Goal: Task Accomplishment & Management: Complete application form

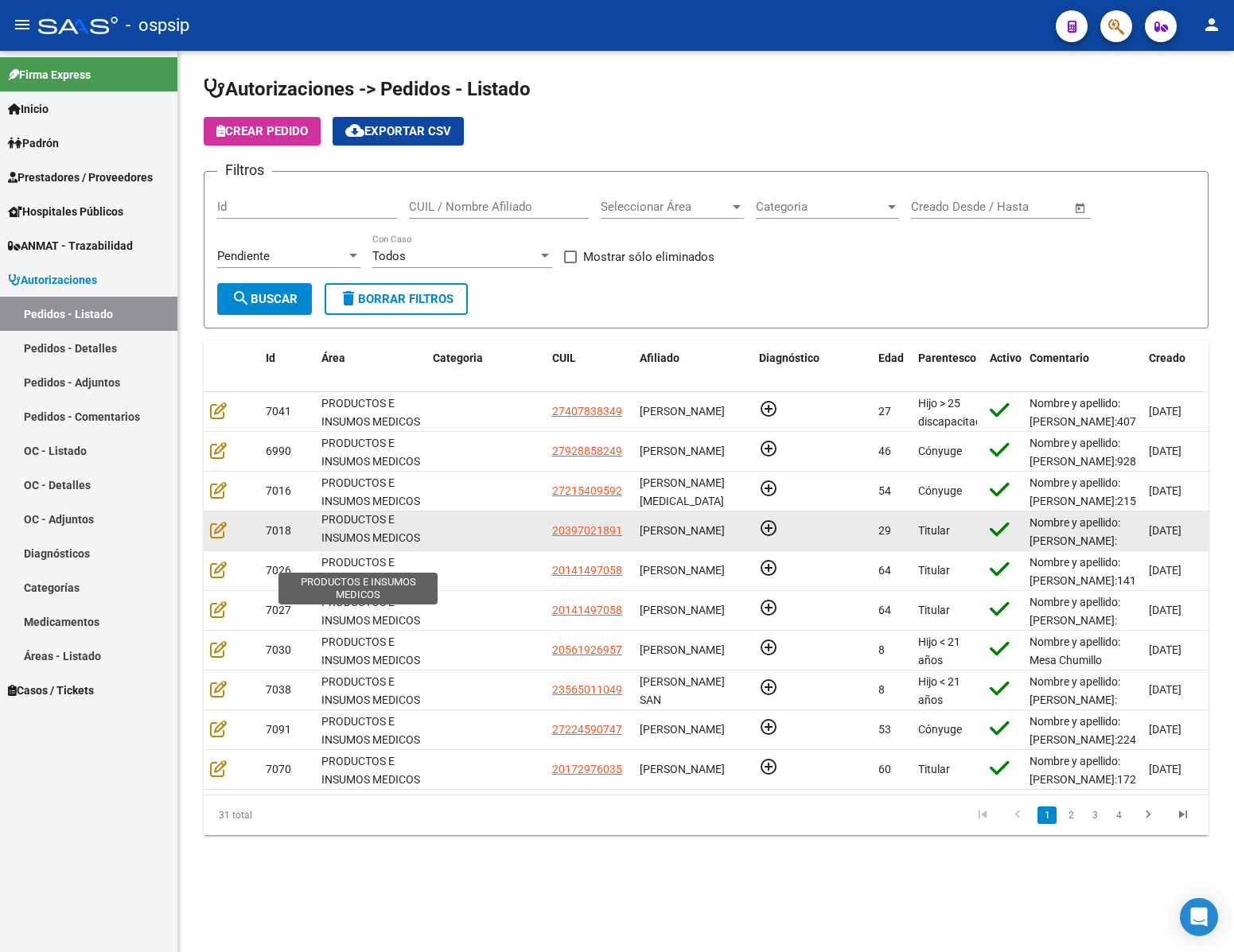
scroll to position [20, 0]
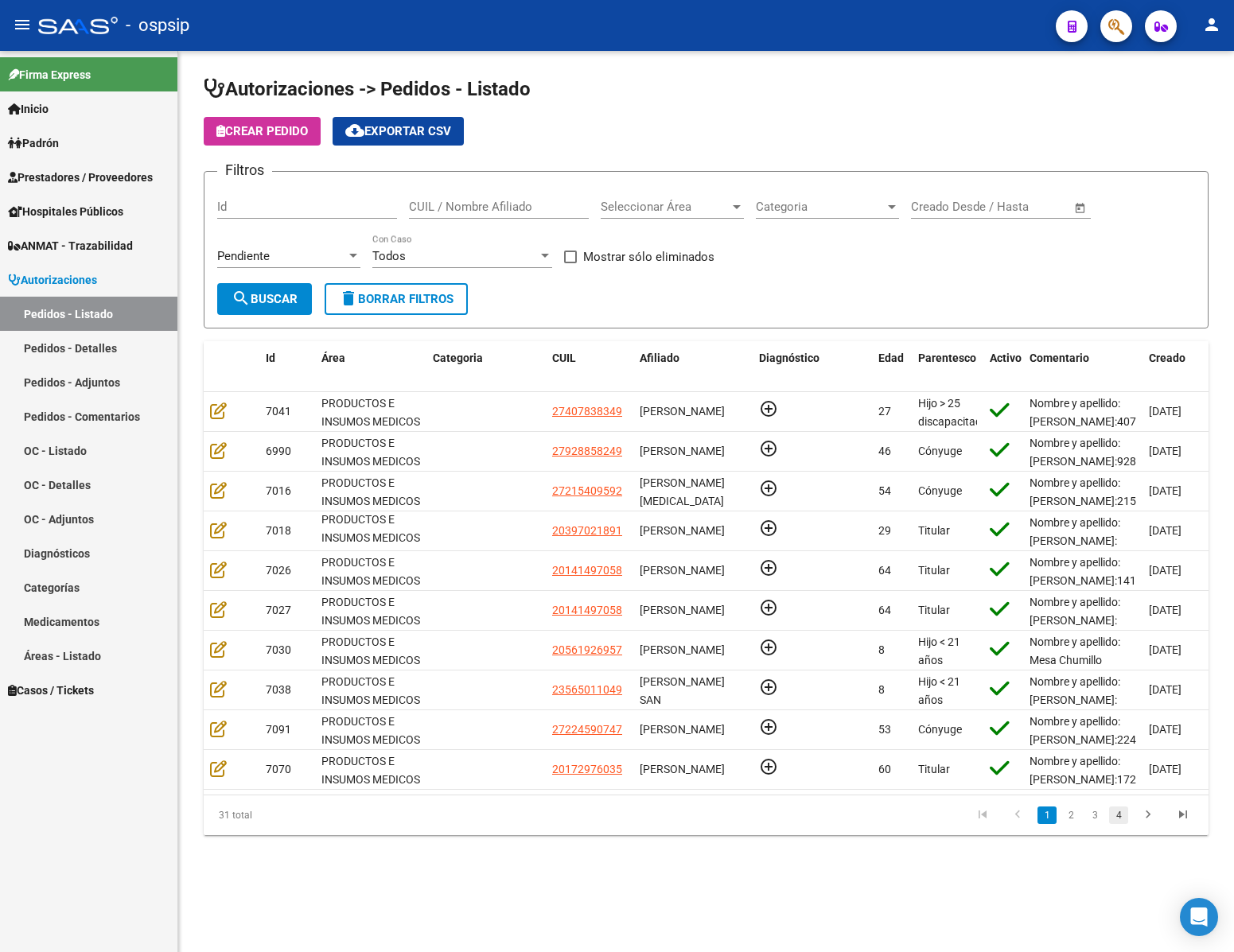
click at [1111, 824] on link "4" at bounding box center [1118, 816] width 19 height 18
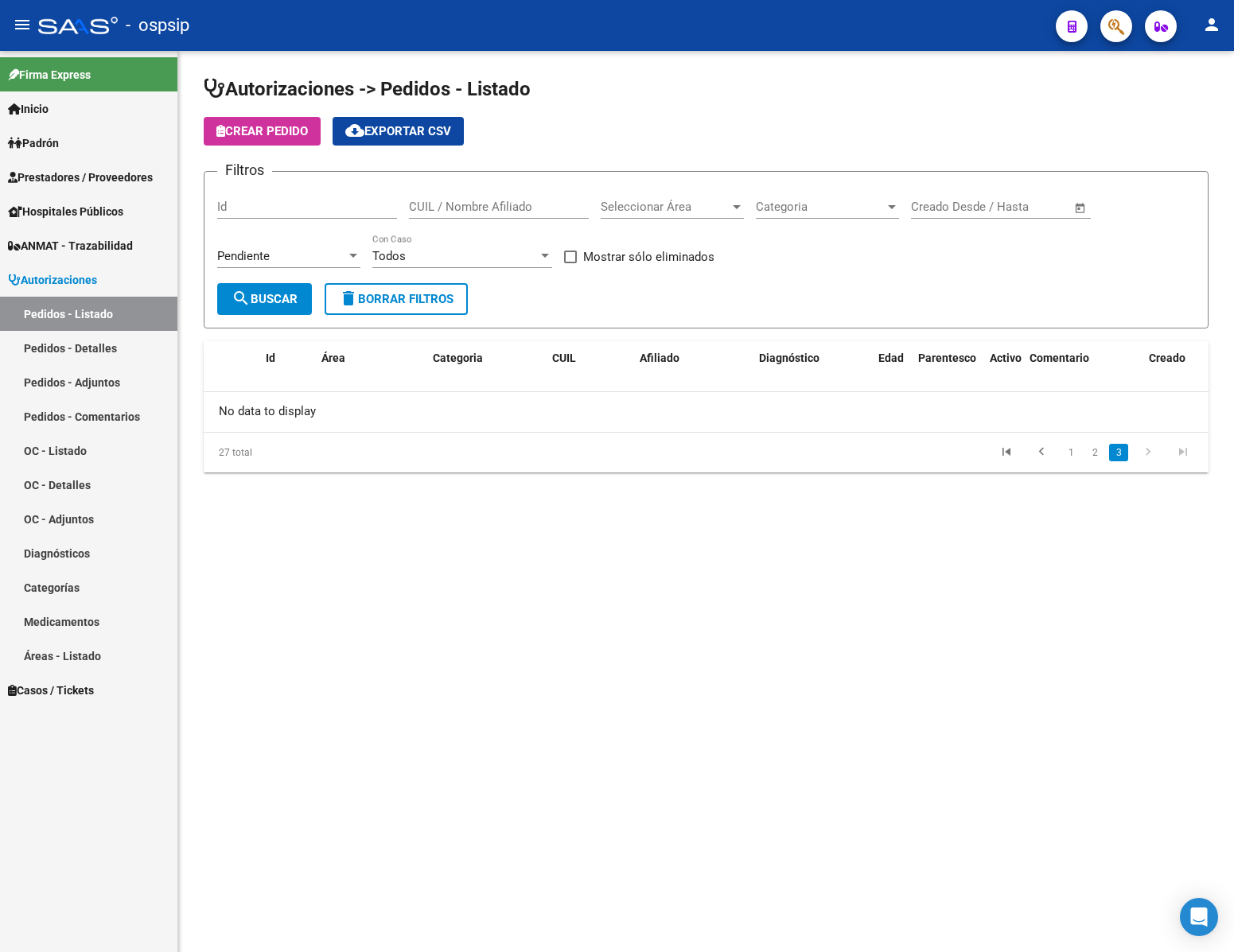
click at [1122, 451] on link "3" at bounding box center [1118, 452] width 19 height 18
click at [1098, 459] on link "2" at bounding box center [1094, 452] width 19 height 18
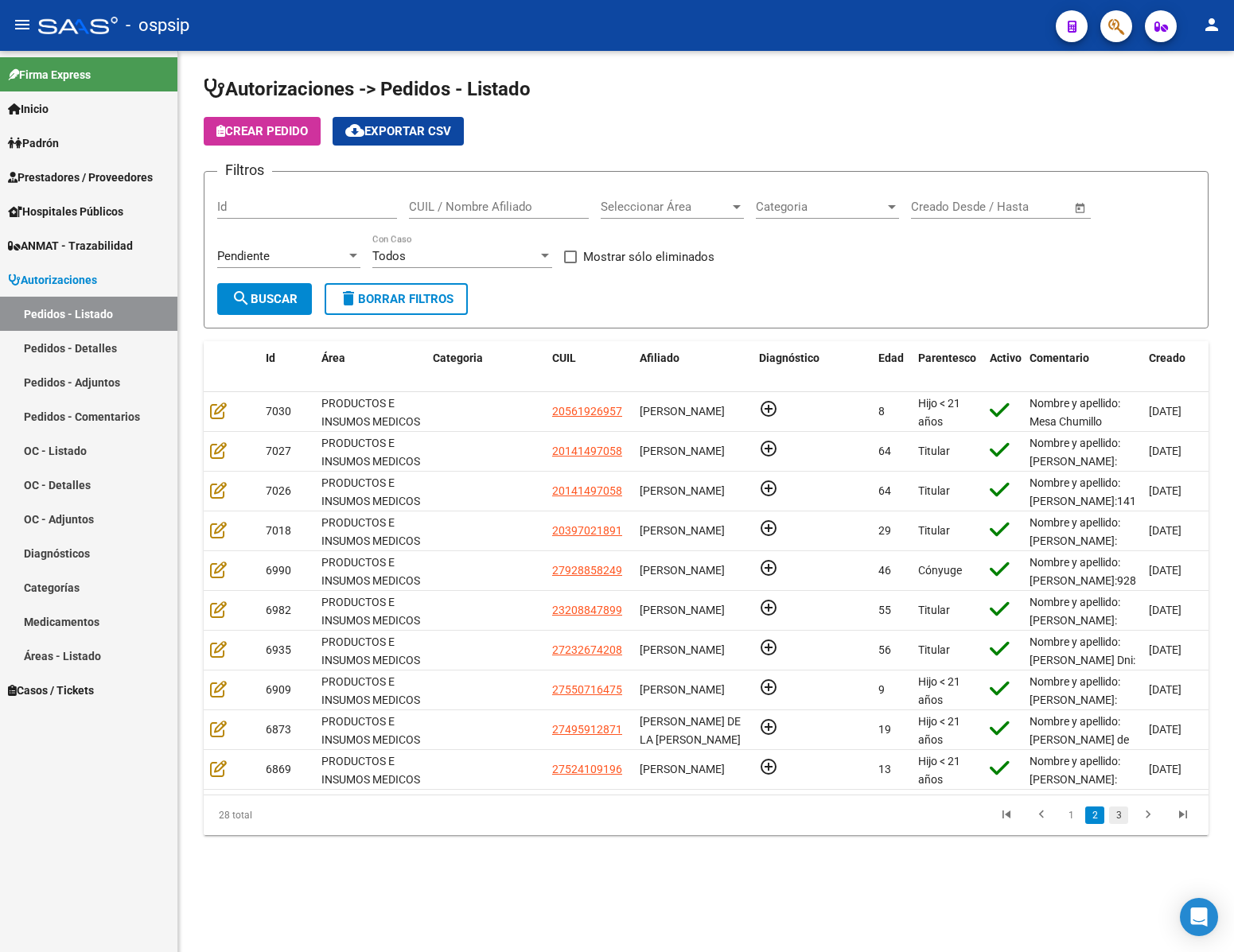
click at [1117, 824] on link "3" at bounding box center [1118, 816] width 19 height 18
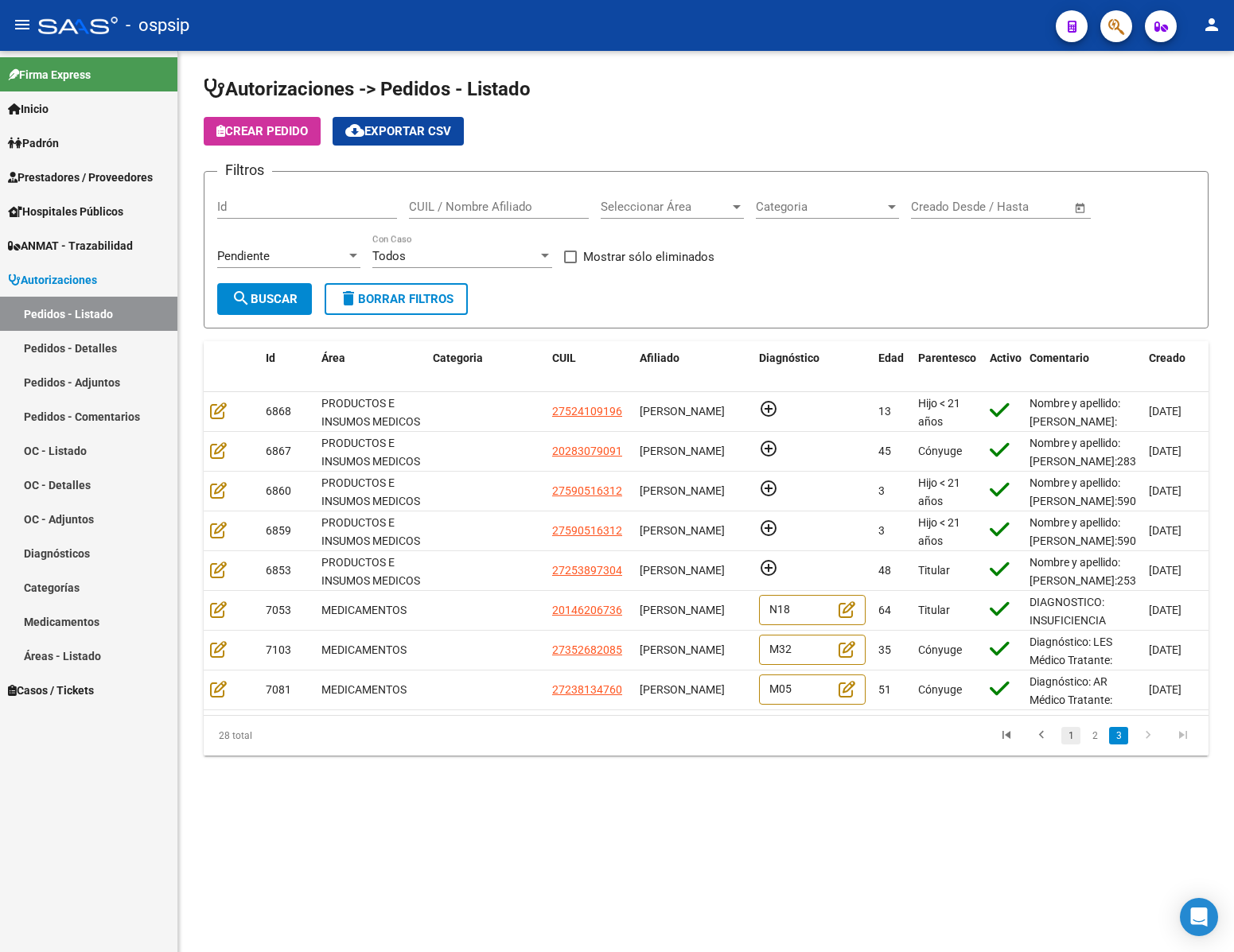
click at [1069, 745] on link "1" at bounding box center [1070, 736] width 19 height 18
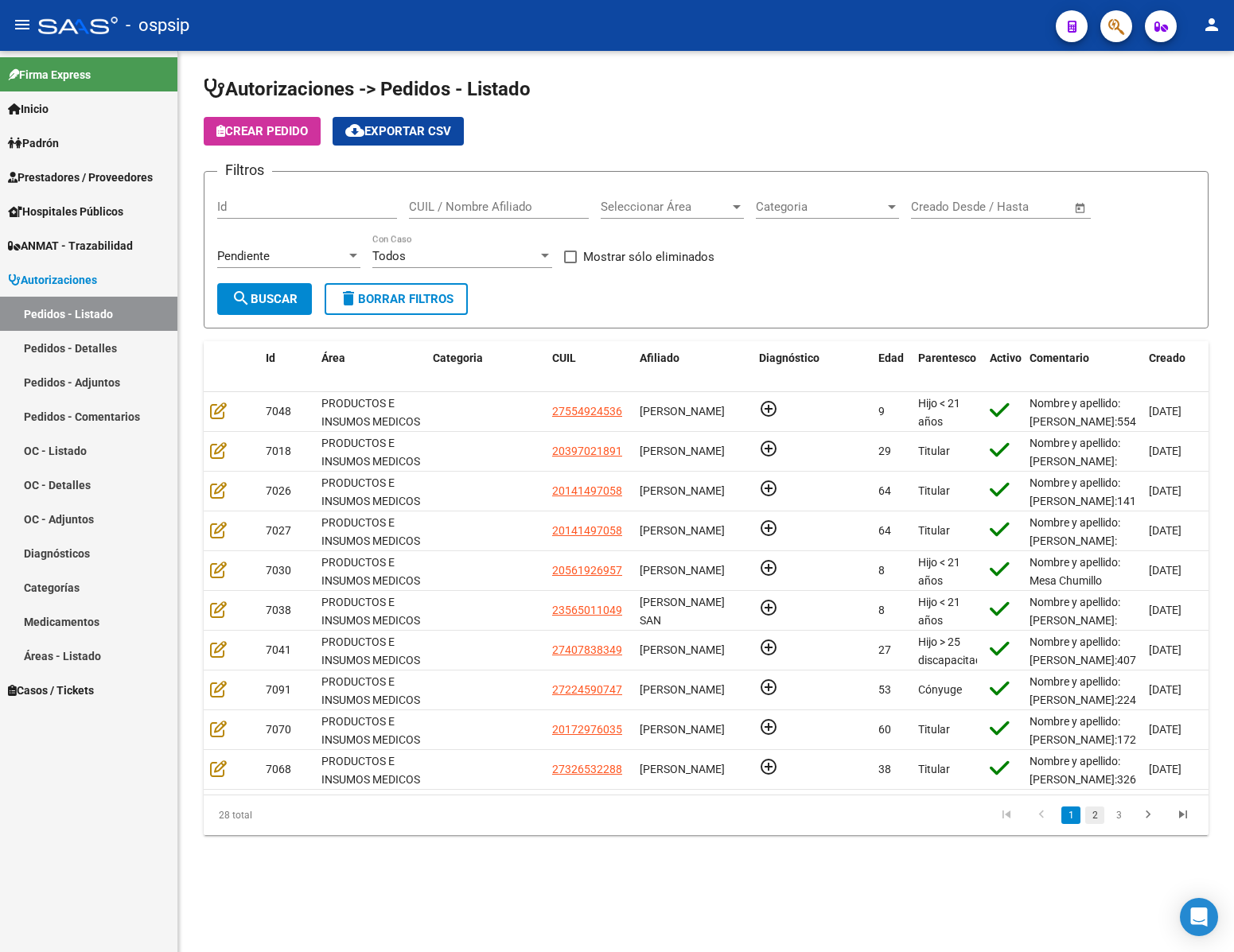
click at [1097, 824] on link "2" at bounding box center [1094, 816] width 19 height 18
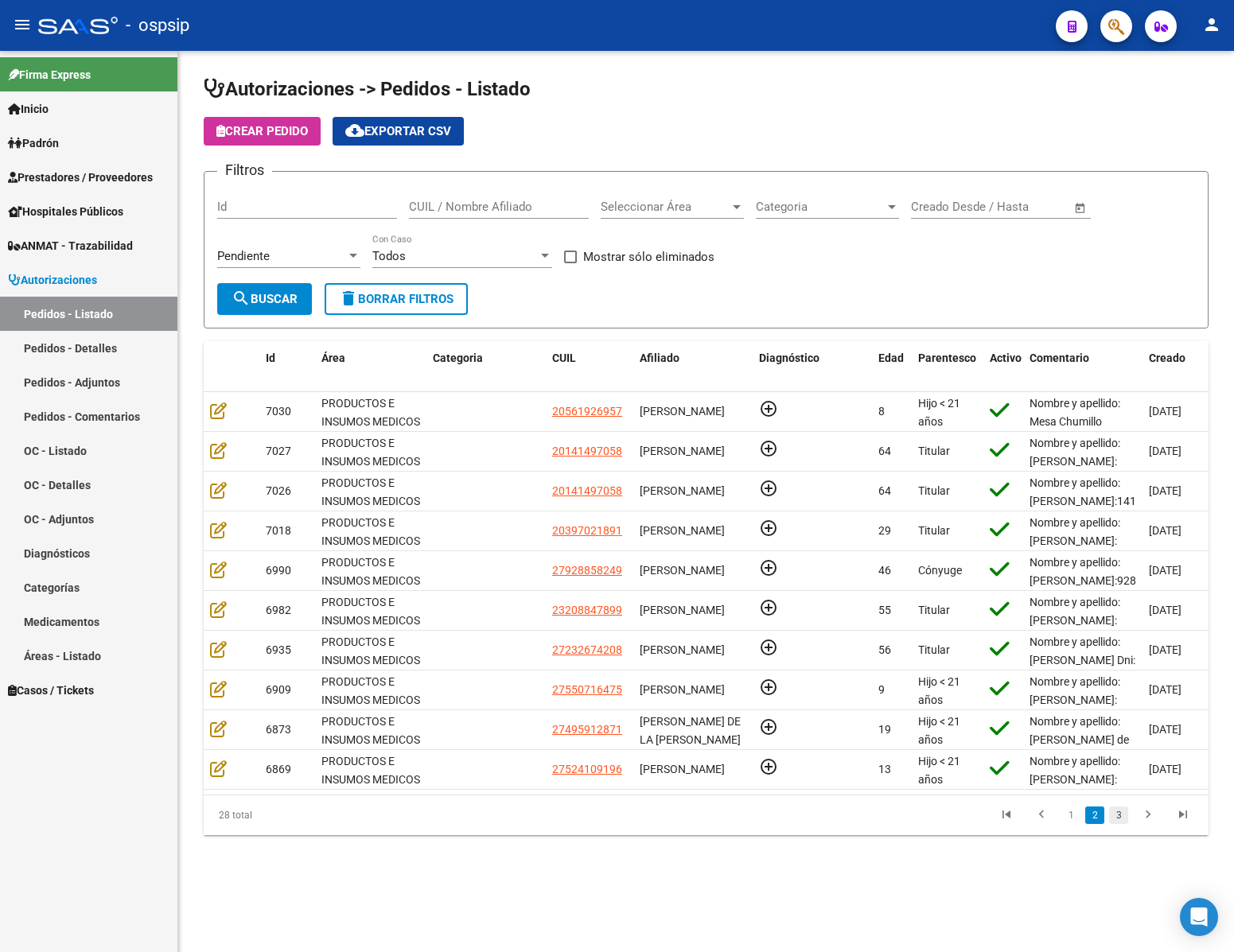
click at [1122, 824] on link "3" at bounding box center [1118, 816] width 19 height 18
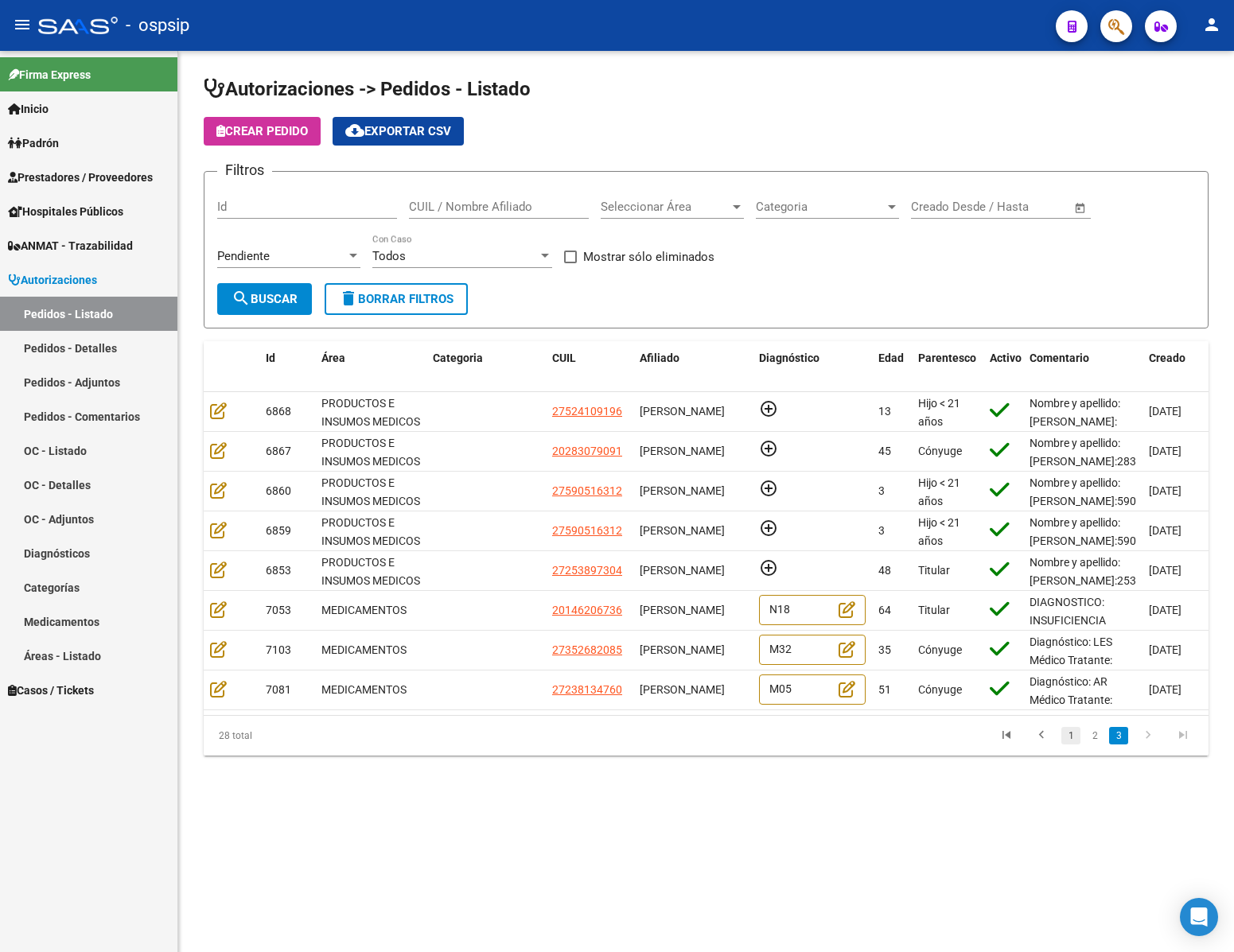
click at [1075, 745] on link "1" at bounding box center [1070, 736] width 19 height 18
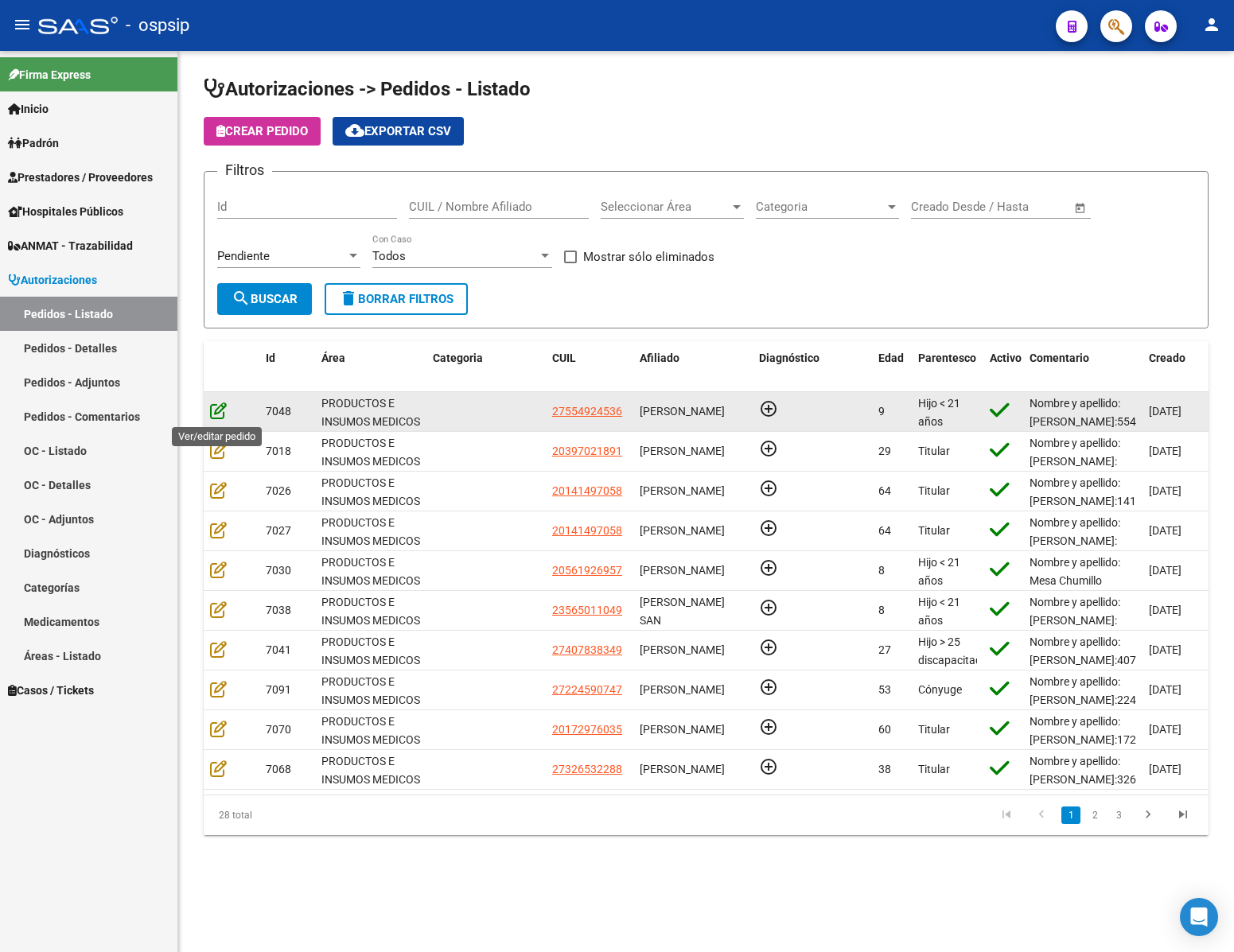
click at [219, 415] on icon at bounding box center [218, 411] width 17 height 18
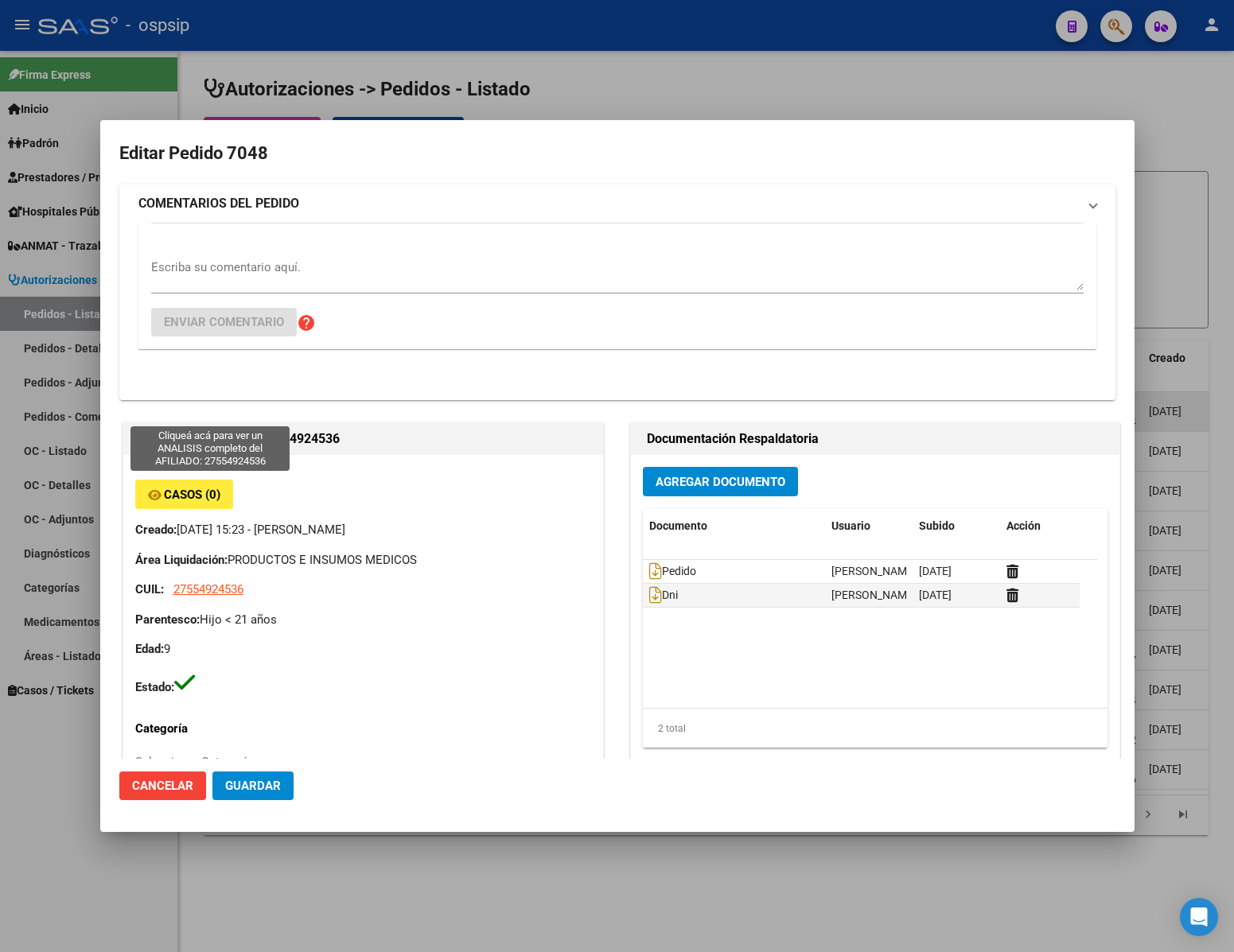
type input "[GEOGRAPHIC_DATA], [PERSON_NAME] 600"
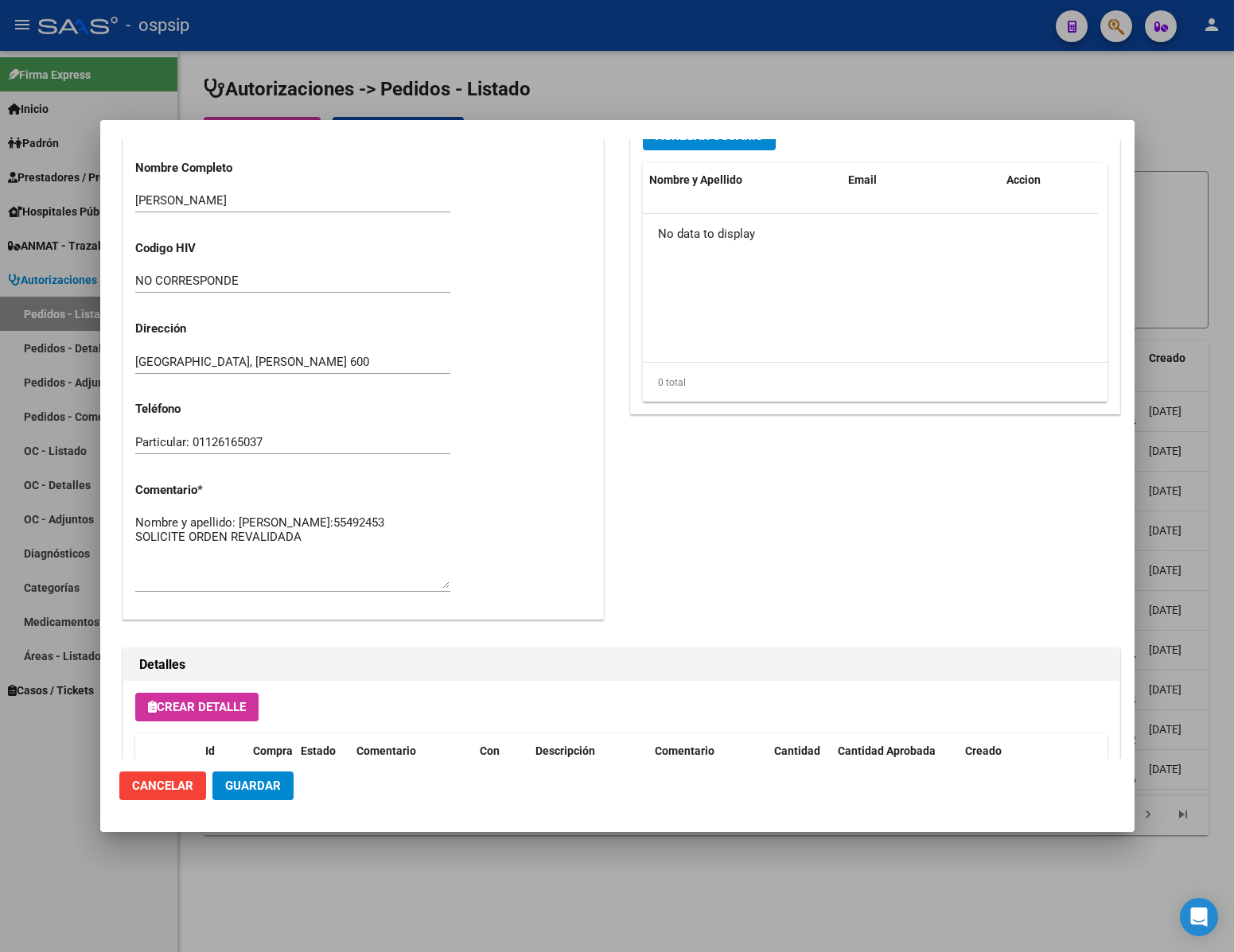
scroll to position [94, 0]
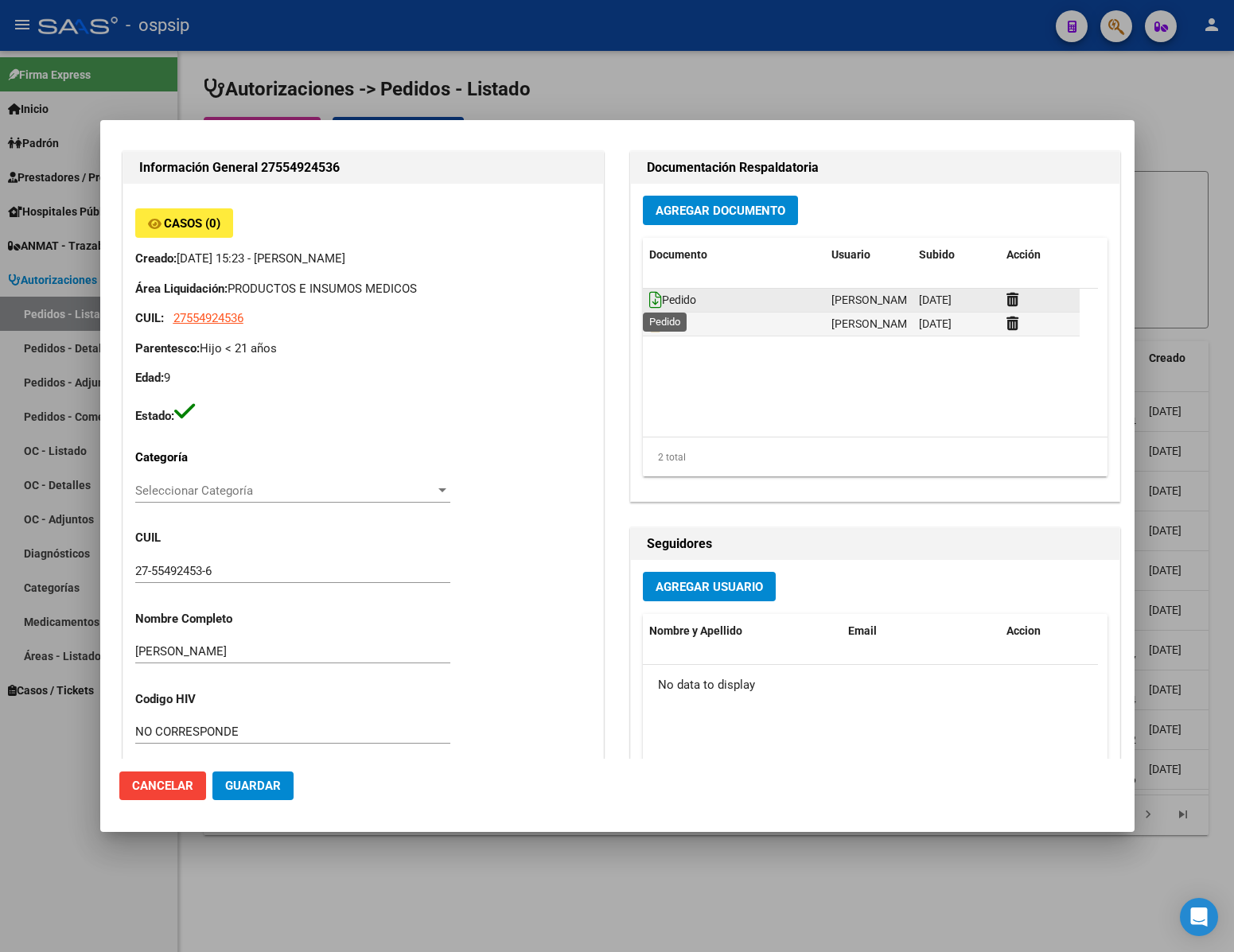
click at [650, 298] on icon at bounding box center [656, 300] width 12 height 18
click at [129, 904] on div at bounding box center [617, 476] width 1234 height 952
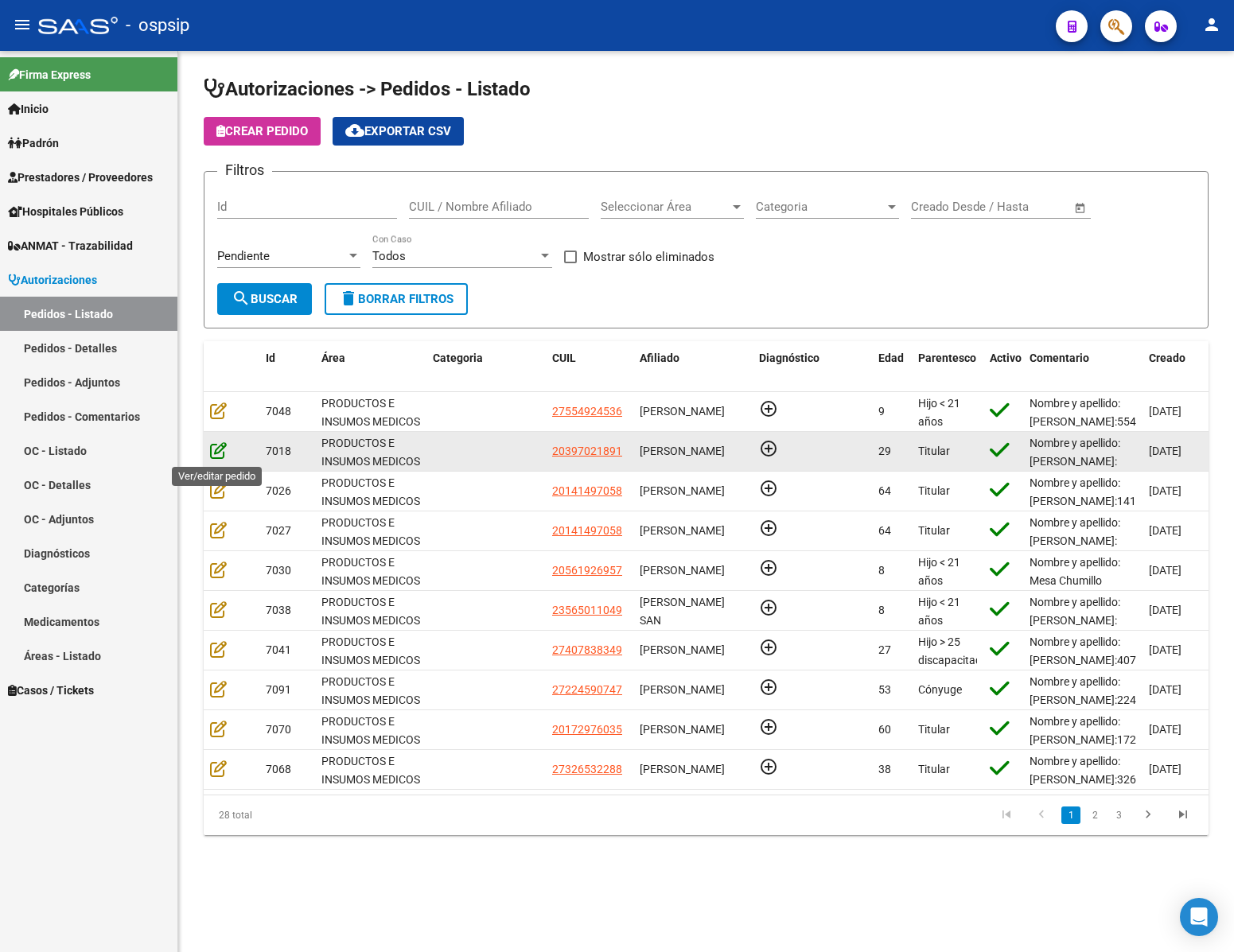
click at [217, 449] on icon at bounding box center [218, 451] width 17 height 18
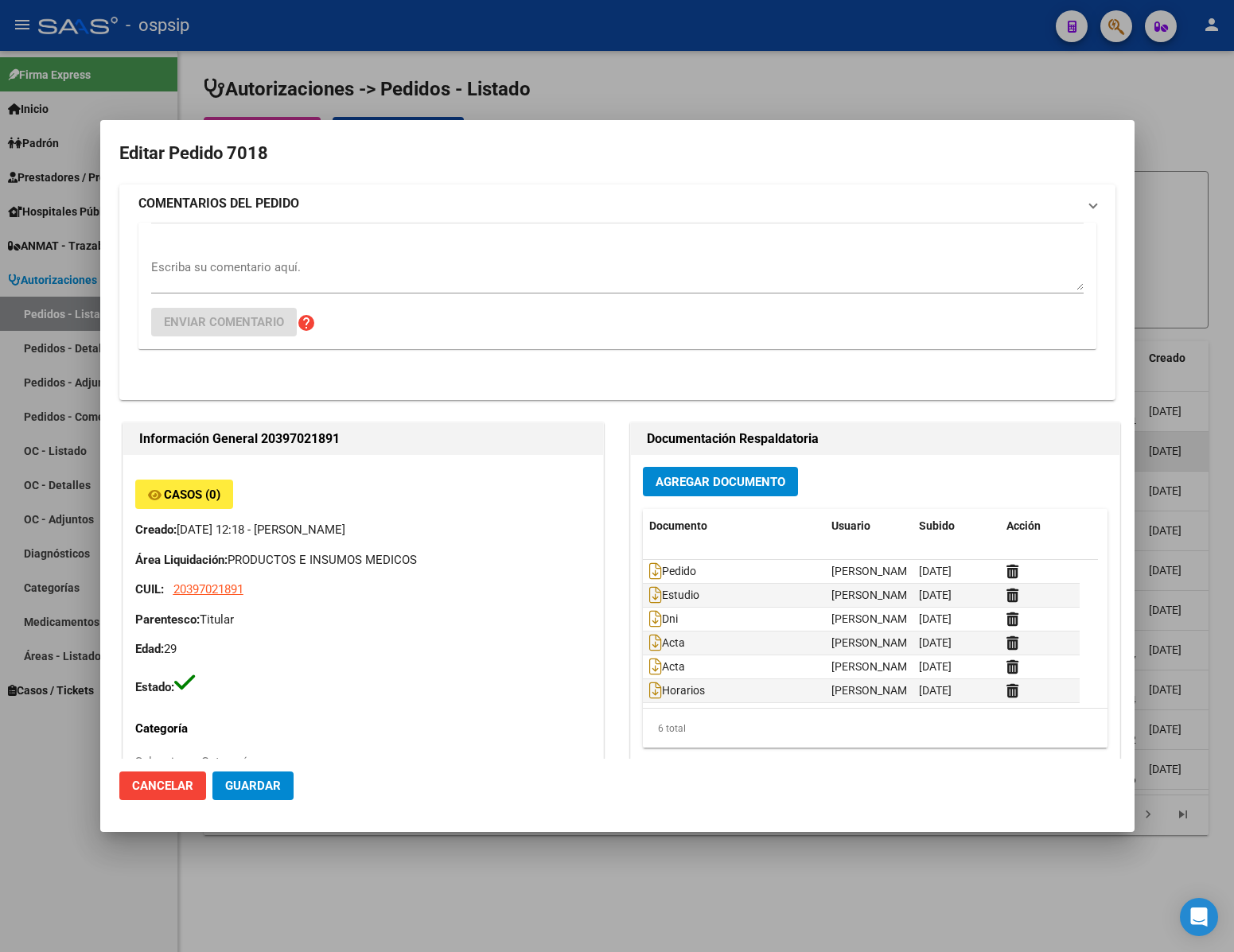
type input "[GEOGRAPHIC_DATA], [GEOGRAPHIC_DATA], MANZANA 33 LOTE 9 9"
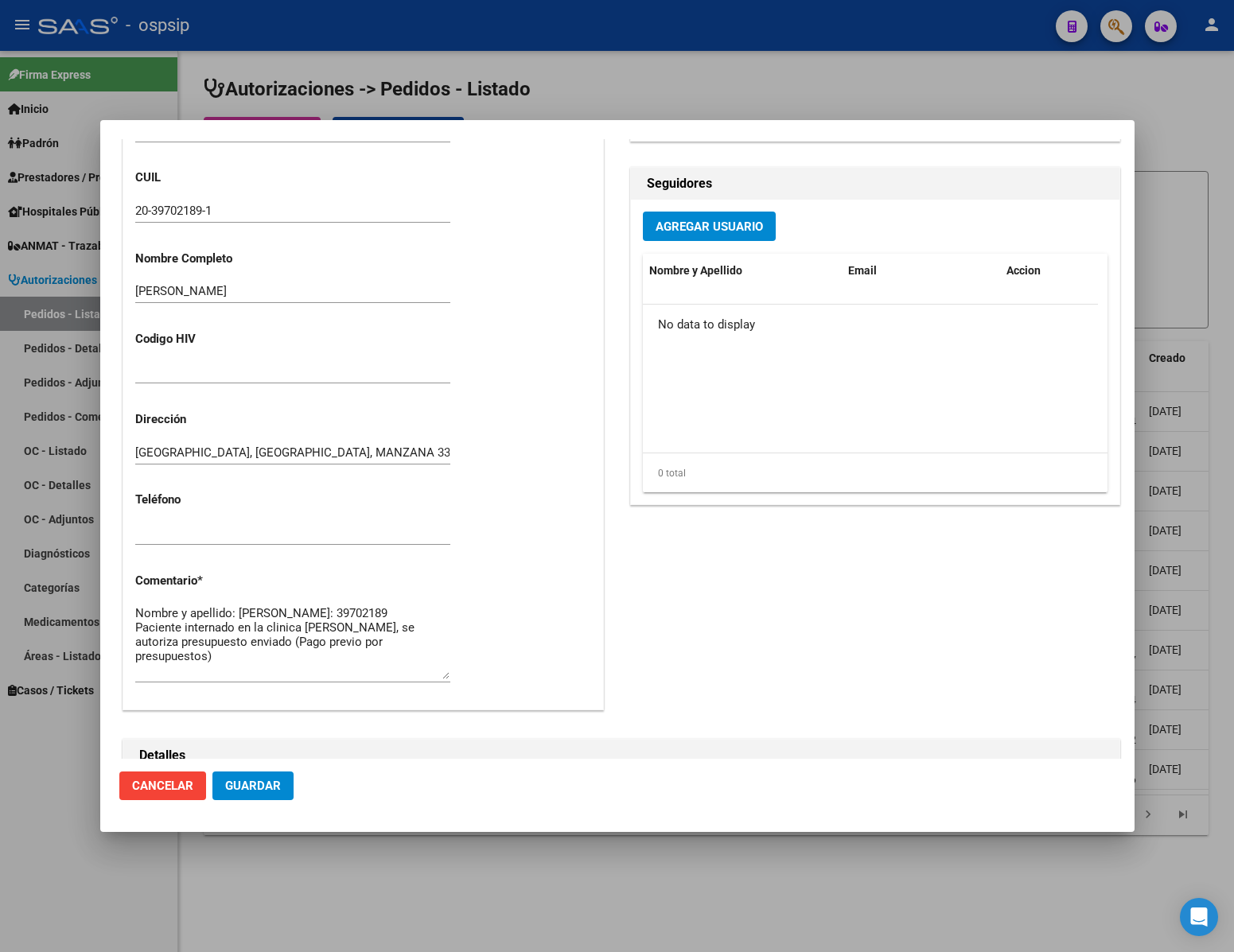
scroll to position [597, 0]
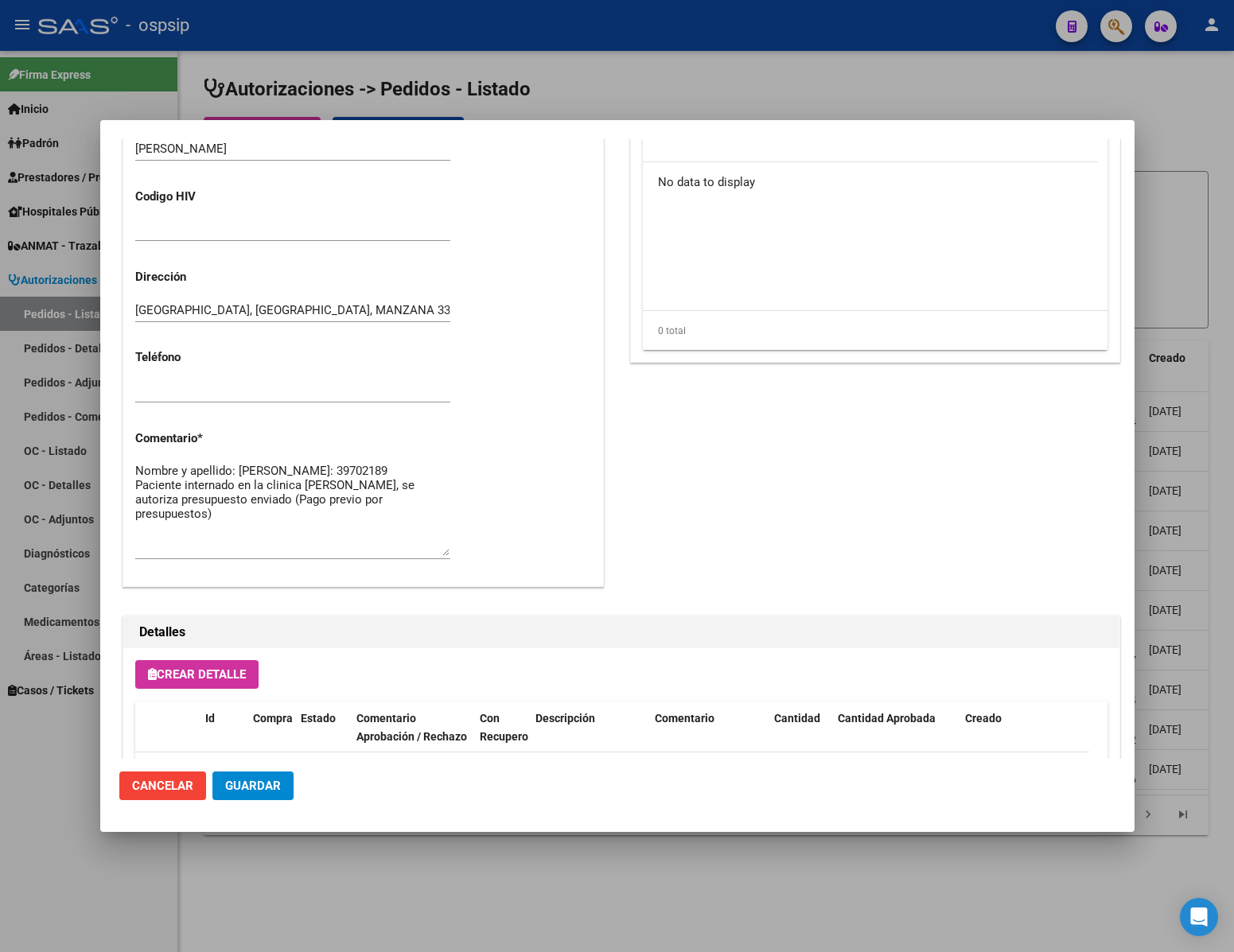
drag, startPoint x: 442, startPoint y: 534, endPoint x: 435, endPoint y: 554, distance: 21.2
click at [435, 554] on textarea "Nombre y apellido: [PERSON_NAME]: 39702189 Paciente internado en la clinica [PE…" at bounding box center [293, 509] width 315 height 94
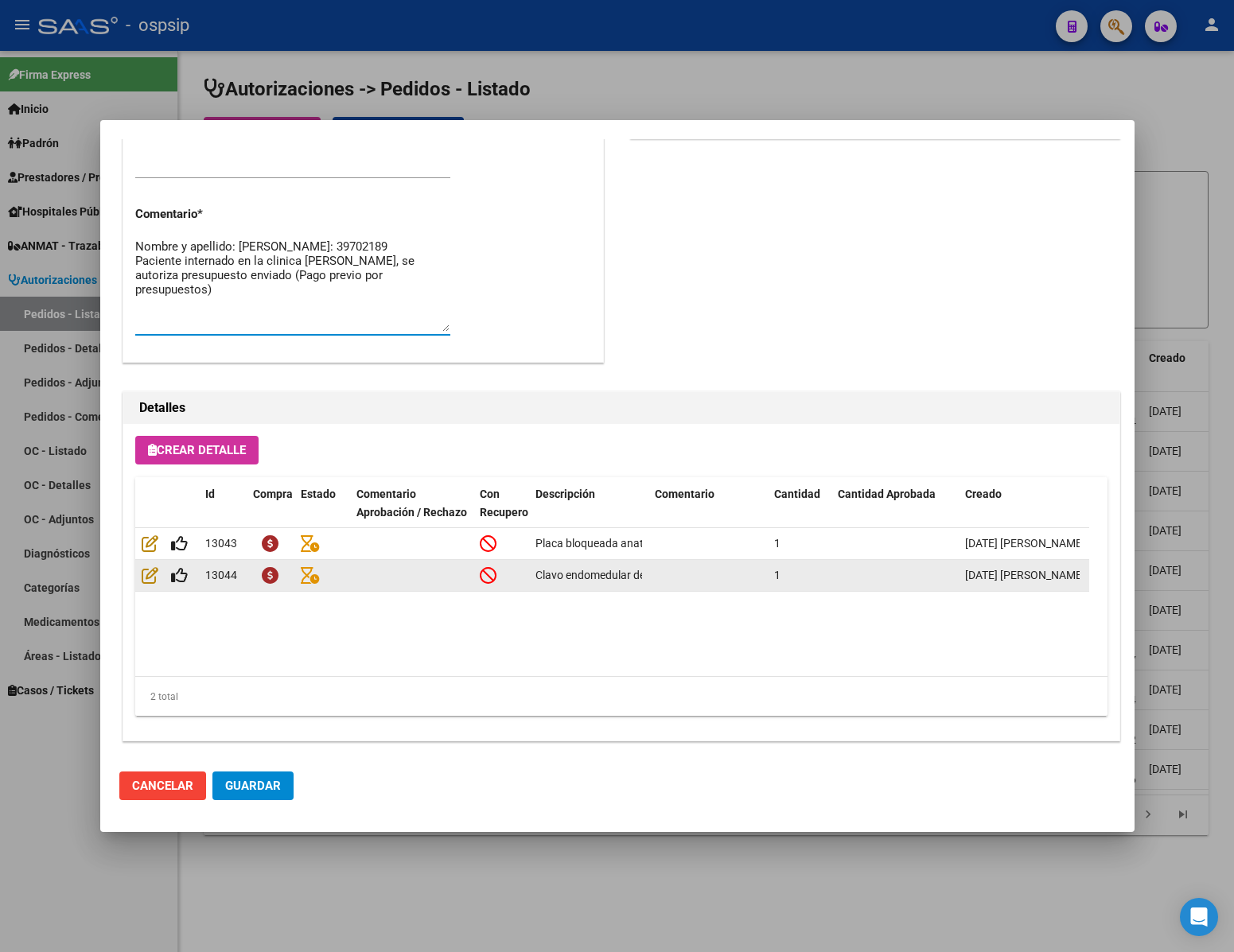
scroll to position [829, 0]
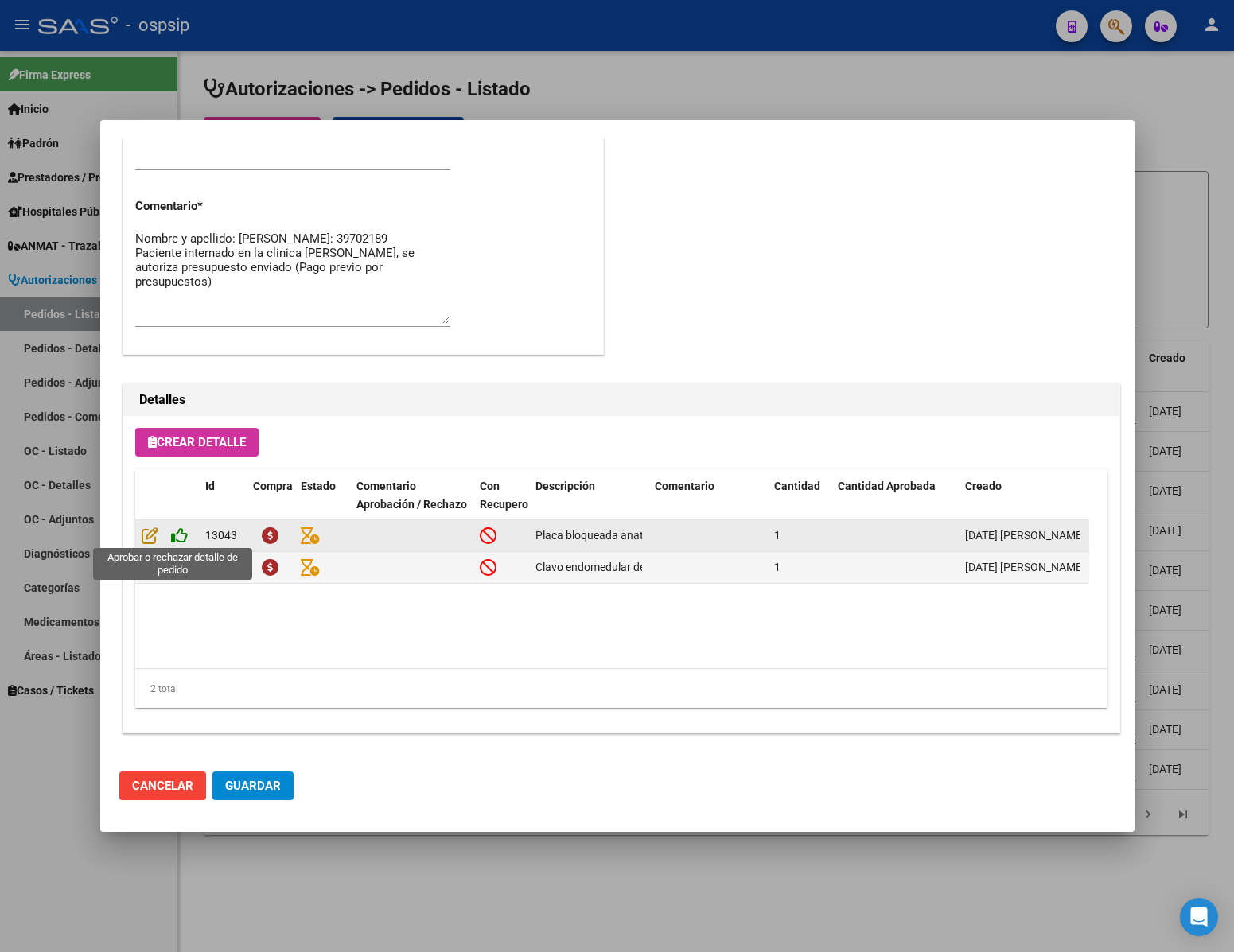
click at [179, 539] on icon at bounding box center [179, 535] width 17 height 18
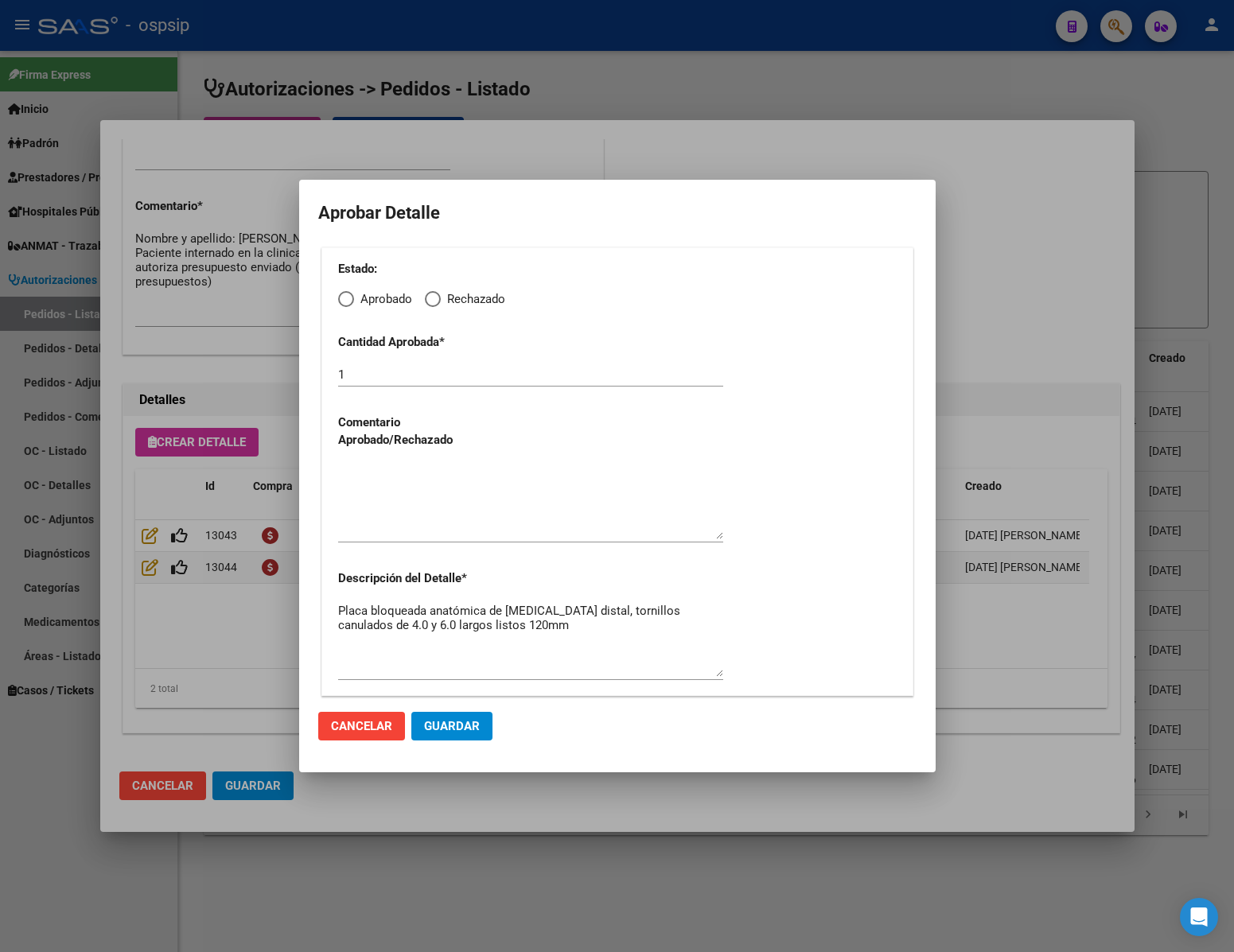
click at [341, 301] on span "Elija una opción" at bounding box center [347, 299] width 16 height 16
click at [341, 301] on input "Aprobado" at bounding box center [347, 299] width 16 height 16
radio input "true"
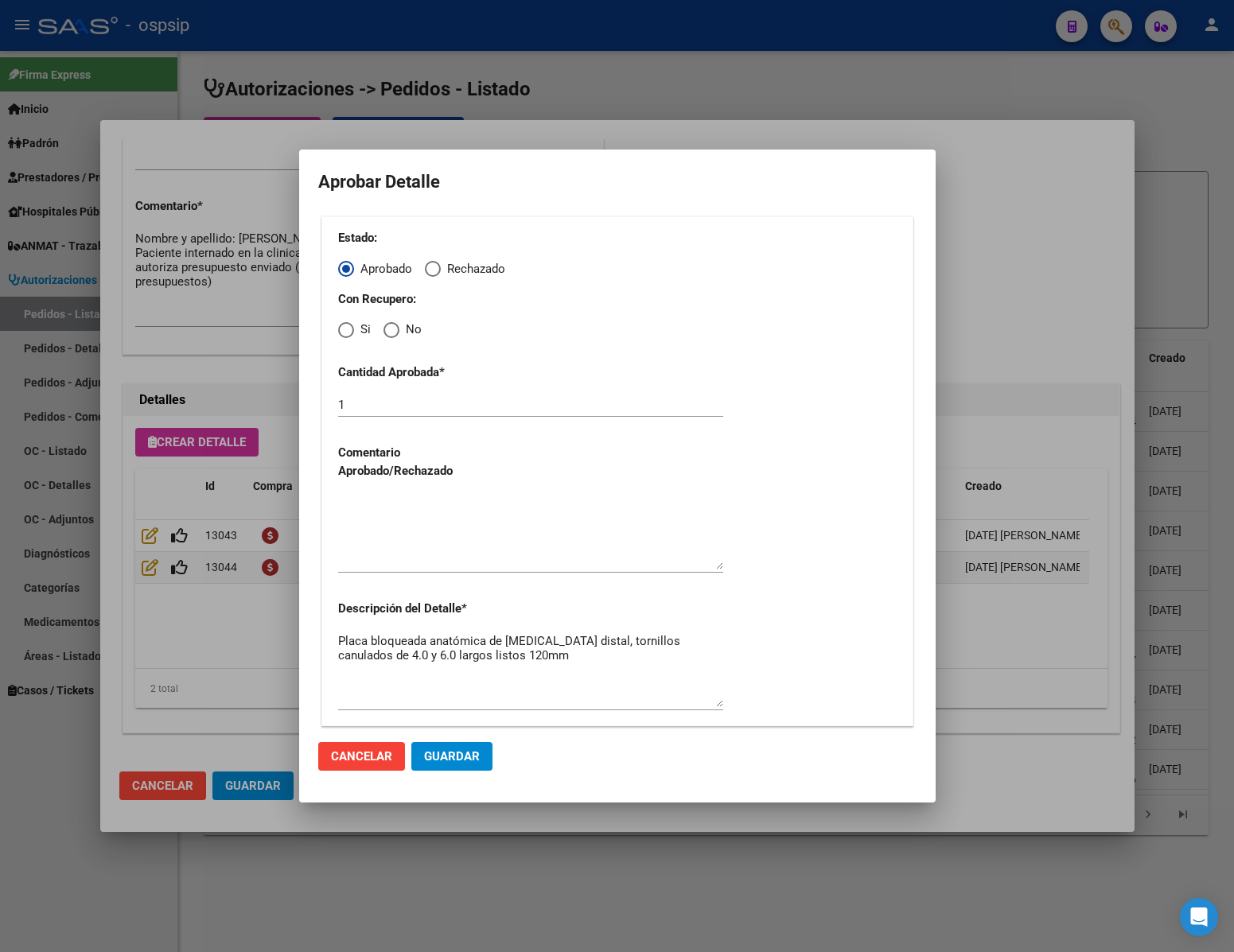
drag, startPoint x: 388, startPoint y: 331, endPoint x: 388, endPoint y: 378, distance: 47.0
click at [388, 339] on div "Estado: Aprobado Rechazado Con Recupero: Si No Cantidad Aprobada * 1 Comentario…" at bounding box center [617, 471] width 592 height 509
click at [387, 561] on textarea at bounding box center [531, 532] width 385 height 75
click at [388, 321] on mat-radio-button "No" at bounding box center [402, 330] width 38 height 19
click at [391, 332] on span "Elija una opción" at bounding box center [391, 330] width 16 height 16
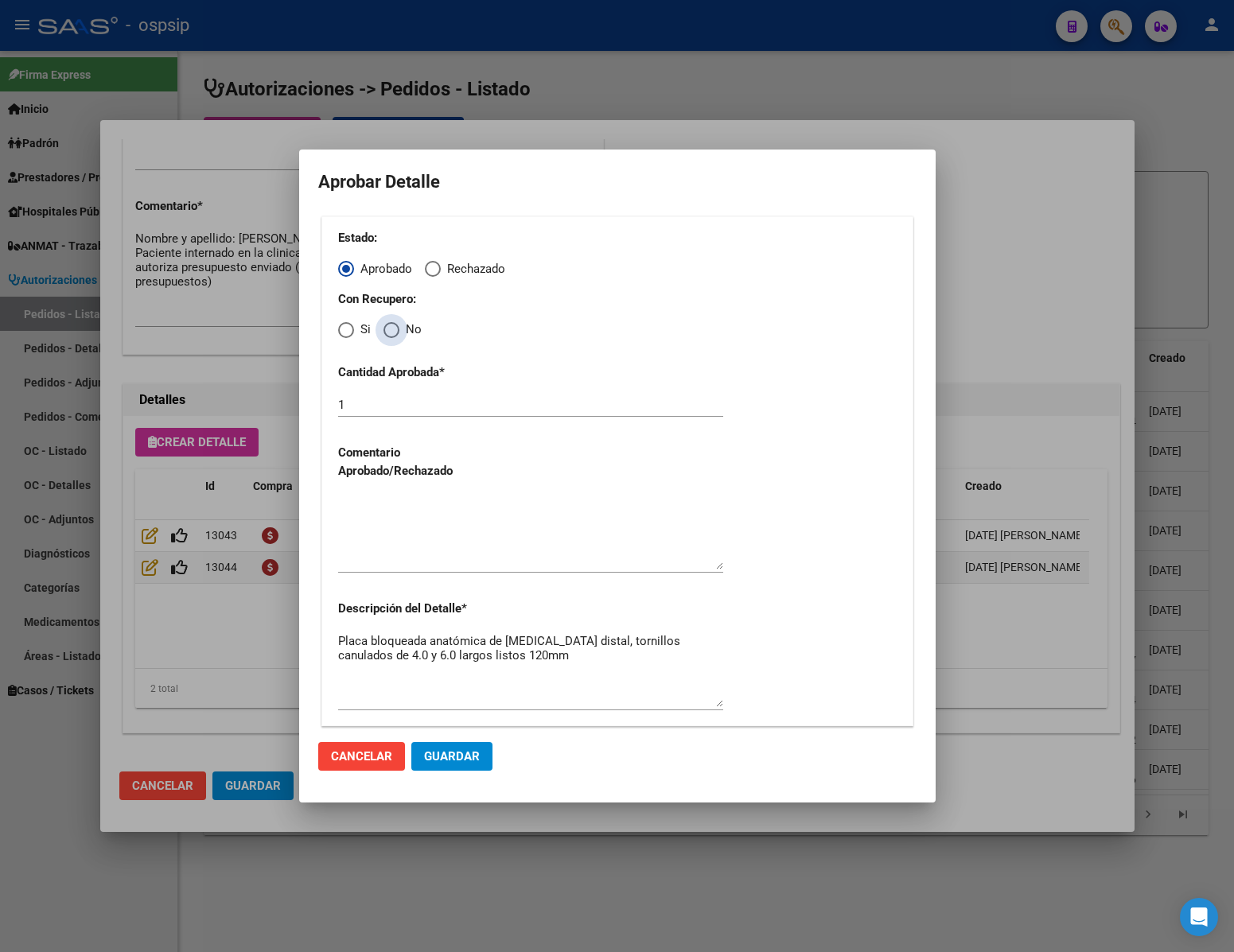
click at [391, 332] on input "No" at bounding box center [391, 330] width 16 height 16
radio input "true"
click at [398, 570] on div at bounding box center [531, 532] width 385 height 81
type textarea "."
click at [456, 762] on span "Guardar" at bounding box center [452, 756] width 56 height 14
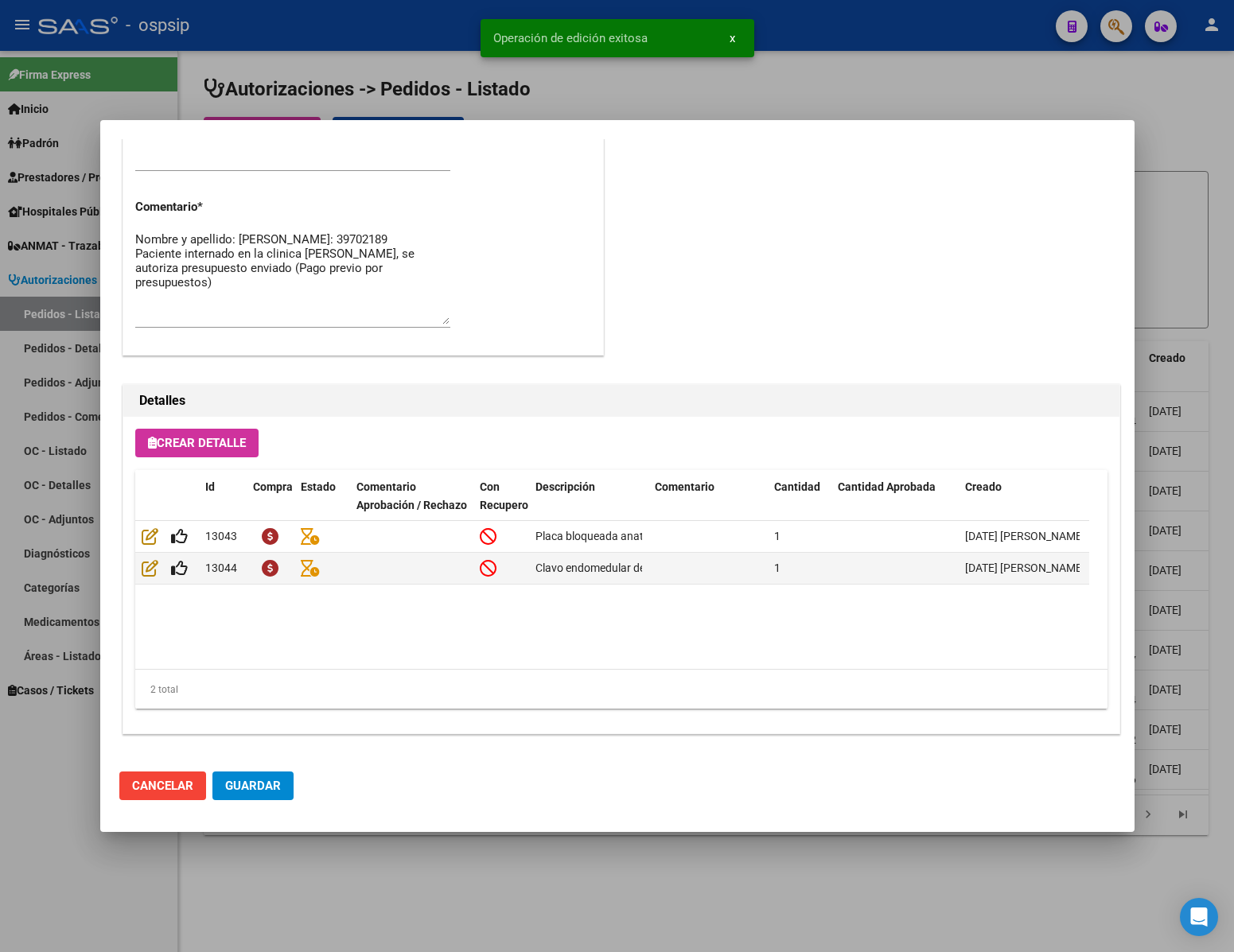
type input "[GEOGRAPHIC_DATA], [GEOGRAPHIC_DATA], MANZANA 33 LOTE 9 0"
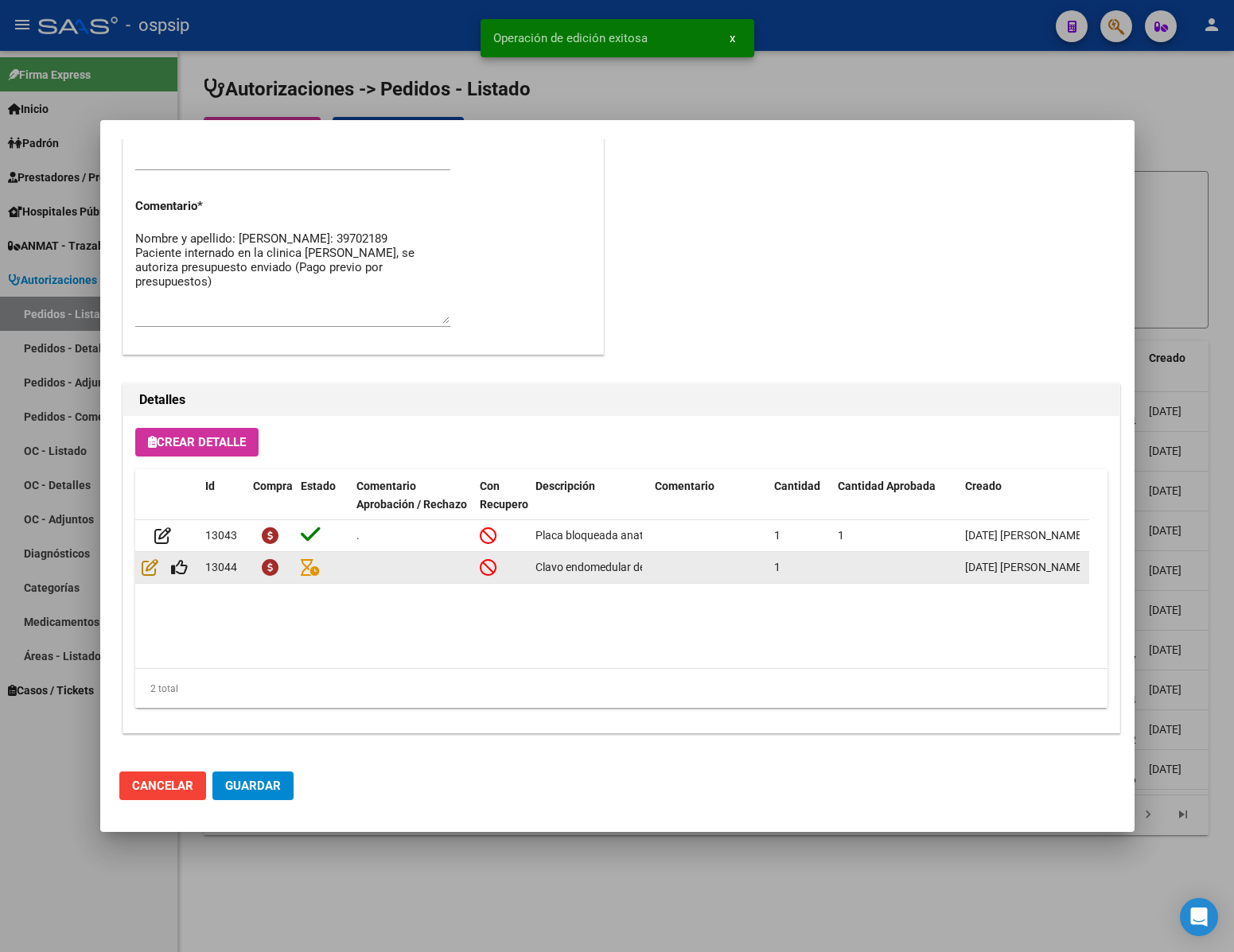
scroll to position [828, 0]
click at [184, 574] on icon at bounding box center [179, 568] width 17 height 18
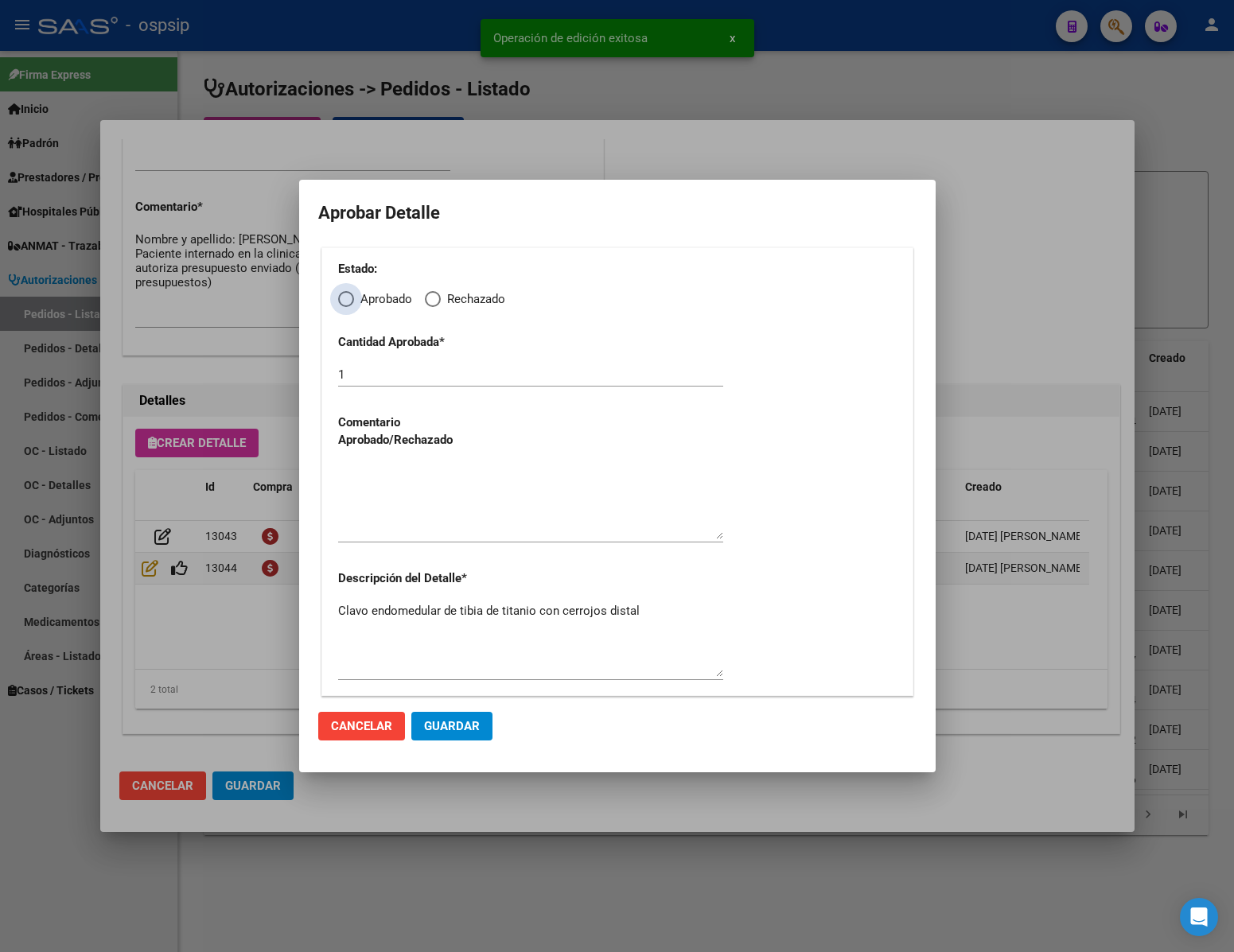
click at [346, 305] on span "Elija una opción" at bounding box center [347, 299] width 16 height 16
click at [346, 305] on input "Aprobado" at bounding box center [347, 299] width 16 height 16
radio input "true"
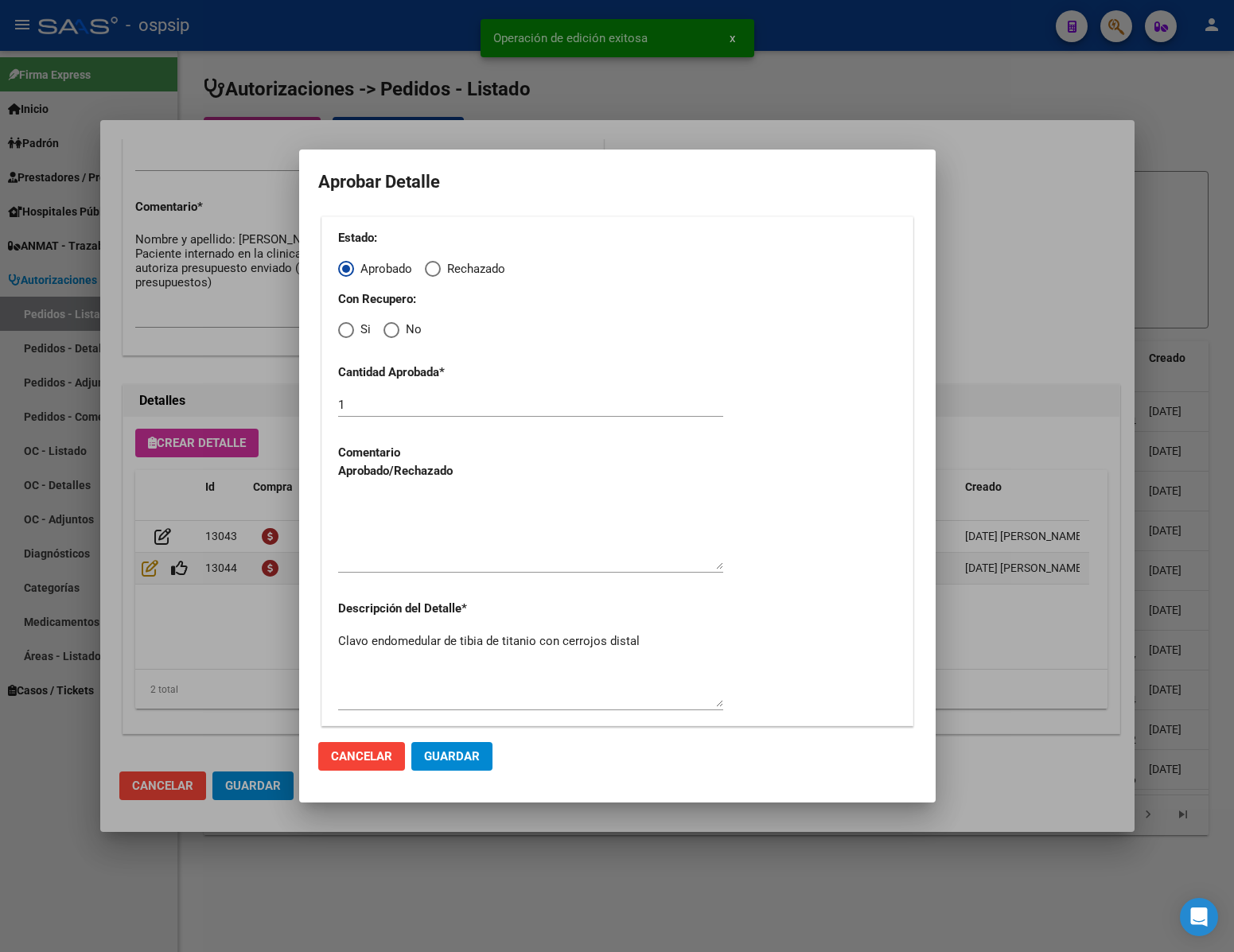
drag, startPoint x: 390, startPoint y: 324, endPoint x: 389, endPoint y: 359, distance: 35.0
click at [390, 328] on span "Elija una opción" at bounding box center [391, 330] width 16 height 16
click at [390, 328] on input "No" at bounding box center [391, 330] width 16 height 16
radio input "true"
click at [405, 516] on textarea at bounding box center [531, 532] width 385 height 75
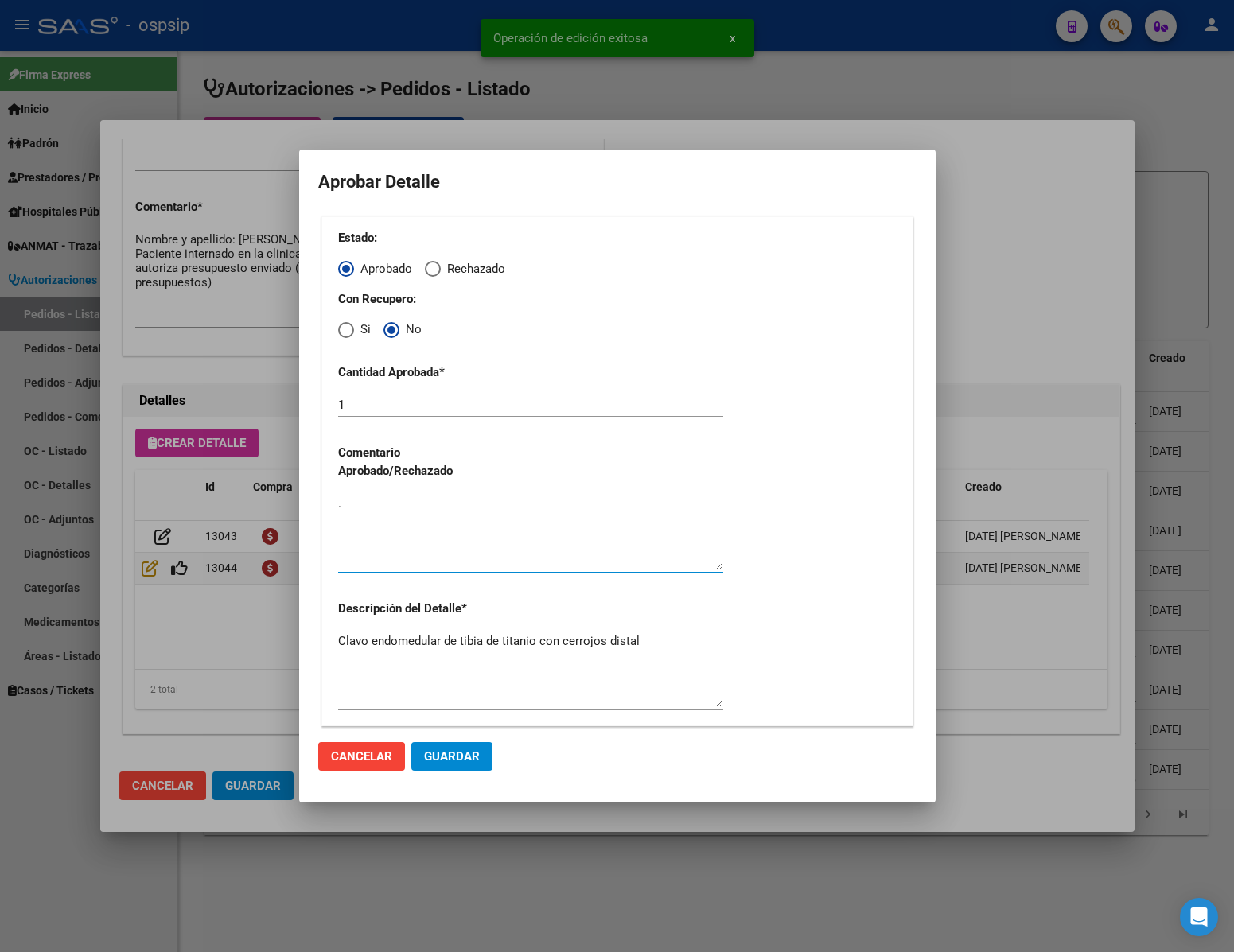
type textarea "."
click at [465, 754] on span "Guardar" at bounding box center [452, 756] width 56 height 14
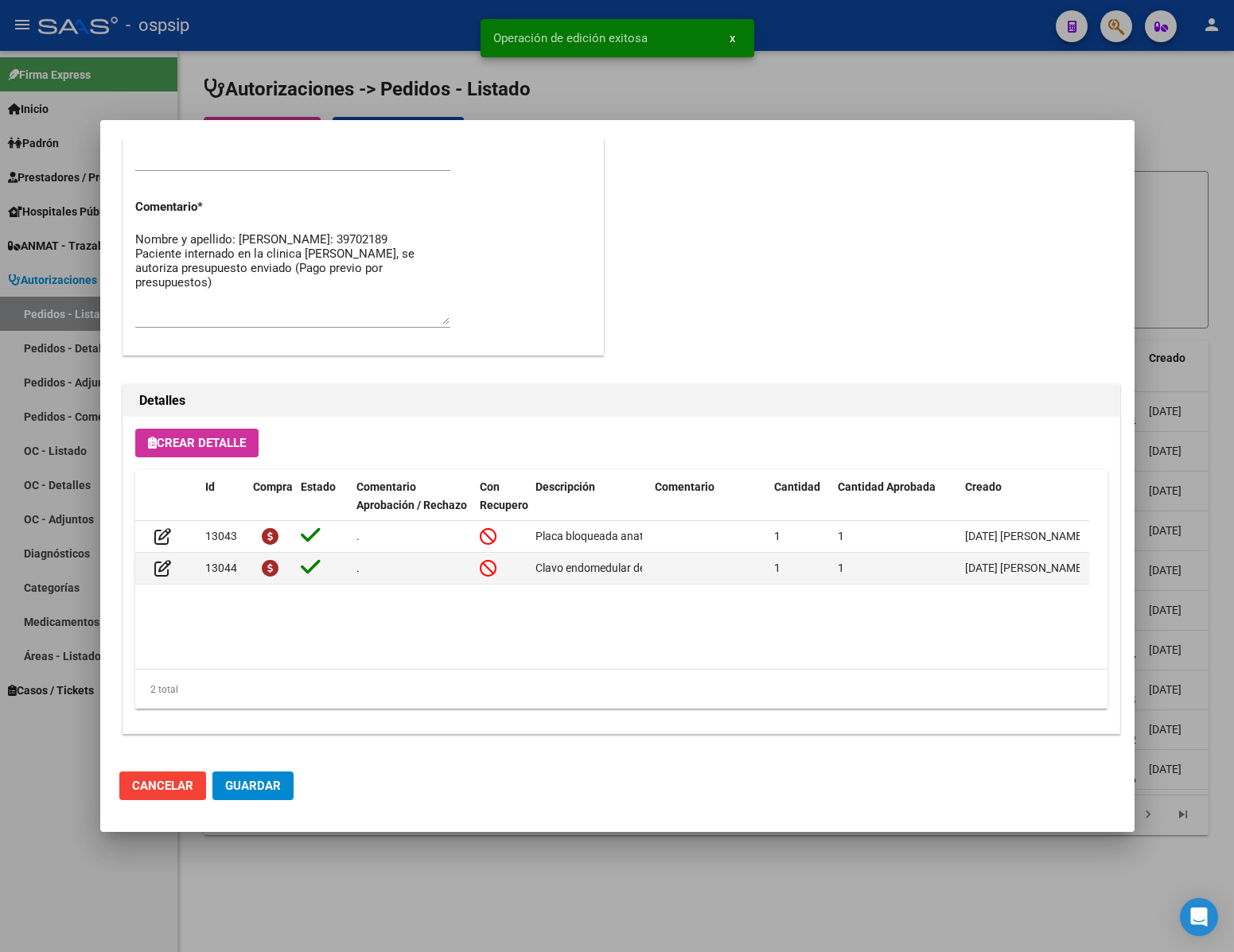
click at [233, 778] on span "Guardar" at bounding box center [253, 785] width 56 height 14
drag, startPoint x: 311, startPoint y: 939, endPoint x: 317, endPoint y: 933, distance: 8.5
click at [313, 939] on div at bounding box center [617, 476] width 1234 height 952
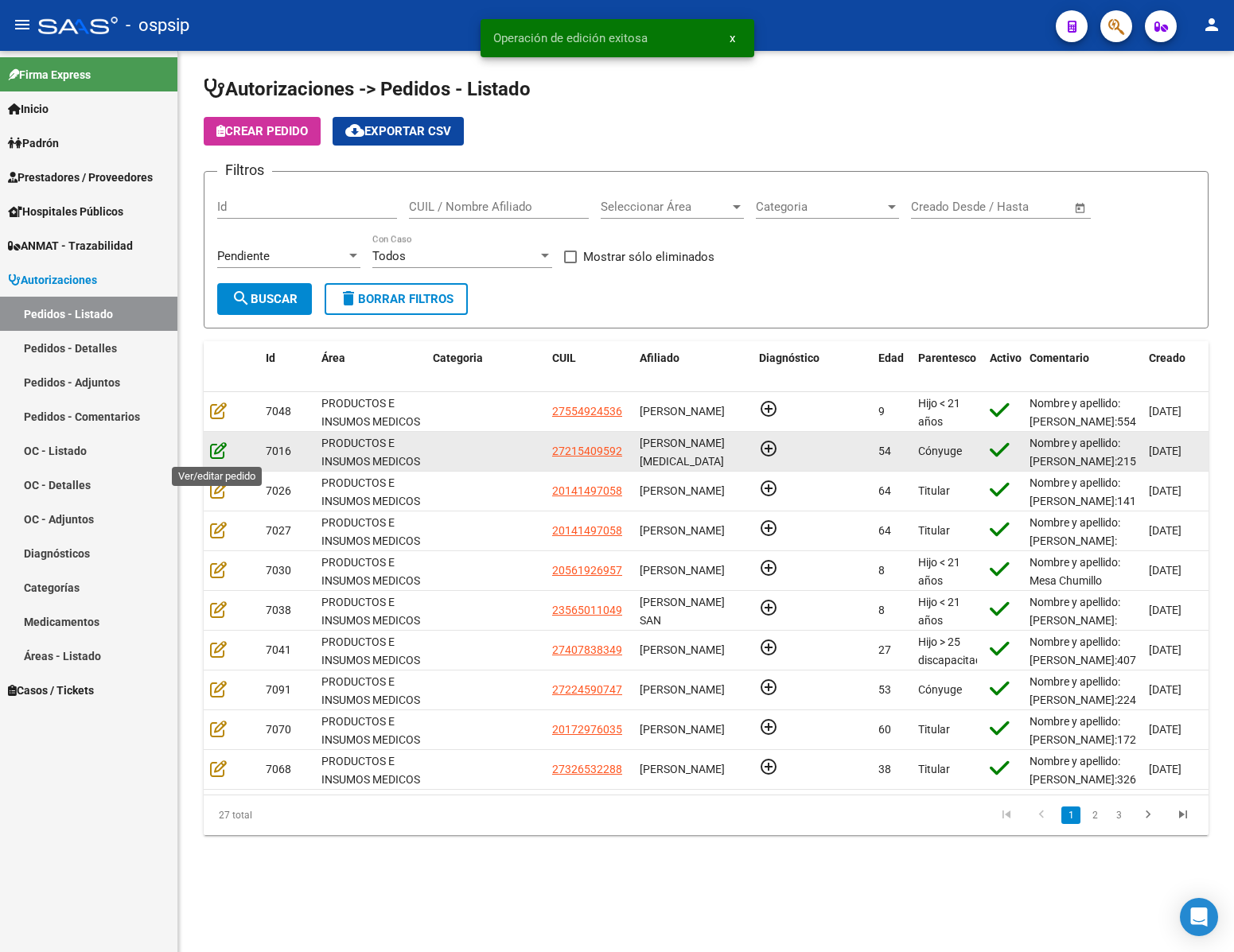
click at [218, 454] on icon at bounding box center [218, 451] width 17 height 18
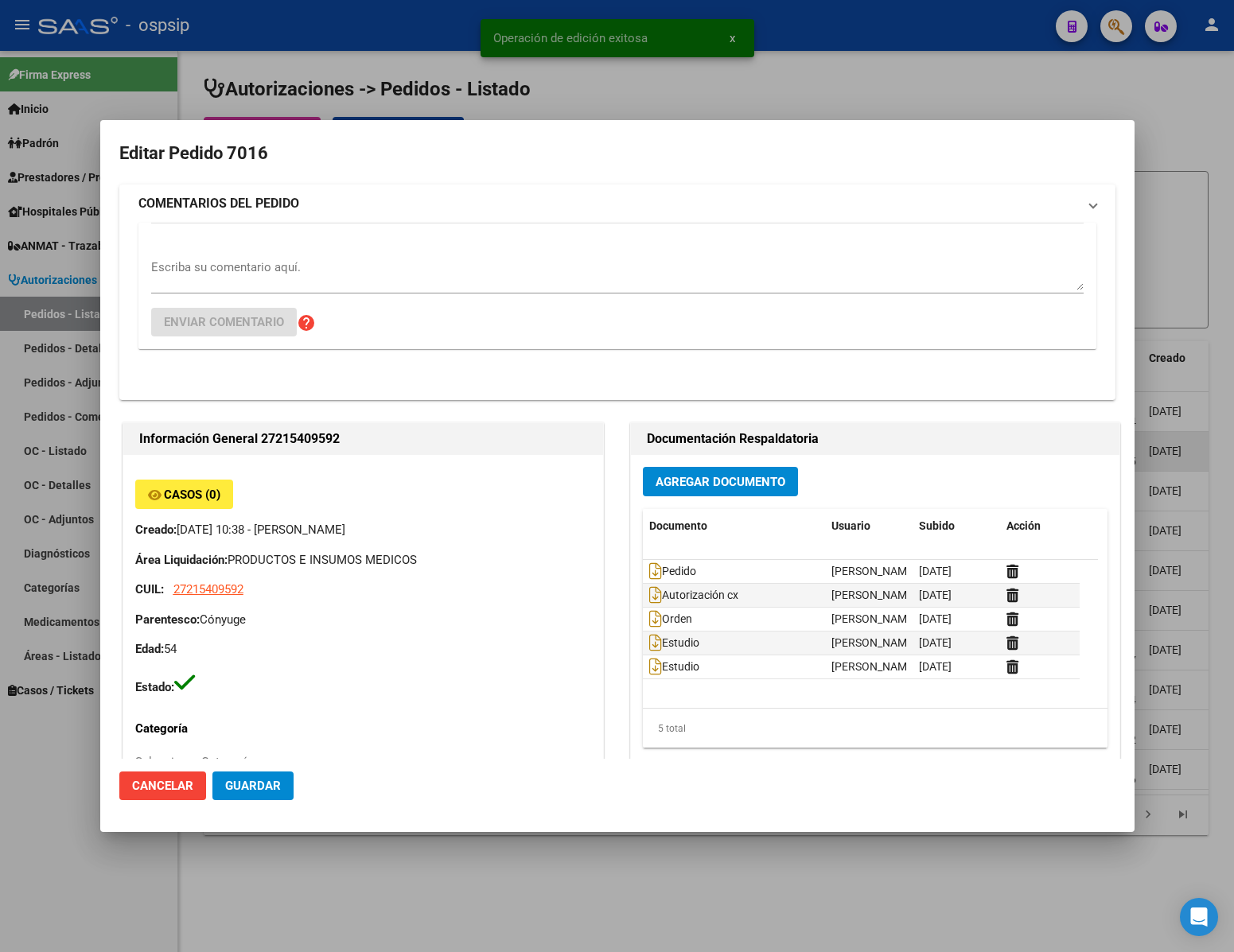
type input "[GEOGRAPHIC_DATA], [GEOGRAPHIC_DATA][PERSON_NAME], [GEOGRAPHIC_DATA] 5800"
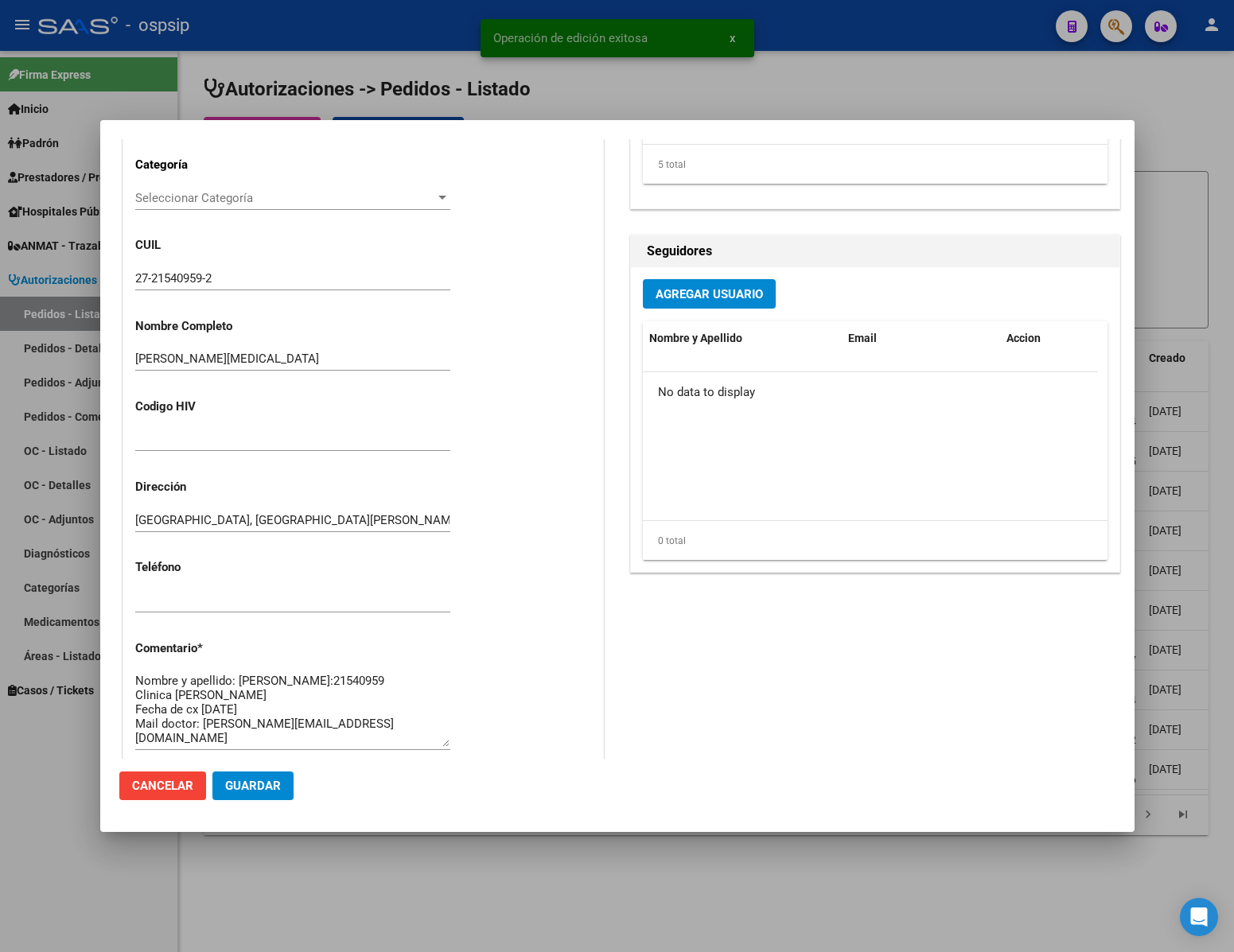
scroll to position [810, 0]
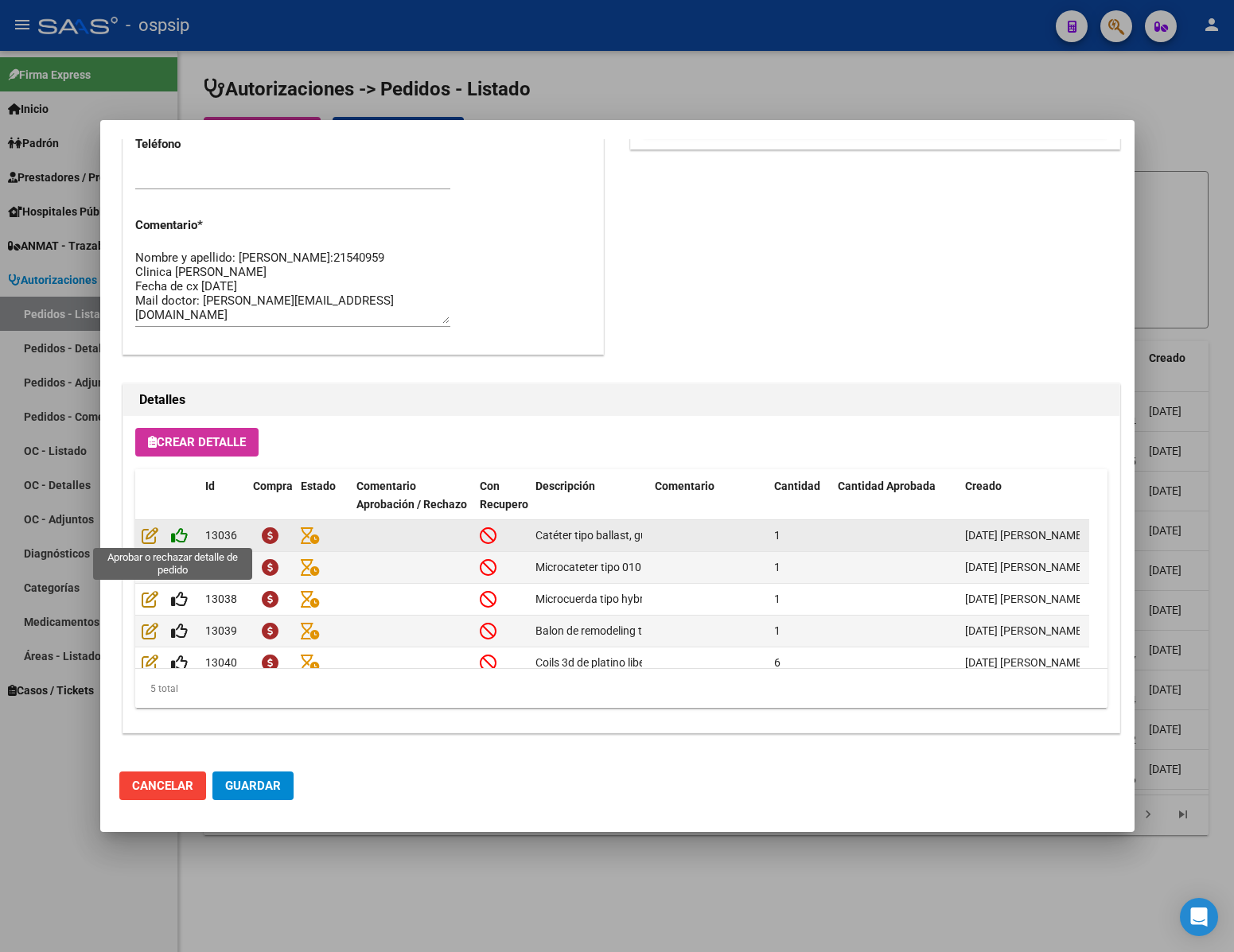
click at [177, 539] on icon at bounding box center [179, 535] width 17 height 18
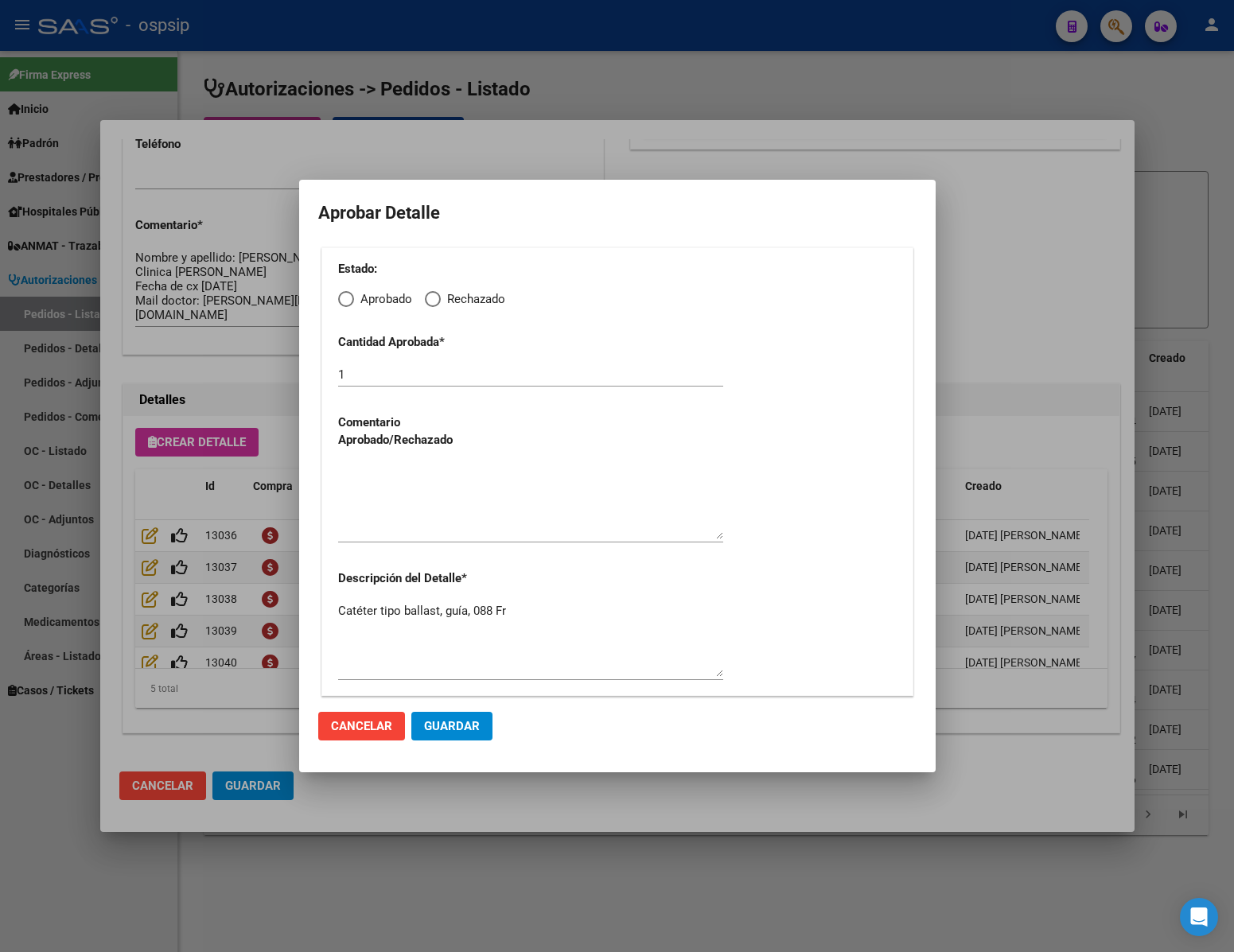
click at [345, 301] on span "Elija una opción" at bounding box center [347, 299] width 16 height 16
click at [345, 301] on input "Aprobado" at bounding box center [347, 299] width 16 height 16
radio input "true"
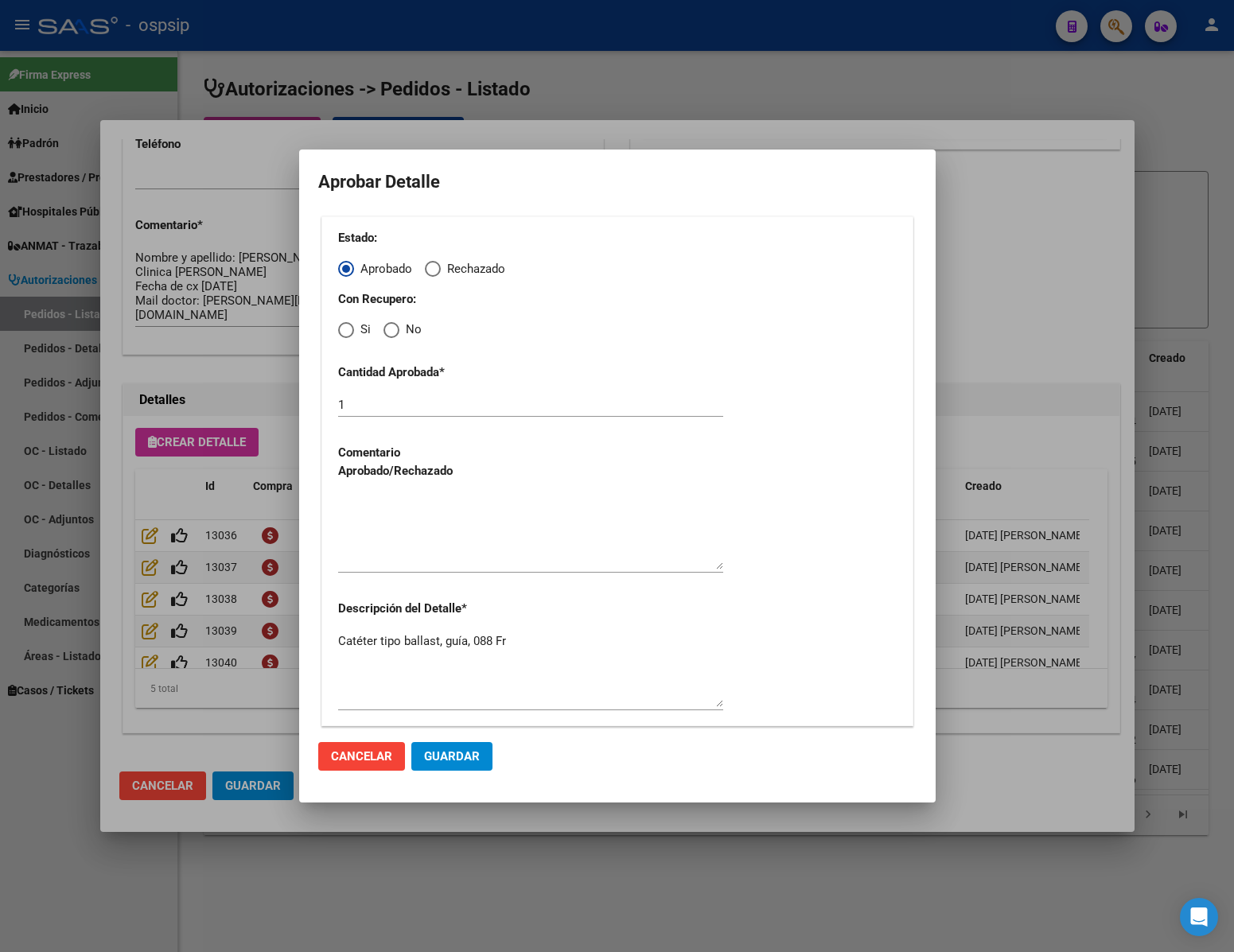
click at [389, 334] on span "Elija una opción" at bounding box center [391, 330] width 16 height 16
click at [389, 334] on input "No" at bounding box center [391, 330] width 16 height 16
radio input "true"
click at [388, 544] on textarea at bounding box center [531, 532] width 385 height 75
type textarea "."
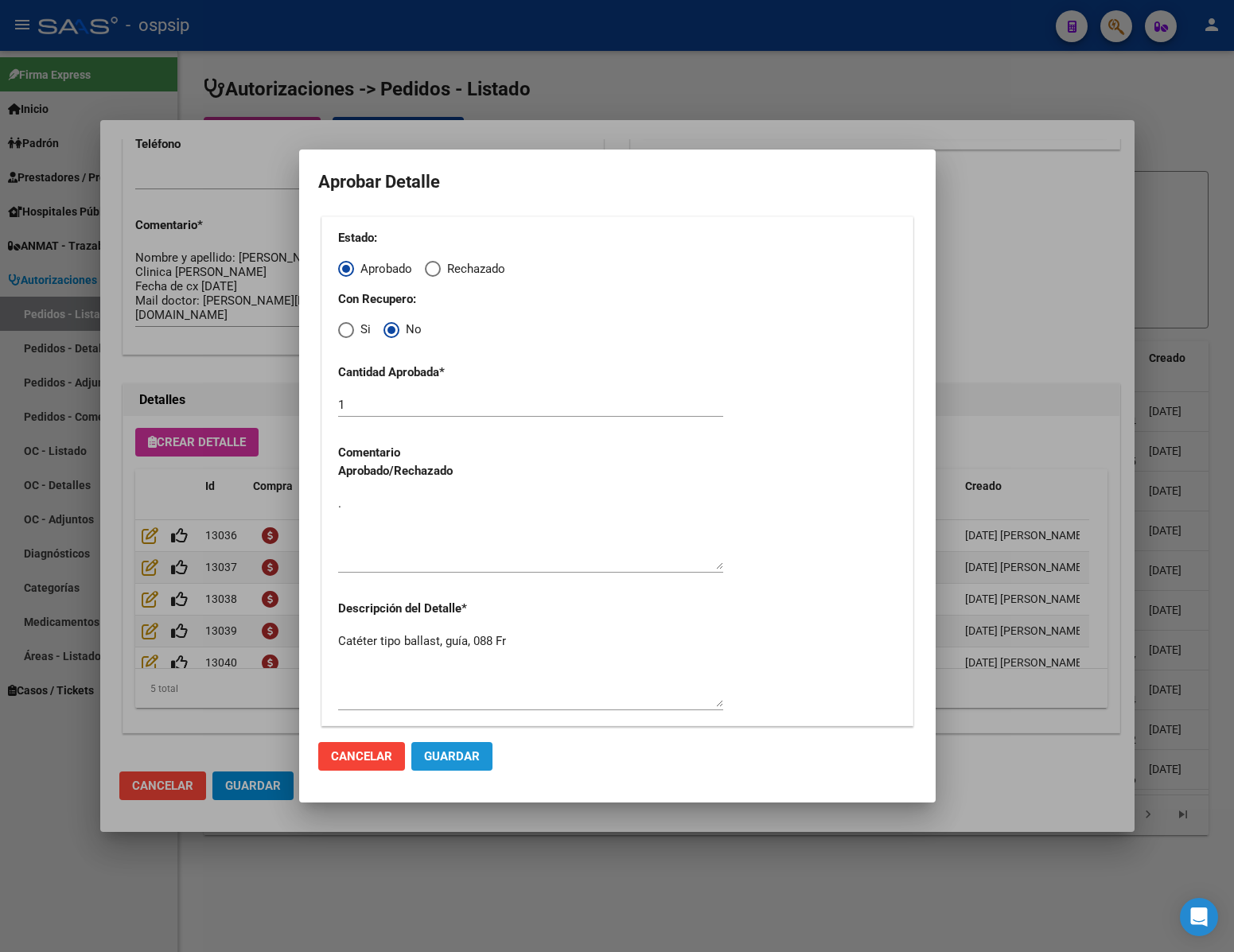
click at [452, 753] on span "Guardar" at bounding box center [452, 756] width 56 height 14
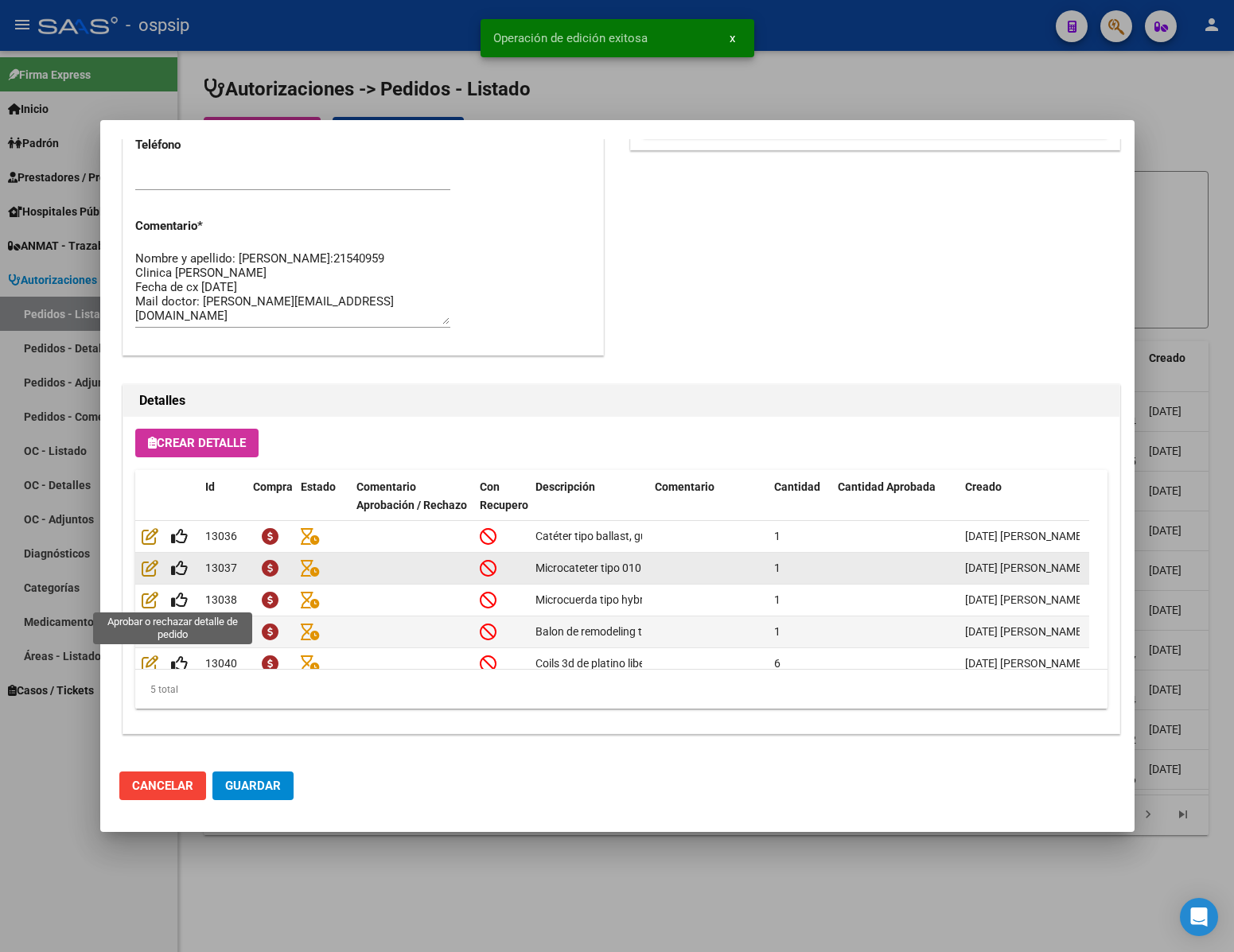
type input "[GEOGRAPHIC_DATA], [GEOGRAPHIC_DATA][PERSON_NAME], [GEOGRAPHIC_DATA] 5800"
click at [175, 564] on icon at bounding box center [179, 568] width 17 height 18
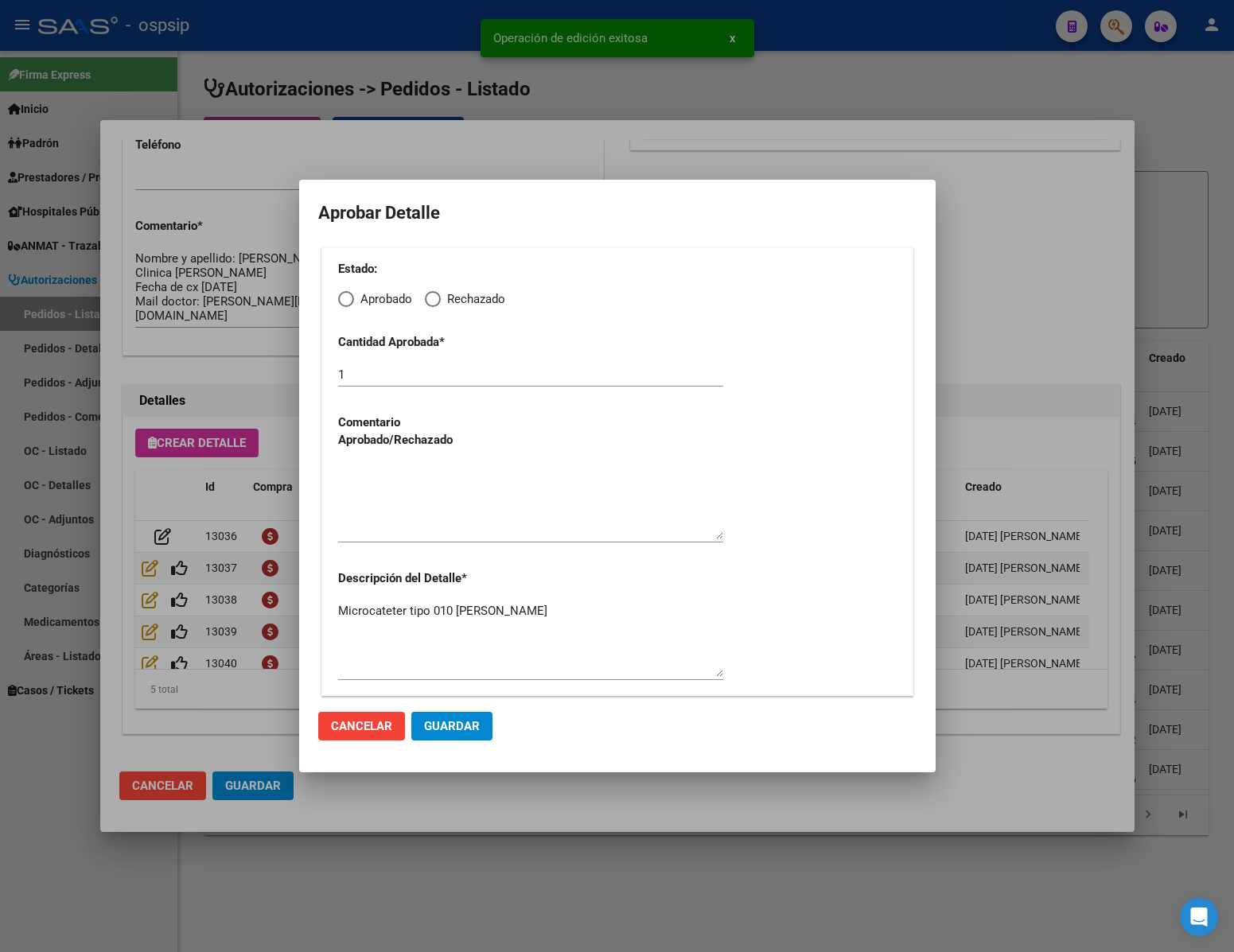
click at [345, 296] on span "Elija una opción" at bounding box center [347, 299] width 16 height 16
click at [345, 296] on input "Aprobado" at bounding box center [347, 299] width 16 height 16
radio input "true"
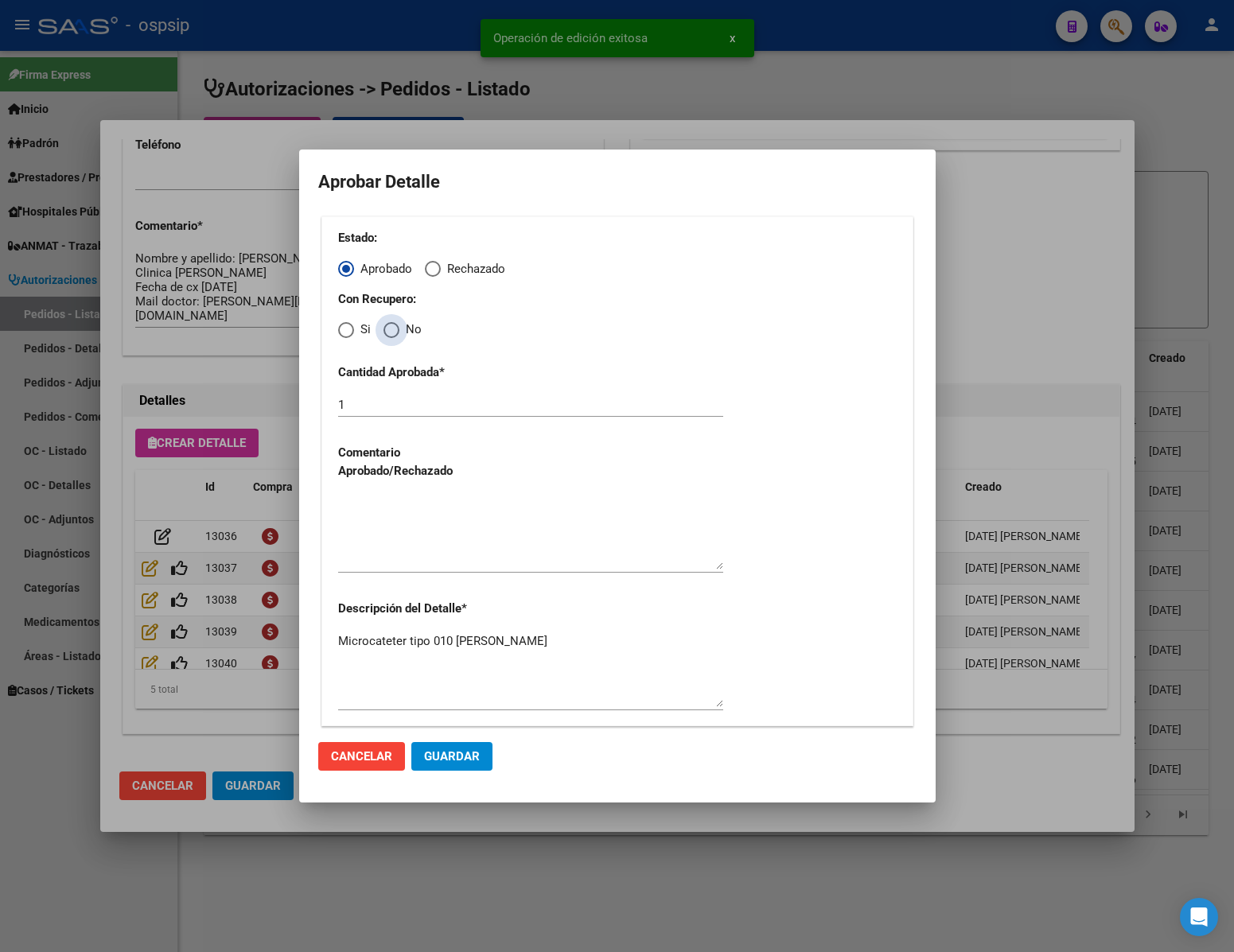
drag, startPoint x: 405, startPoint y: 330, endPoint x: 397, endPoint y: 330, distance: 8.0
click at [404, 330] on span "No" at bounding box center [410, 330] width 22 height 19
click at [399, 330] on input "No" at bounding box center [391, 330] width 16 height 16
radio input "true"
click at [469, 547] on textarea at bounding box center [531, 532] width 385 height 75
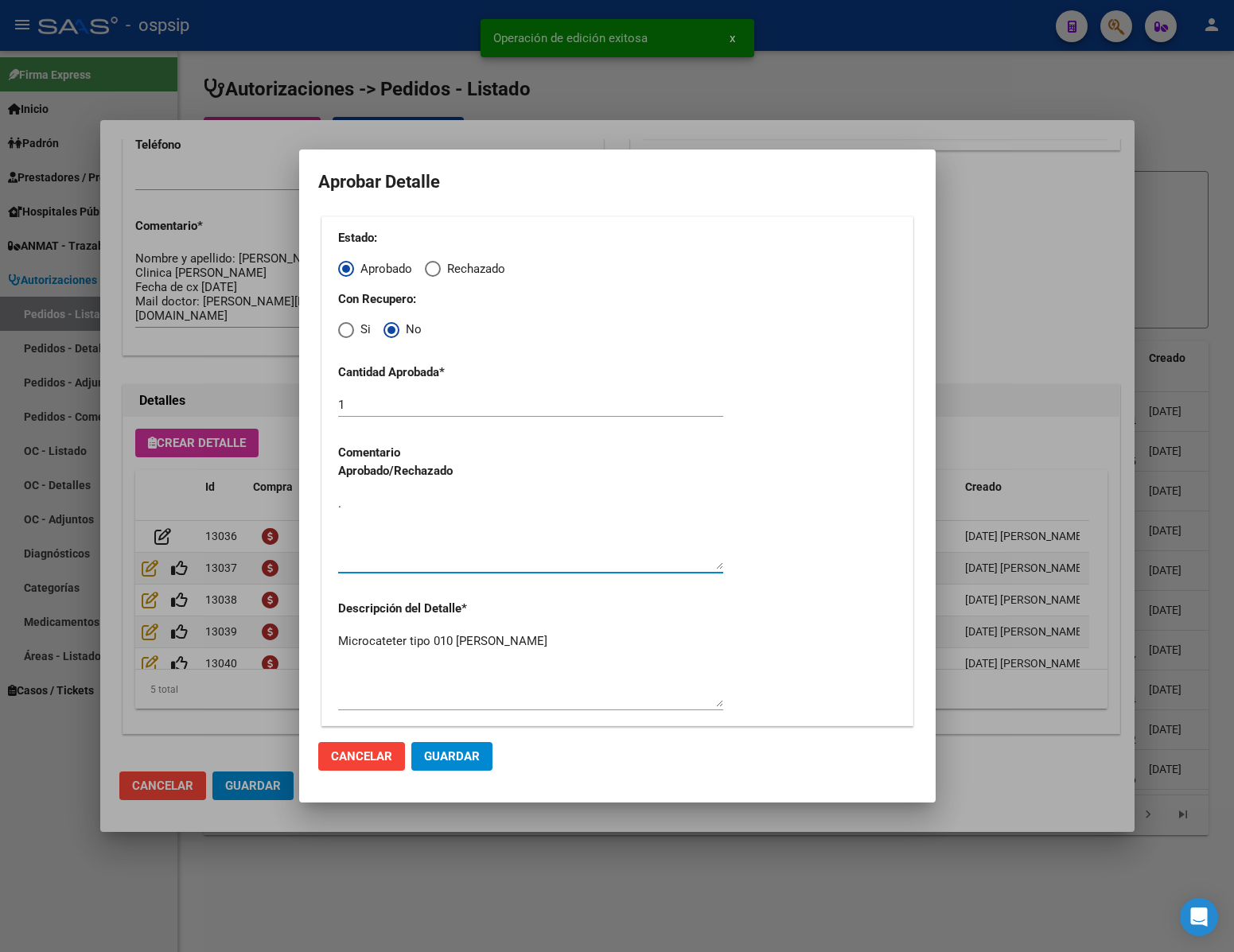
type textarea "."
click at [464, 767] on button "Guardar" at bounding box center [452, 756] width 81 height 28
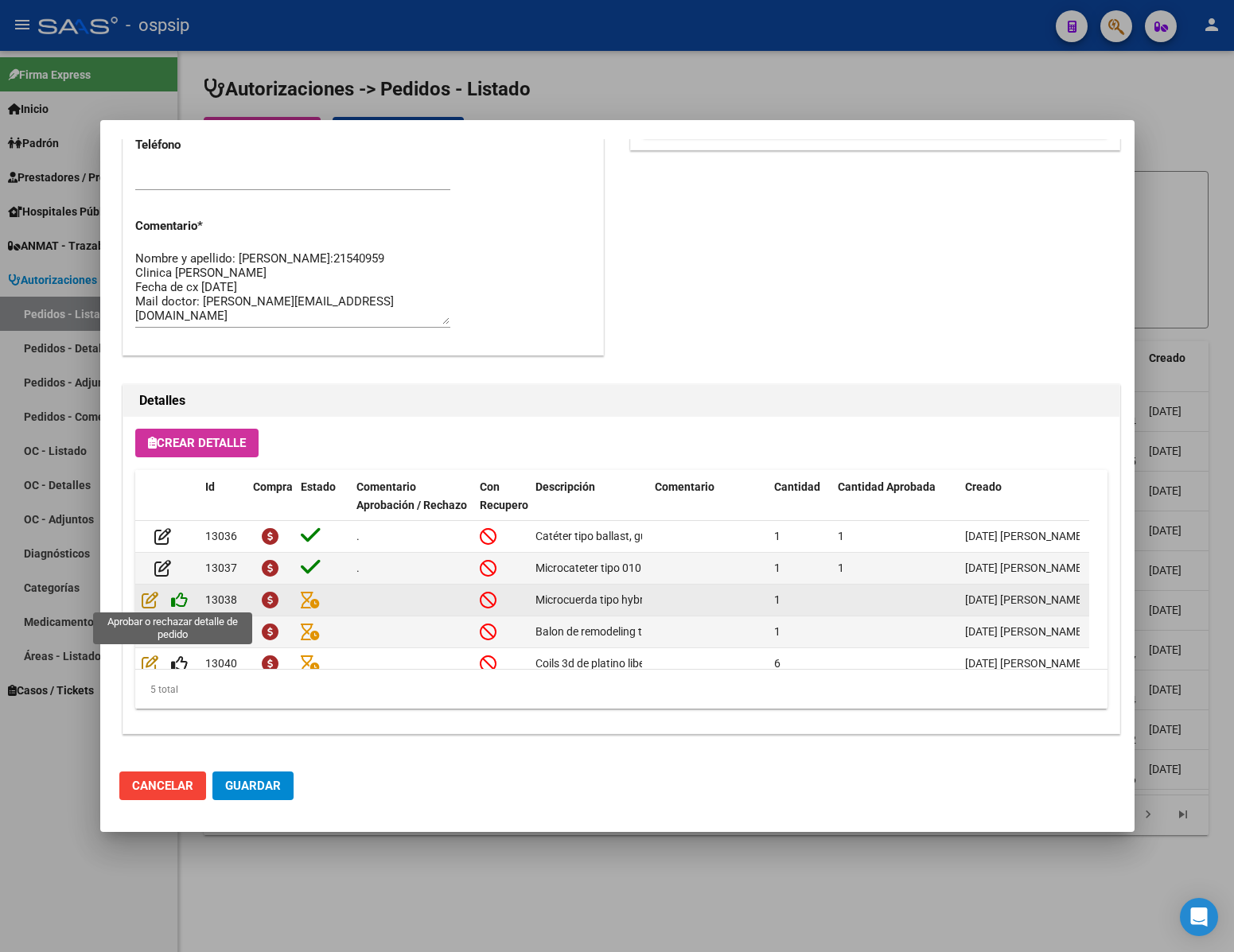
click at [176, 599] on icon at bounding box center [179, 600] width 17 height 18
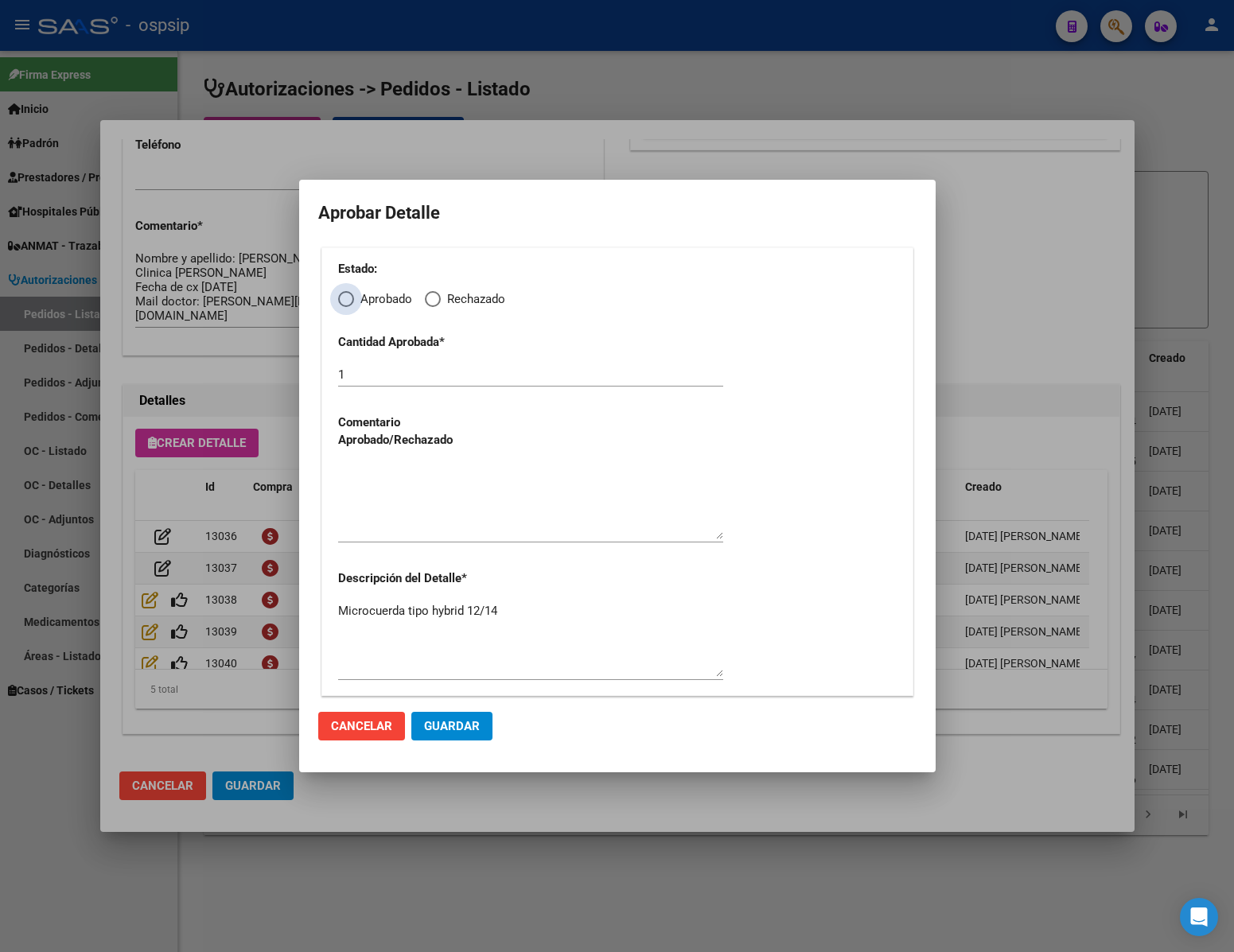
click at [351, 297] on span "Elija una opción" at bounding box center [347, 299] width 16 height 16
click at [351, 297] on input "Aprobado" at bounding box center [347, 299] width 16 height 16
radio input "true"
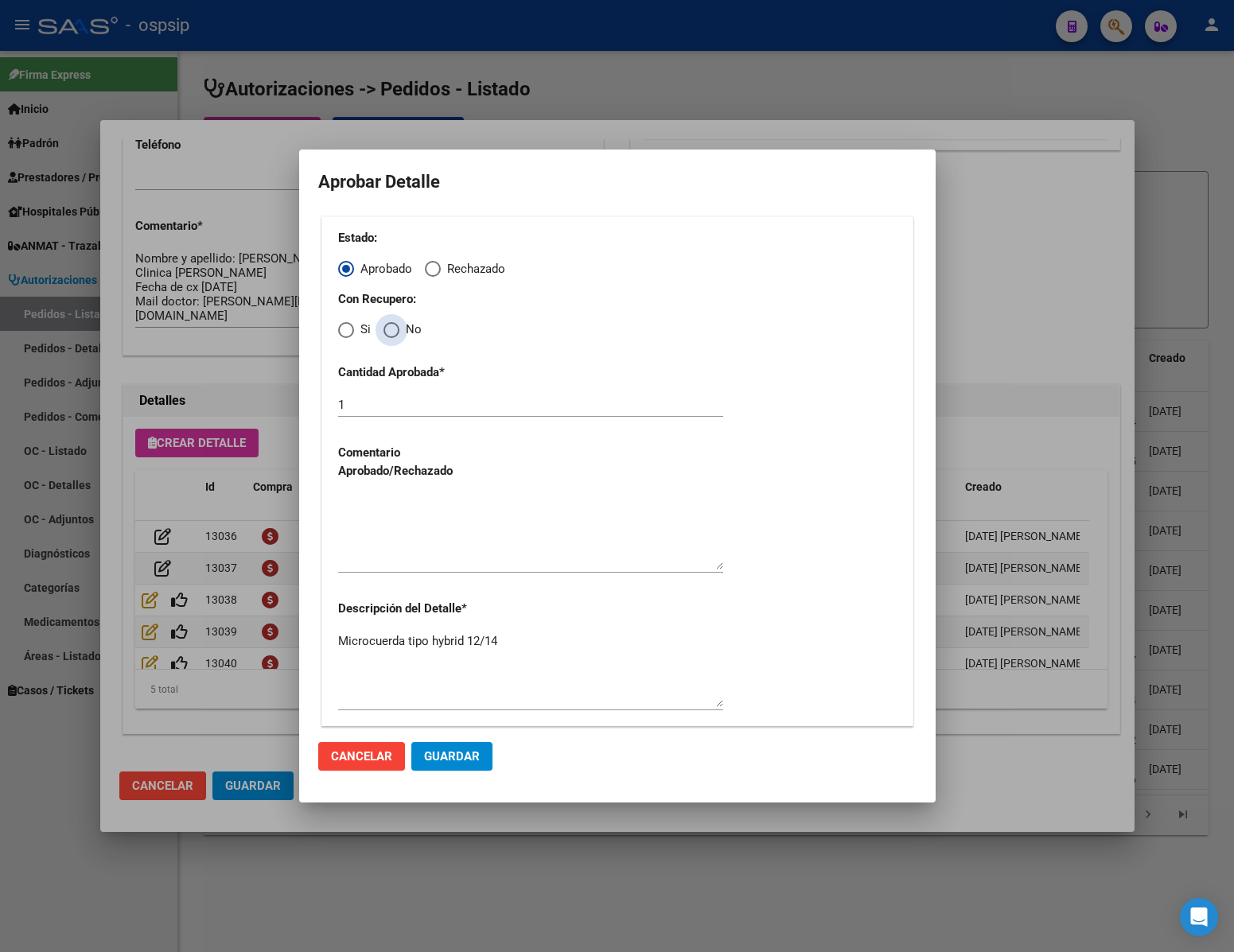
click at [392, 337] on span "Elija una opción" at bounding box center [391, 330] width 16 height 16
click at [392, 337] on input "No" at bounding box center [391, 330] width 16 height 16
radio input "true"
click at [422, 566] on textarea at bounding box center [531, 532] width 385 height 75
type textarea "."
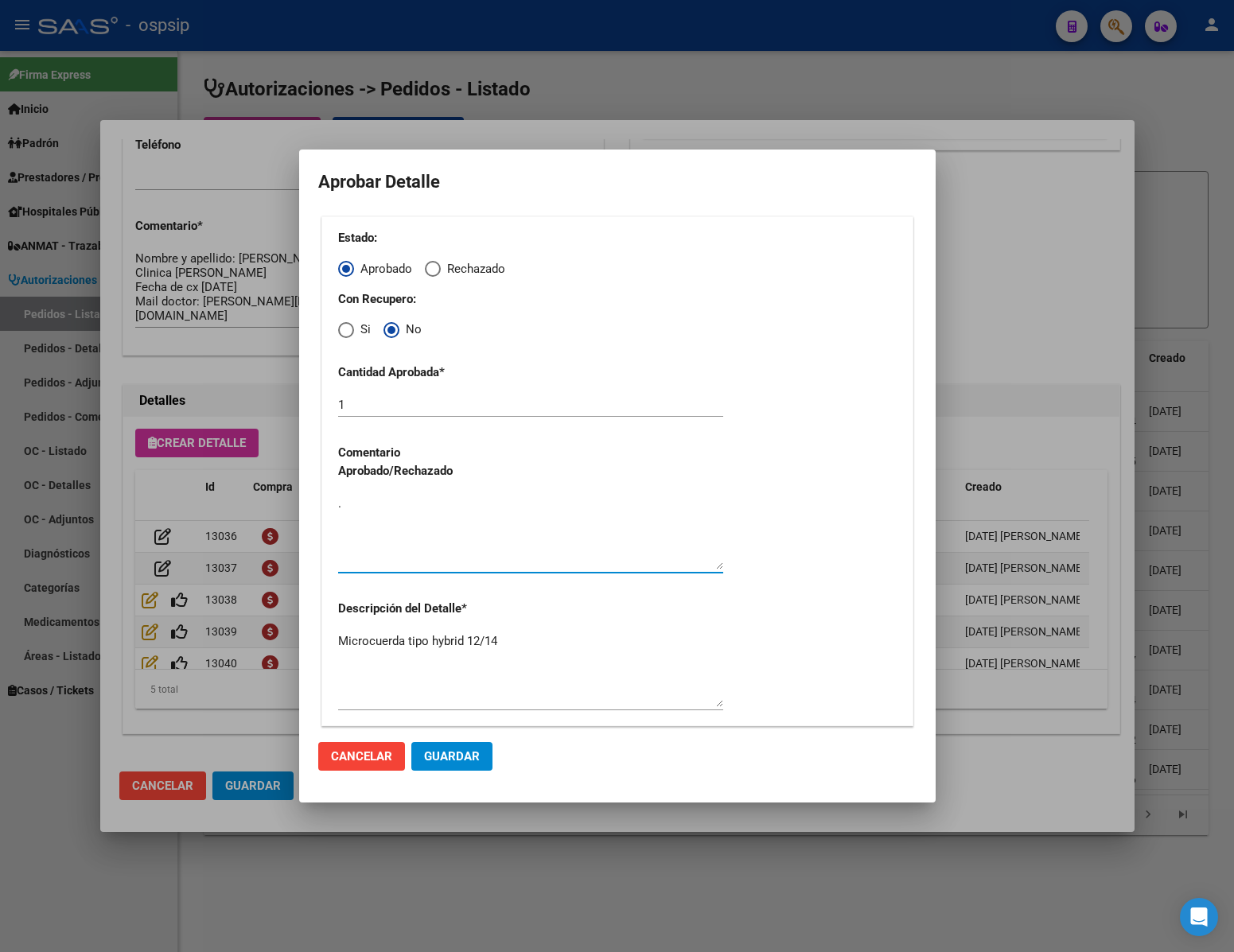
click at [457, 759] on span "Guardar" at bounding box center [452, 756] width 56 height 14
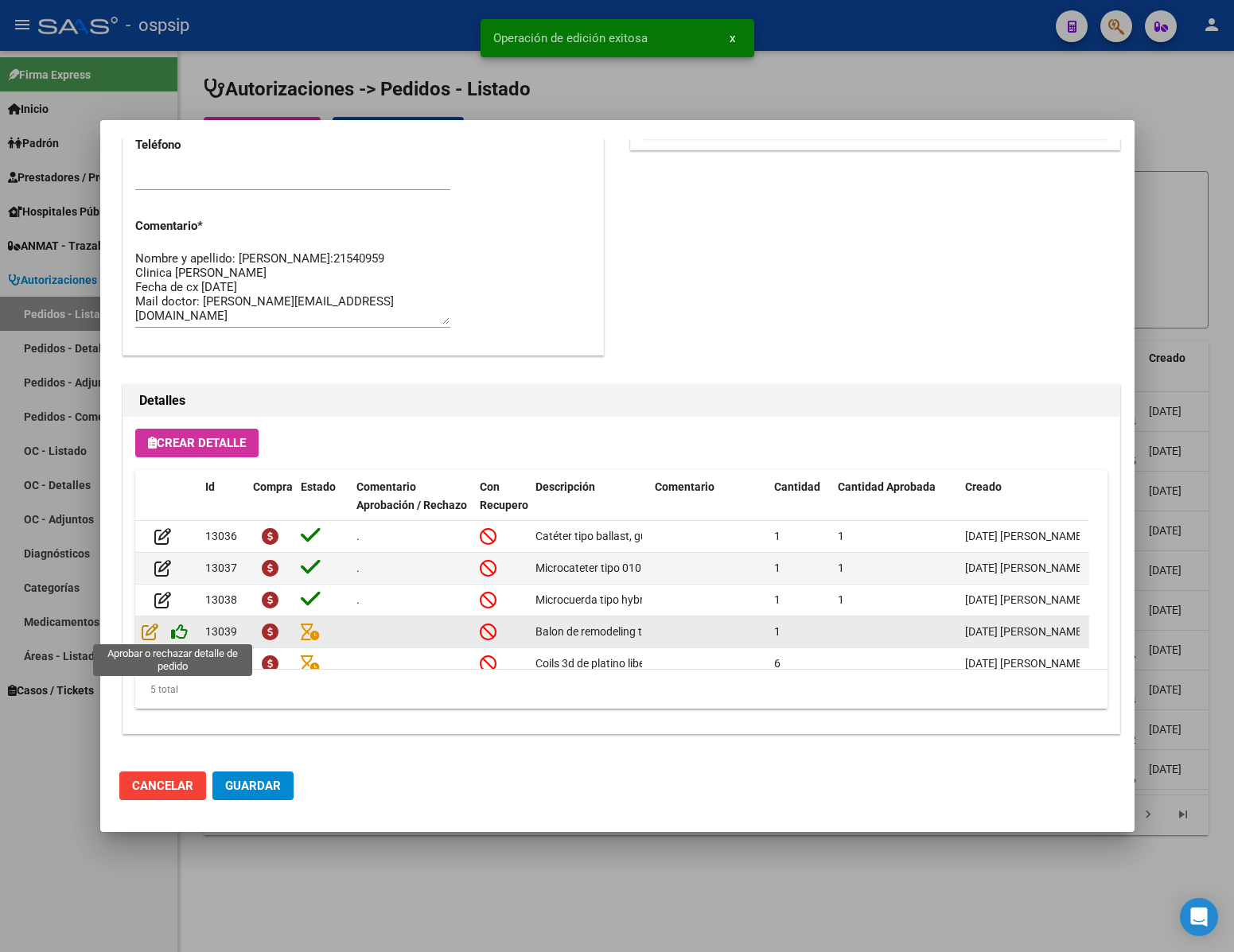
click at [176, 637] on icon at bounding box center [179, 631] width 17 height 18
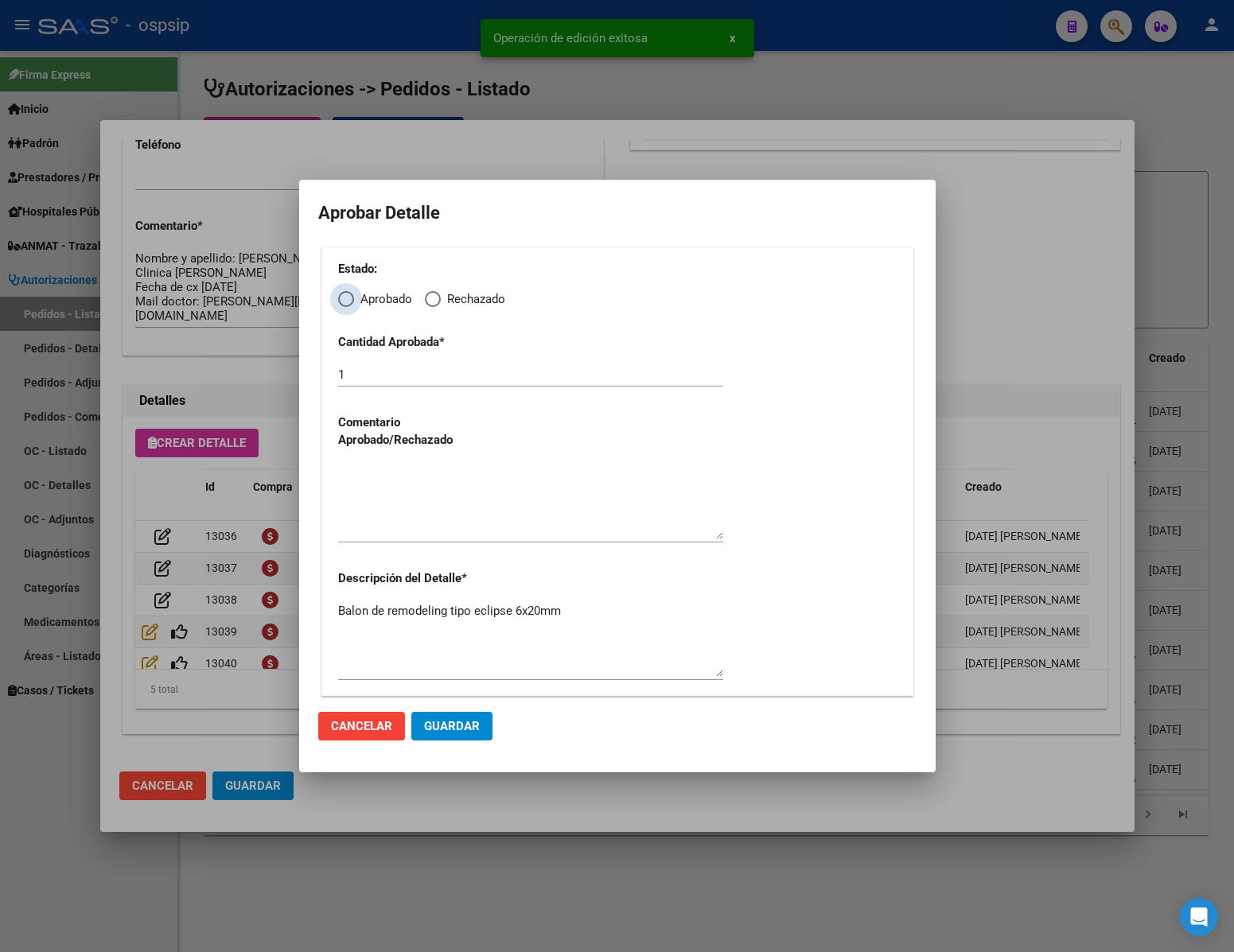
click at [352, 303] on span "Elija una opción" at bounding box center [347, 299] width 16 height 16
click at [352, 303] on input "Aprobado" at bounding box center [347, 299] width 16 height 16
radio input "true"
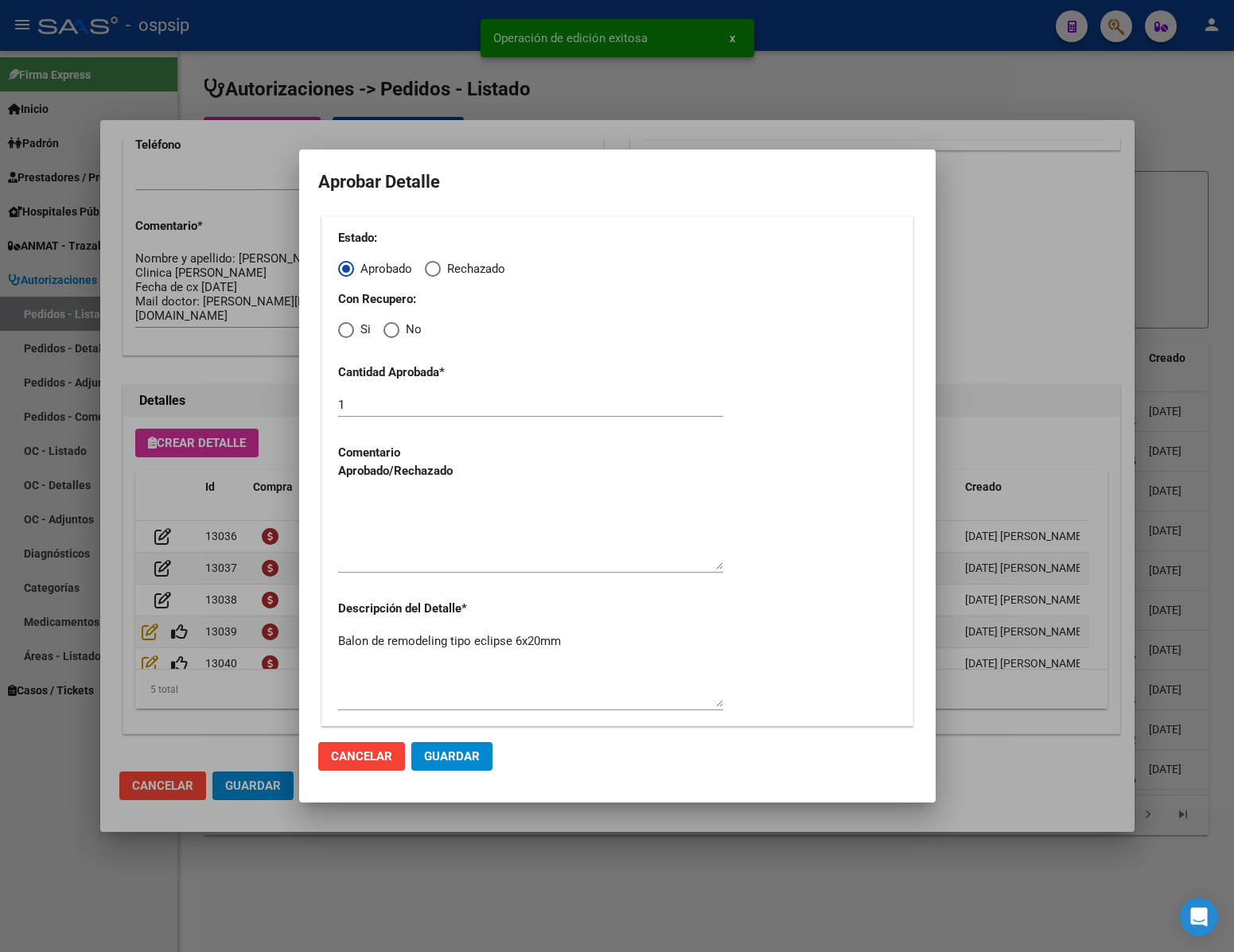
click at [391, 332] on span "Elija una opción" at bounding box center [391, 330] width 16 height 16
click at [391, 332] on input "No" at bounding box center [391, 330] width 16 height 16
radio input "true"
click at [430, 514] on textarea at bounding box center [531, 532] width 385 height 75
type textarea "."
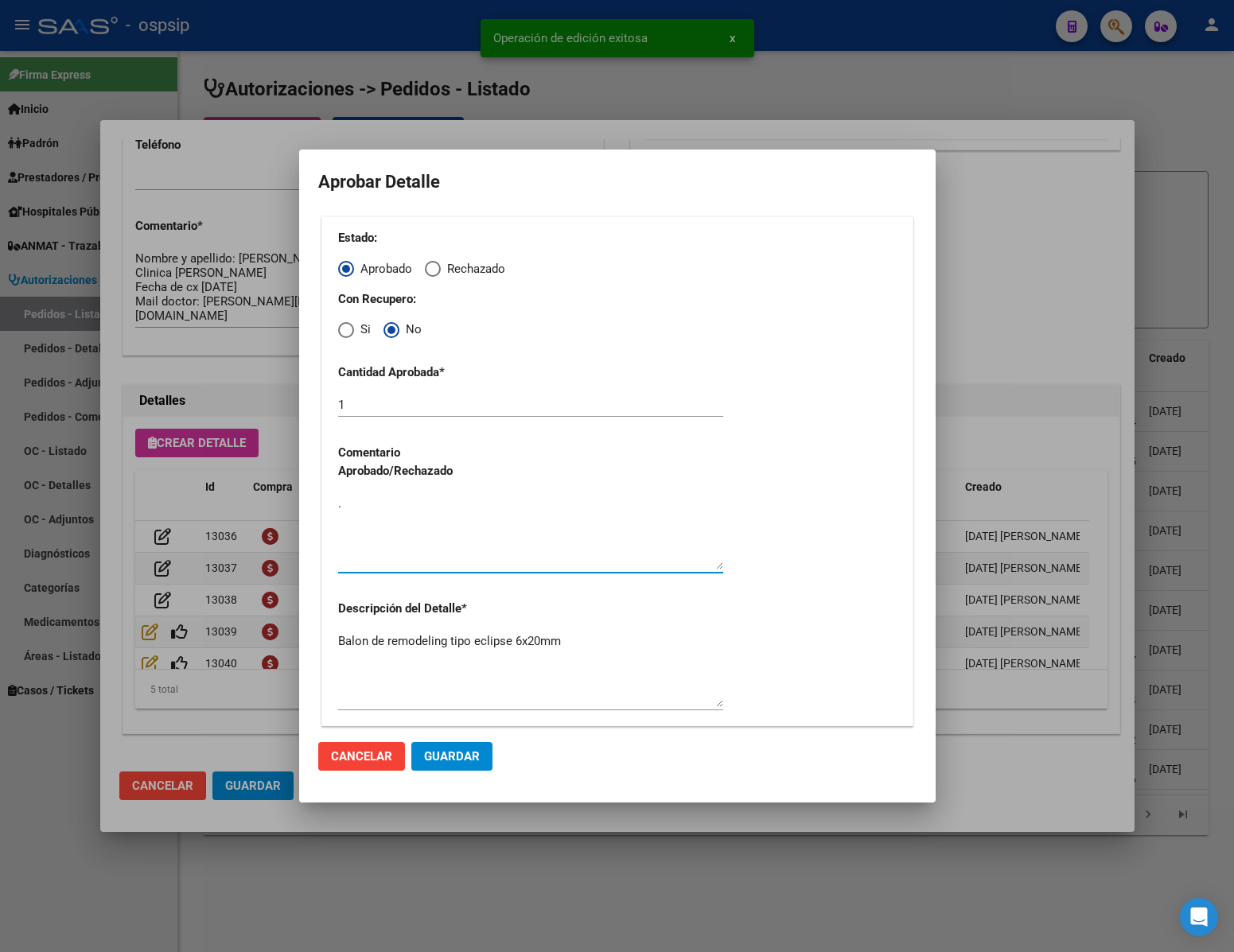
click at [463, 749] on span "Guardar" at bounding box center [452, 756] width 56 height 14
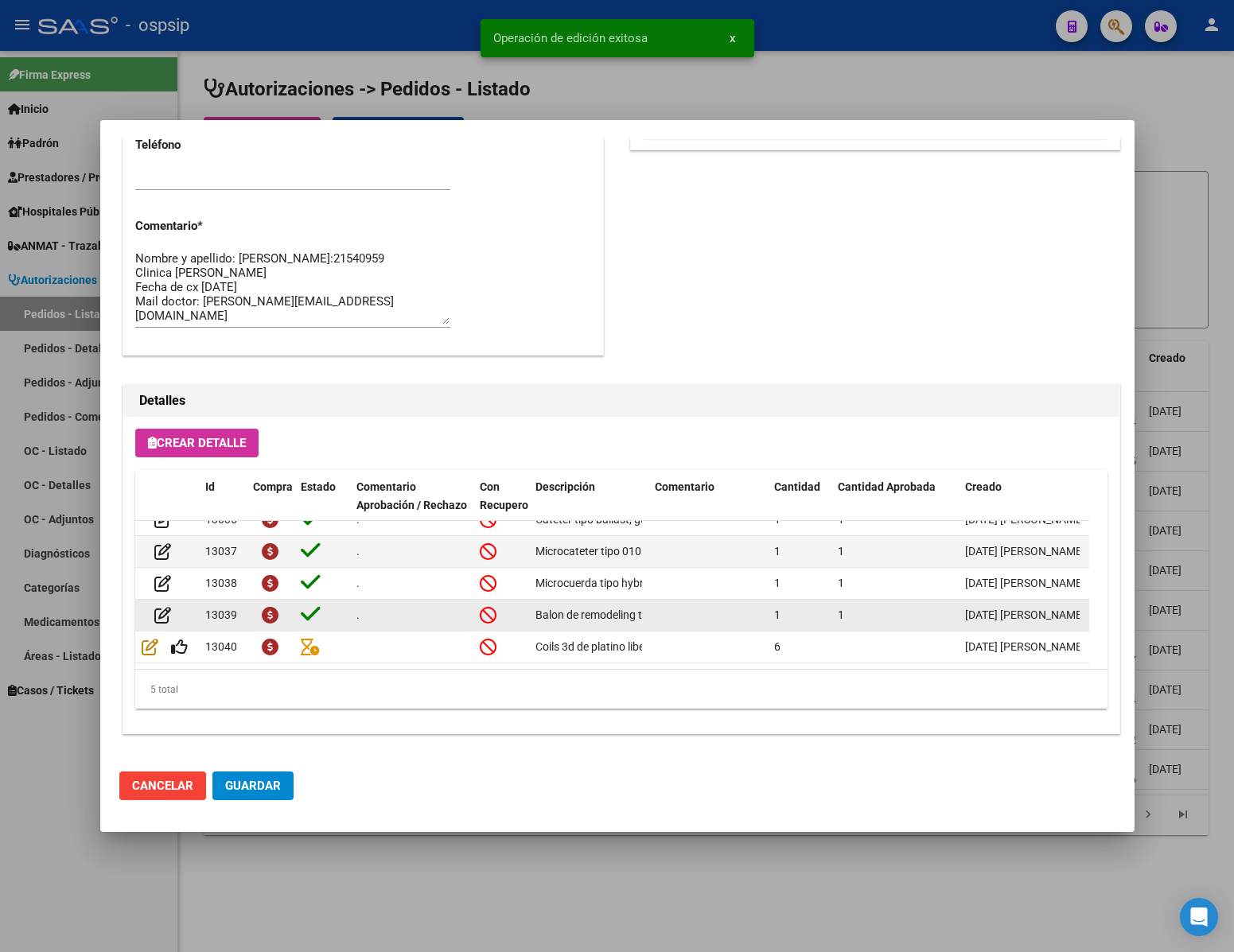
scroll to position [34, 0]
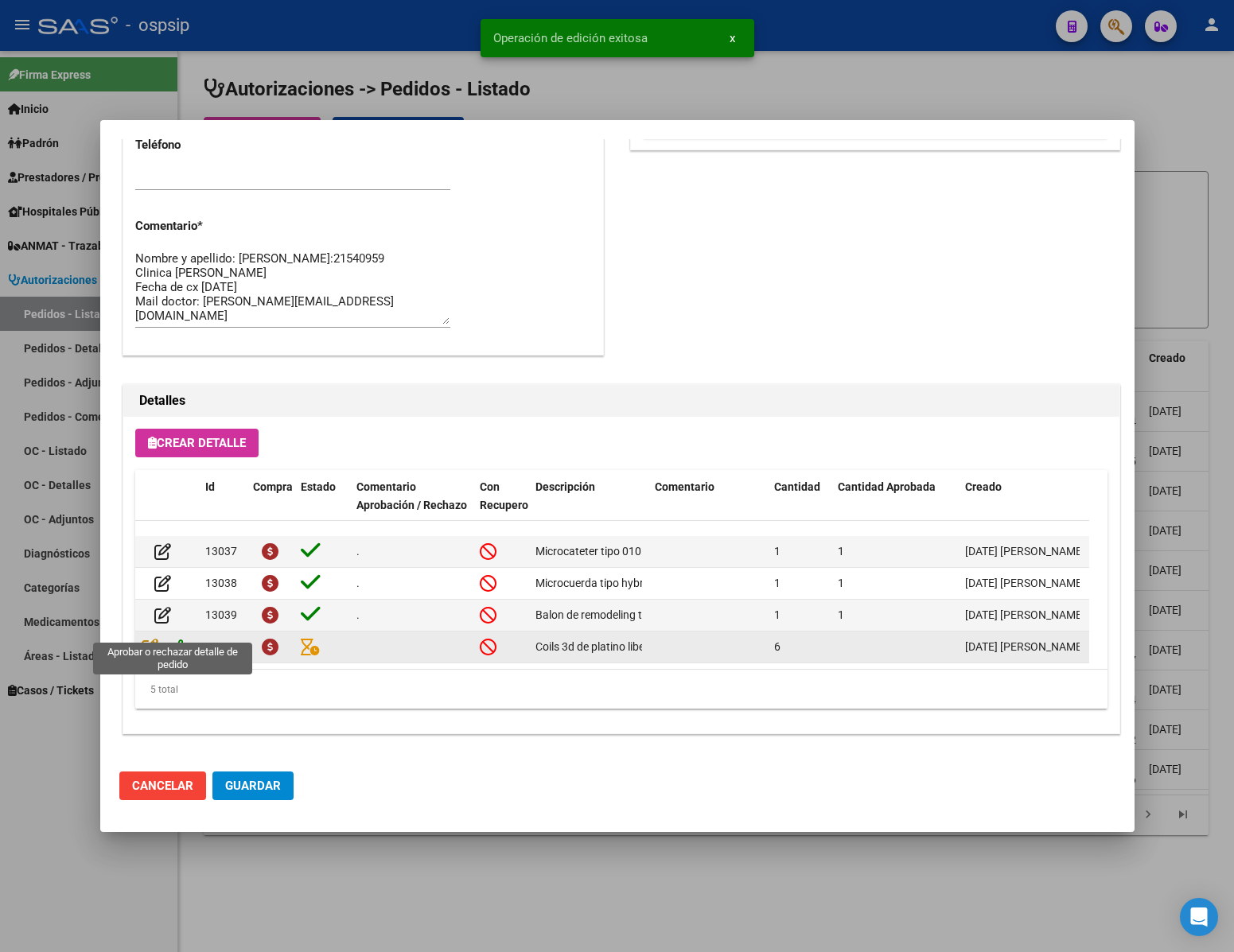
click at [183, 638] on icon at bounding box center [179, 647] width 17 height 18
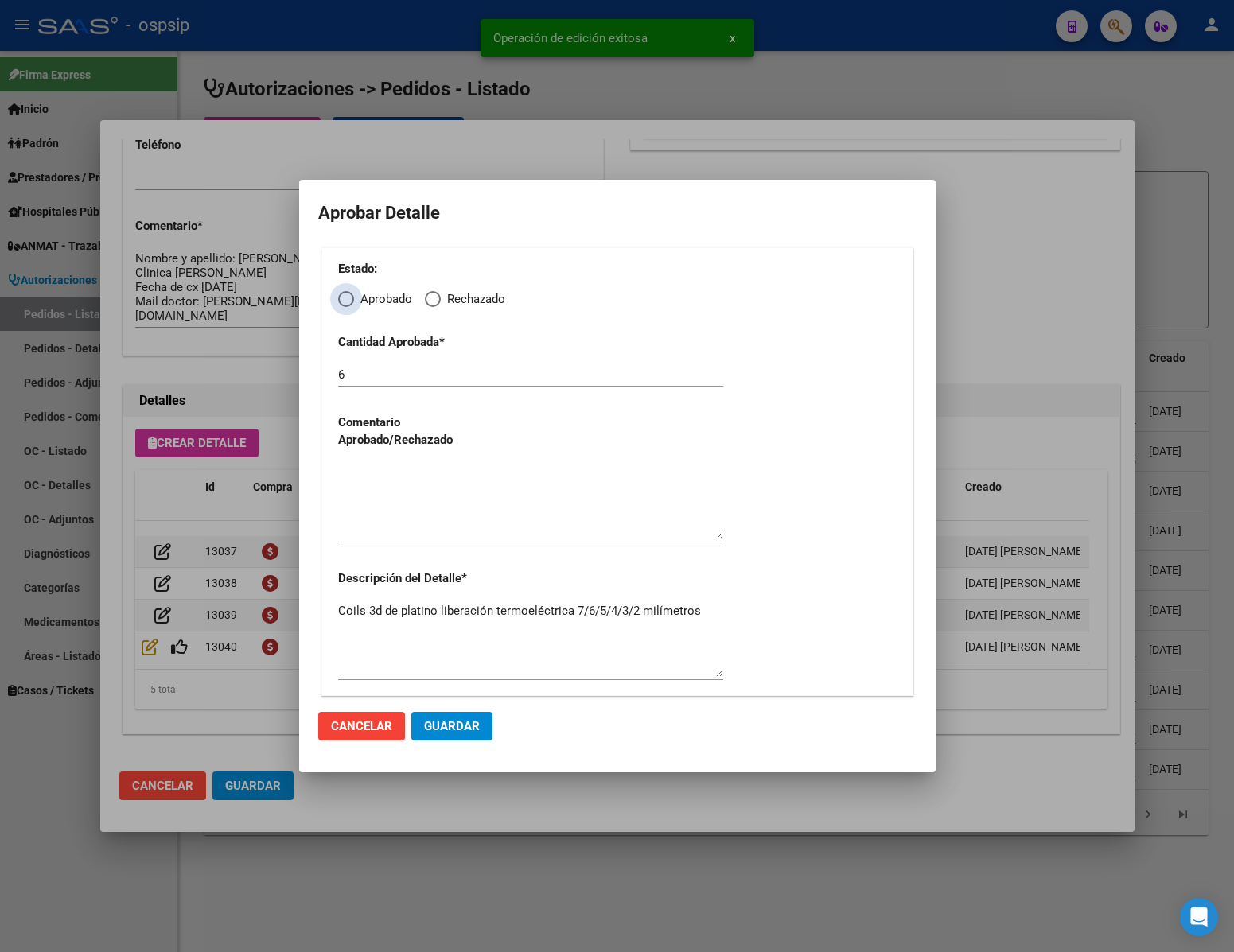
click at [345, 301] on span "Elija una opción" at bounding box center [347, 299] width 16 height 16
click at [345, 301] on input "Aprobado" at bounding box center [347, 299] width 16 height 16
radio input "true"
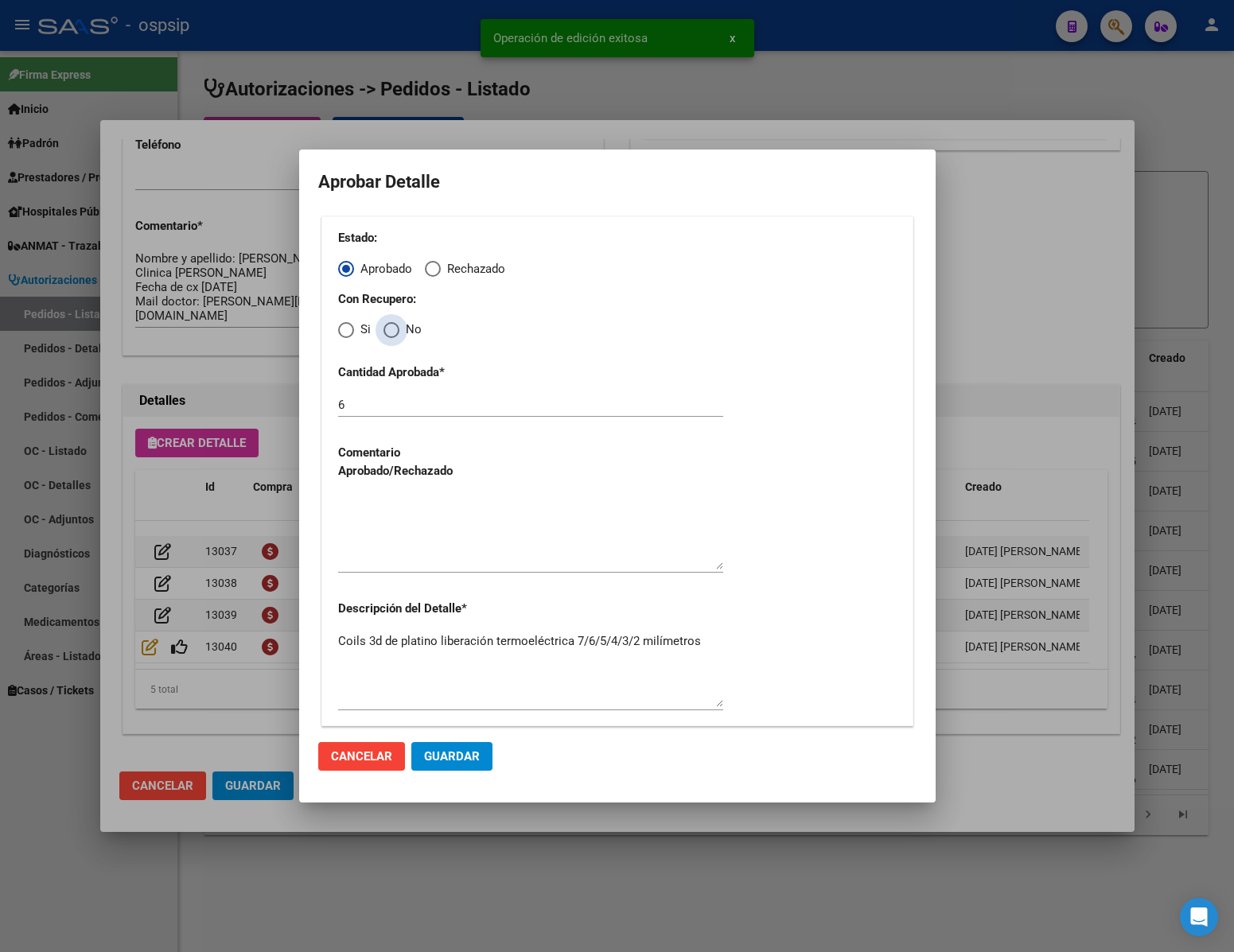
click at [390, 335] on span "Elija una opción" at bounding box center [391, 330] width 16 height 16
click at [390, 335] on input "No" at bounding box center [391, 330] width 16 height 16
radio input "true"
click at [390, 689] on textarea "Coils 3d de platino liberación termoeléctrica 7/6/5/4/3/2 milímetros" at bounding box center [531, 670] width 385 height 75
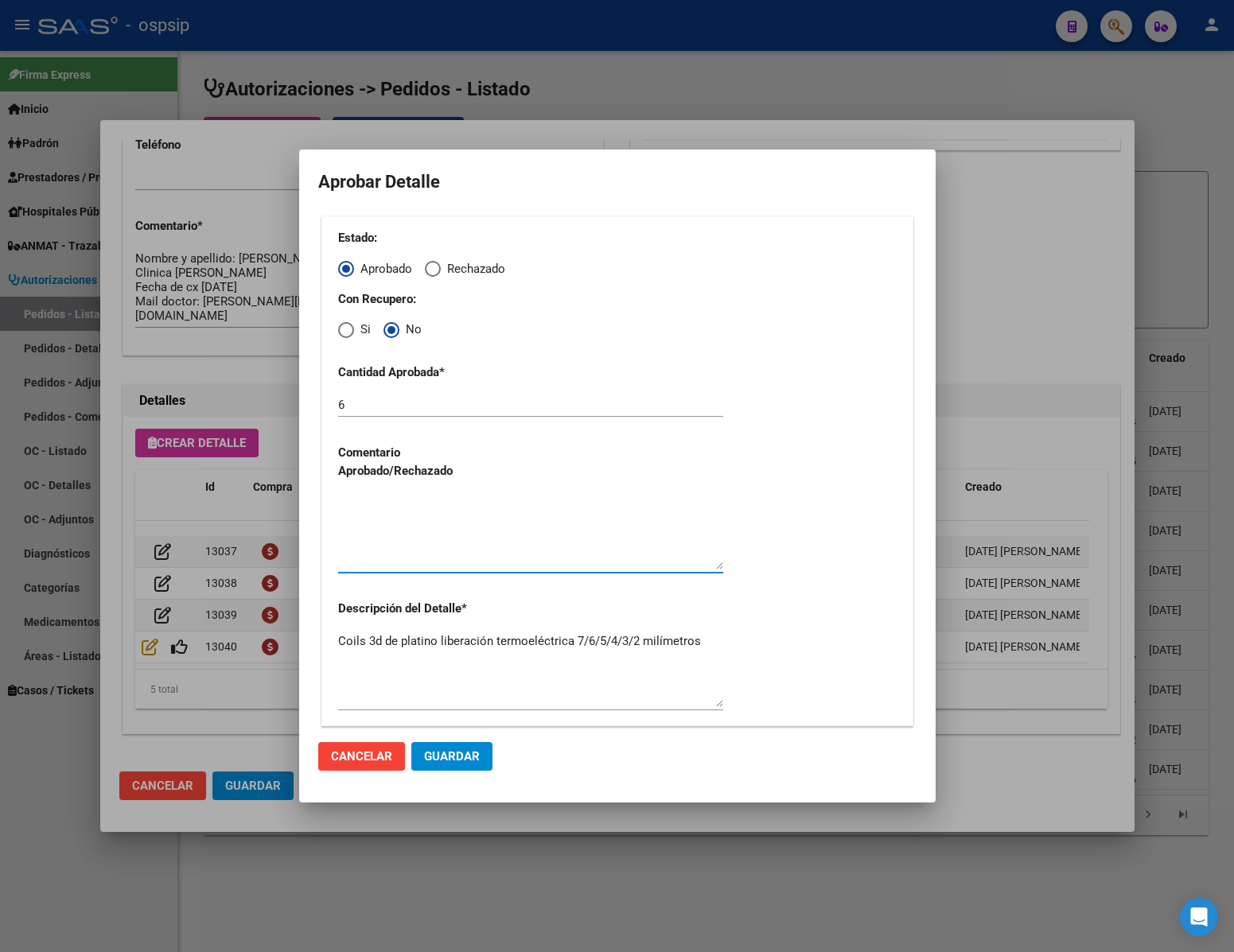
click at [444, 527] on textarea at bounding box center [531, 532] width 385 height 75
type textarea "."
click at [454, 757] on span "Guardar" at bounding box center [452, 756] width 56 height 14
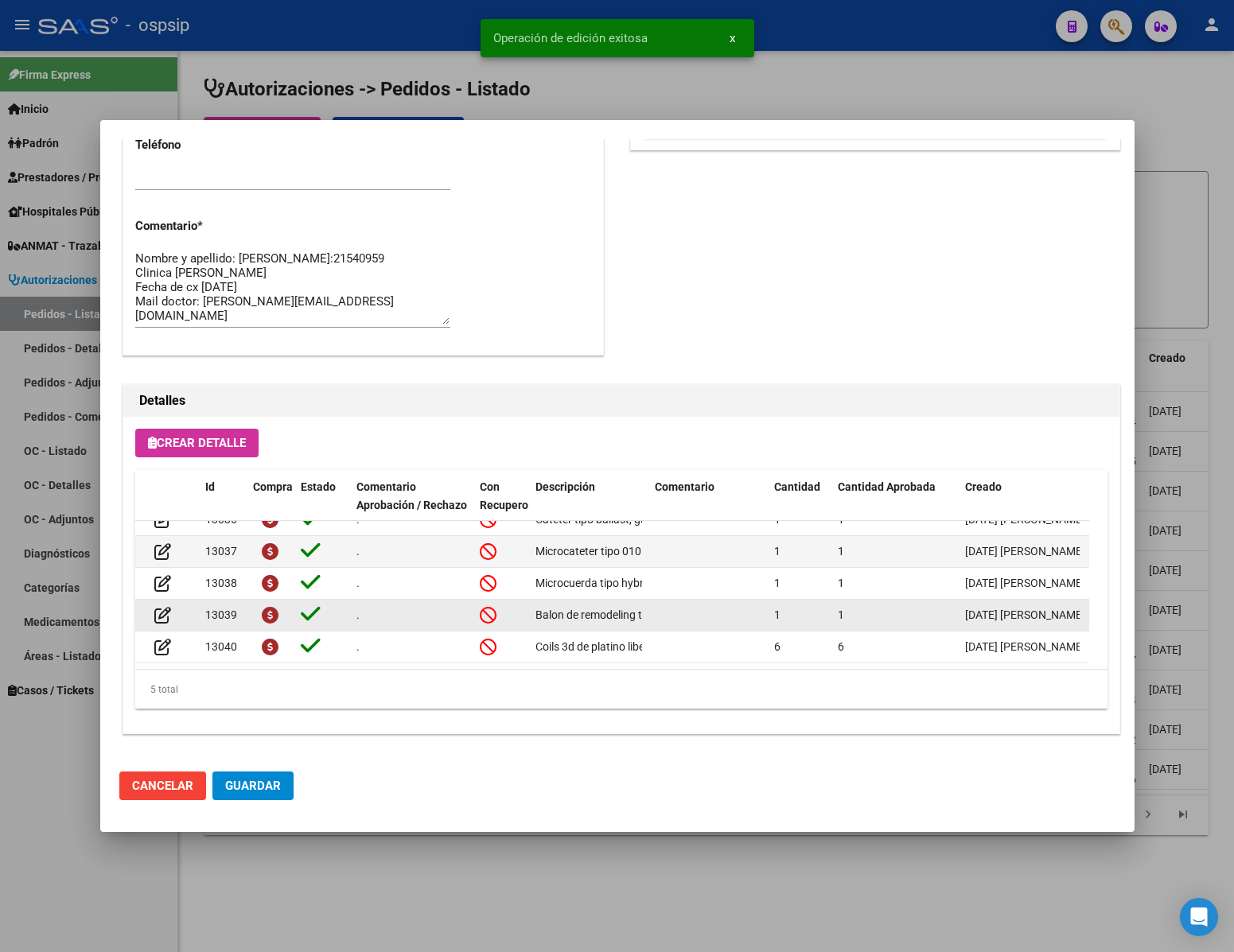
scroll to position [0, 0]
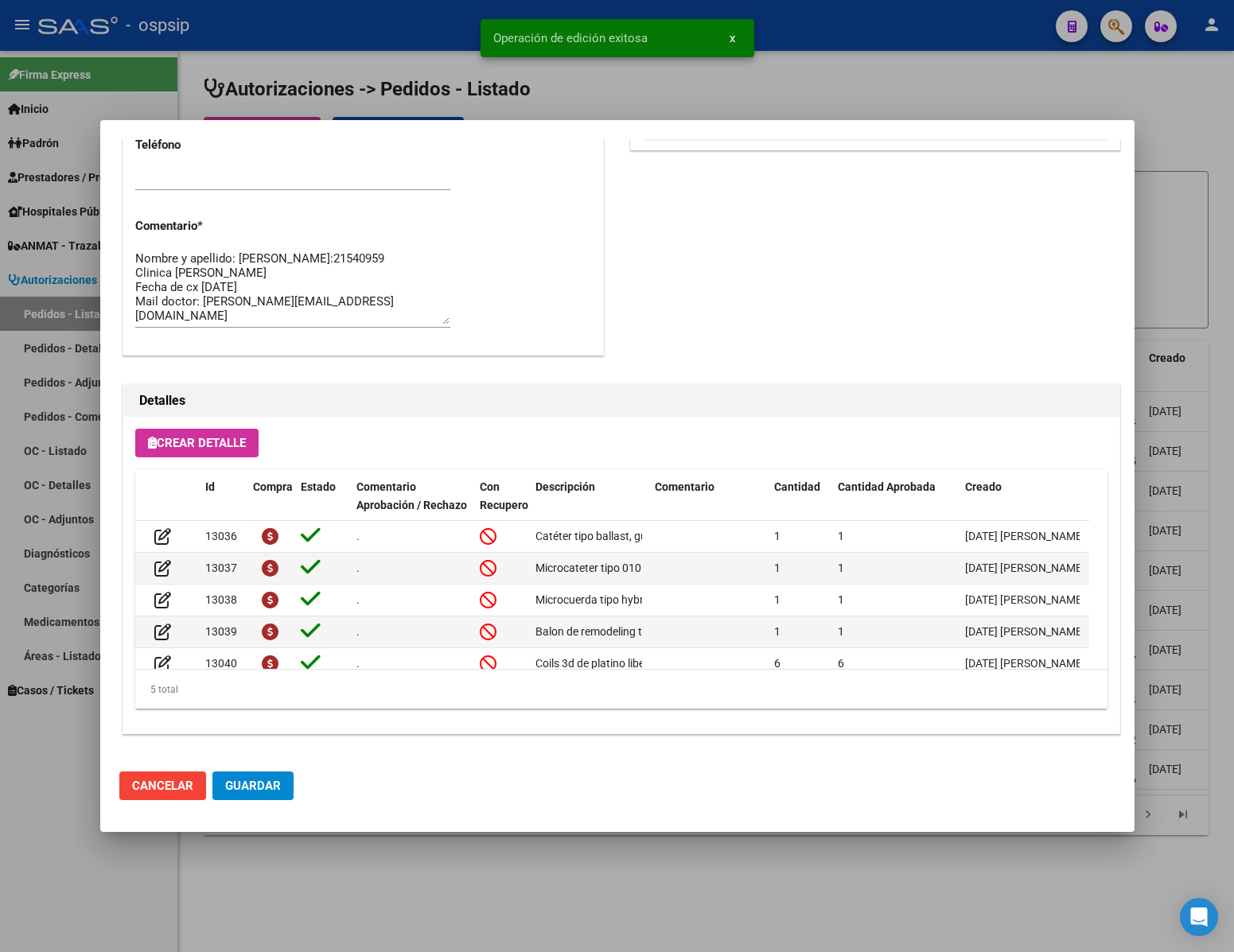
click at [266, 783] on span "Guardar" at bounding box center [253, 785] width 56 height 14
click at [777, 929] on div at bounding box center [617, 476] width 1234 height 952
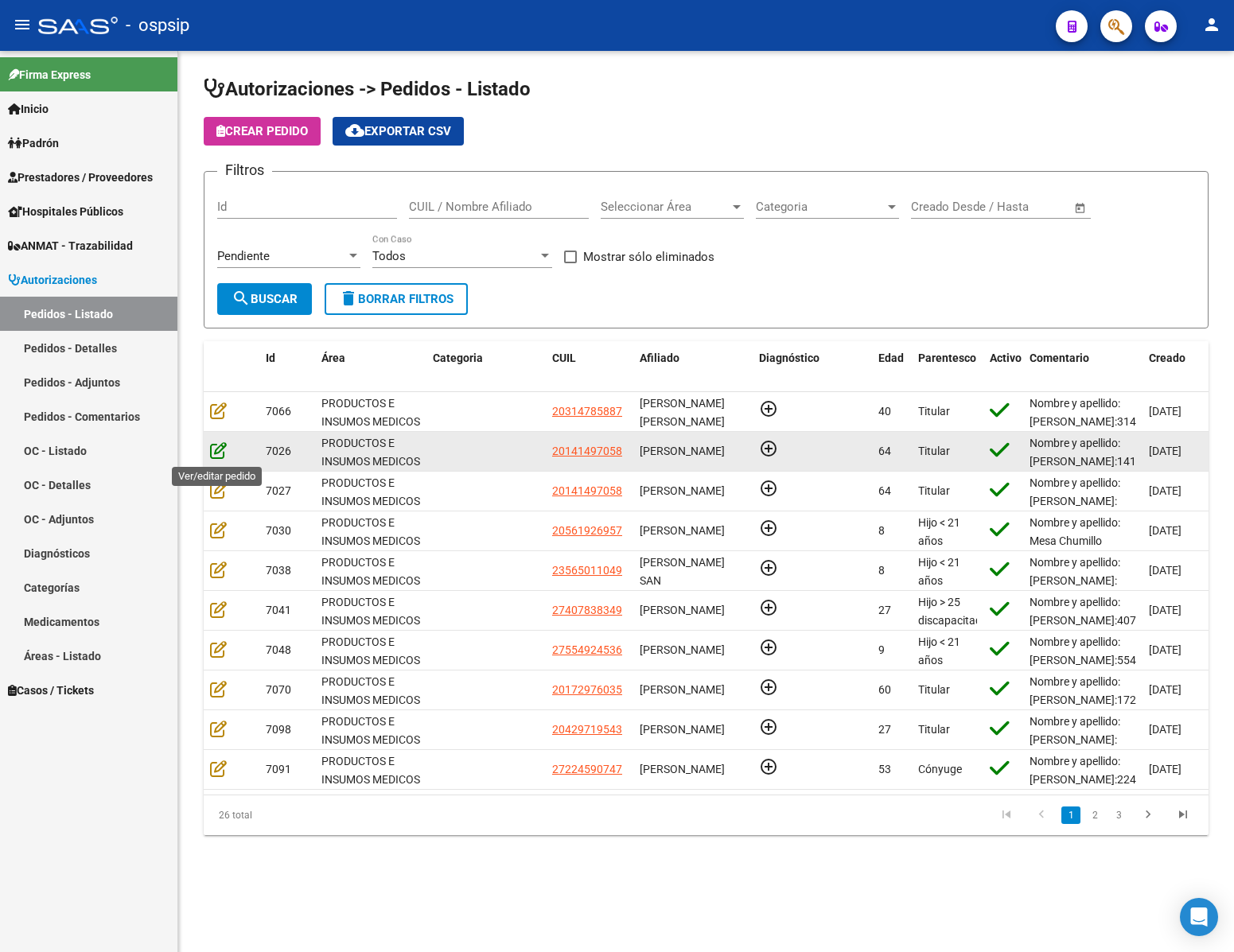
click at [220, 447] on icon at bounding box center [218, 451] width 17 height 18
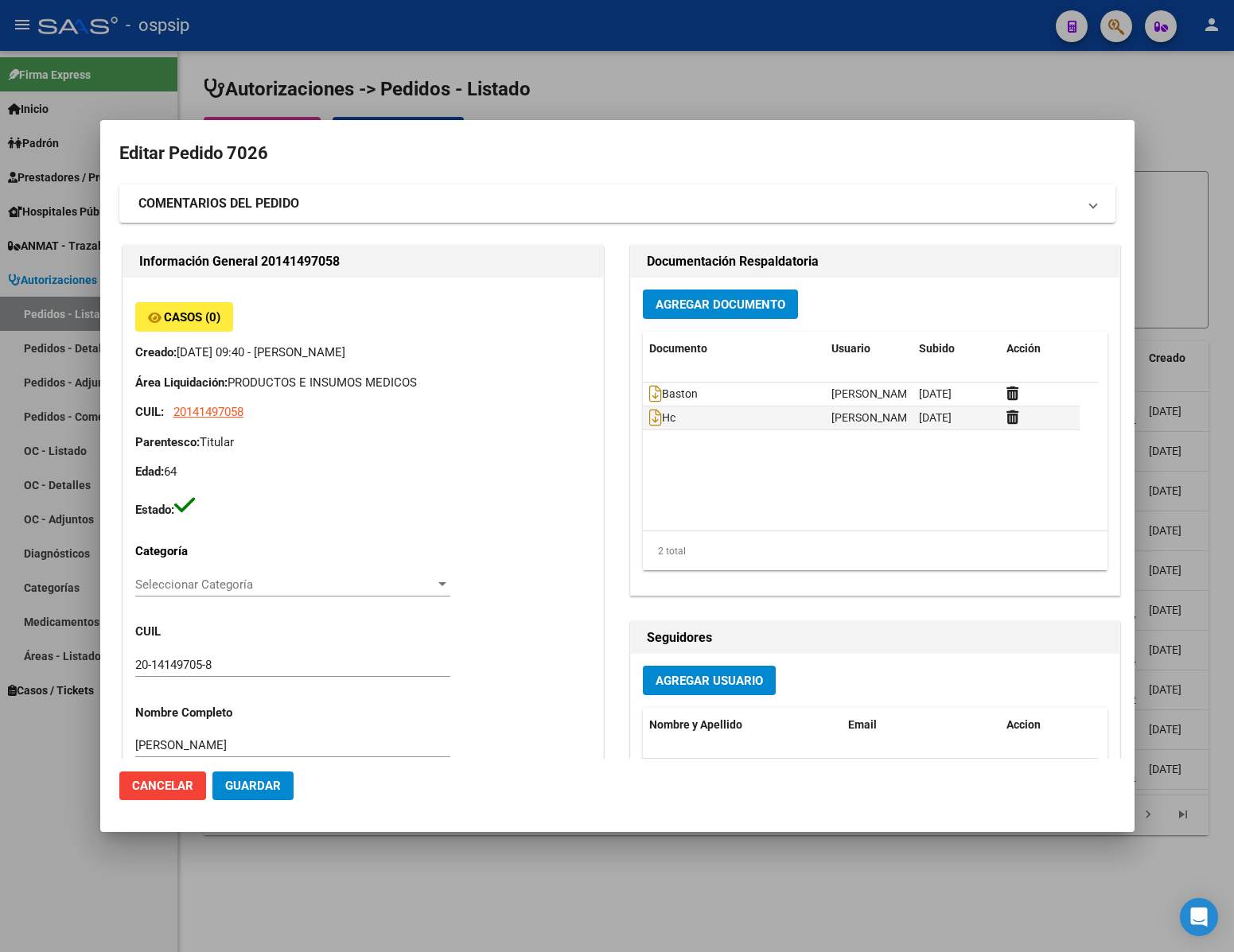
type input "[GEOGRAPHIC_DATA], [PERSON_NAME] DE LA TORRE 7933"
click at [650, 420] on icon at bounding box center [656, 418] width 12 height 18
click at [388, 865] on div at bounding box center [617, 476] width 1234 height 952
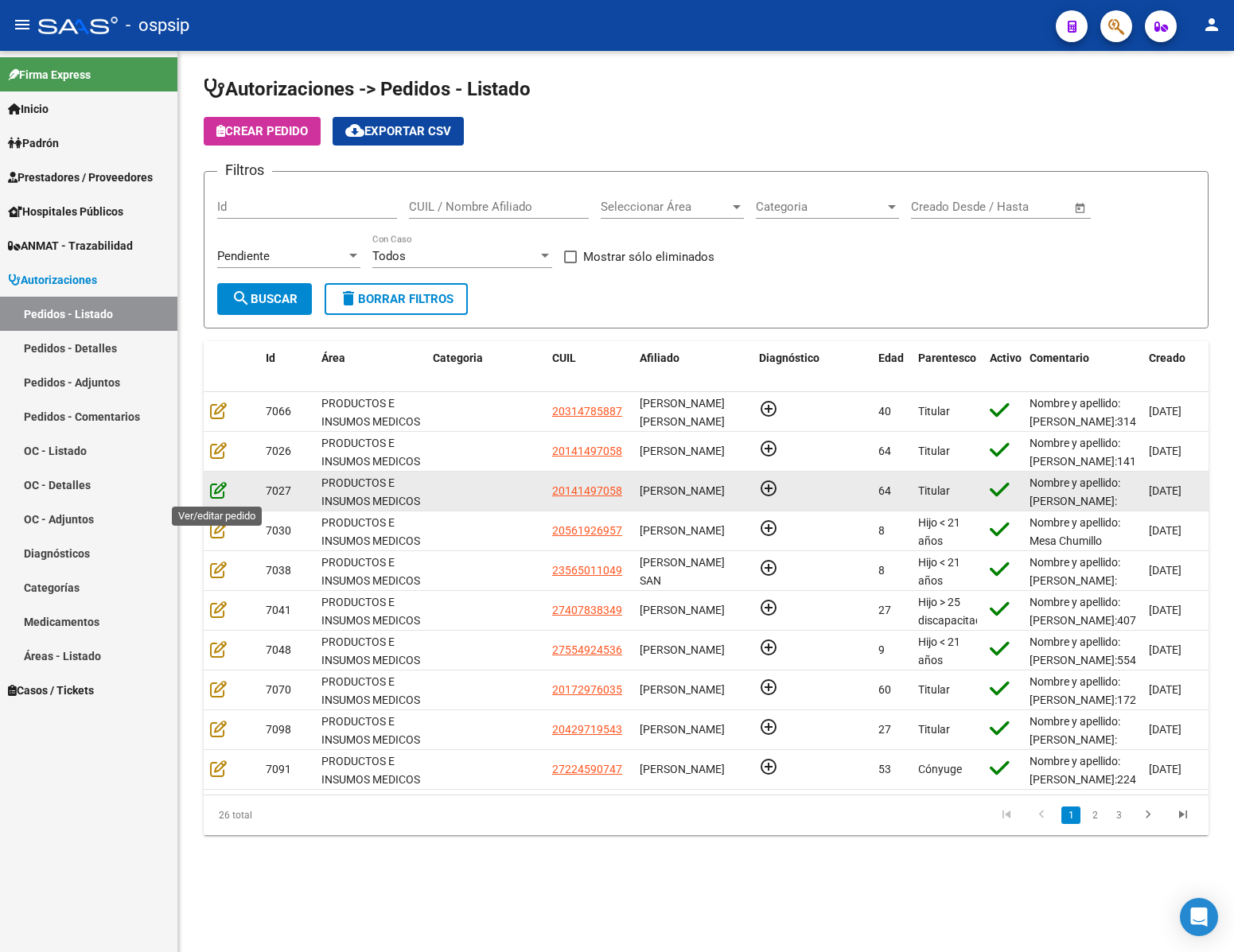
click at [219, 485] on icon at bounding box center [218, 490] width 17 height 18
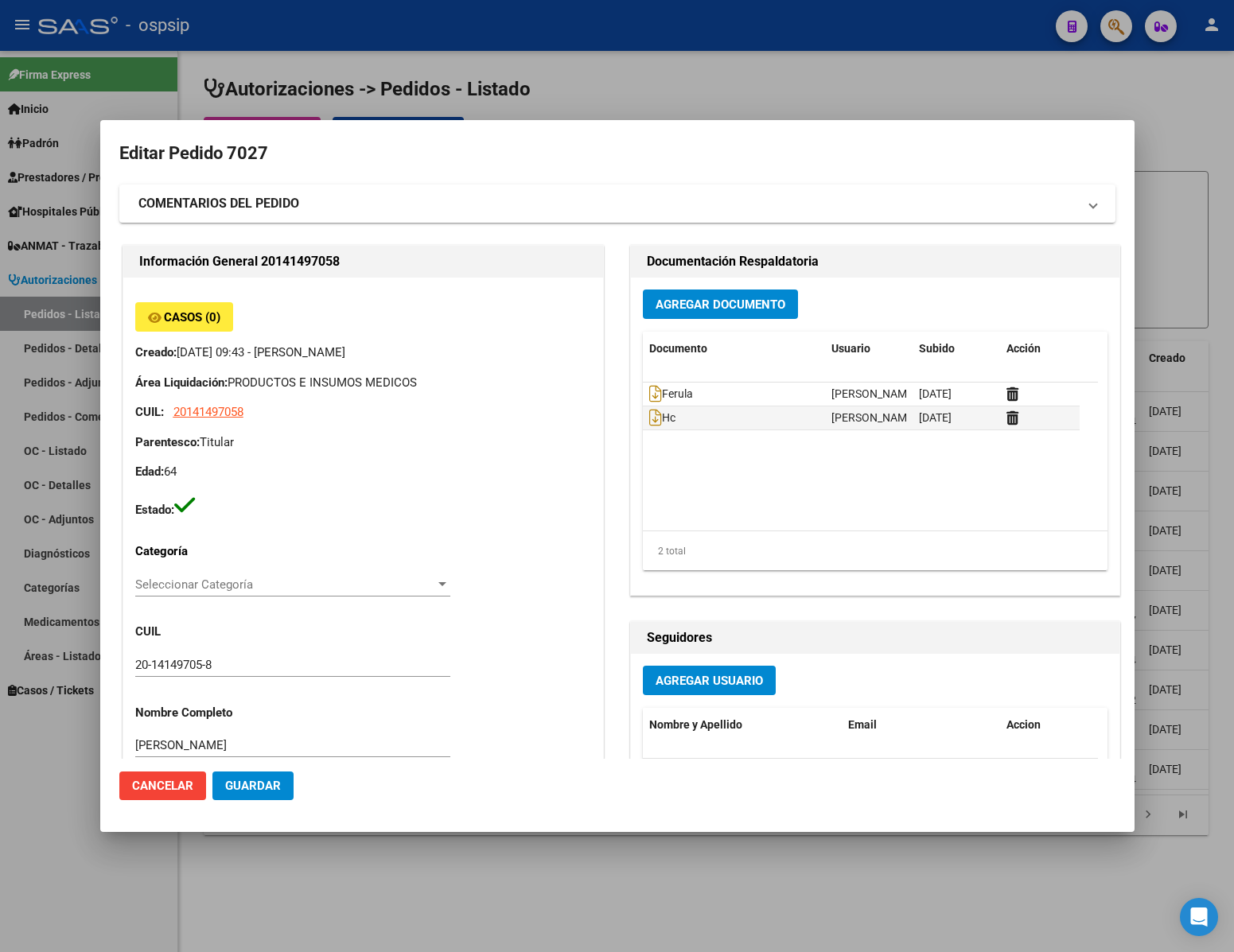
type input "[GEOGRAPHIC_DATA], [PERSON_NAME] DE LA TORRE 7933"
drag, startPoint x: 225, startPoint y: 487, endPoint x: 509, endPoint y: 530, distance: 287.2
click at [509, 530] on div "Casos (0) Creado: [DATE] 09:43 - [PERSON_NAME] Área Liquidación: PRODUCTOS E IN…" at bounding box center [363, 720] width 479 height 886
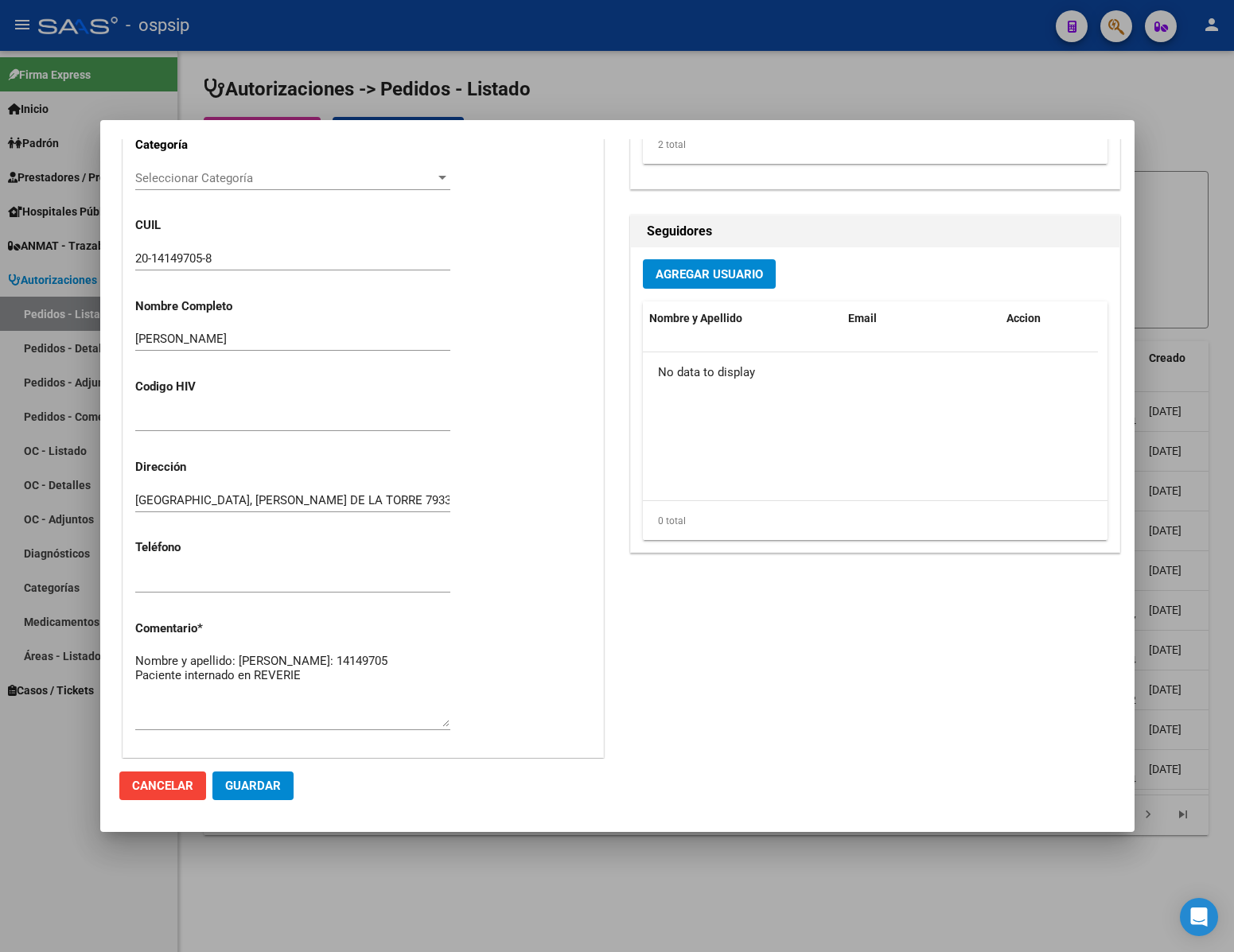
scroll to position [810, 0]
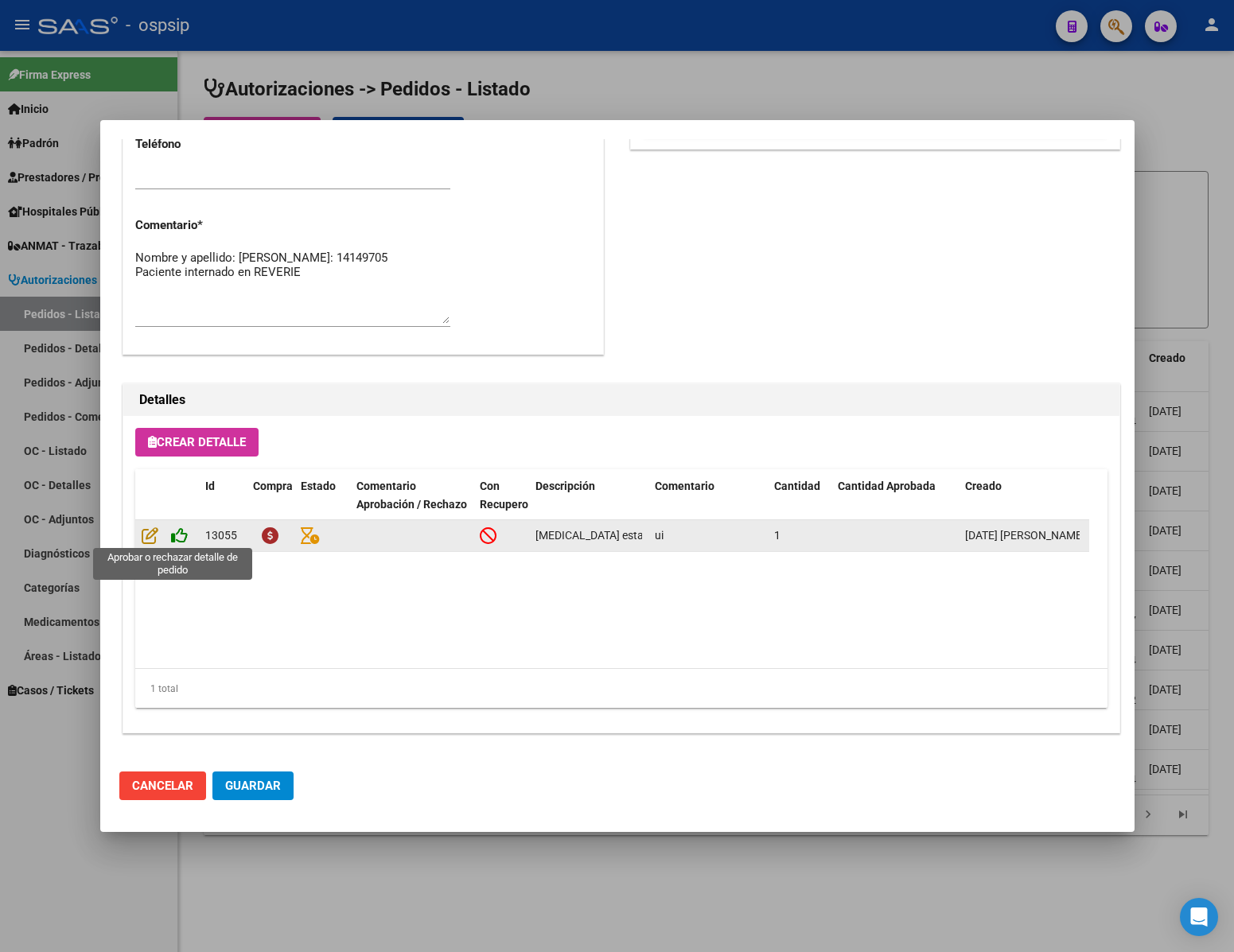
click at [177, 535] on icon at bounding box center [179, 535] width 17 height 18
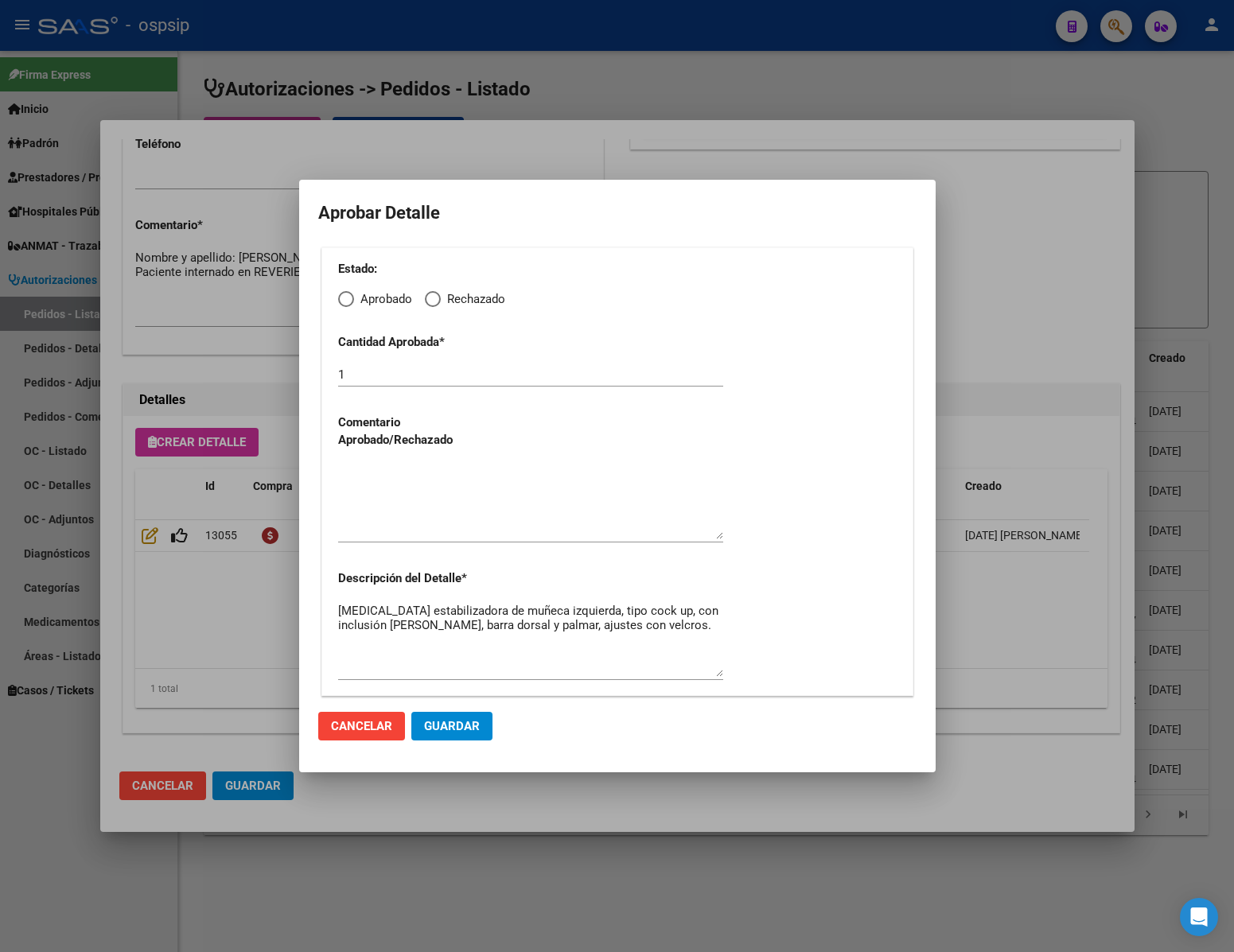
click at [339, 294] on span "Elija una opción" at bounding box center [347, 299] width 16 height 16
click at [339, 294] on input "Aprobado" at bounding box center [347, 299] width 16 height 16
radio input "true"
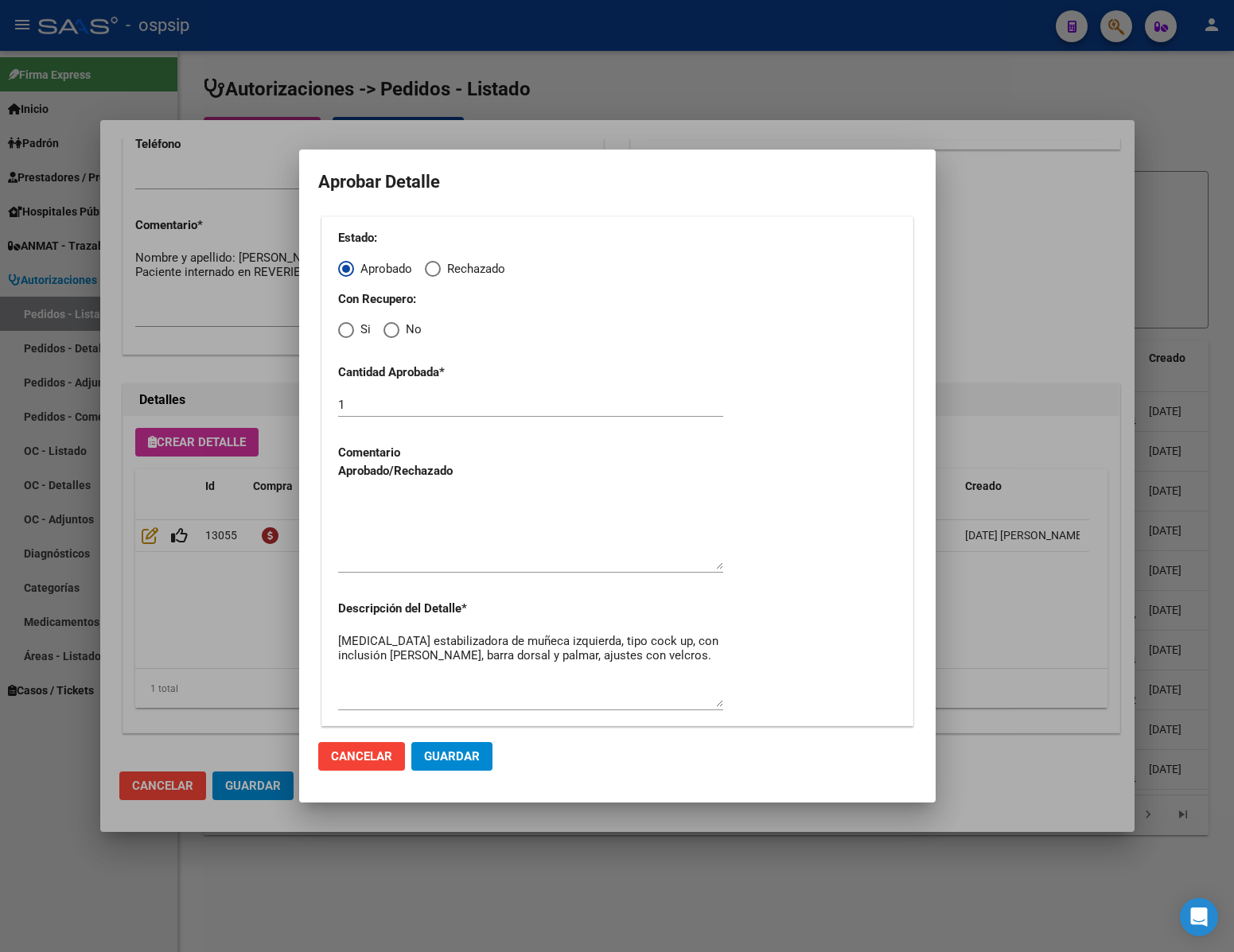
drag, startPoint x: 382, startPoint y: 331, endPoint x: 391, endPoint y: 348, distance: 19.2
click at [385, 334] on mat-radio-group "Con Recupero: Si No" at bounding box center [617, 313] width 559 height 46
drag, startPoint x: 389, startPoint y: 332, endPoint x: 385, endPoint y: 352, distance: 20.4
click at [389, 335] on span "Elija una opción" at bounding box center [391, 330] width 16 height 16
click at [389, 335] on input "No" at bounding box center [391, 330] width 16 height 16
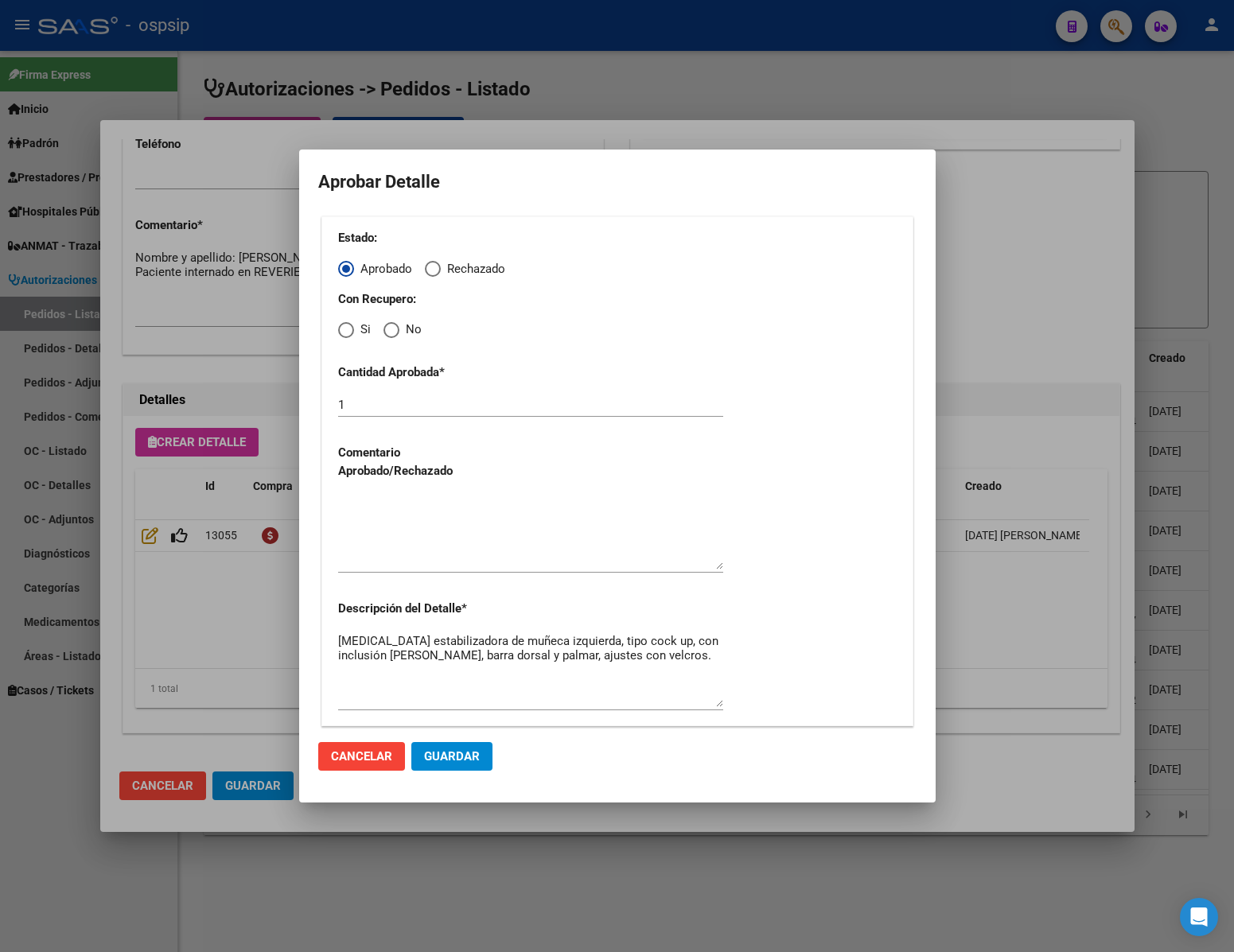
radio input "true"
click at [380, 549] on textarea at bounding box center [531, 532] width 385 height 75
type textarea "."
click at [459, 747] on button "Guardar" at bounding box center [452, 756] width 81 height 28
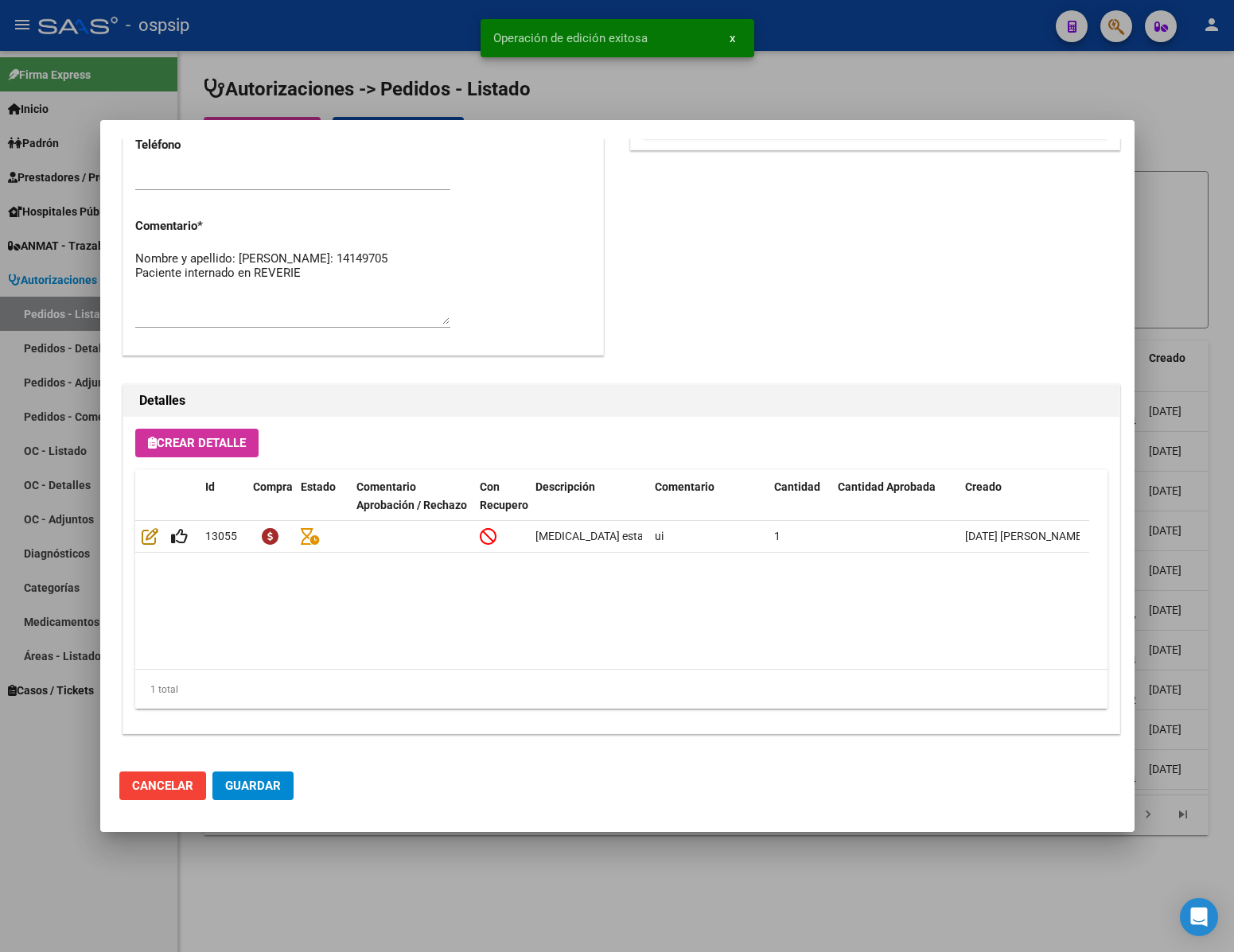
type input "[GEOGRAPHIC_DATA], [PERSON_NAME] DE LA TORRE 7933"
click at [380, 898] on div at bounding box center [617, 476] width 1234 height 952
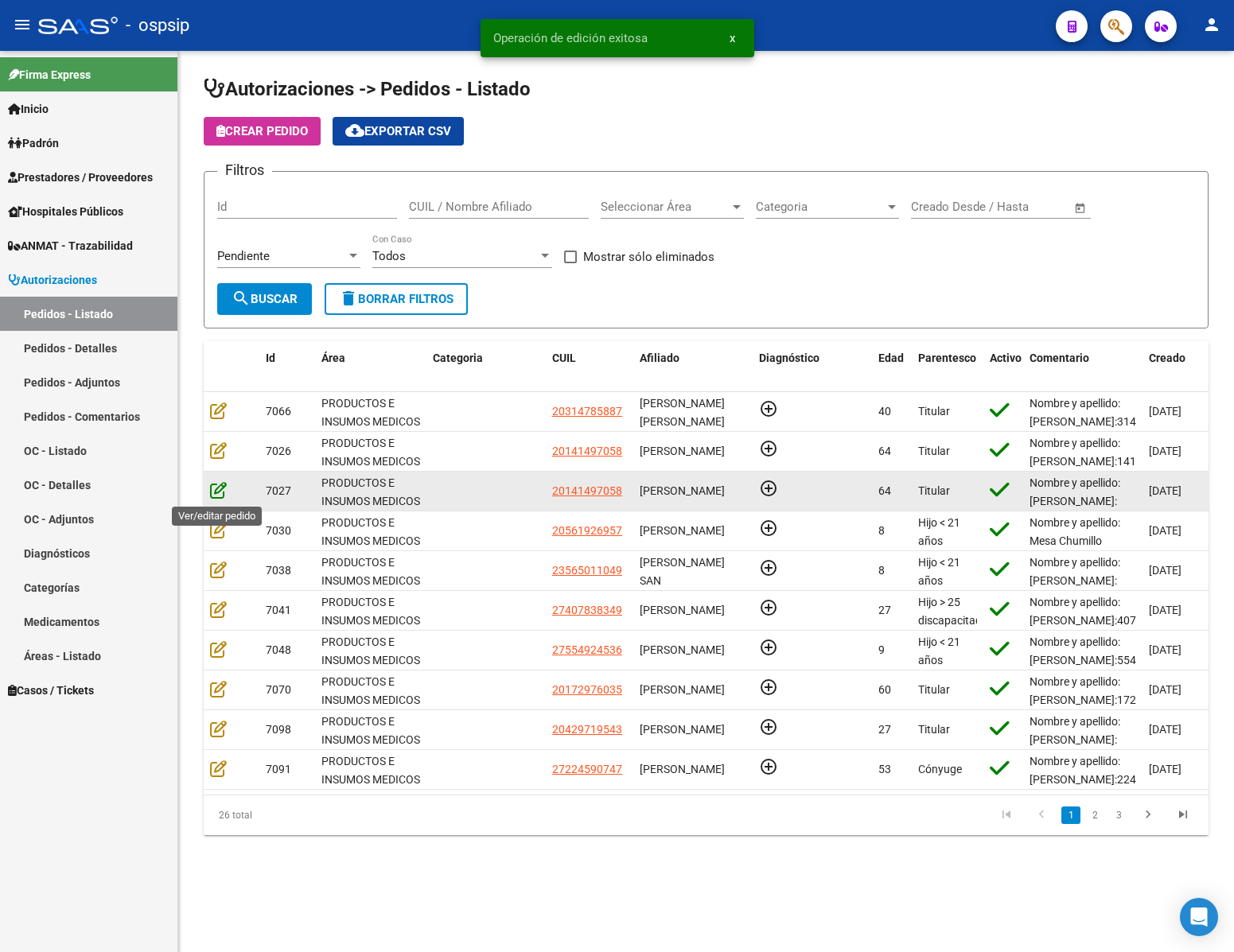
click at [215, 494] on icon at bounding box center [218, 490] width 17 height 18
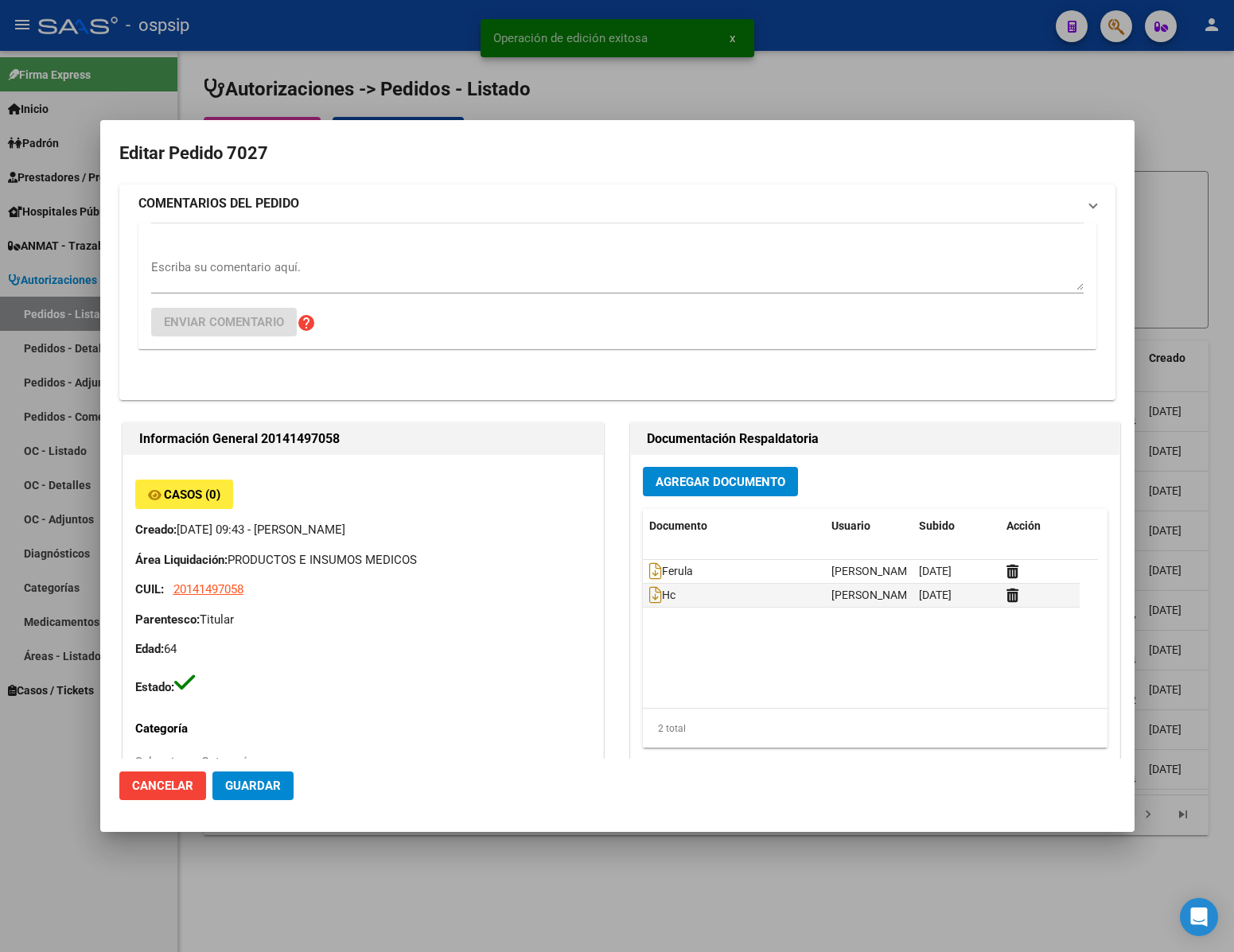
type input "[GEOGRAPHIC_DATA], [PERSON_NAME] DE LA TORRE 7933"
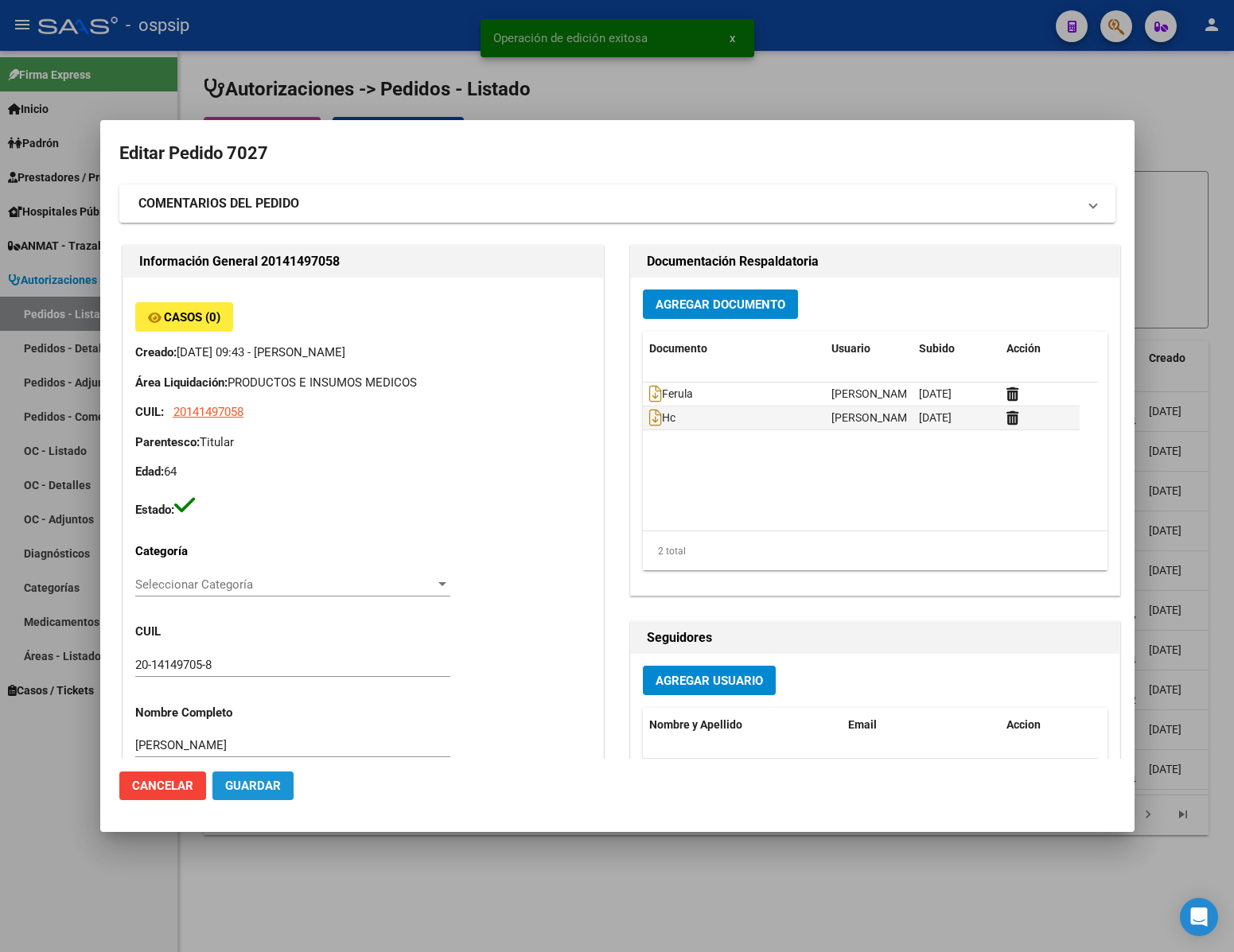
click at [239, 785] on span "Guardar" at bounding box center [253, 785] width 56 height 14
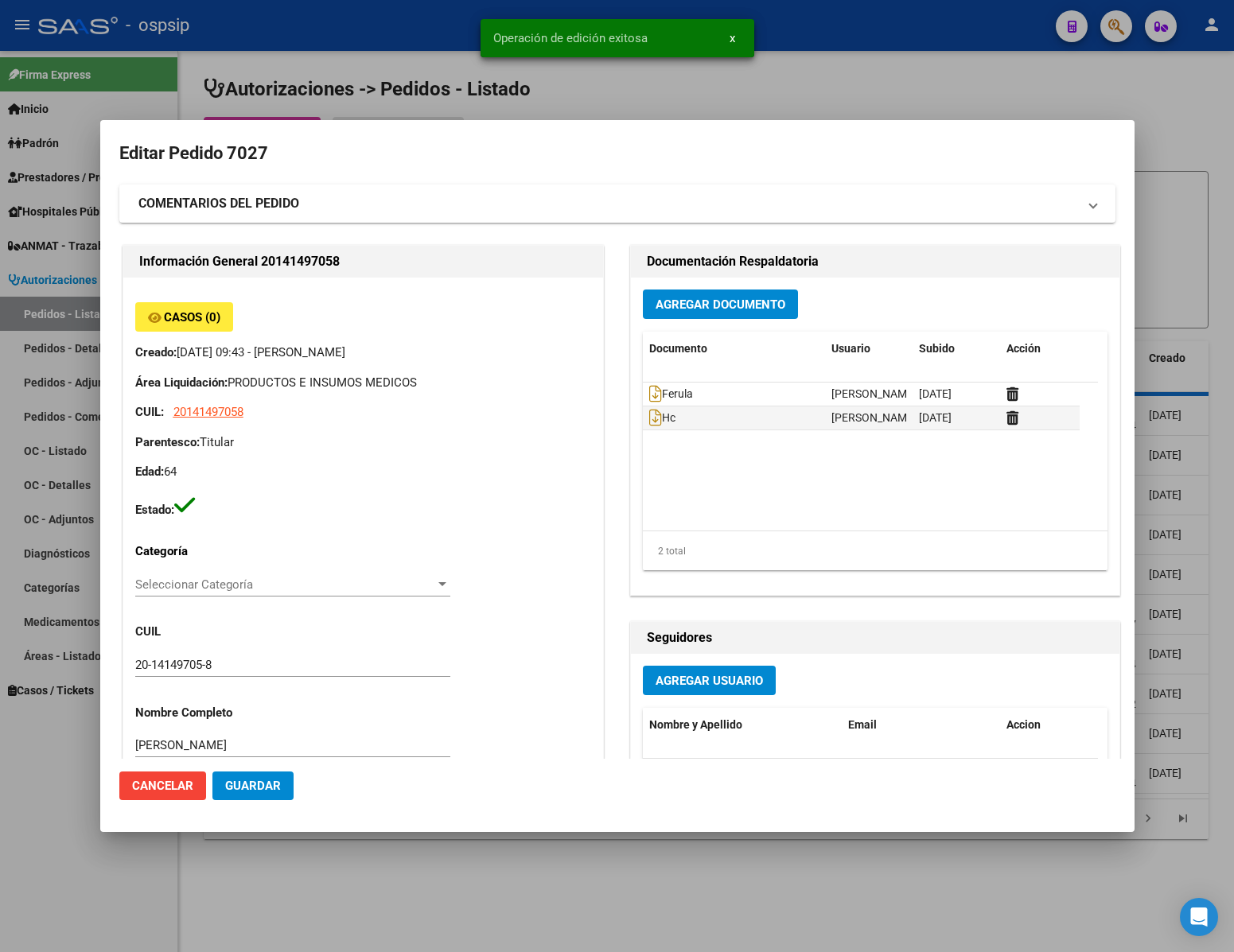
click at [385, 914] on div at bounding box center [617, 476] width 1234 height 952
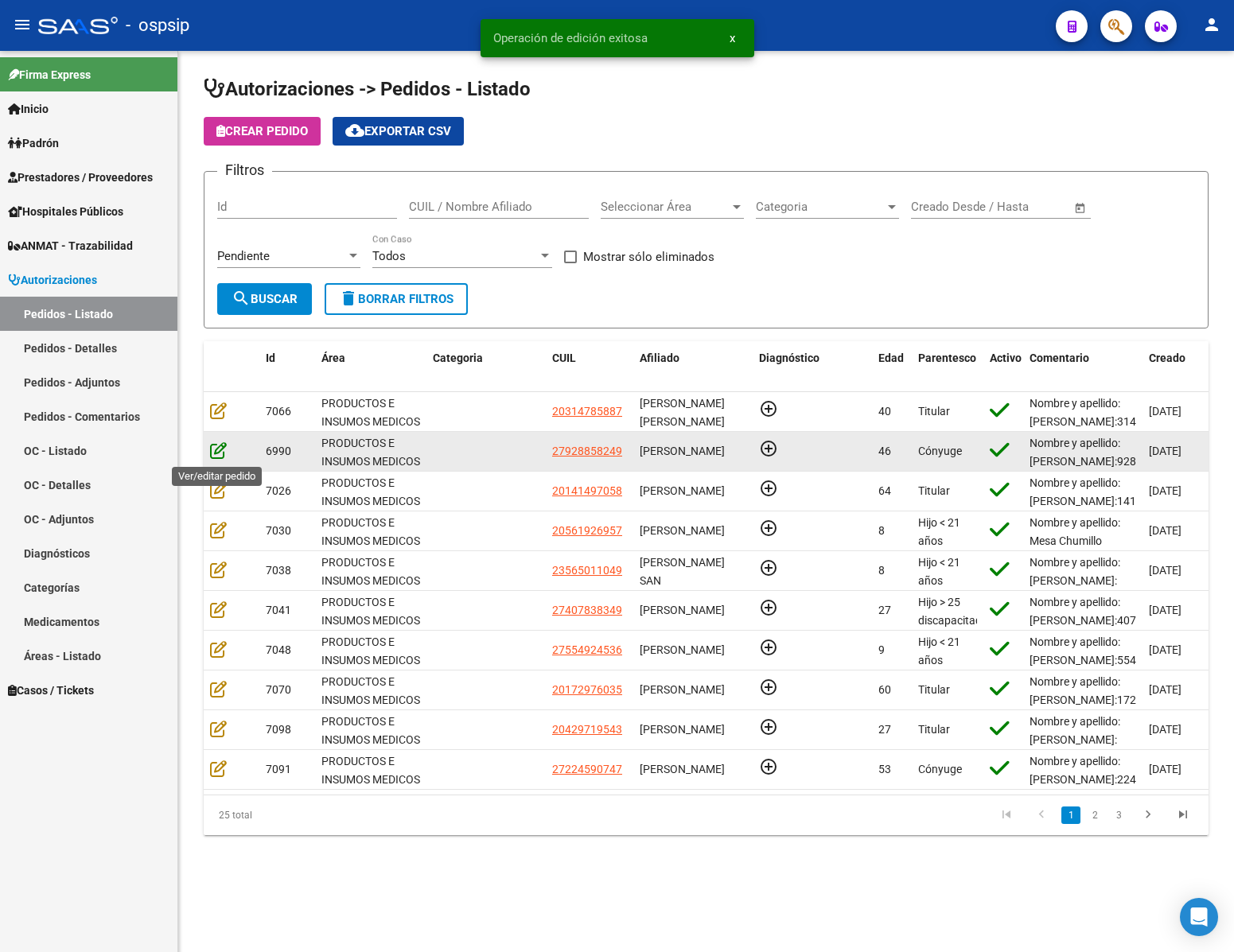
click at [219, 456] on icon at bounding box center [218, 451] width 17 height 18
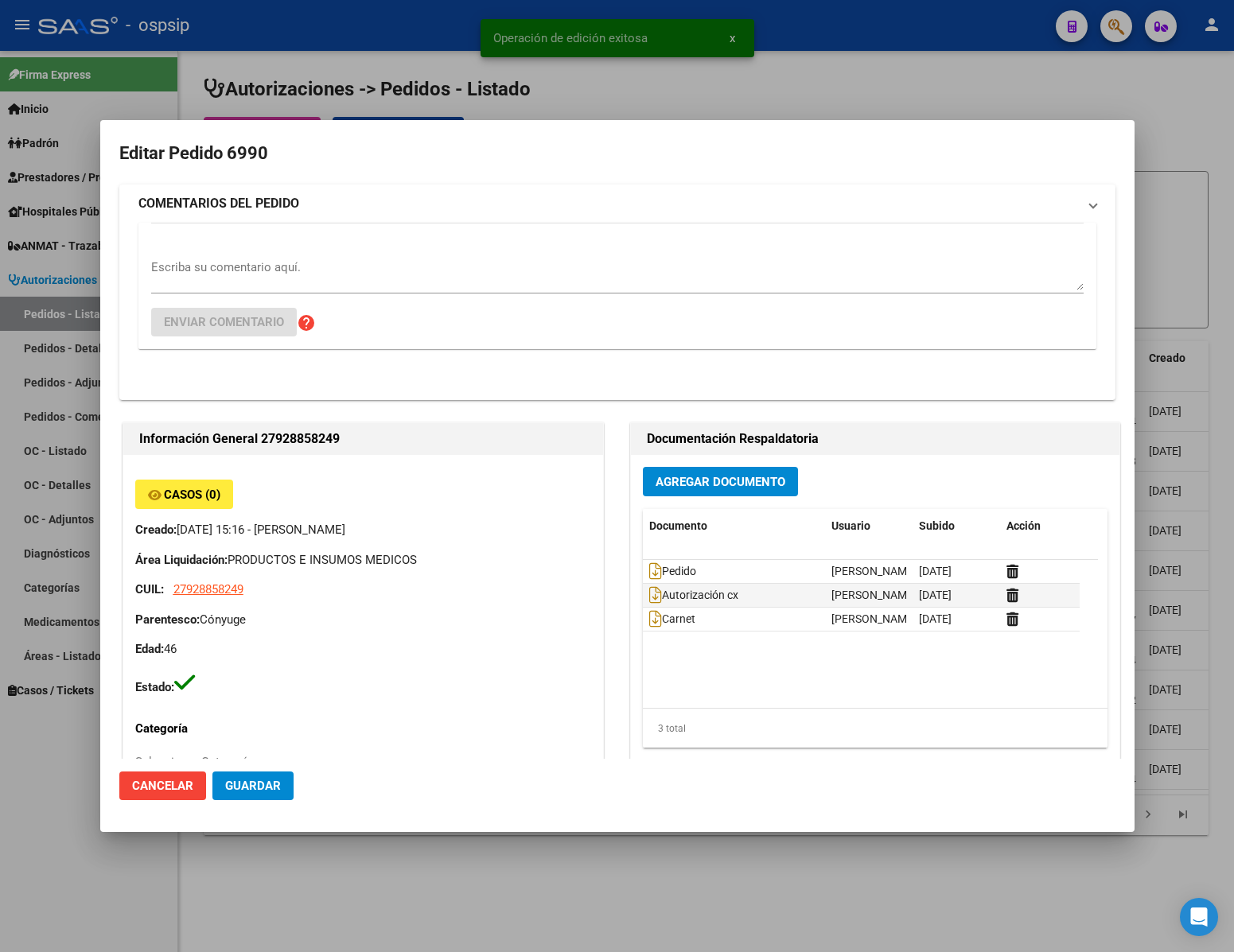
type input "[GEOGRAPHIC_DATA], [PERSON_NAME], [GEOGRAPHIC_DATA] 130"
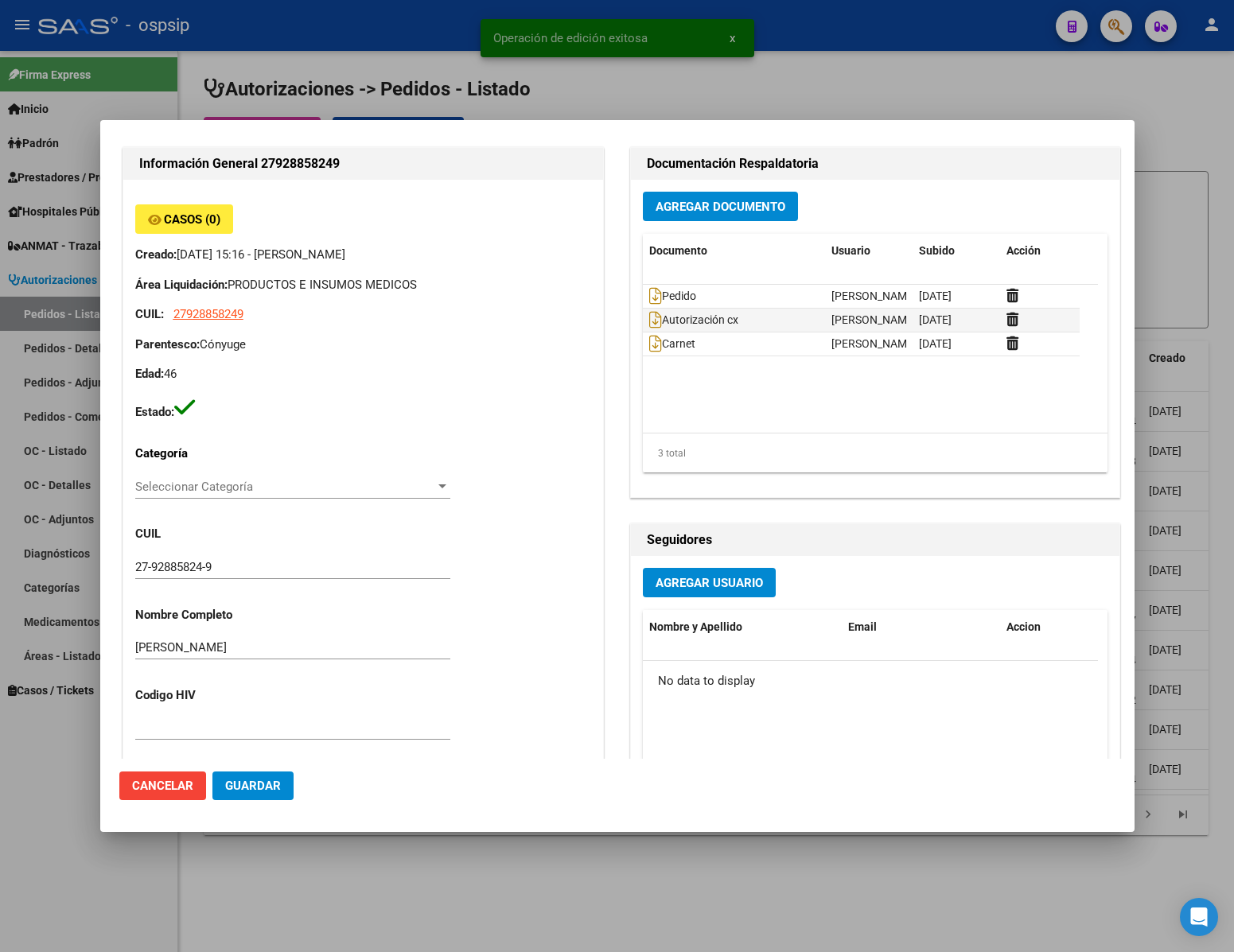
scroll to position [716, 0]
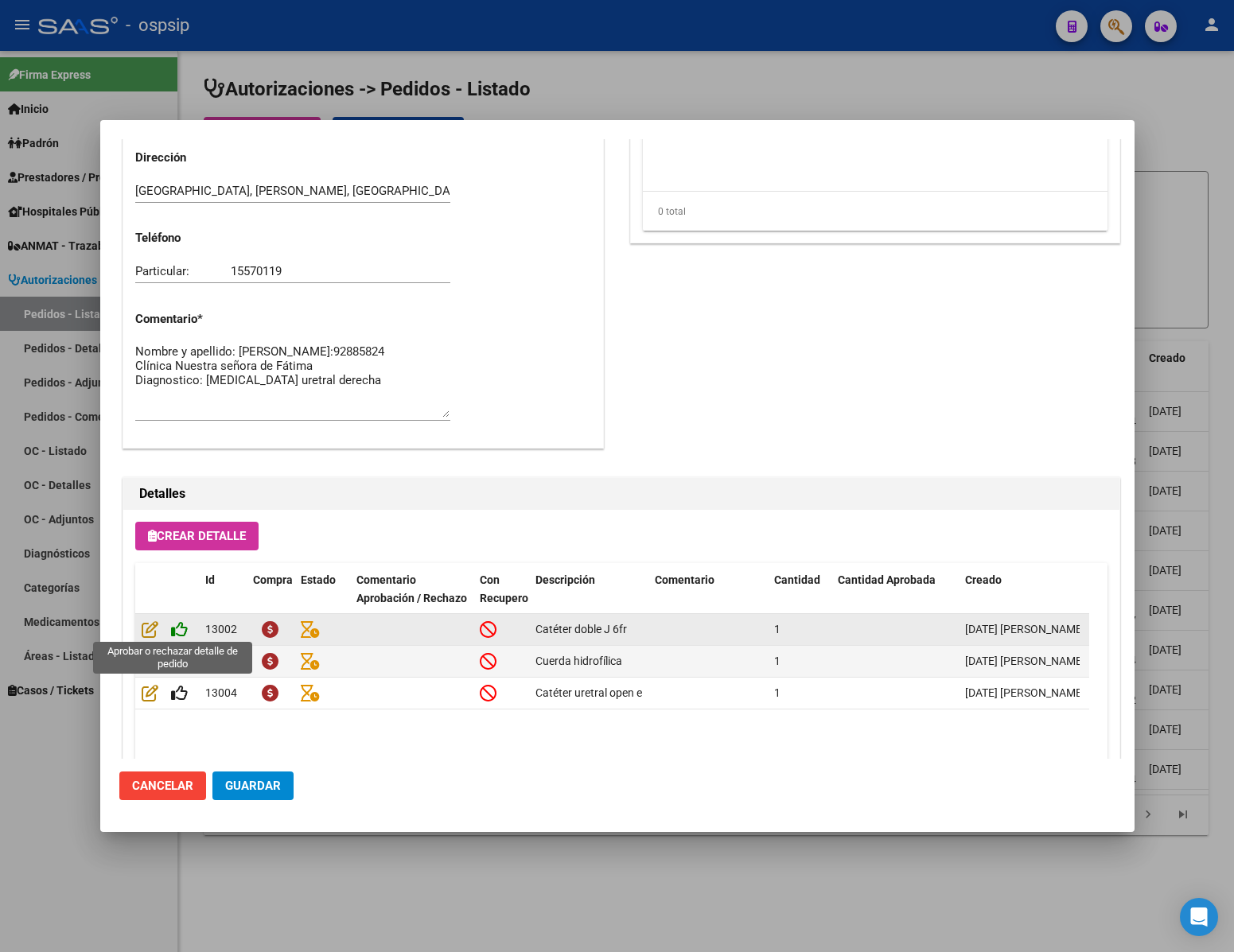
click at [176, 628] on icon at bounding box center [179, 630] width 17 height 18
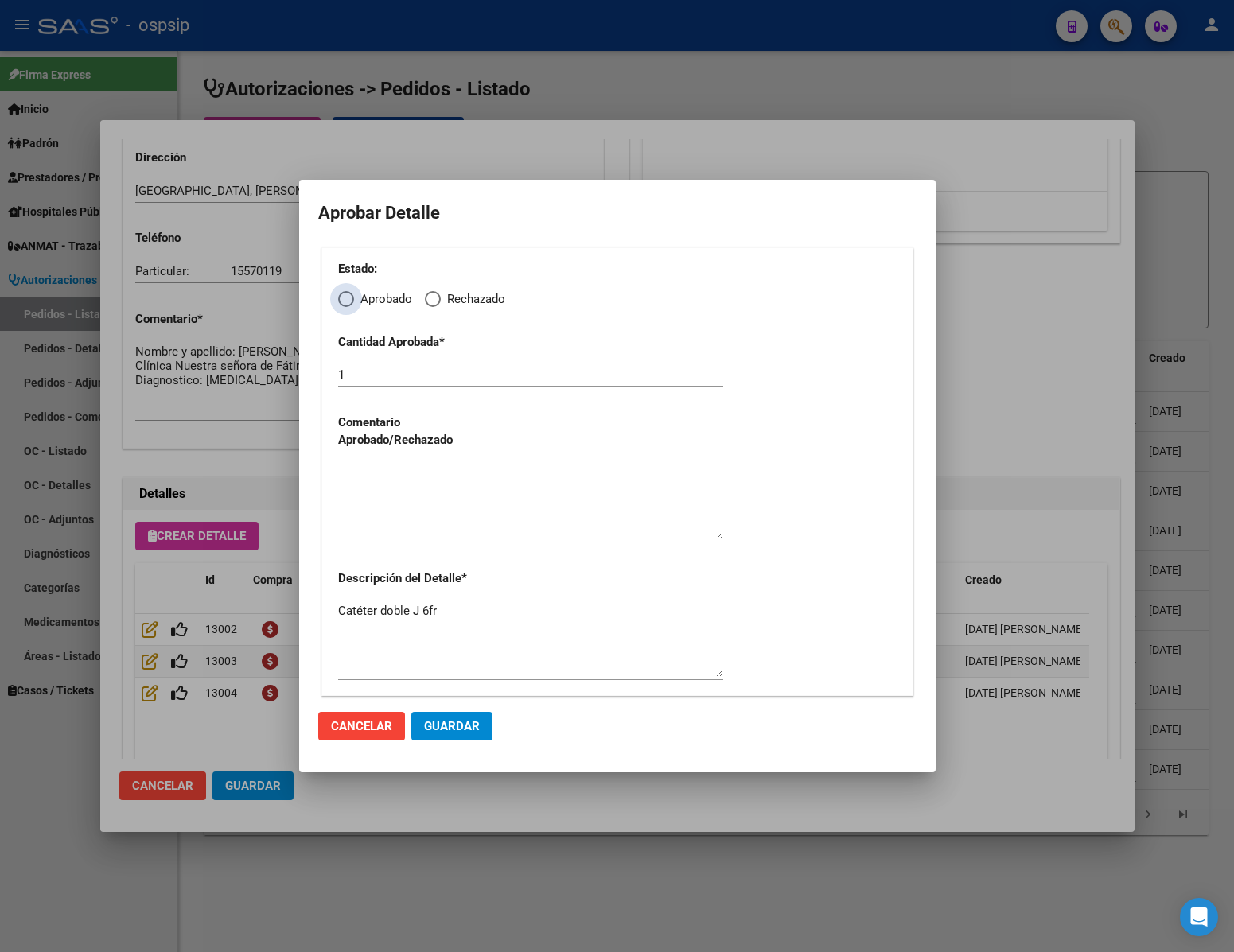
click at [347, 290] on label "Aprobado" at bounding box center [375, 299] width 74 height 19
click at [347, 291] on input "Aprobado" at bounding box center [347, 299] width 16 height 16
radio input "true"
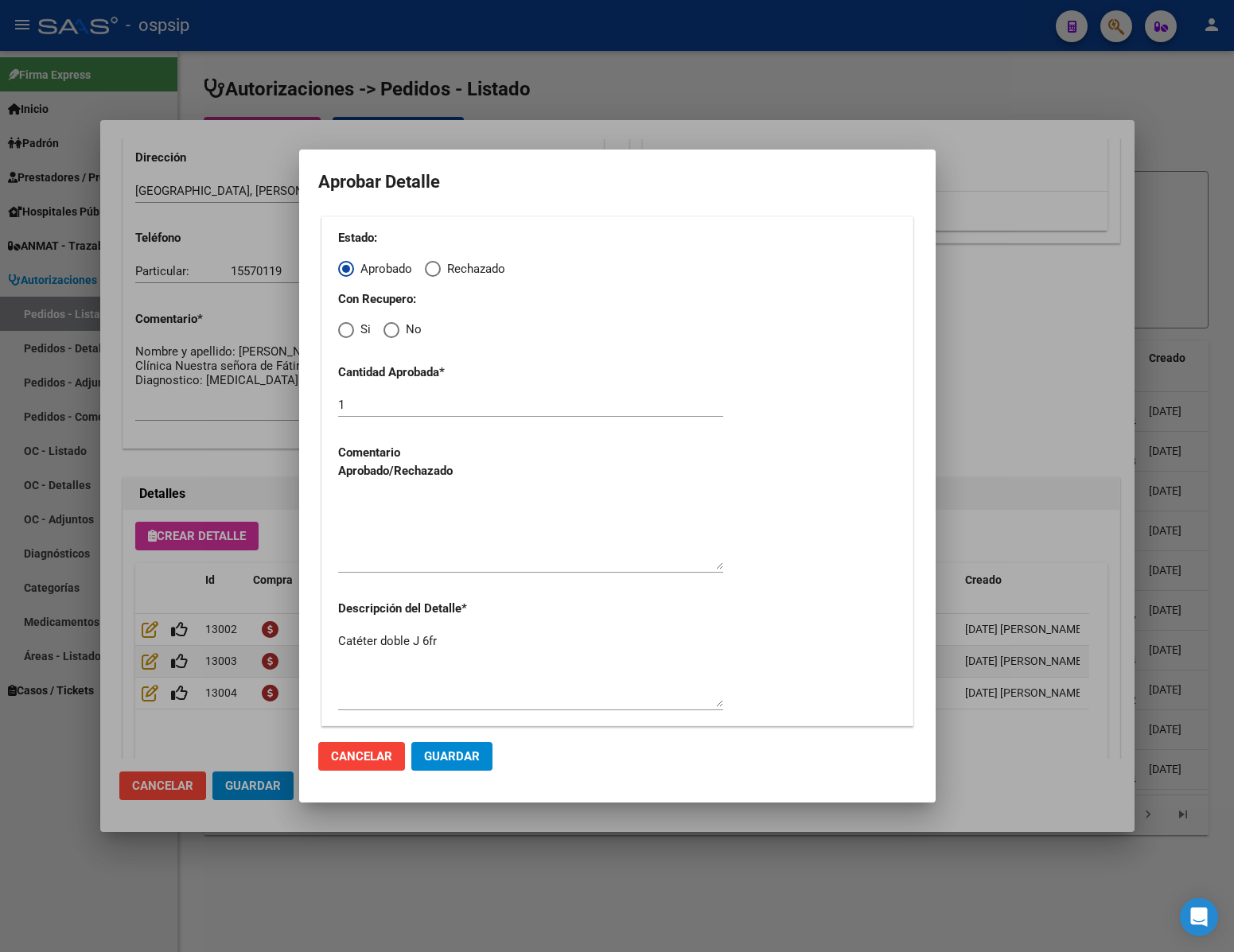
drag, startPoint x: 391, startPoint y: 331, endPoint x: 399, endPoint y: 361, distance: 31.0
click at [391, 332] on span "Elija una opción" at bounding box center [391, 330] width 16 height 16
click at [391, 332] on input "No" at bounding box center [391, 330] width 16 height 16
radio input "true"
click at [426, 535] on textarea at bounding box center [531, 532] width 385 height 75
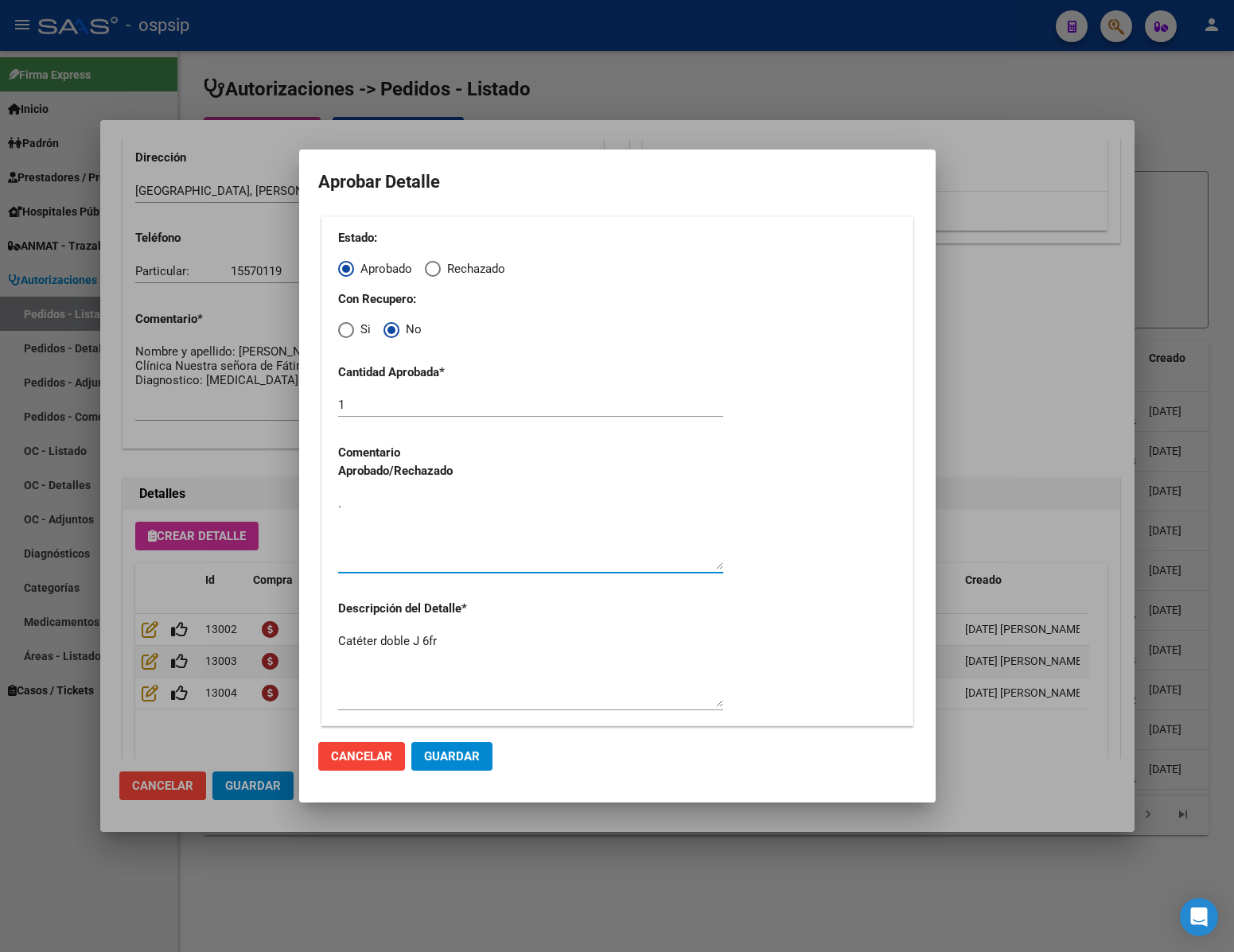
type textarea "."
click at [459, 756] on span "Guardar" at bounding box center [452, 756] width 56 height 14
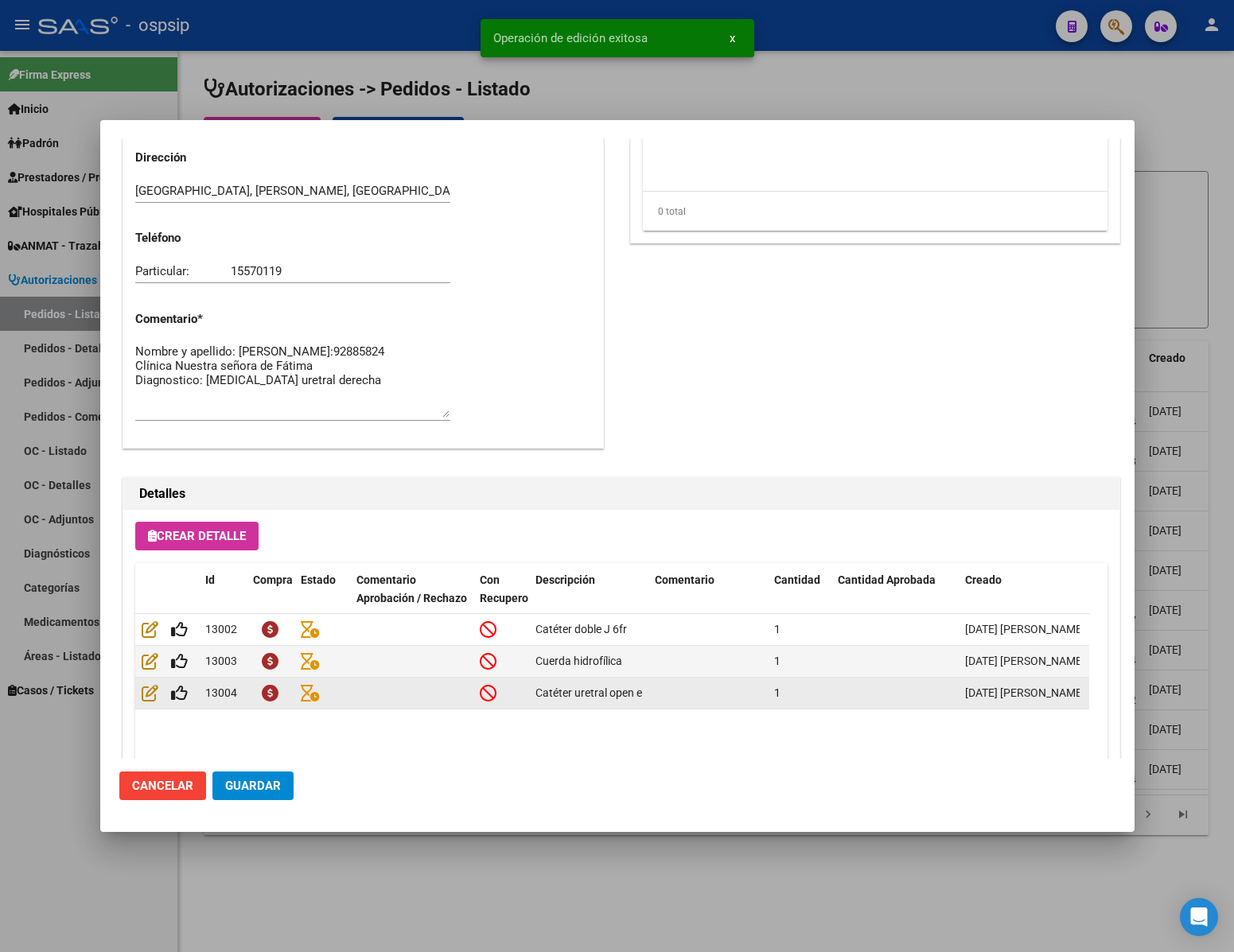
type input "[GEOGRAPHIC_DATA], [PERSON_NAME], [GEOGRAPHIC_DATA] 130"
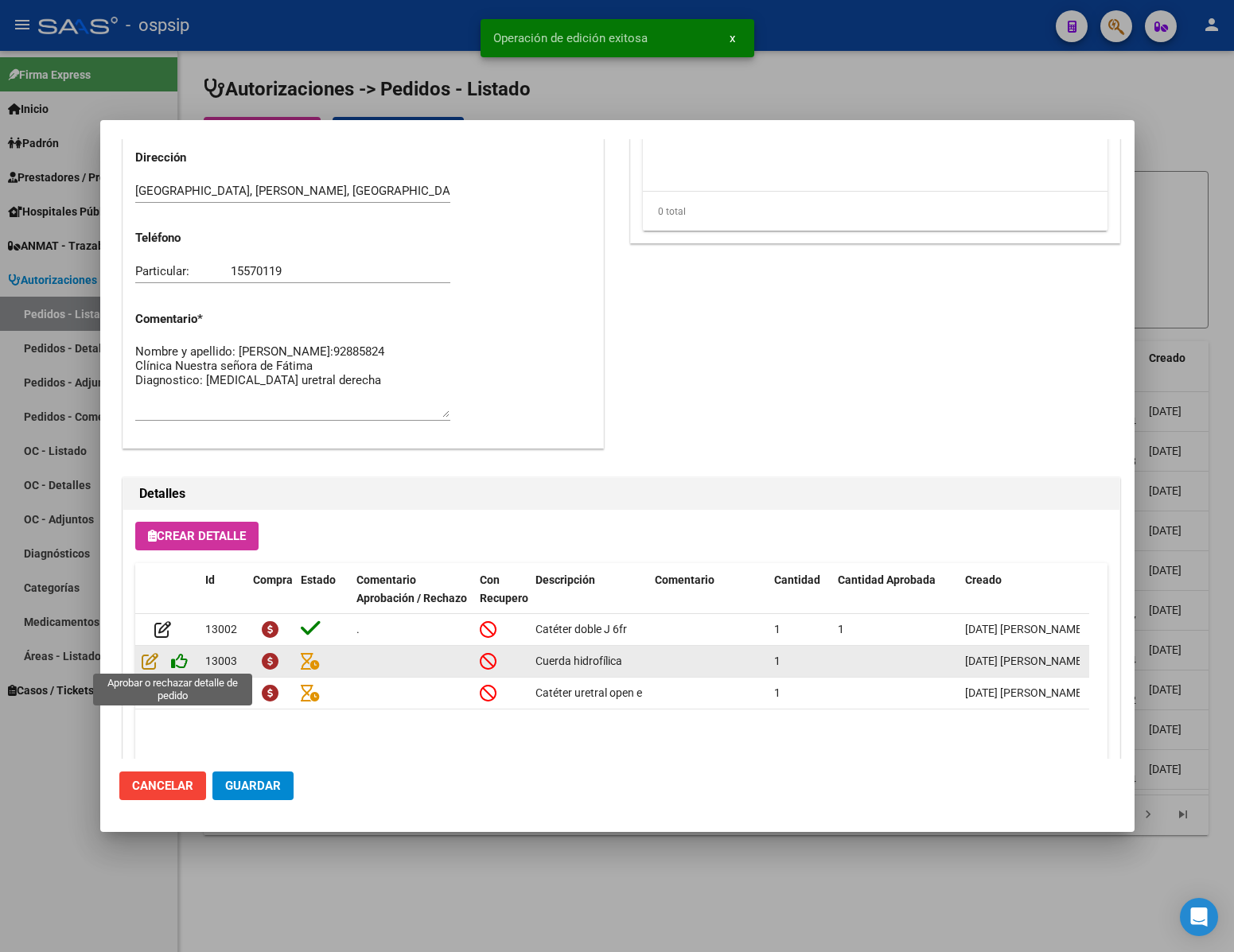
click at [177, 665] on icon at bounding box center [179, 661] width 17 height 18
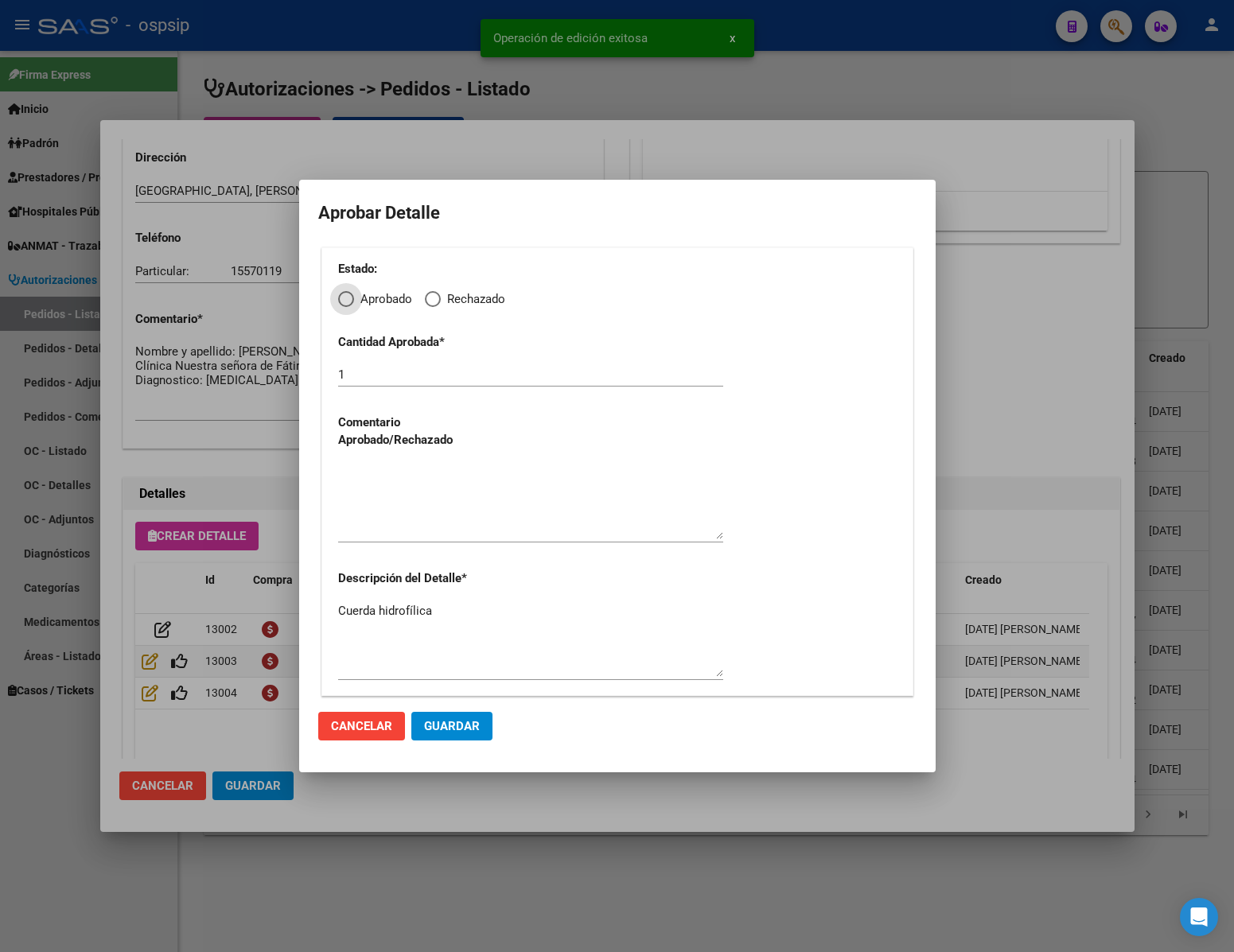
click at [332, 298] on div "Estado: Aprobado Rechazado Cantidad Aprobada * 1 Comentario Aprobado/Rechazado …" at bounding box center [617, 472] width 592 height 449
click at [351, 298] on span "Elija una opción" at bounding box center [347, 299] width 16 height 16
click at [351, 298] on input "Aprobado" at bounding box center [347, 299] width 16 height 16
radio input "true"
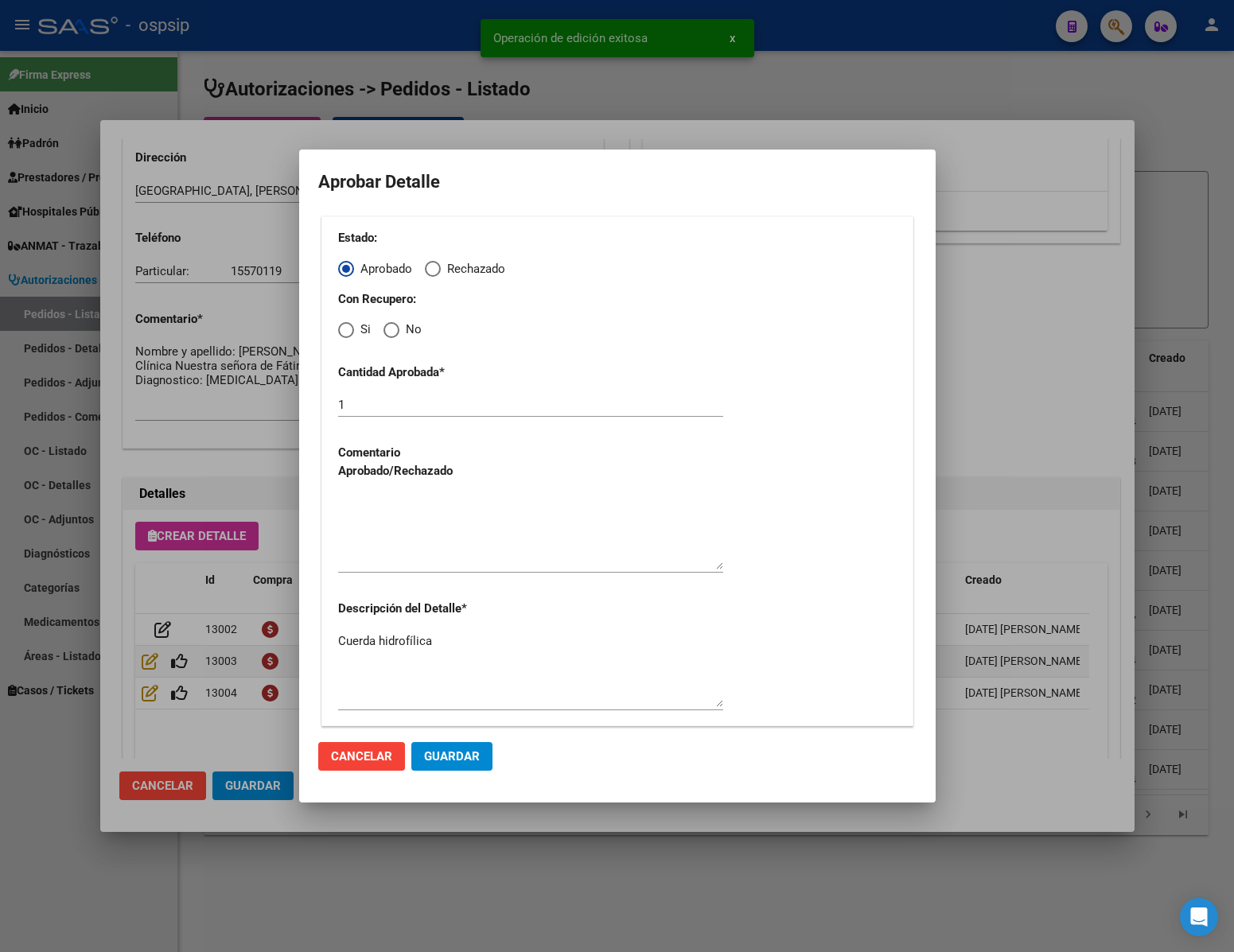
drag, startPoint x: 394, startPoint y: 331, endPoint x: 401, endPoint y: 338, distance: 9.9
click at [397, 334] on span "Elija una opción" at bounding box center [391, 330] width 16 height 16
click at [397, 334] on input "No" at bounding box center [391, 330] width 16 height 16
radio input "true"
click at [459, 518] on textarea at bounding box center [531, 532] width 385 height 75
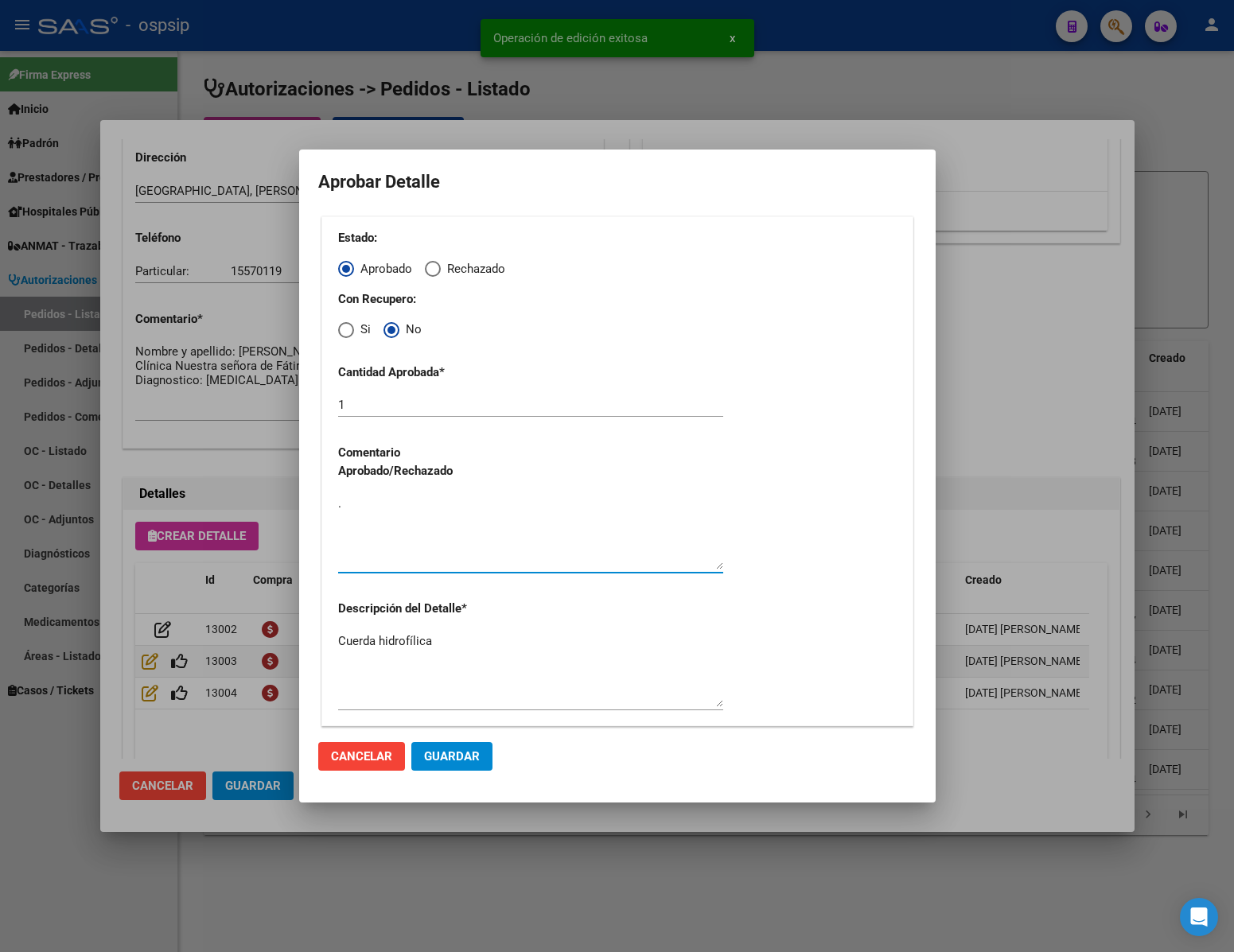
type textarea "."
drag, startPoint x: 454, startPoint y: 756, endPoint x: 443, endPoint y: 757, distance: 11.0
click at [452, 756] on span "Guardar" at bounding box center [452, 756] width 56 height 14
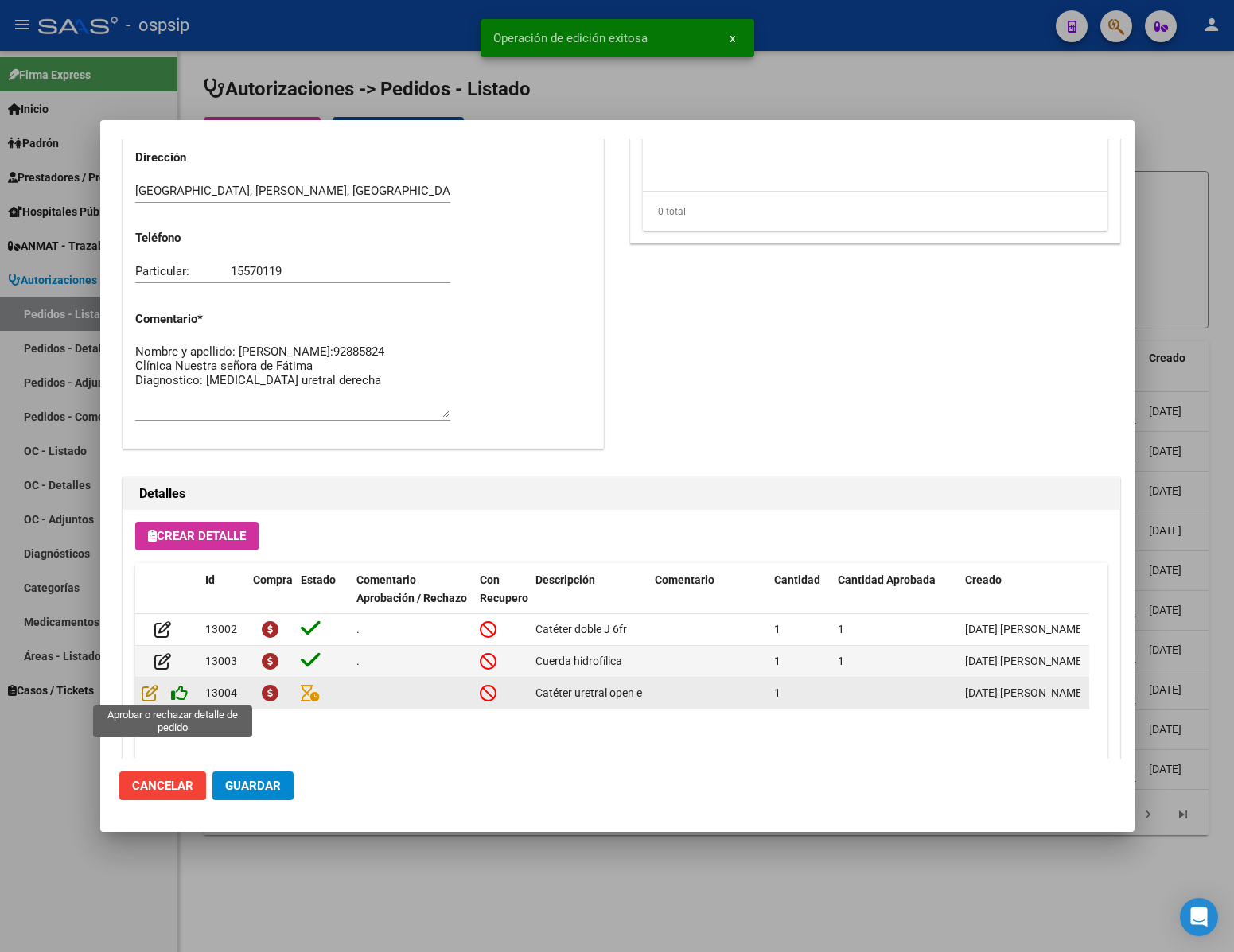
click at [175, 696] on icon at bounding box center [179, 693] width 17 height 18
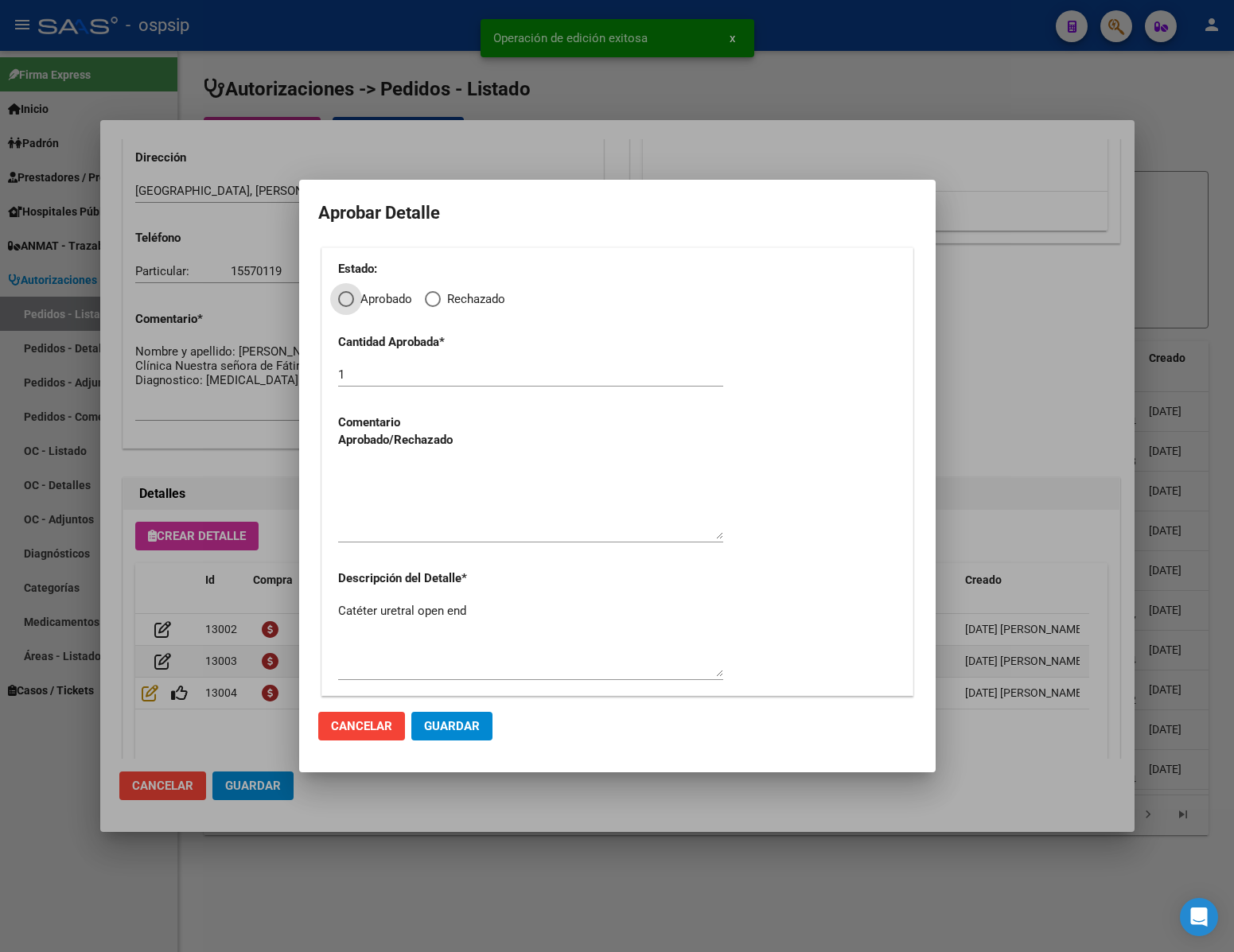
click at [348, 287] on div "Estado: Aprobado Rechazado" at bounding box center [617, 284] width 559 height 48
click at [349, 297] on span "Elija una opción" at bounding box center [347, 299] width 16 height 16
click at [349, 297] on input "Aprobado" at bounding box center [347, 299] width 16 height 16
radio input "true"
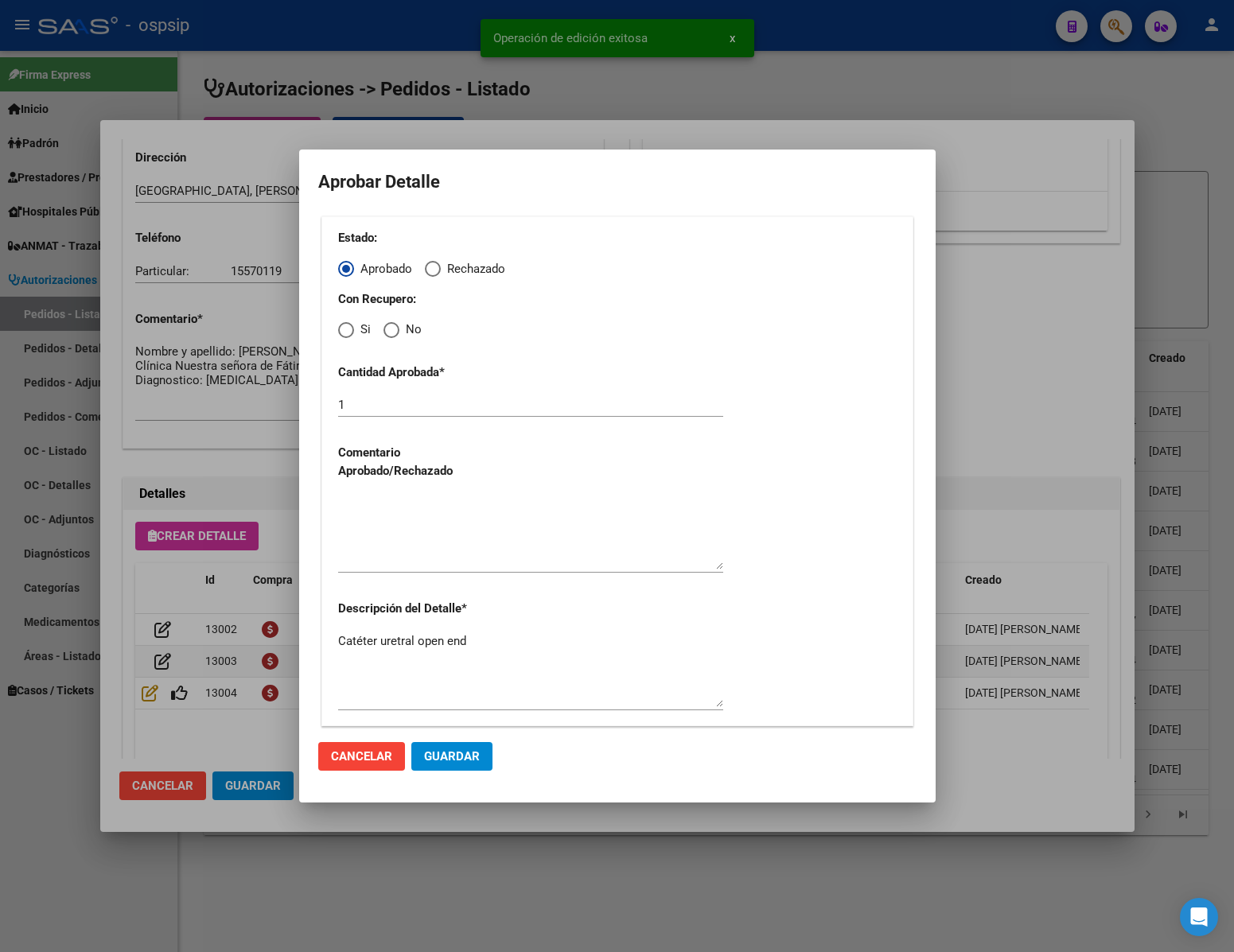
drag, startPoint x: 383, startPoint y: 327, endPoint x: 388, endPoint y: 337, distance: 11.2
click at [385, 330] on span "Elija una opción" at bounding box center [391, 330] width 16 height 16
click at [385, 330] on input "No" at bounding box center [391, 330] width 16 height 16
radio input "true"
click at [426, 528] on textarea at bounding box center [531, 532] width 385 height 75
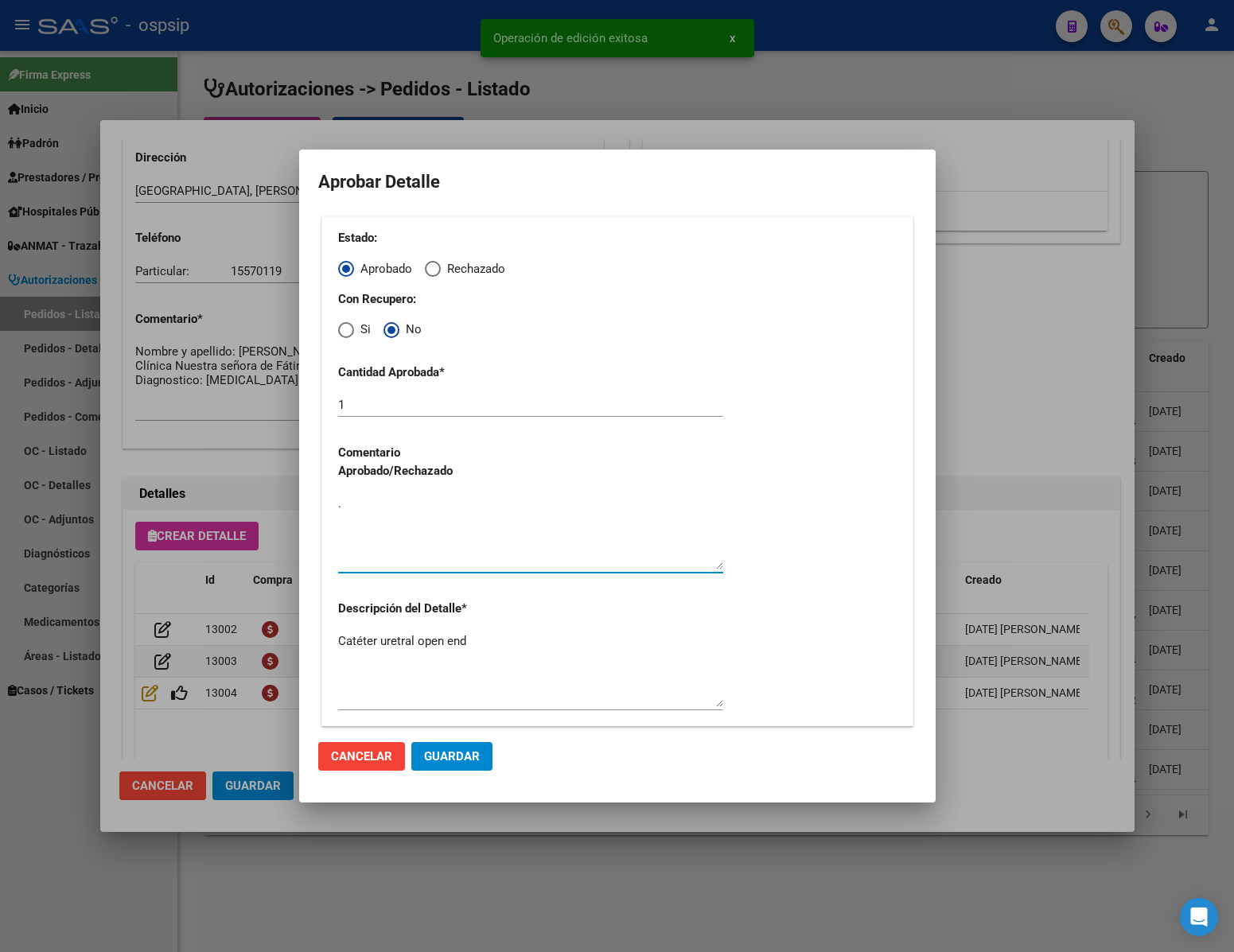
type textarea "."
click at [457, 760] on span "Guardar" at bounding box center [452, 756] width 56 height 14
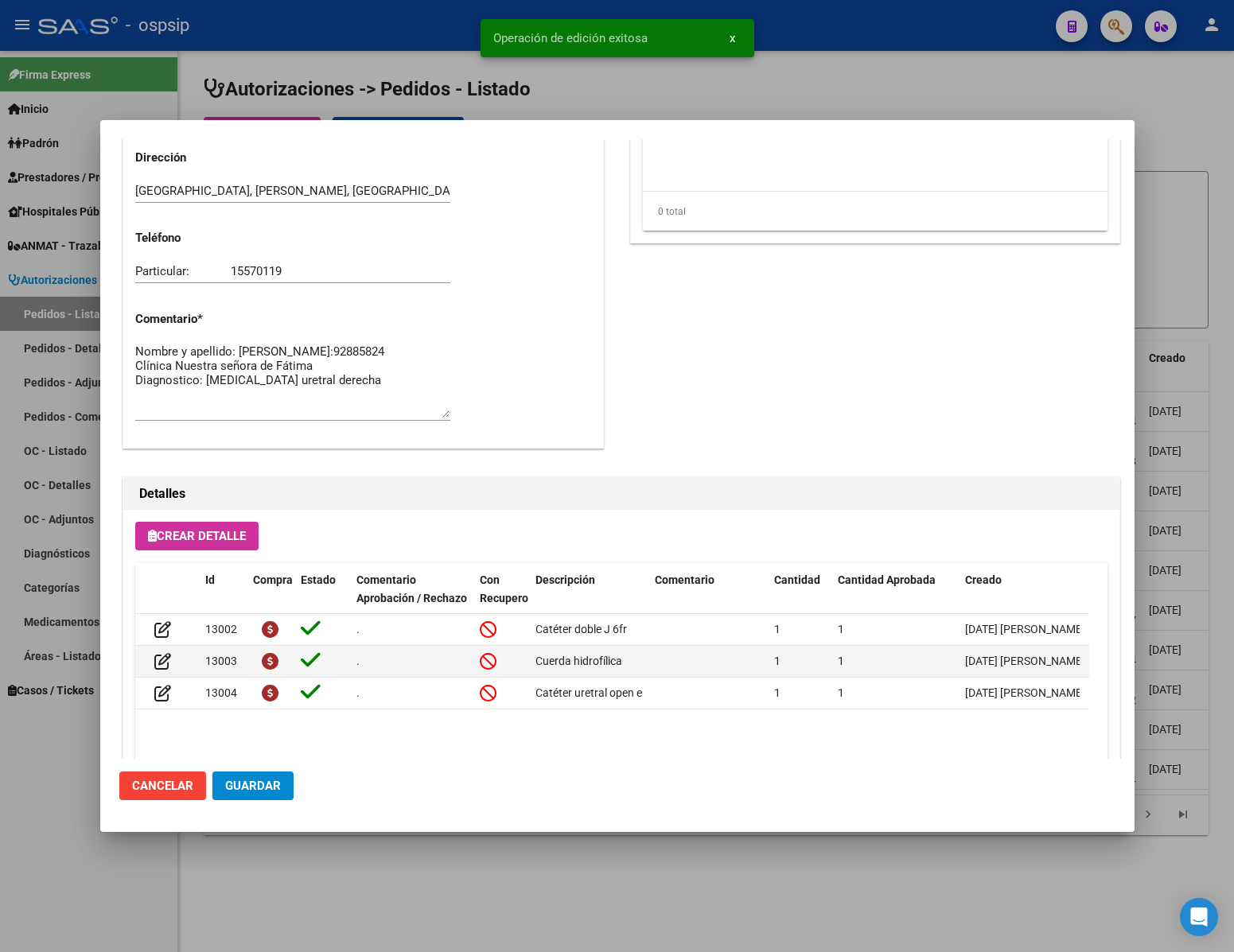
click at [251, 784] on span "Guardar" at bounding box center [253, 785] width 56 height 14
click at [345, 858] on div at bounding box center [617, 476] width 1234 height 952
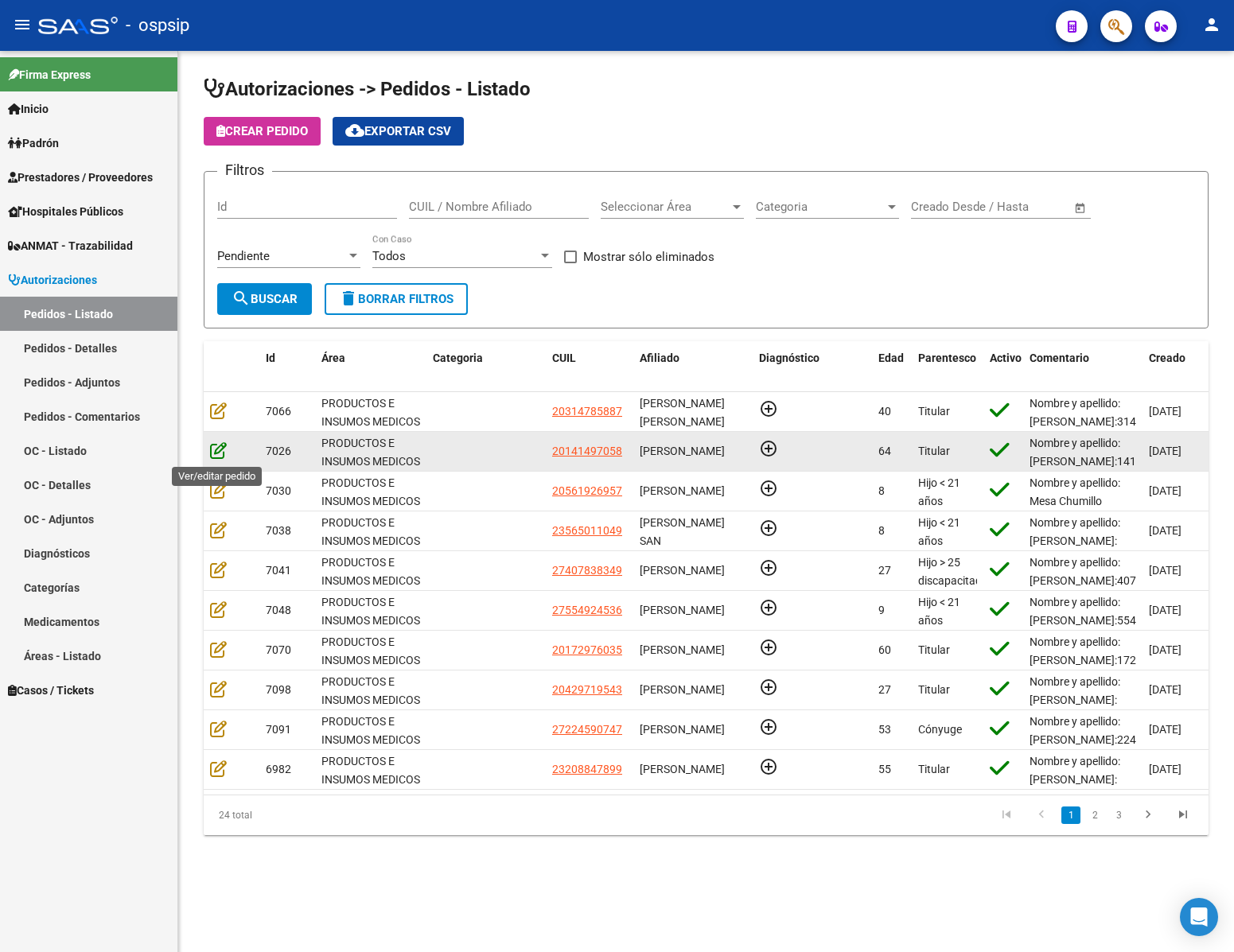
click at [220, 459] on icon at bounding box center [218, 451] width 17 height 18
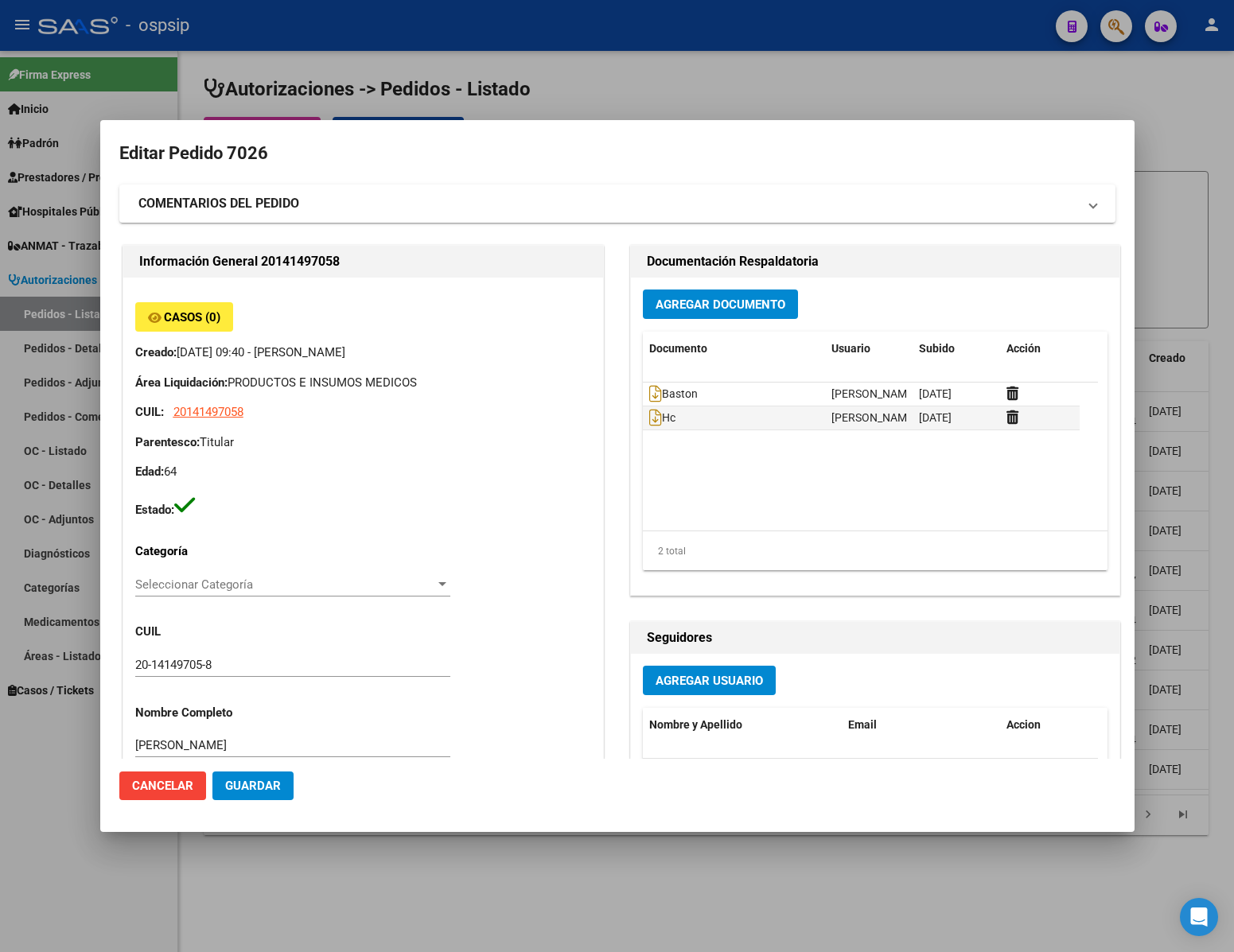
type input "[GEOGRAPHIC_DATA], [PERSON_NAME] DE LA TORRE 7933"
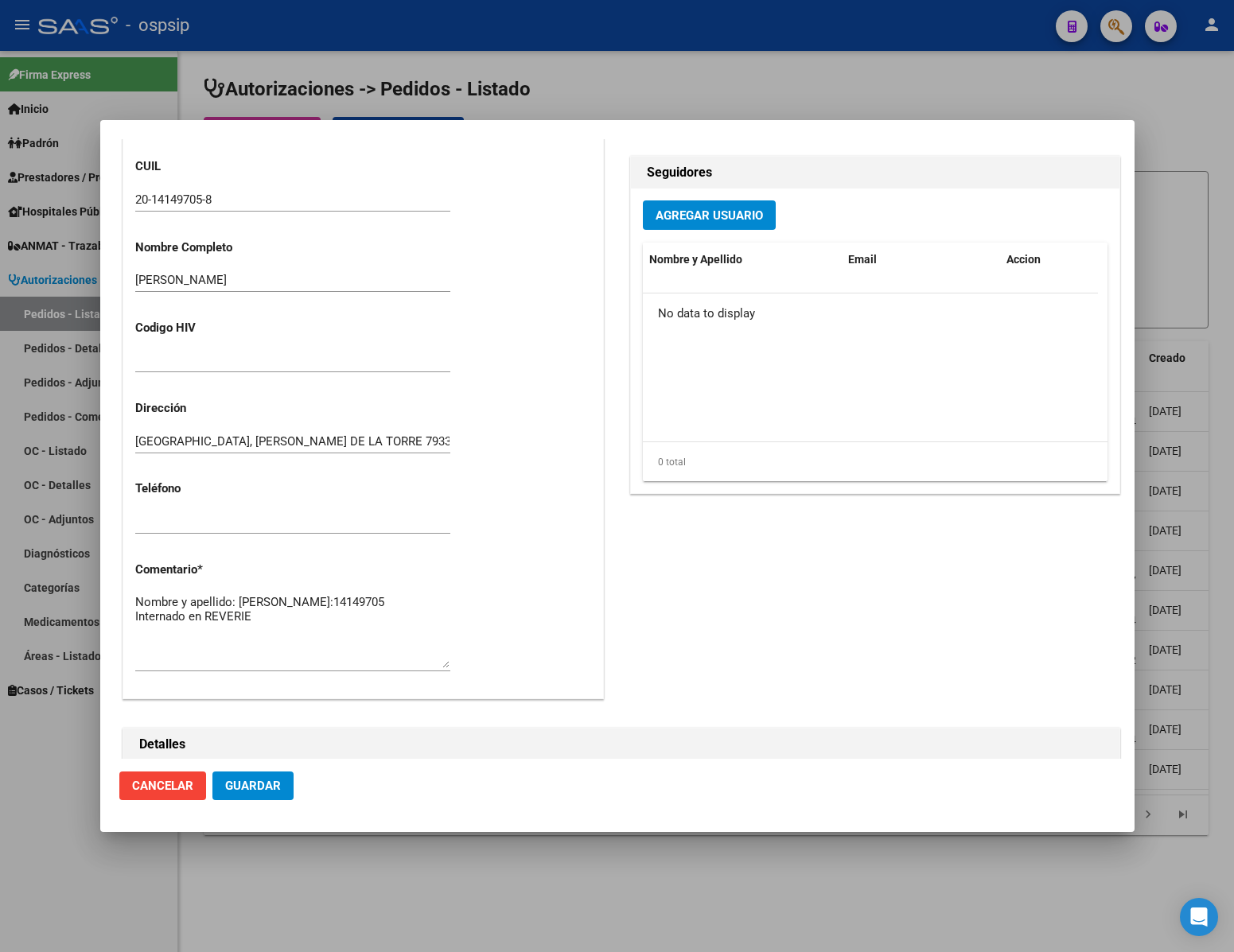
scroll to position [810, 0]
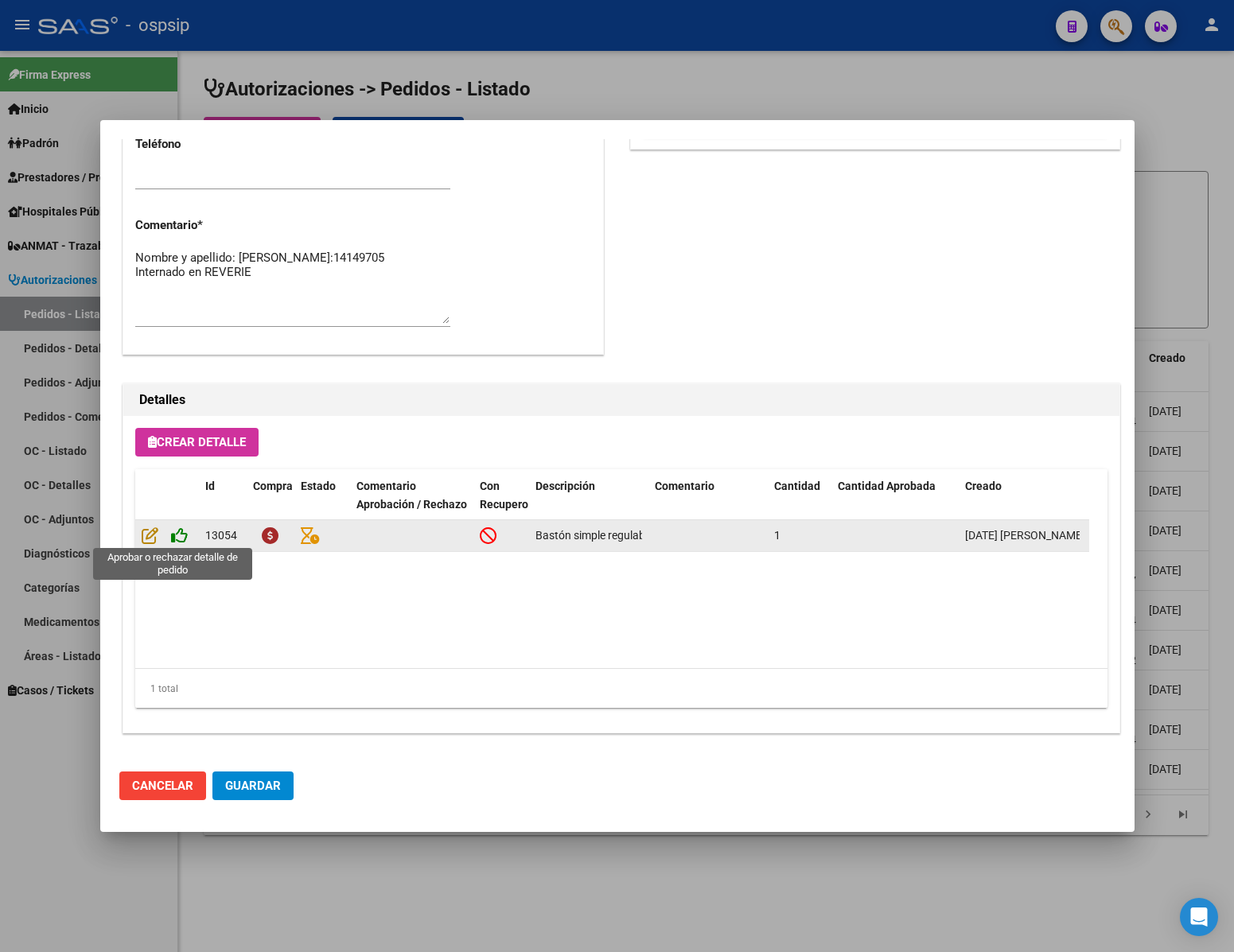
click at [182, 535] on icon at bounding box center [179, 535] width 17 height 18
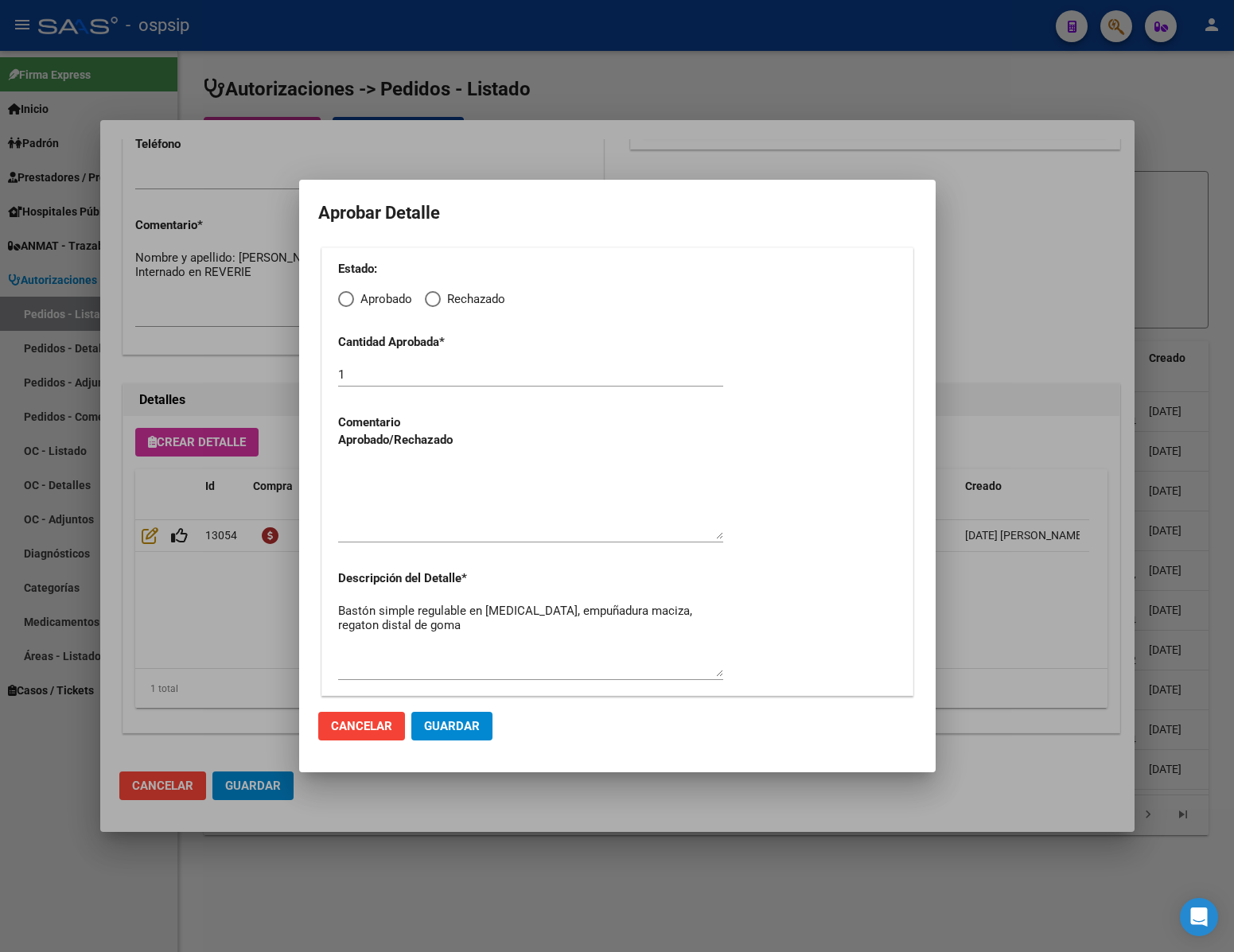
click at [347, 299] on span "Elija una opción" at bounding box center [347, 299] width 16 height 16
click at [347, 299] on input "Aprobado" at bounding box center [347, 299] width 16 height 16
radio input "true"
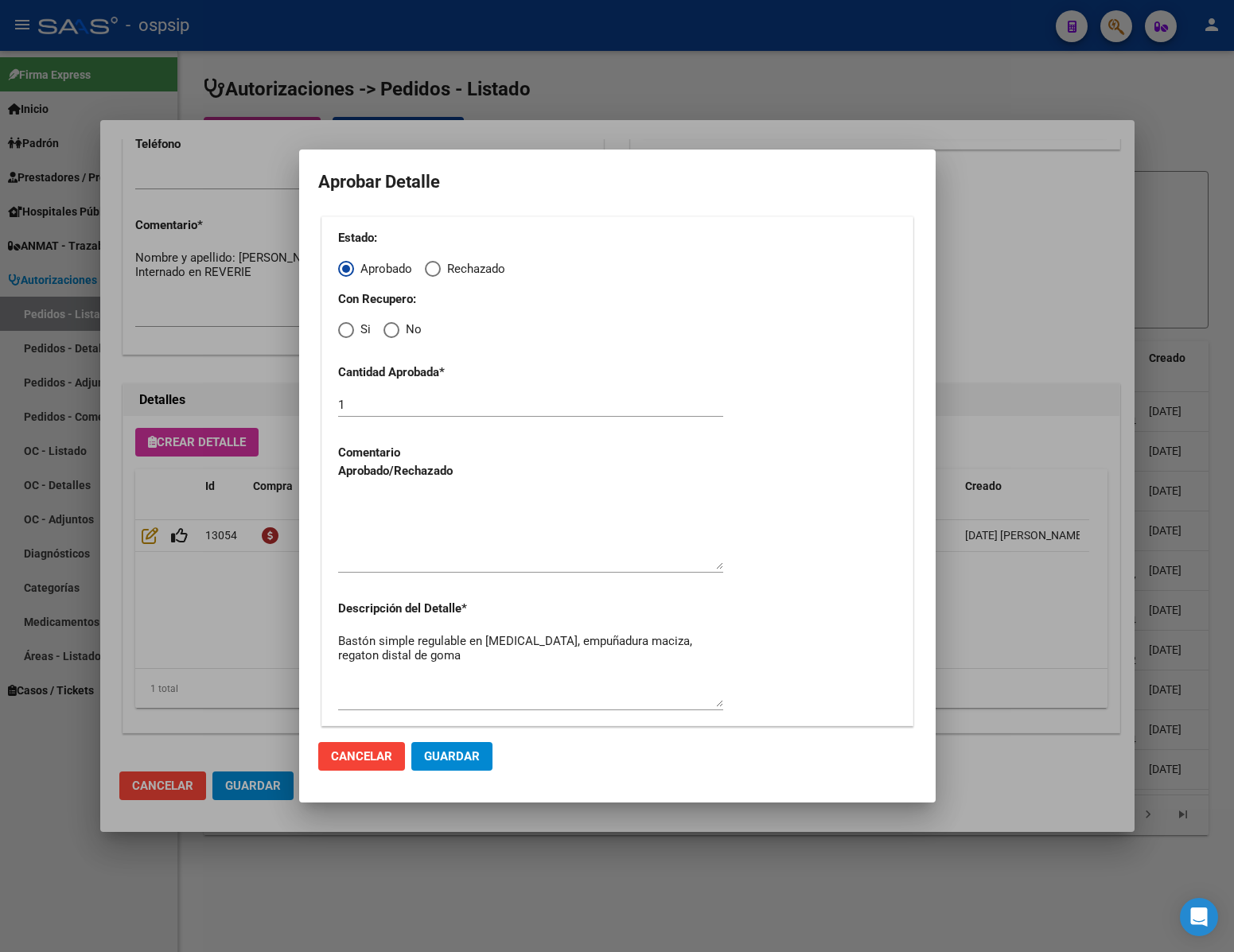
drag, startPoint x: 389, startPoint y: 351, endPoint x: 385, endPoint y: 337, distance: 14.6
click at [389, 349] on div "Estado: Aprobado Rechazado Con Recupero: Si No Cantidad Aprobada * 1 Comentario…" at bounding box center [617, 471] width 592 height 509
click at [385, 335] on span "Elija una opción" at bounding box center [391, 330] width 16 height 16
click at [385, 335] on input "No" at bounding box center [391, 330] width 16 height 16
radio input "true"
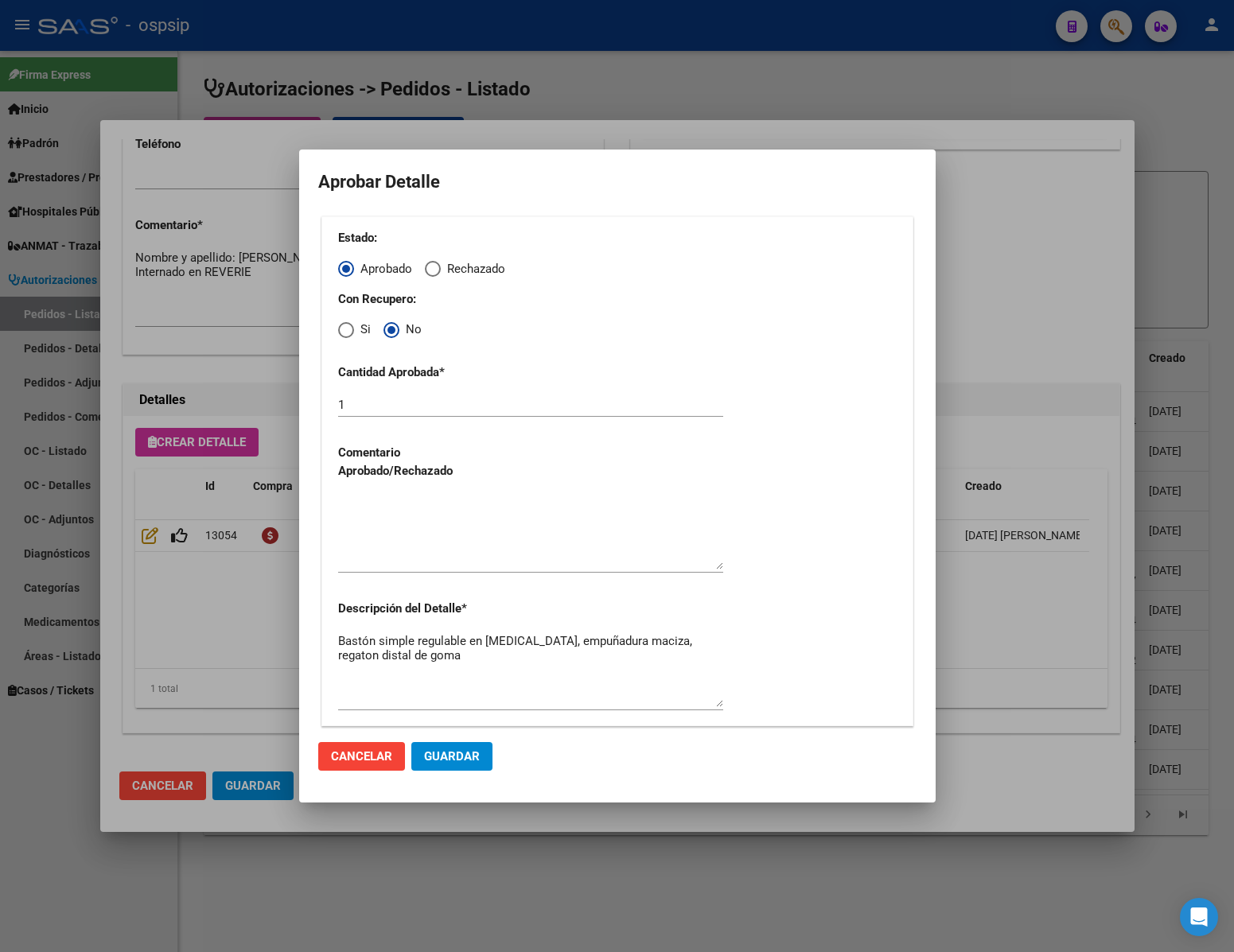
click at [421, 563] on textarea at bounding box center [531, 532] width 385 height 75
type textarea "."
click at [450, 752] on span "Guardar" at bounding box center [452, 756] width 56 height 14
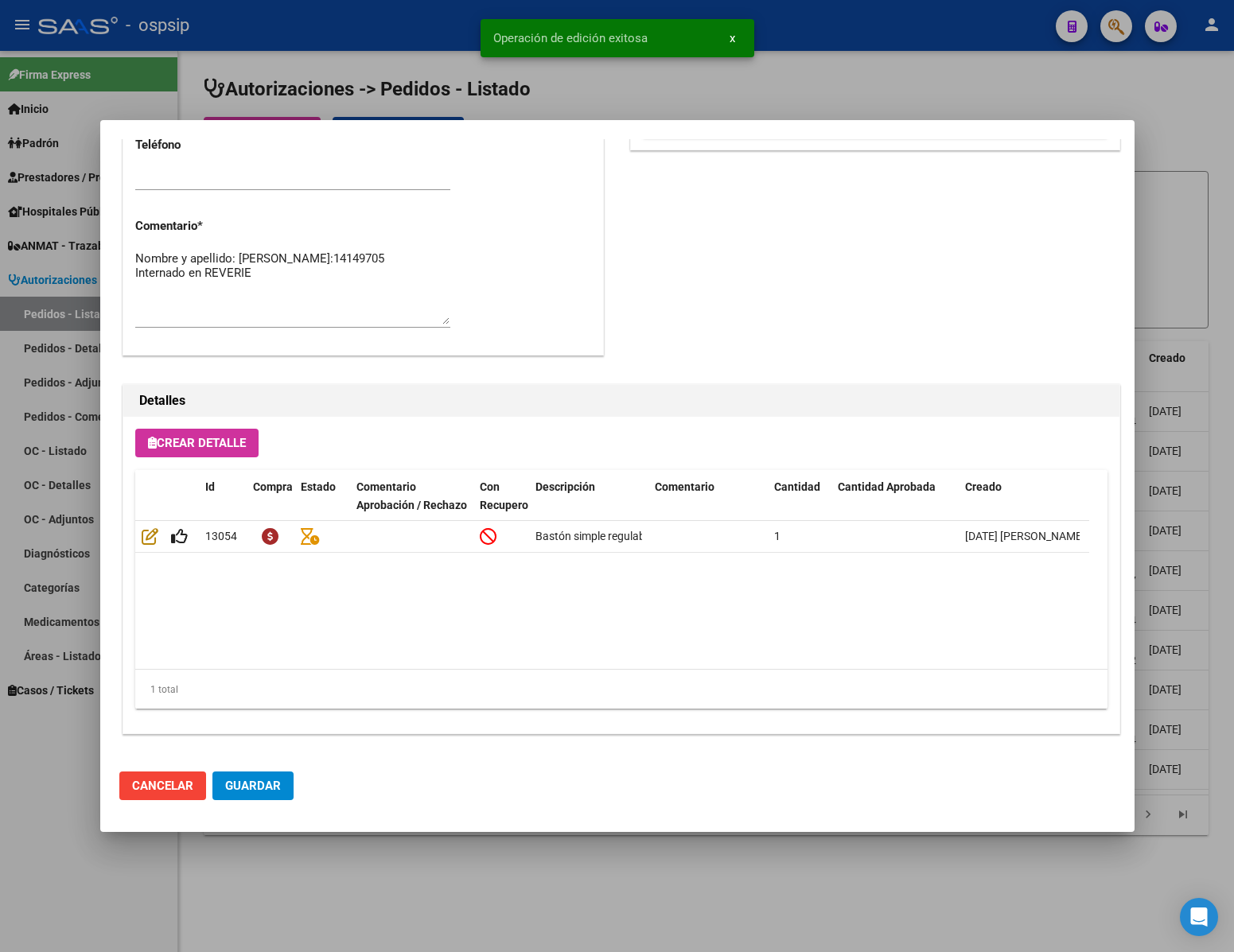
type input "[GEOGRAPHIC_DATA], [PERSON_NAME] DE LA TORRE 7933"
click at [270, 783] on span "Guardar" at bounding box center [253, 785] width 56 height 14
click at [370, 879] on div at bounding box center [617, 476] width 1234 height 952
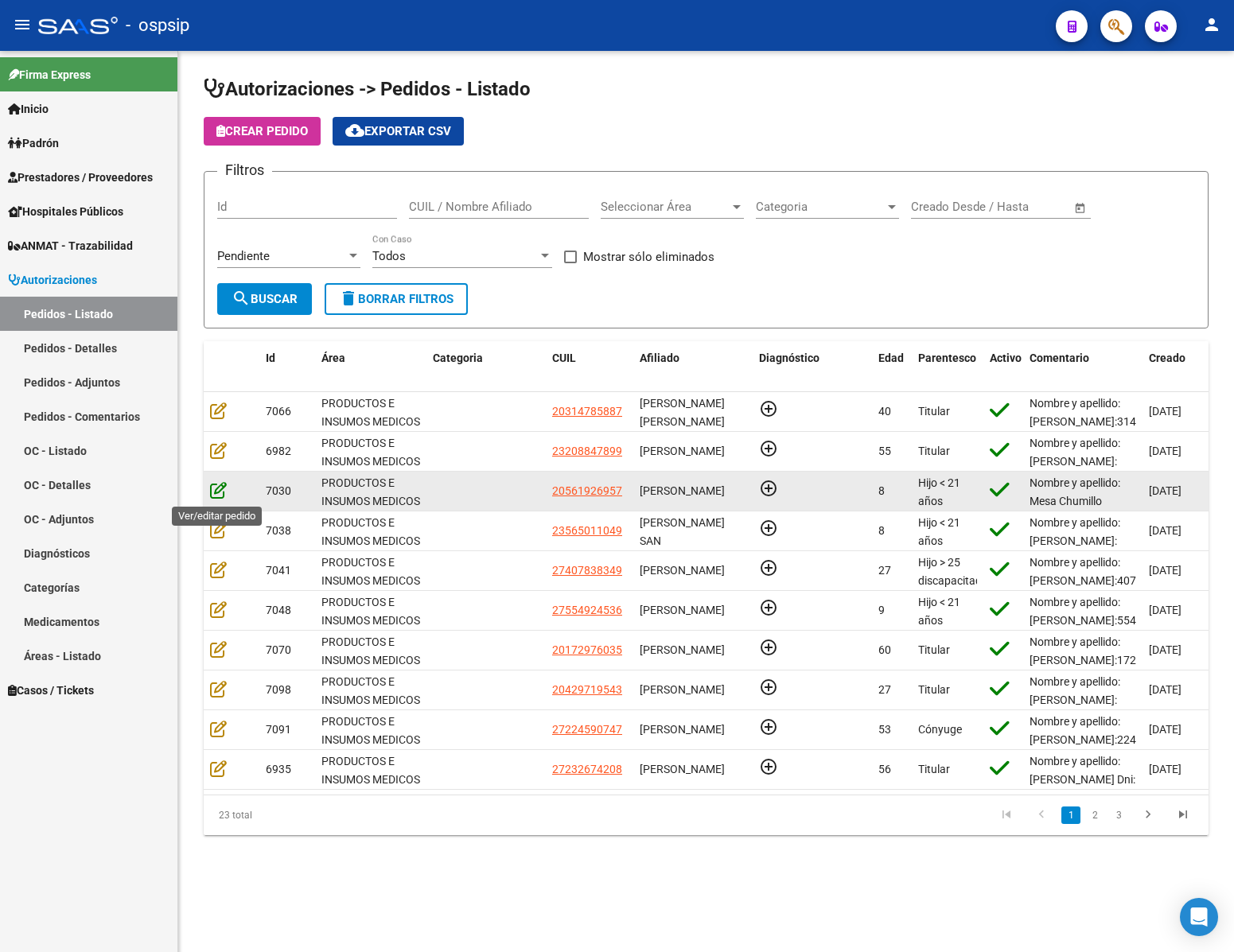
click at [216, 487] on icon at bounding box center [218, 490] width 17 height 18
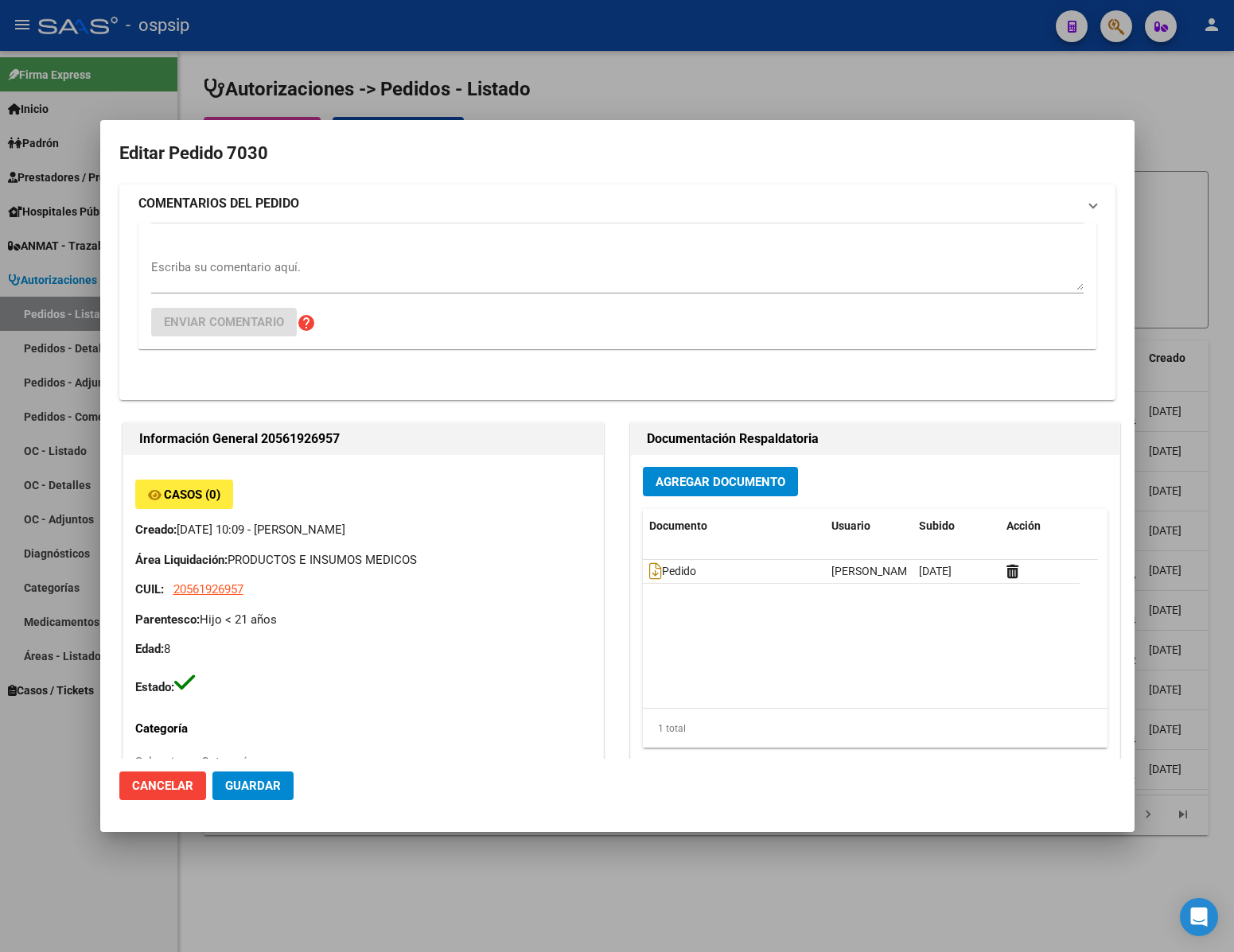
type input "[GEOGRAPHIC_DATA], [PERSON_NAME], [PERSON_NAME] 319"
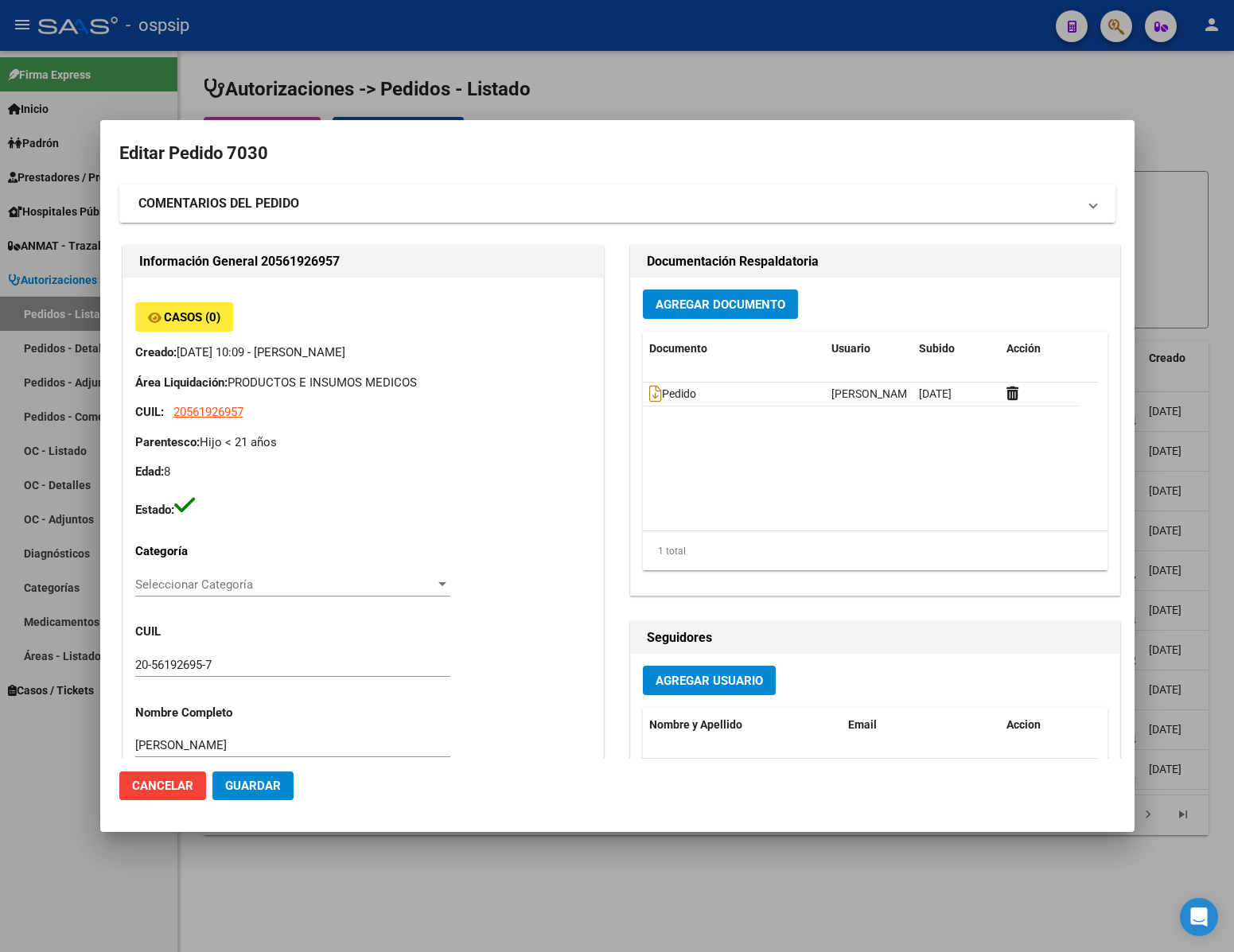
scroll to position [810, 0]
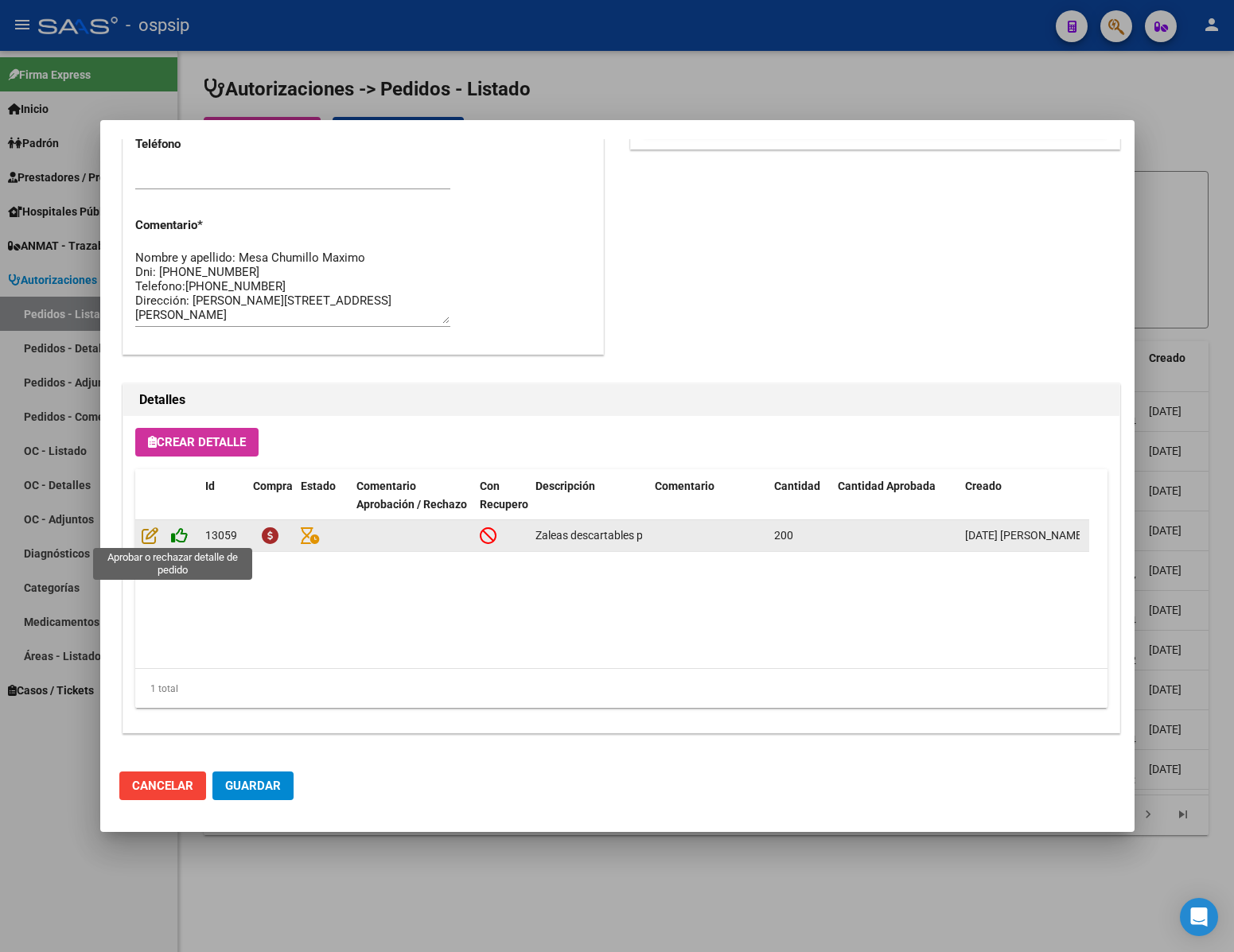
click at [179, 534] on icon at bounding box center [179, 535] width 17 height 18
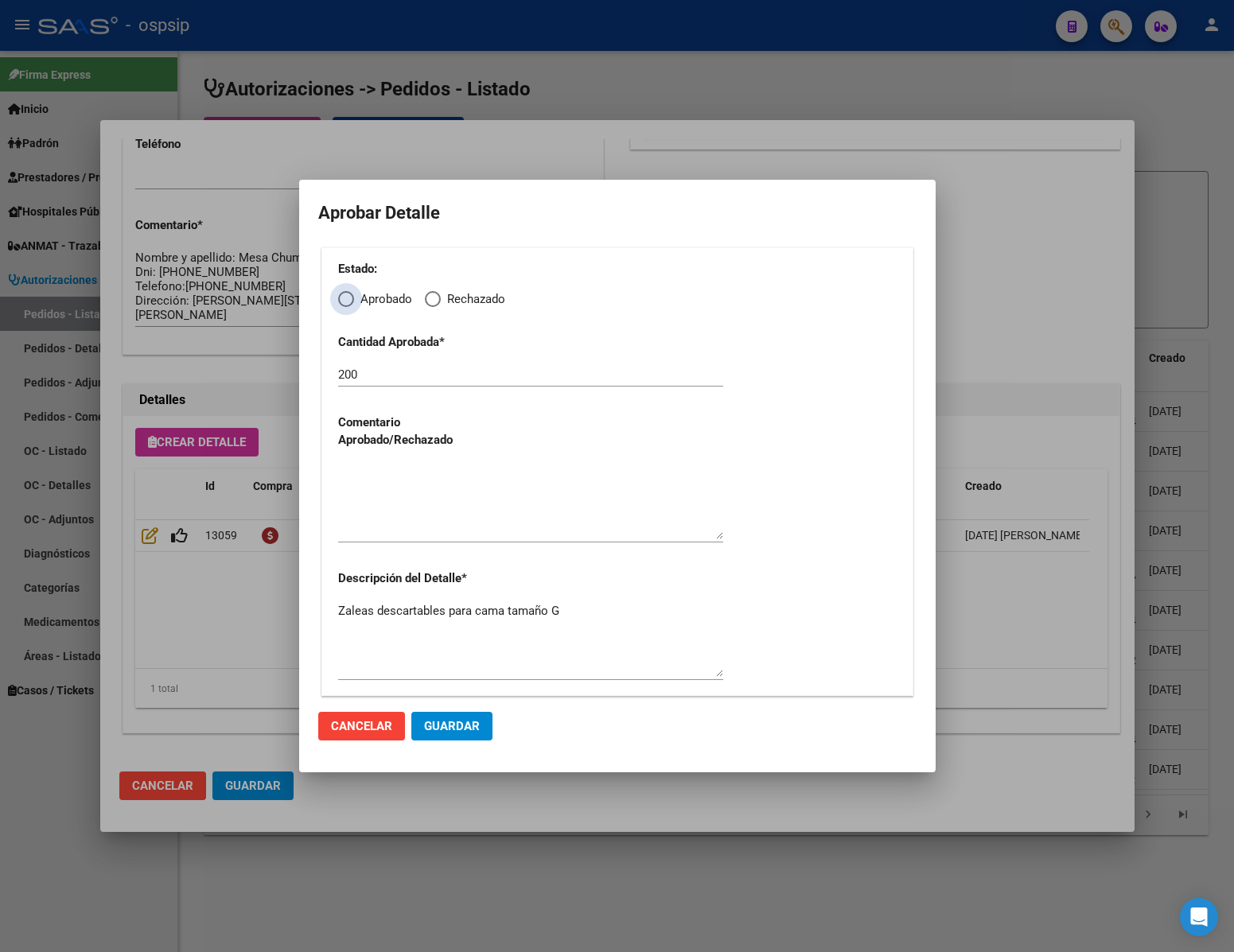
click at [346, 298] on span "Elija una opción" at bounding box center [347, 299] width 16 height 16
click at [346, 298] on input "Aprobado" at bounding box center [347, 299] width 16 height 16
radio input "true"
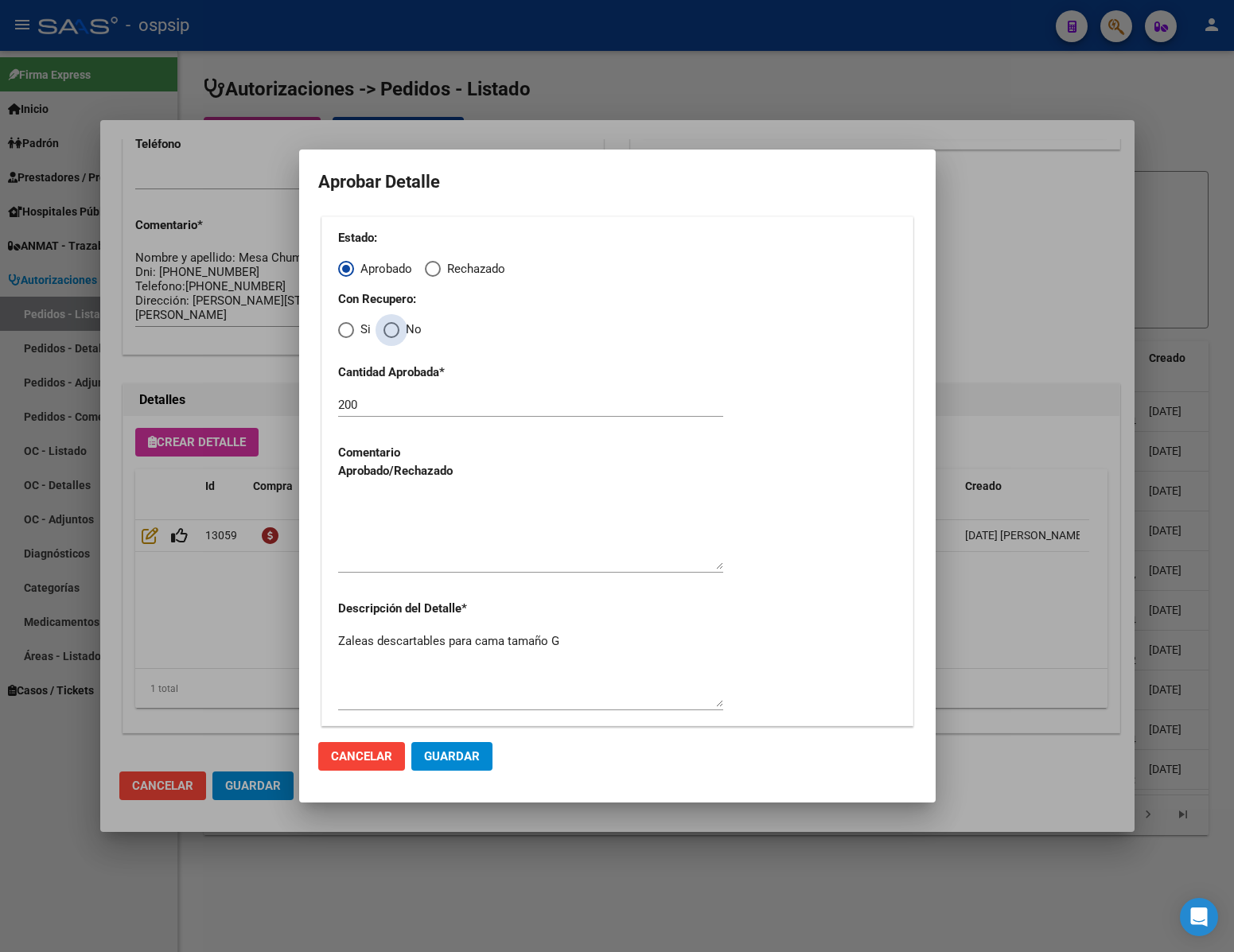
drag, startPoint x: 383, startPoint y: 327, endPoint x: 388, endPoint y: 338, distance: 12.1
click at [385, 328] on span "Elija una opción" at bounding box center [391, 330] width 16 height 16
click at [385, 328] on input "No" at bounding box center [391, 330] width 16 height 16
radio input "true"
click at [390, 558] on textarea at bounding box center [531, 532] width 385 height 75
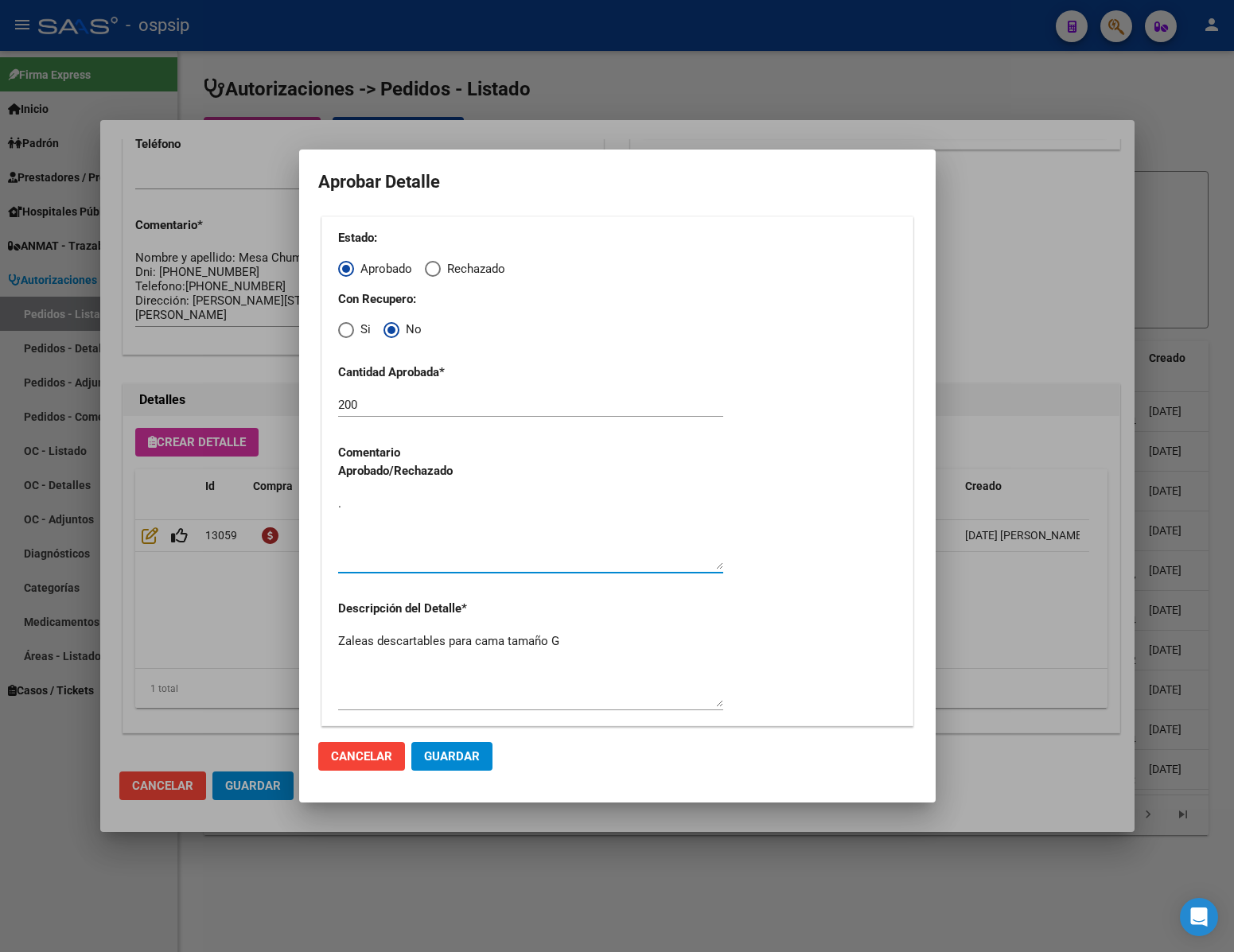
type textarea "."
click at [479, 753] on button "Guardar" at bounding box center [452, 756] width 81 height 28
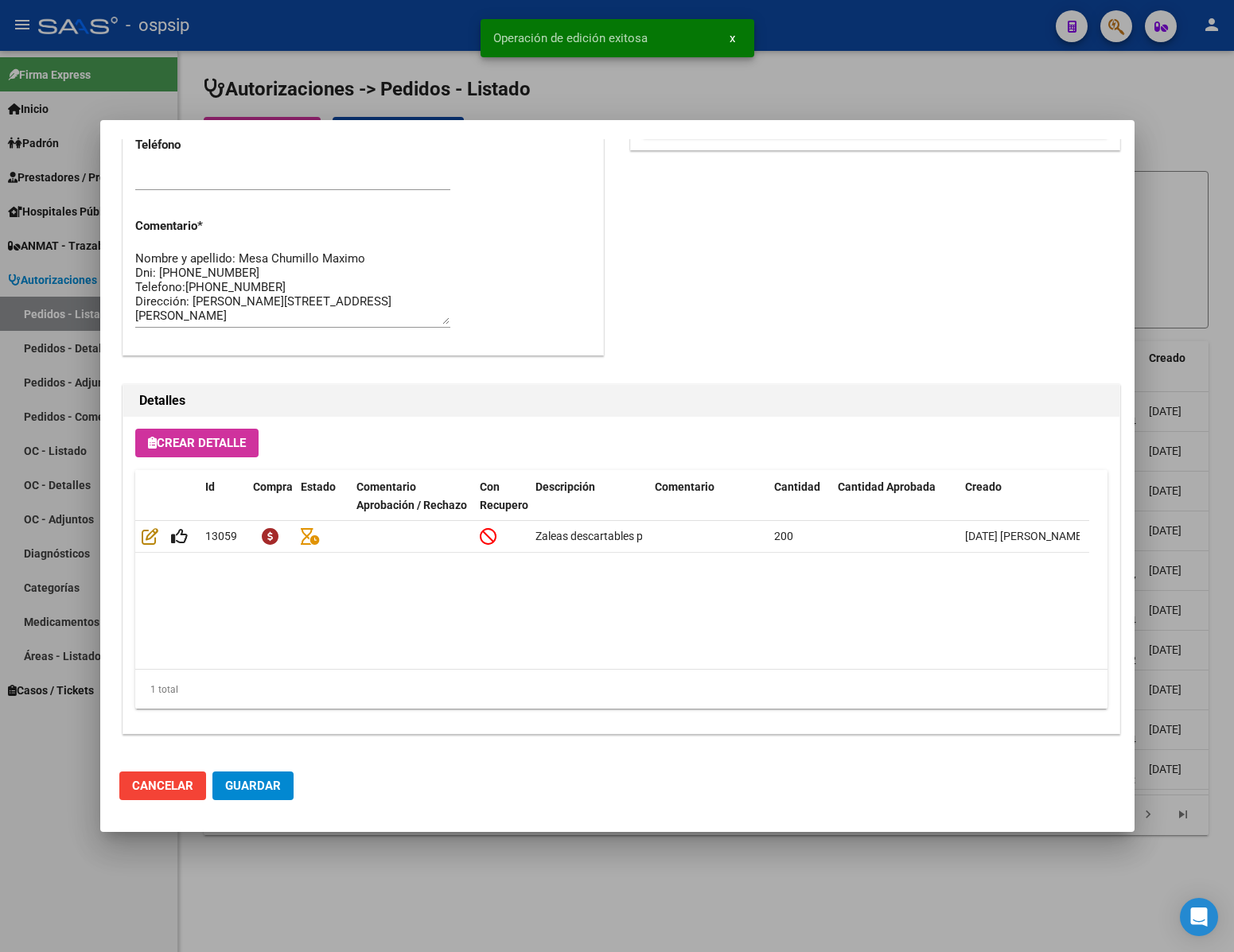
type input "[GEOGRAPHIC_DATA], [PERSON_NAME], [PERSON_NAME] 319"
click at [274, 784] on span "Guardar" at bounding box center [253, 785] width 56 height 14
click at [256, 785] on span "Guardar" at bounding box center [253, 785] width 56 height 14
click at [518, 914] on div at bounding box center [617, 476] width 1234 height 952
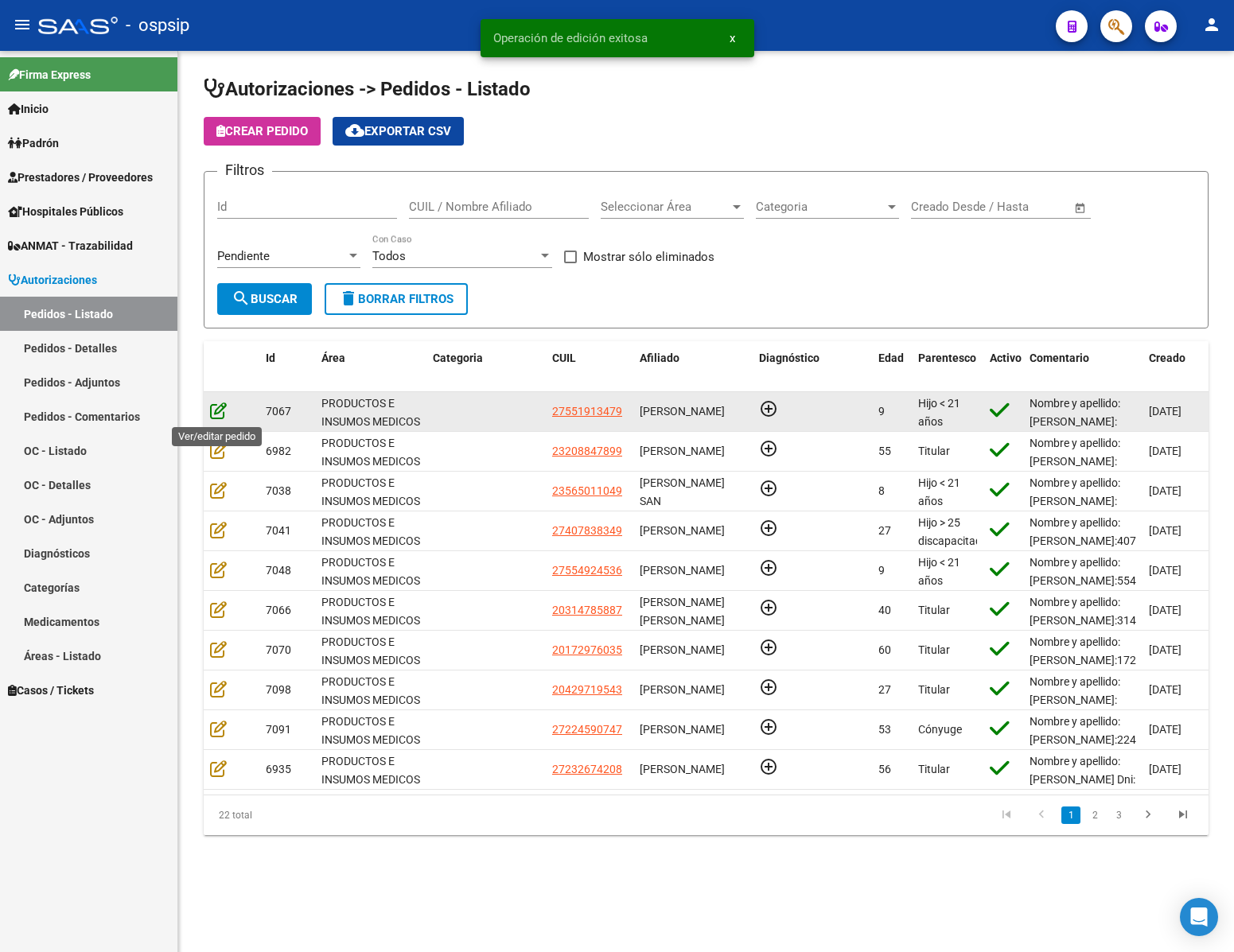
click at [216, 411] on icon at bounding box center [218, 411] width 17 height 18
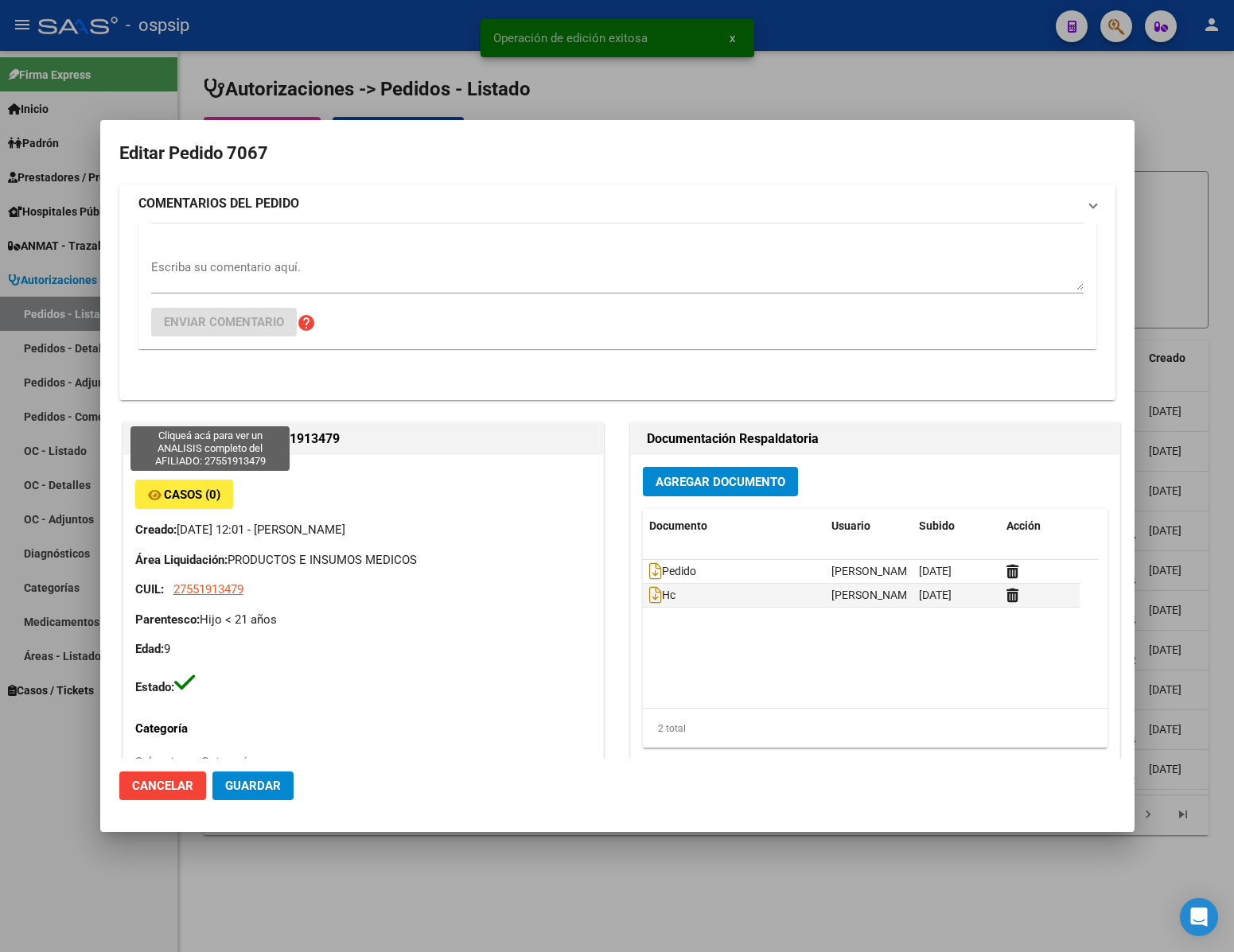
type input "[GEOGRAPHIC_DATA], [PERSON_NAME], [PERSON_NAME] 28, Piso: 00, Departamento: 0"
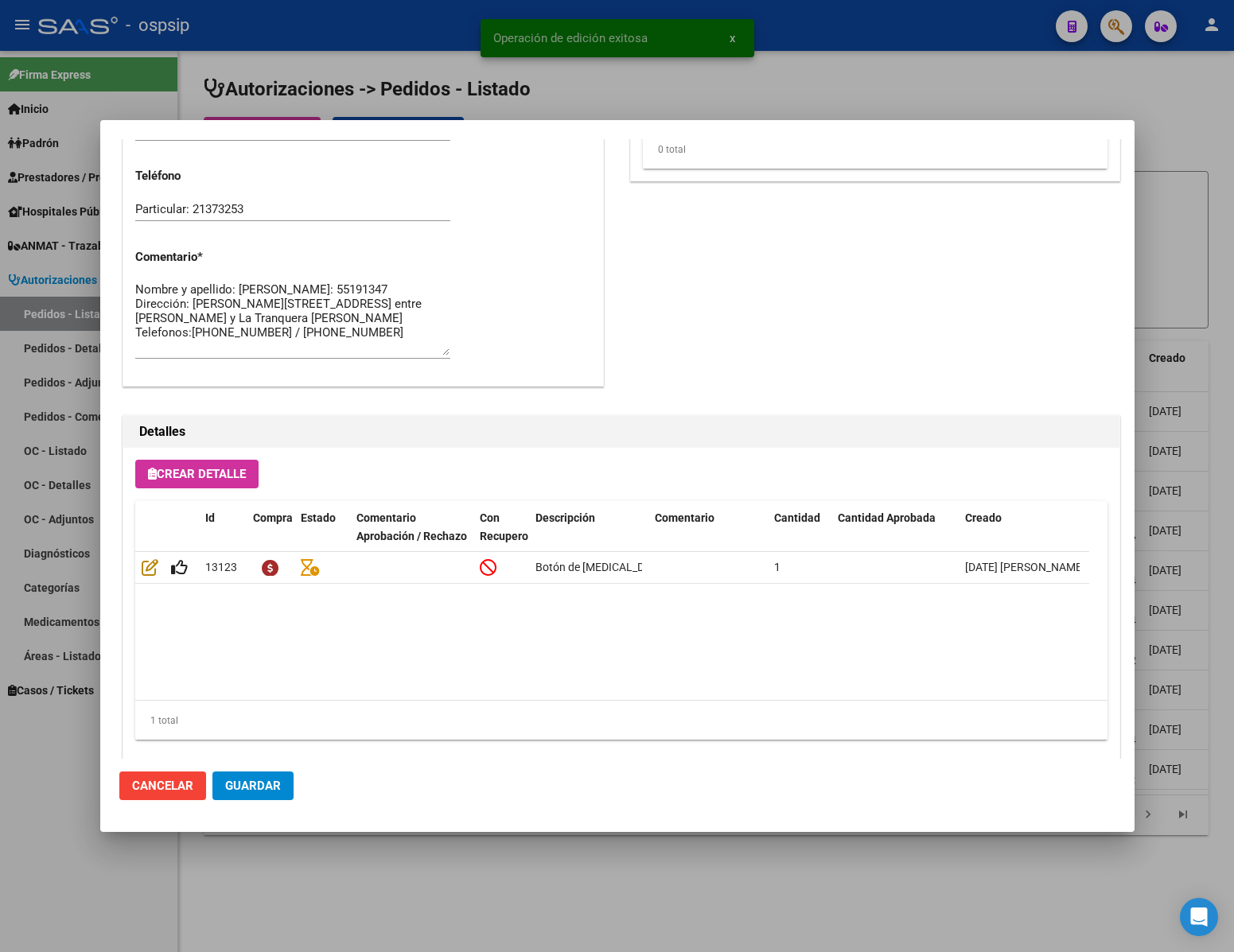
scroll to position [810, 0]
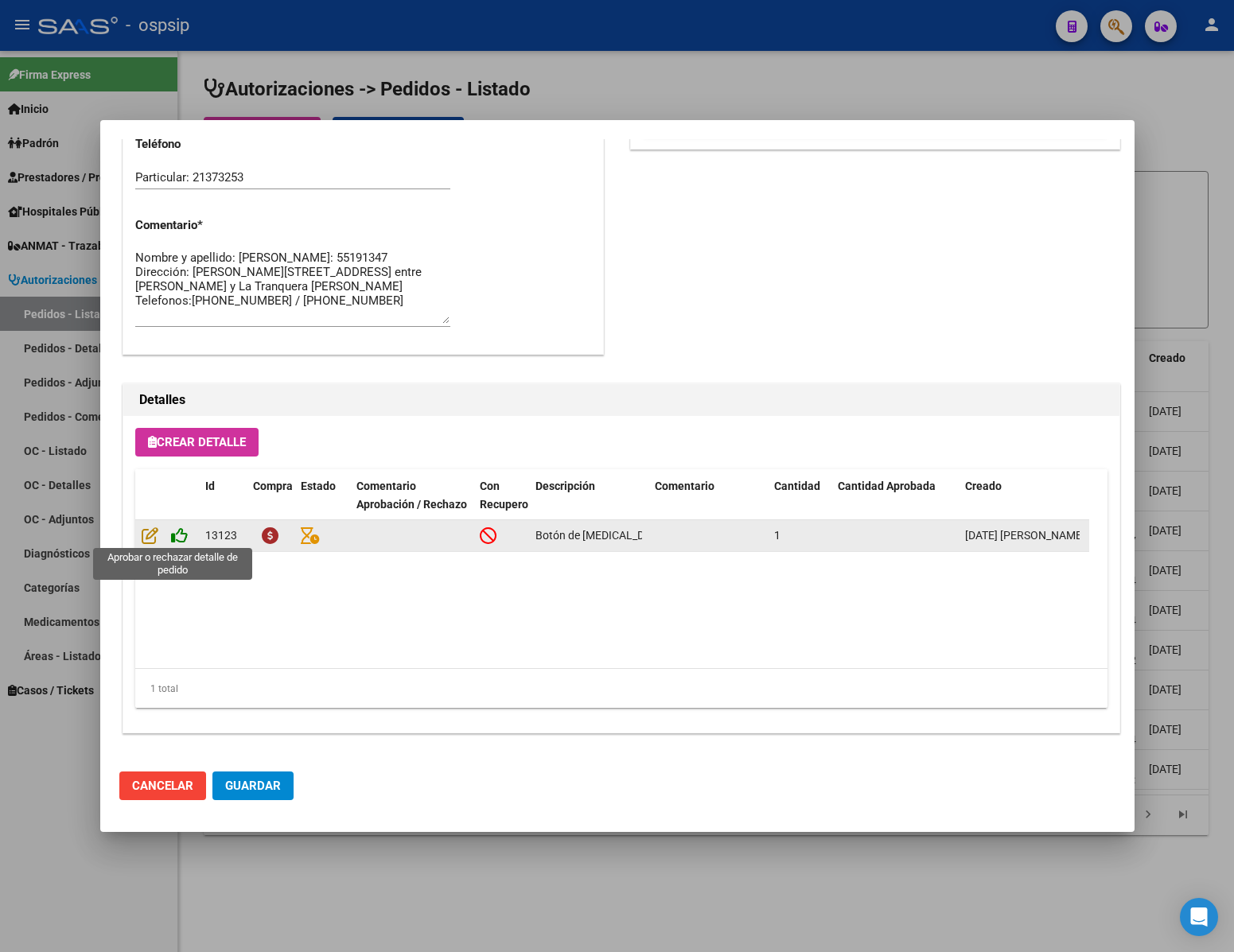
click at [175, 532] on icon at bounding box center [179, 535] width 17 height 18
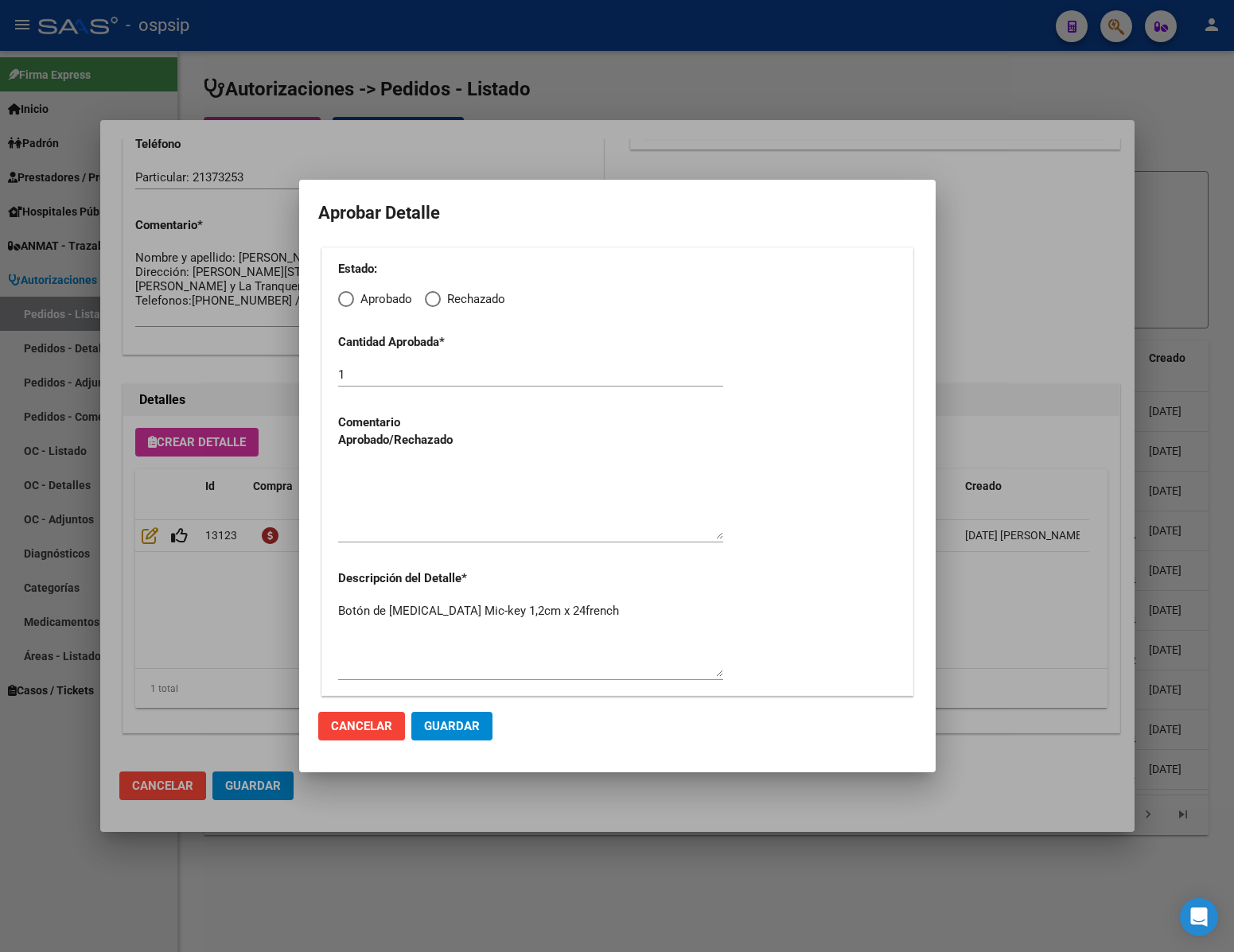
click at [342, 296] on span "Elija una opción" at bounding box center [347, 299] width 16 height 16
click at [342, 296] on input "Aprobado" at bounding box center [347, 299] width 16 height 16
radio input "true"
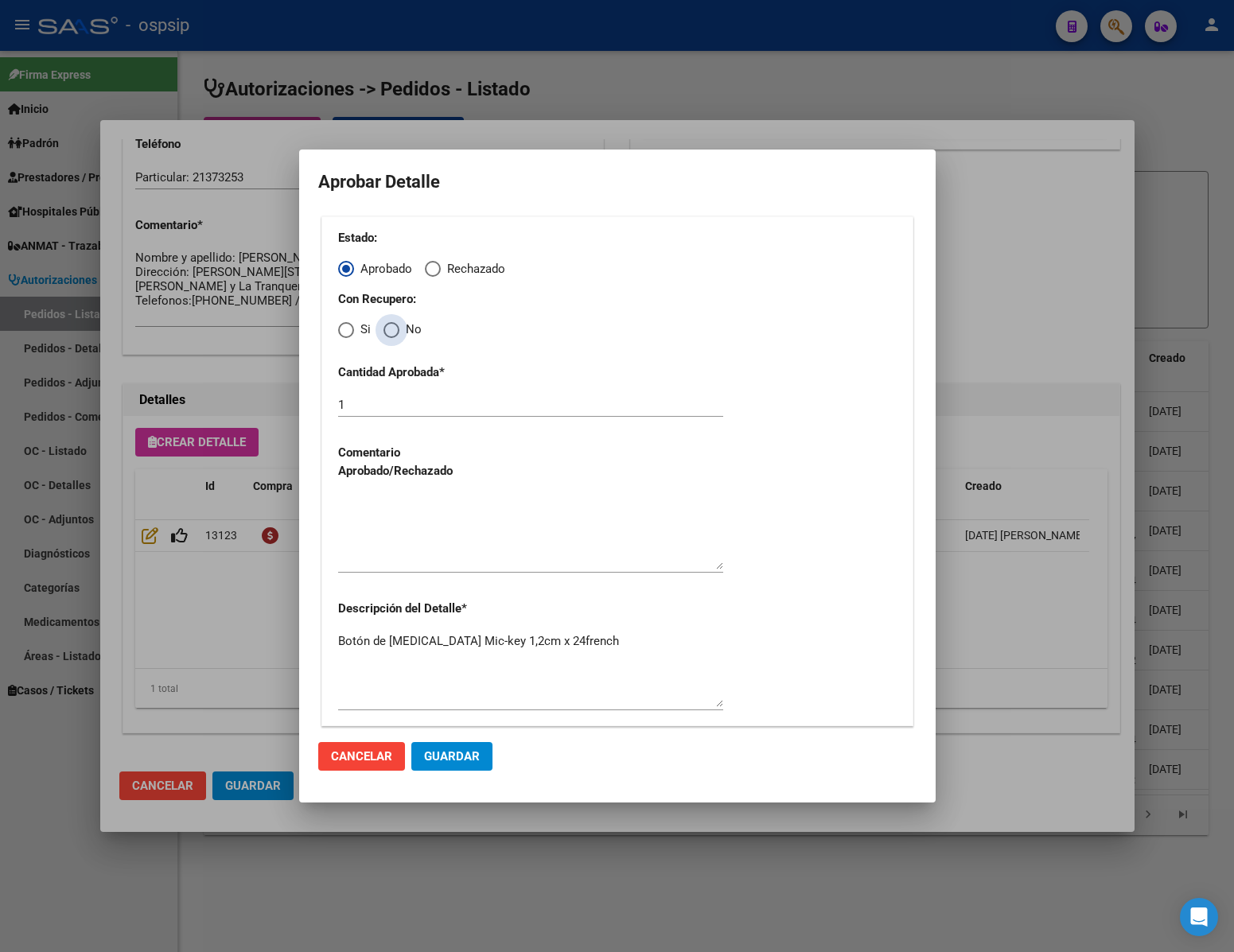
drag, startPoint x: 388, startPoint y: 328, endPoint x: 392, endPoint y: 366, distance: 38.2
click at [391, 337] on span "Elija una opción" at bounding box center [391, 330] width 16 height 16
click at [391, 337] on input "No" at bounding box center [391, 330] width 16 height 16
radio input "true"
click at [406, 497] on textarea at bounding box center [531, 532] width 385 height 75
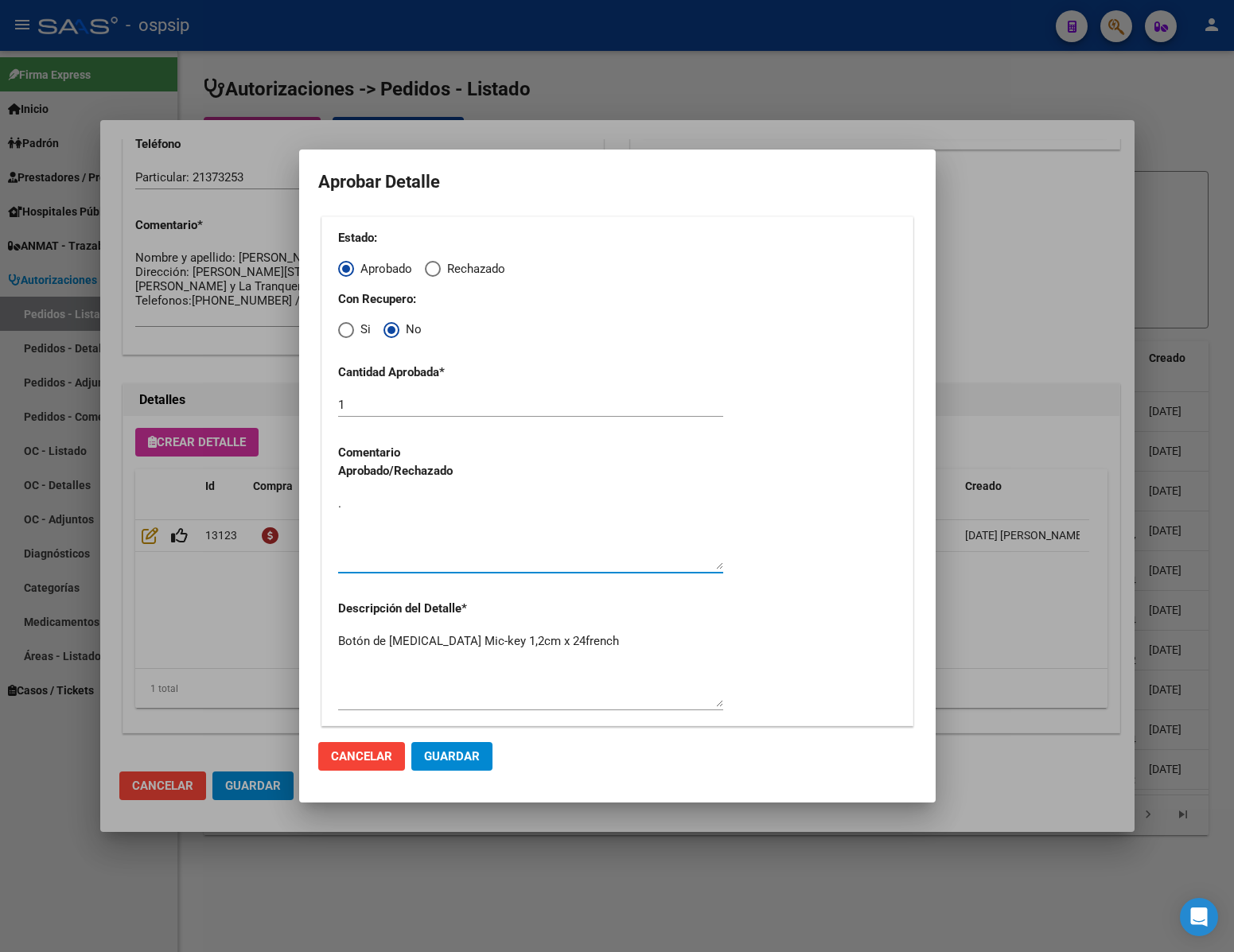
type textarea "."
click at [471, 756] on span "Guardar" at bounding box center [452, 756] width 56 height 14
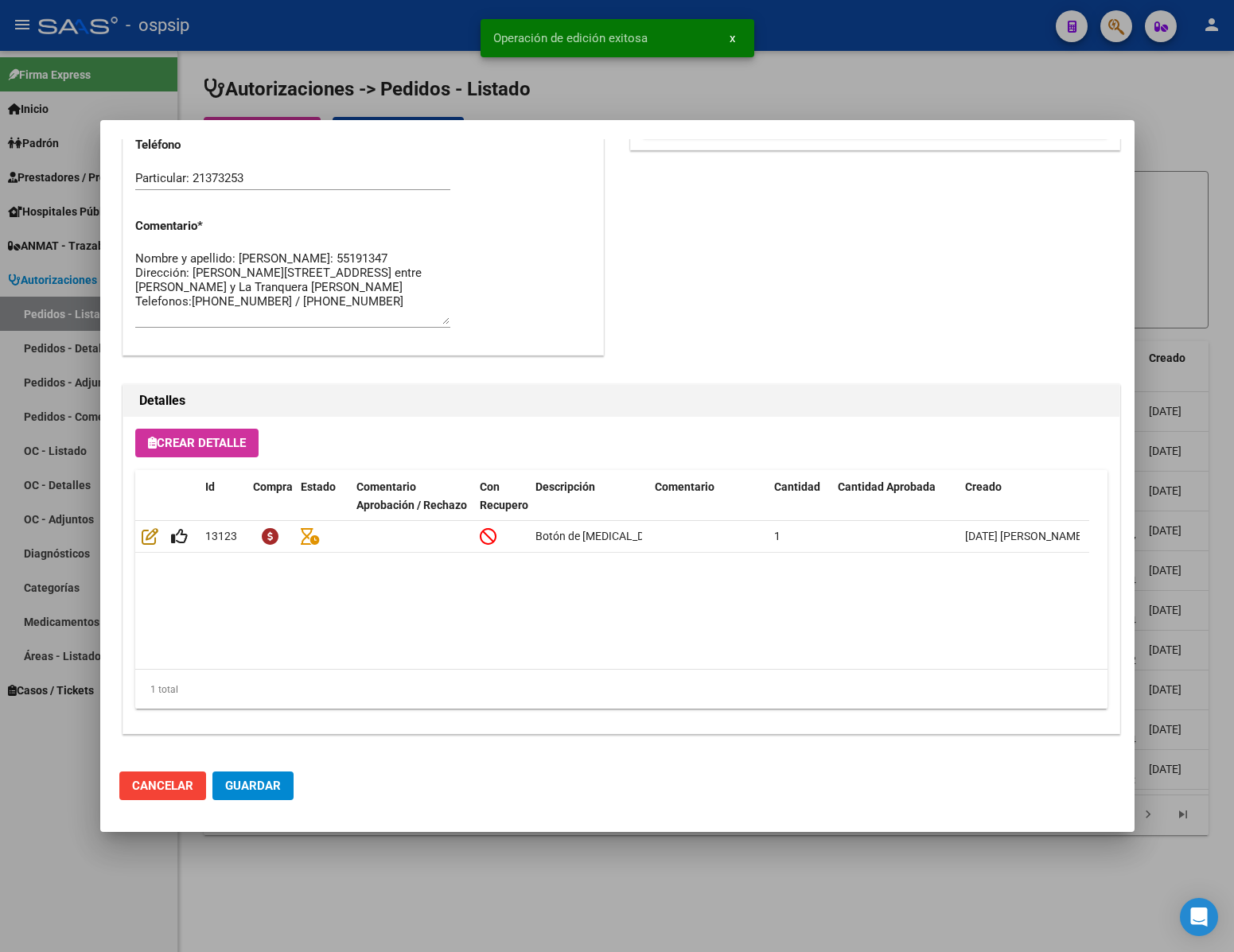
type input "[GEOGRAPHIC_DATA], [PERSON_NAME], [PERSON_NAME] 28, Piso: 00"
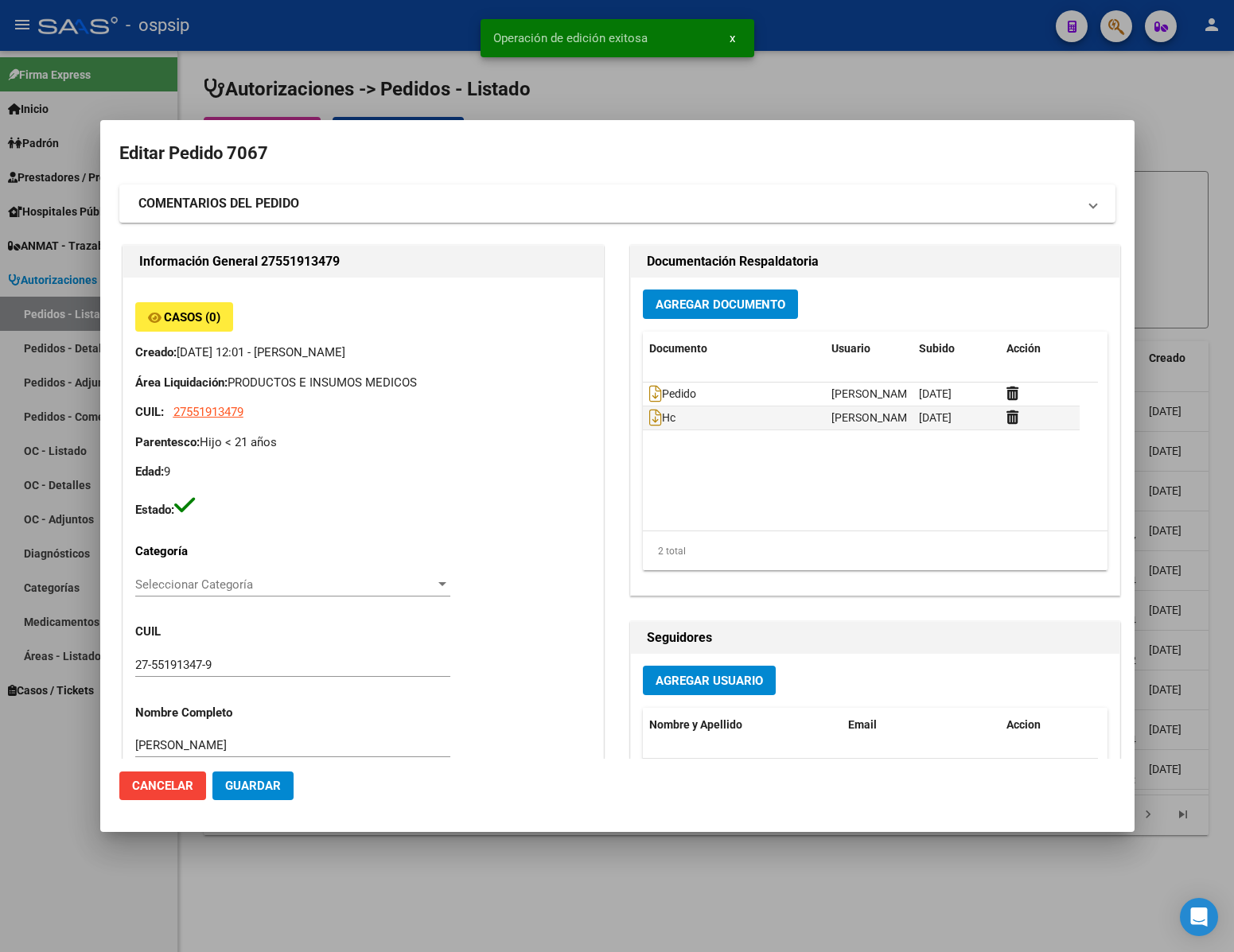
scroll to position [239, 0]
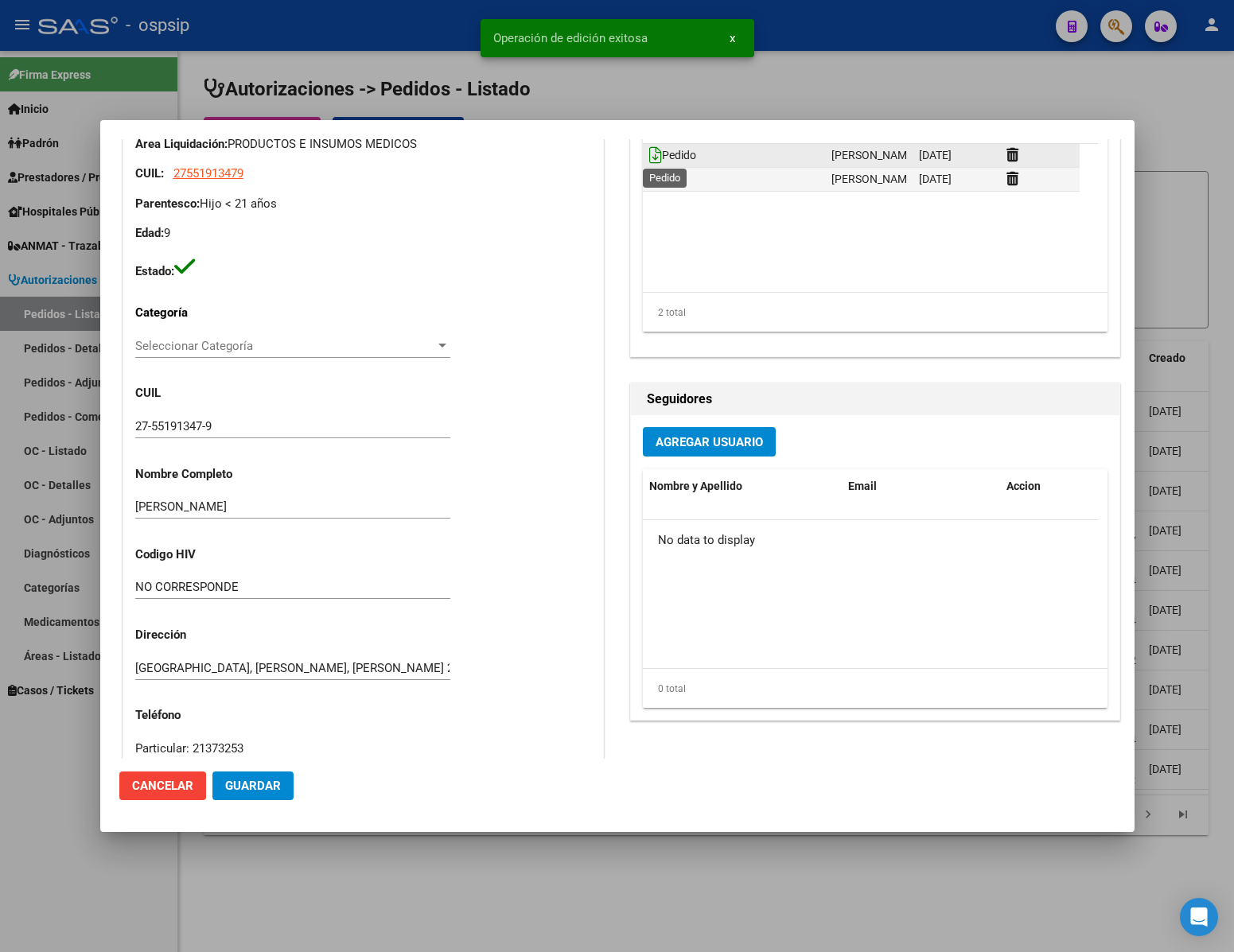
click at [650, 151] on icon at bounding box center [656, 155] width 12 height 18
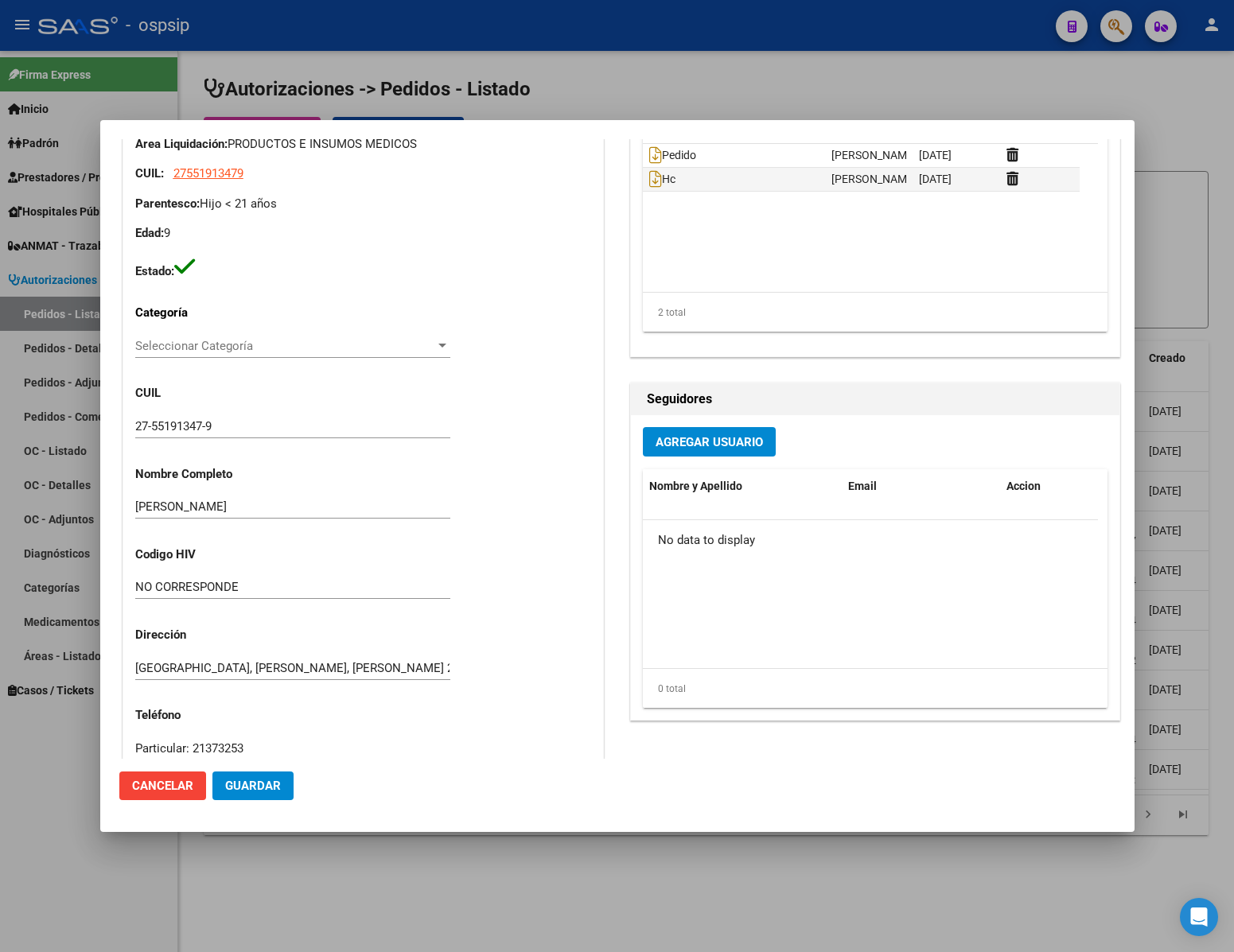
click at [249, 776] on button "Guardar" at bounding box center [252, 785] width 81 height 28
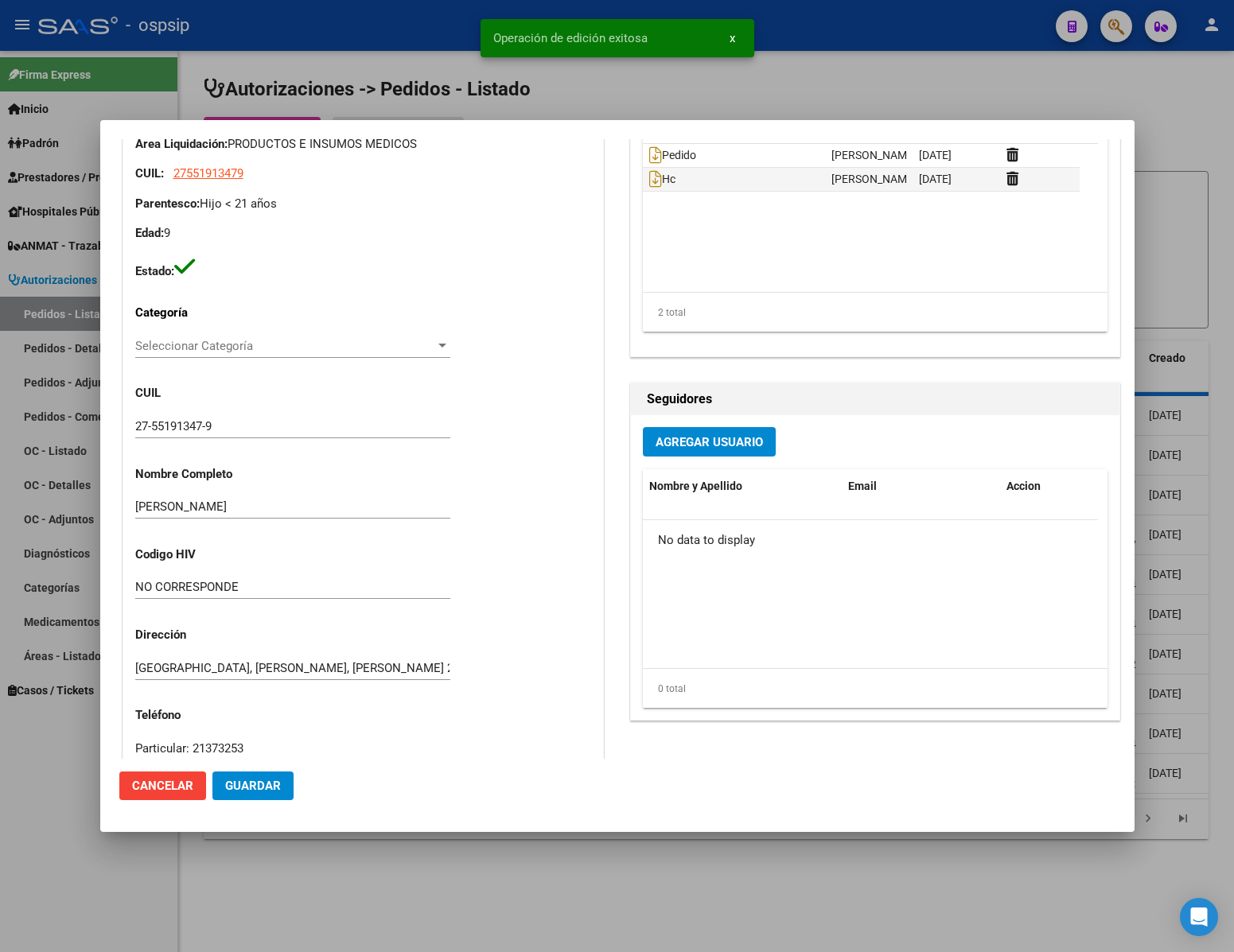
click at [421, 854] on div at bounding box center [617, 476] width 1234 height 952
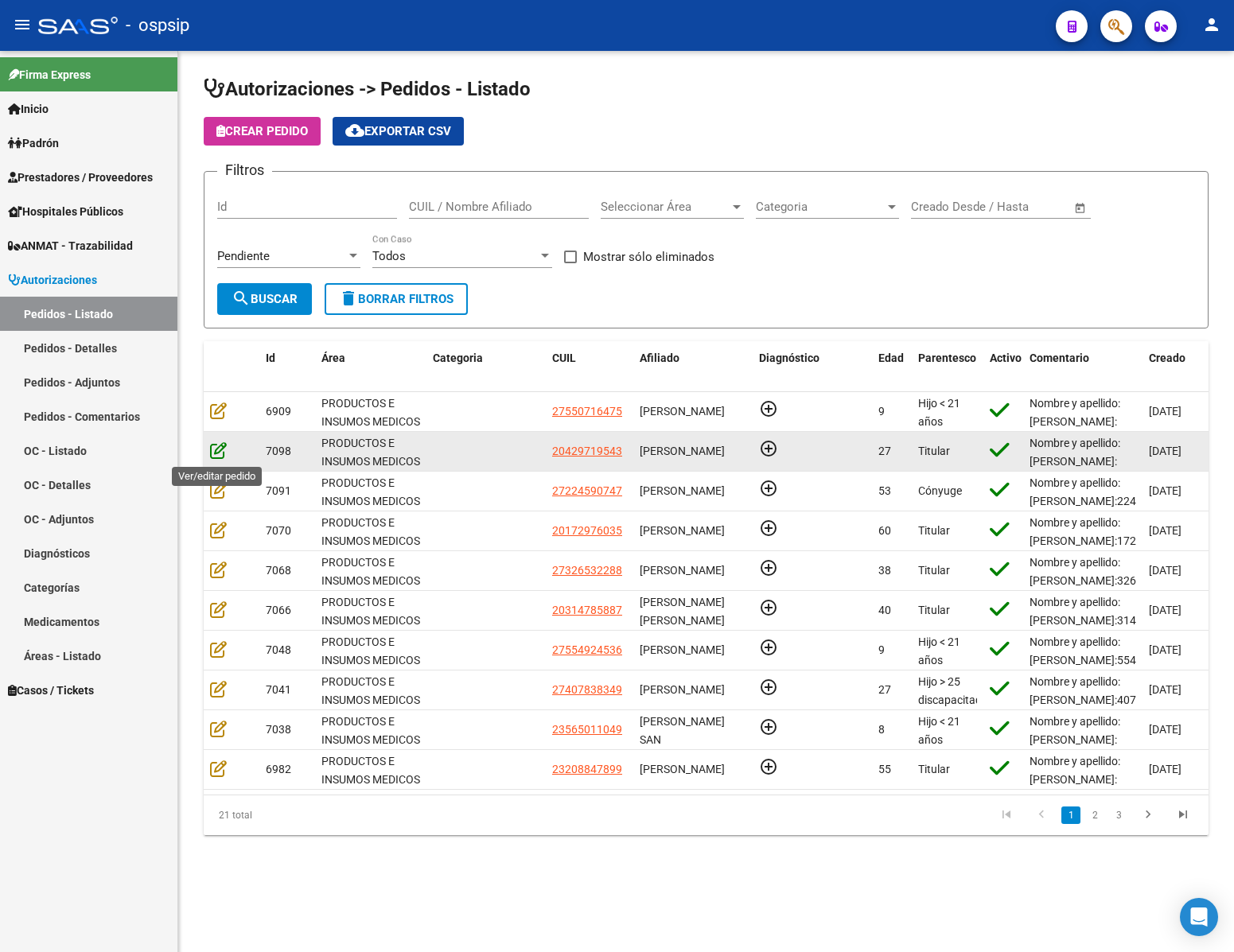
click at [225, 450] on icon at bounding box center [218, 451] width 17 height 18
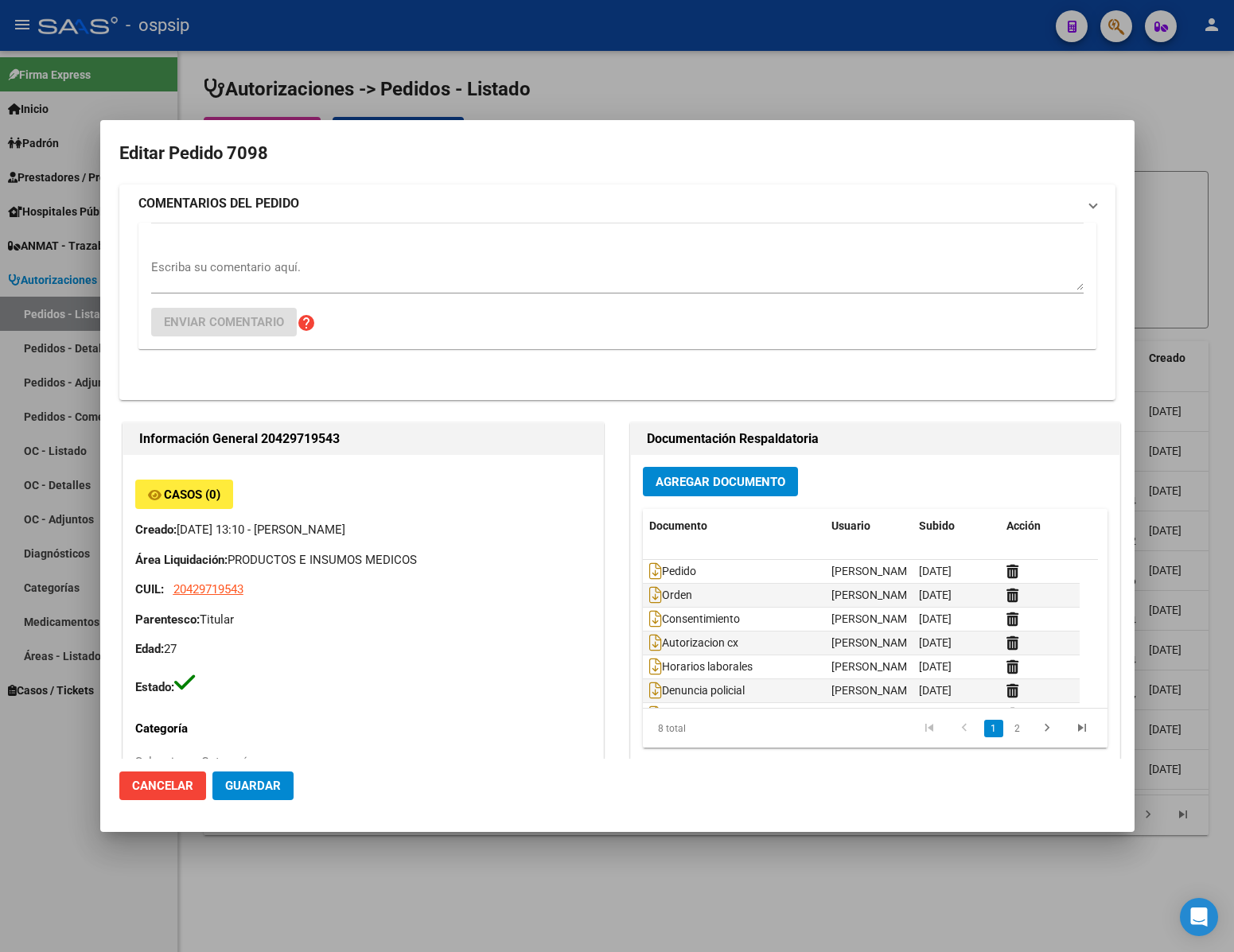
type input "Rio Negro, [PERSON_NAME], LAGO ESCONDIDO 130"
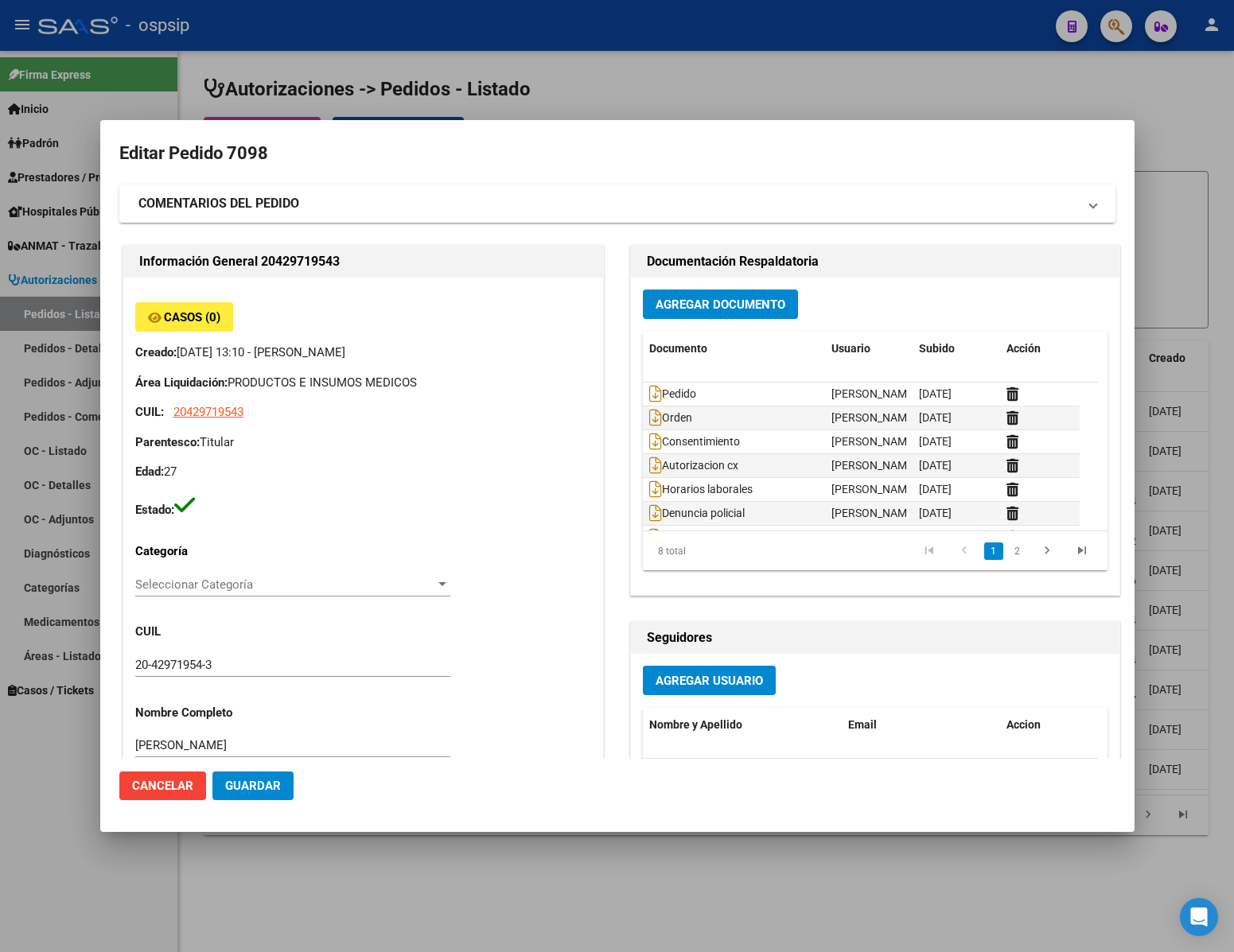
scroll to position [716, 0]
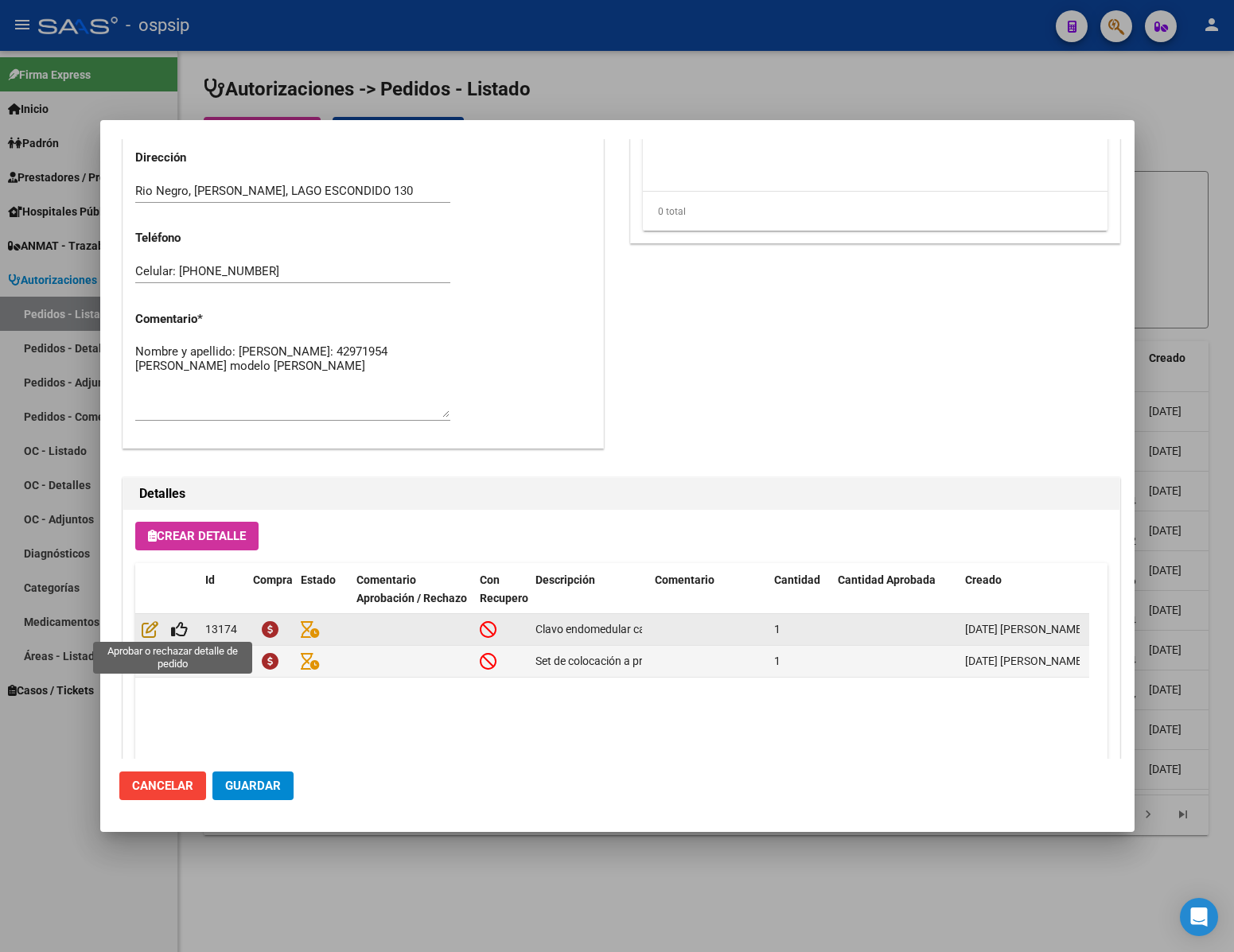
click at [169, 633] on span at bounding box center [173, 629] width 29 height 12
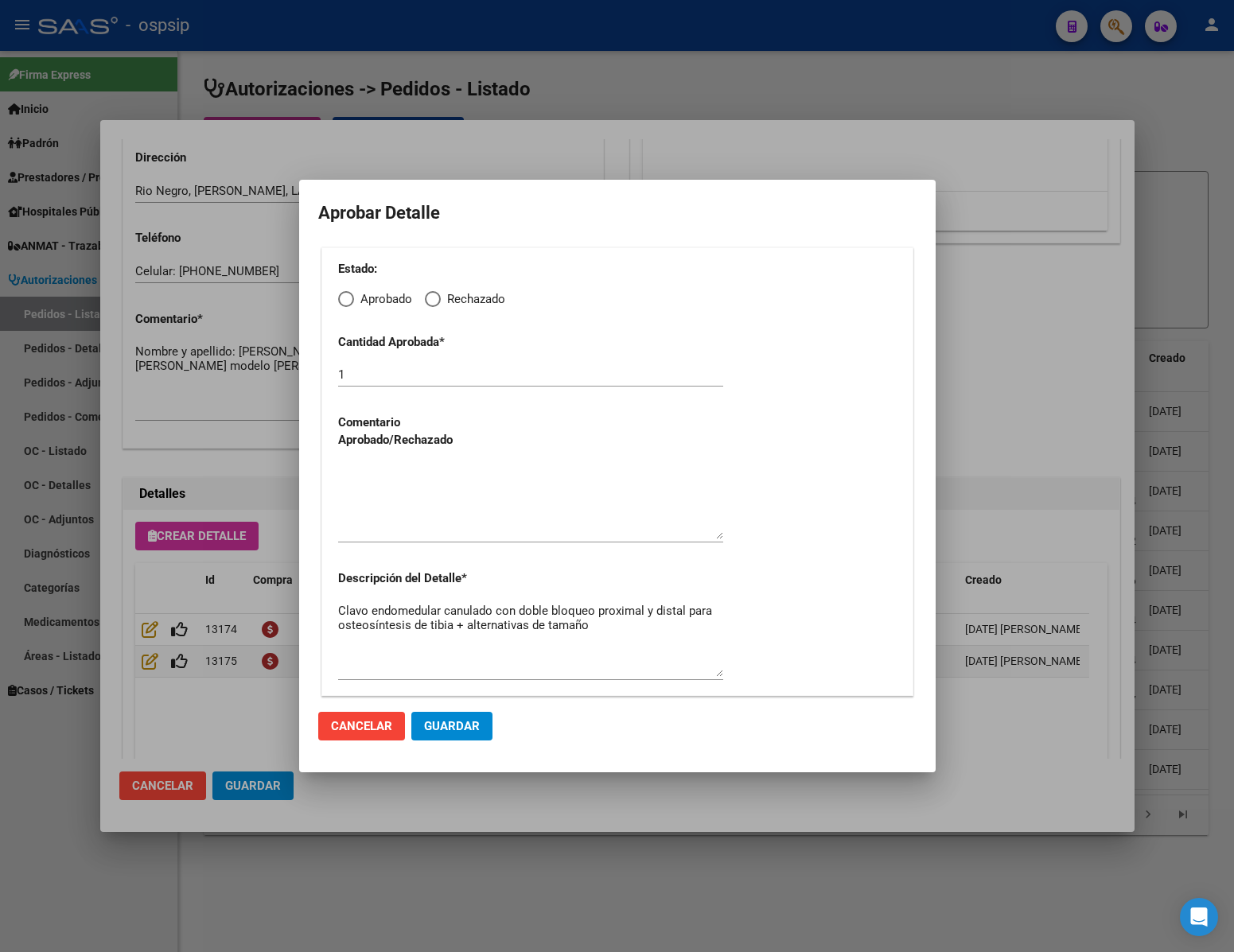
click at [344, 292] on span "Elija una opción" at bounding box center [347, 299] width 16 height 16
click at [344, 292] on input "Aprobado" at bounding box center [347, 299] width 16 height 16
radio input "true"
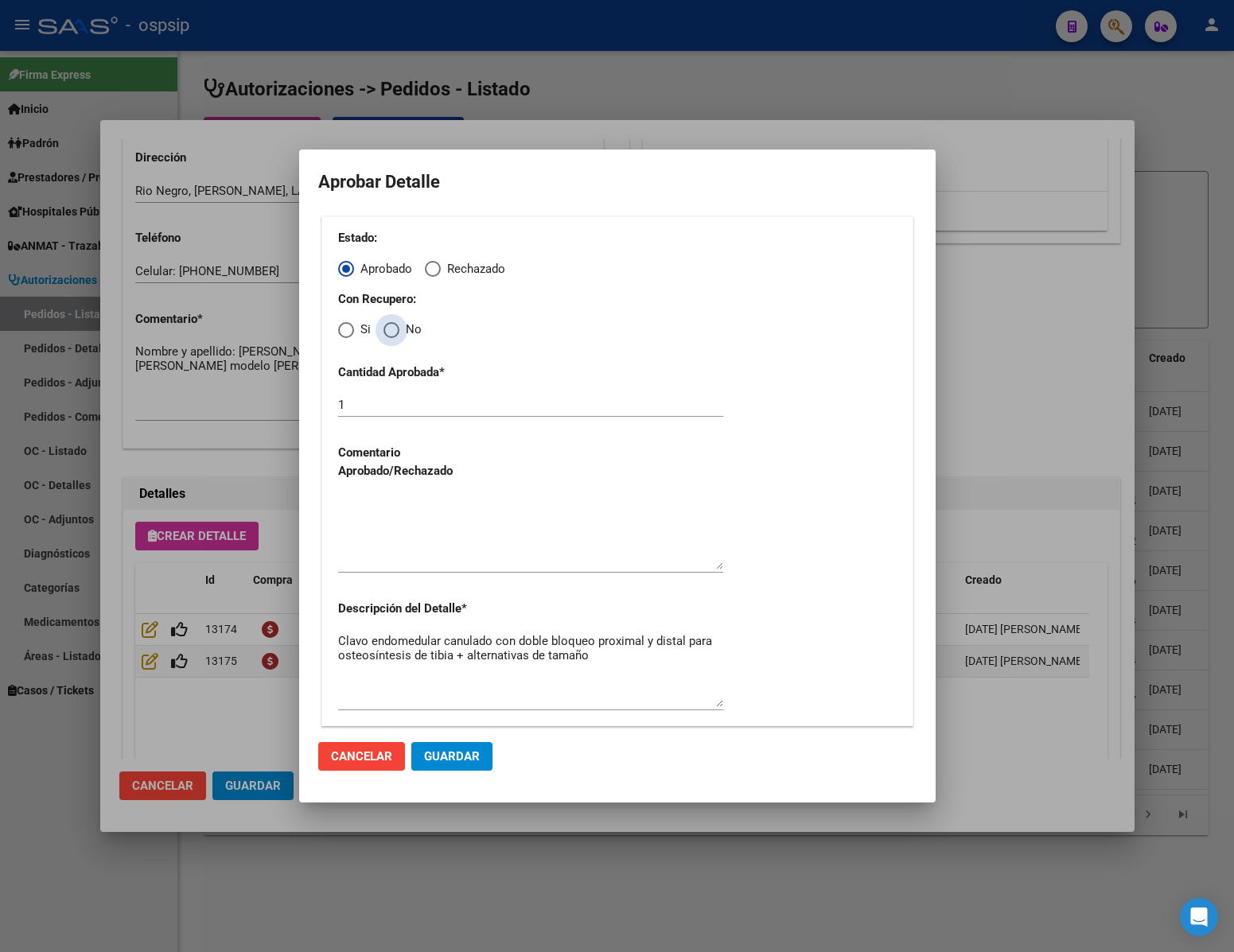
click at [388, 330] on span "Elija una opción" at bounding box center [391, 330] width 16 height 16
click at [388, 330] on input "No" at bounding box center [391, 330] width 16 height 16
radio input "true"
click at [428, 559] on textarea at bounding box center [531, 532] width 385 height 75
type textarea "."
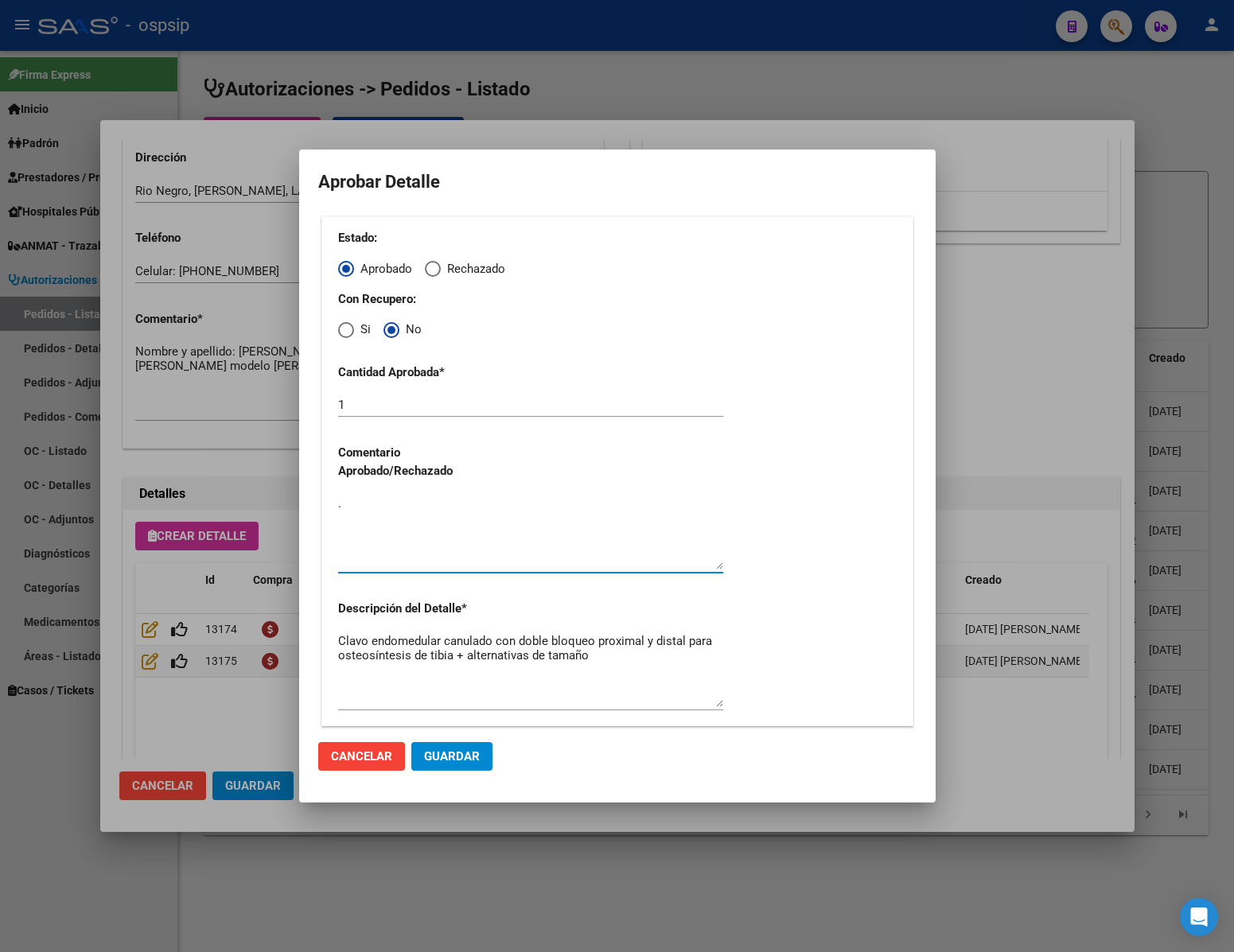
drag, startPoint x: 464, startPoint y: 754, endPoint x: 380, endPoint y: 754, distance: 84.0
click at [463, 754] on span "Guardar" at bounding box center [452, 756] width 56 height 14
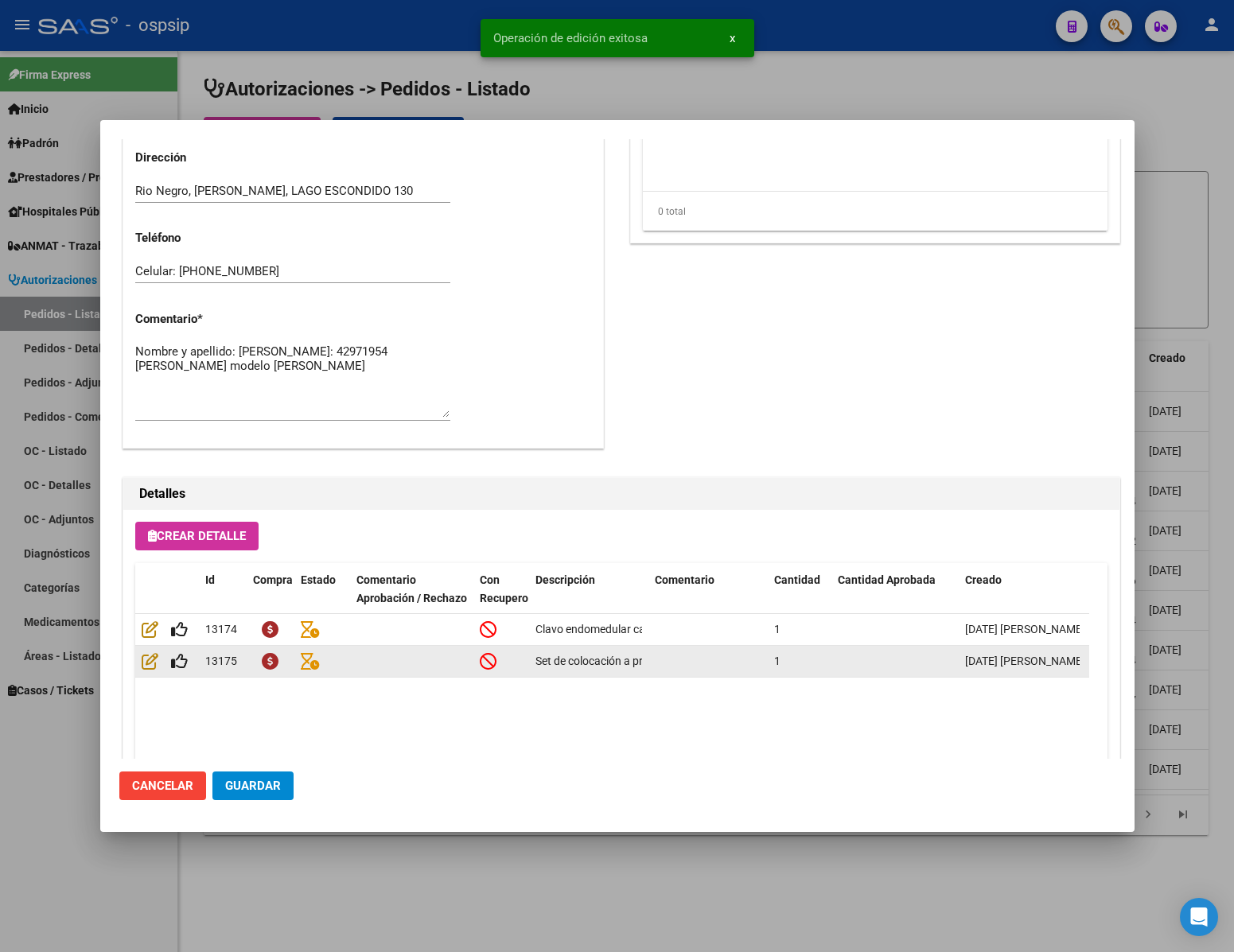
type input "RIO NEGRO, [PERSON_NAME], LAGO ESCONDIDO 130"
click at [179, 655] on icon at bounding box center [179, 661] width 17 height 18
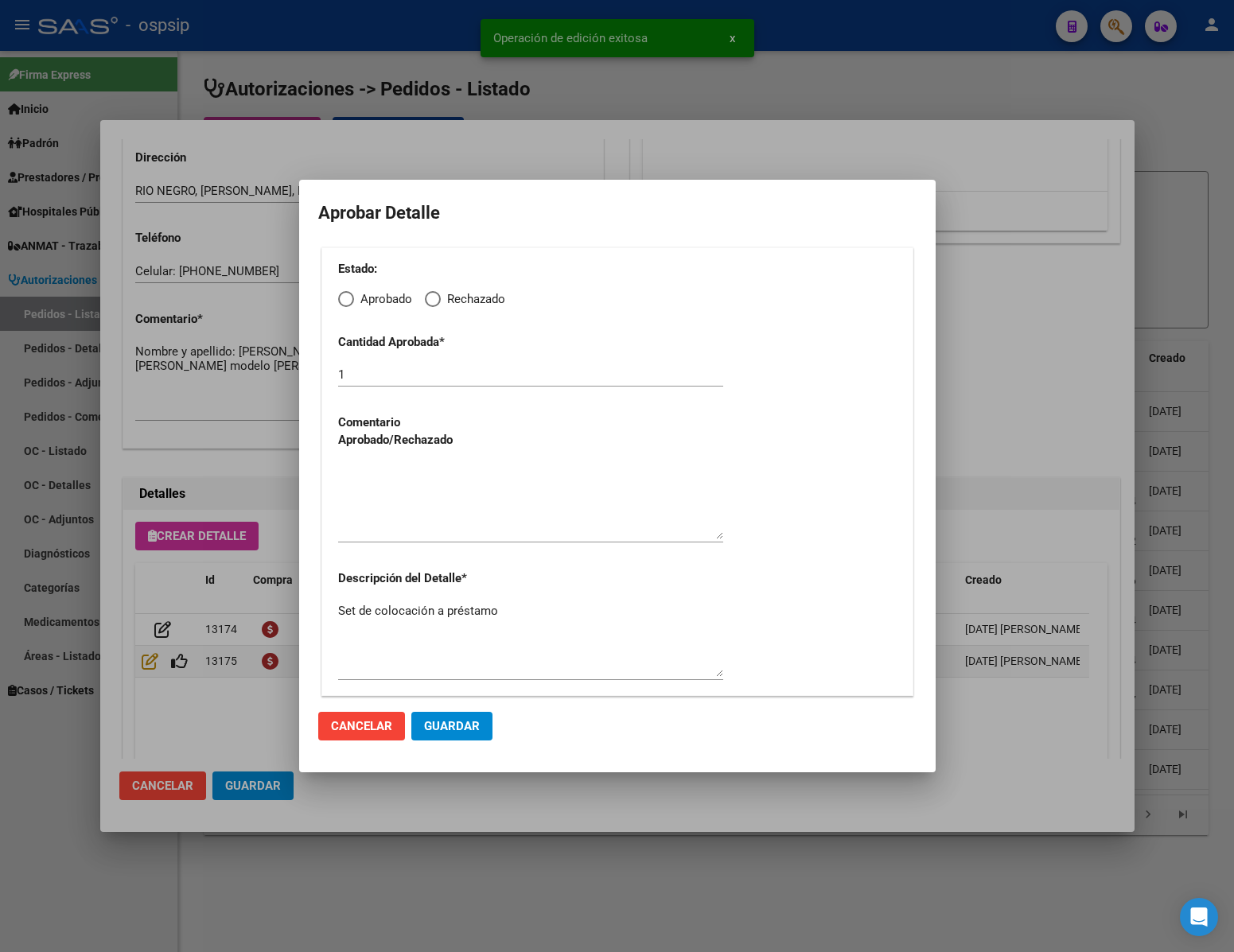
click at [344, 296] on span "Elija una opción" at bounding box center [347, 299] width 16 height 16
click at [344, 296] on input "Aprobado" at bounding box center [347, 299] width 16 height 16
radio input "true"
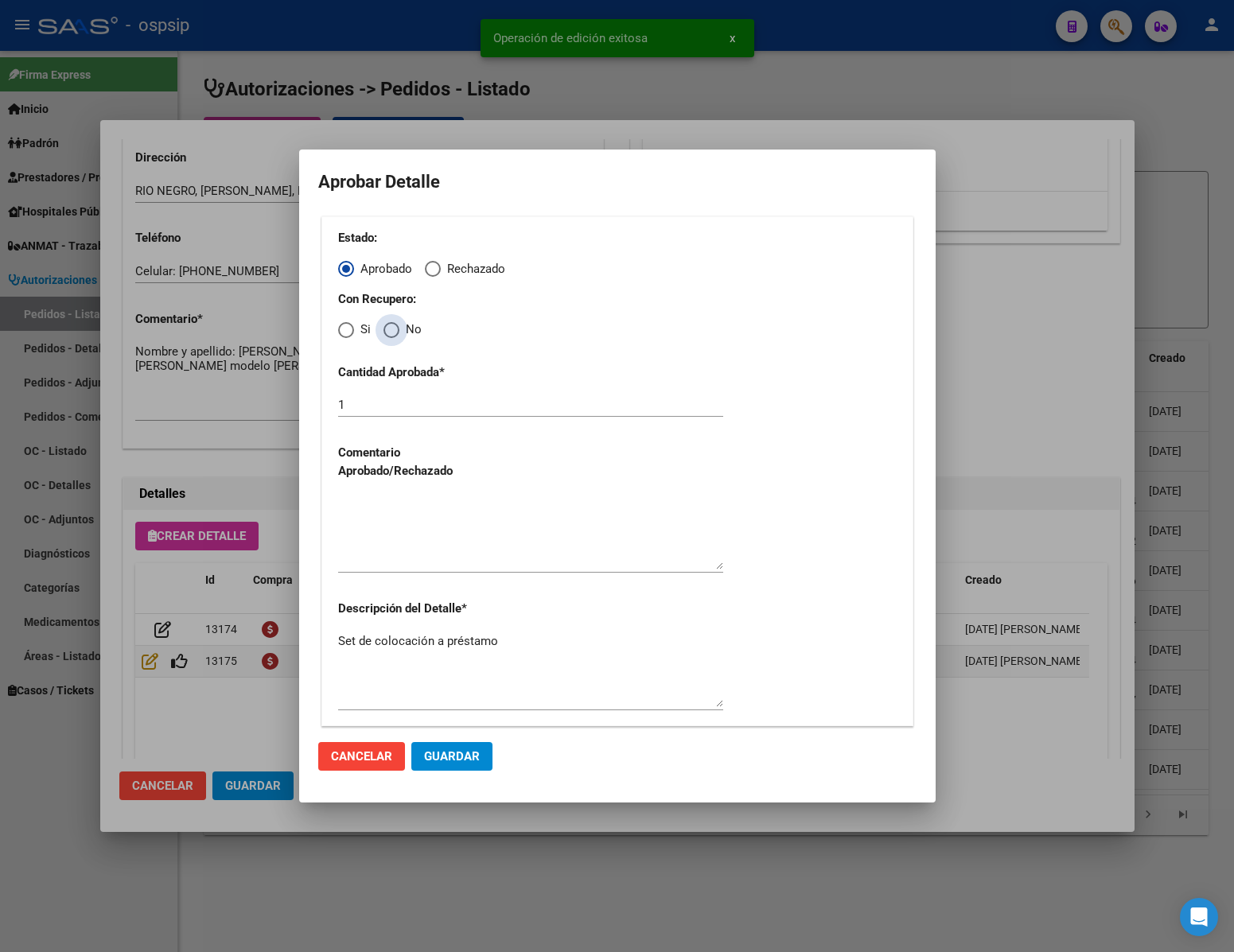
drag, startPoint x: 392, startPoint y: 325, endPoint x: 392, endPoint y: 338, distance: 13.0
click at [392, 334] on span "Elija una opción" at bounding box center [391, 330] width 16 height 16
click at [392, 334] on input "No" at bounding box center [391, 330] width 16 height 16
radio input "true"
click at [418, 554] on textarea at bounding box center [531, 532] width 385 height 75
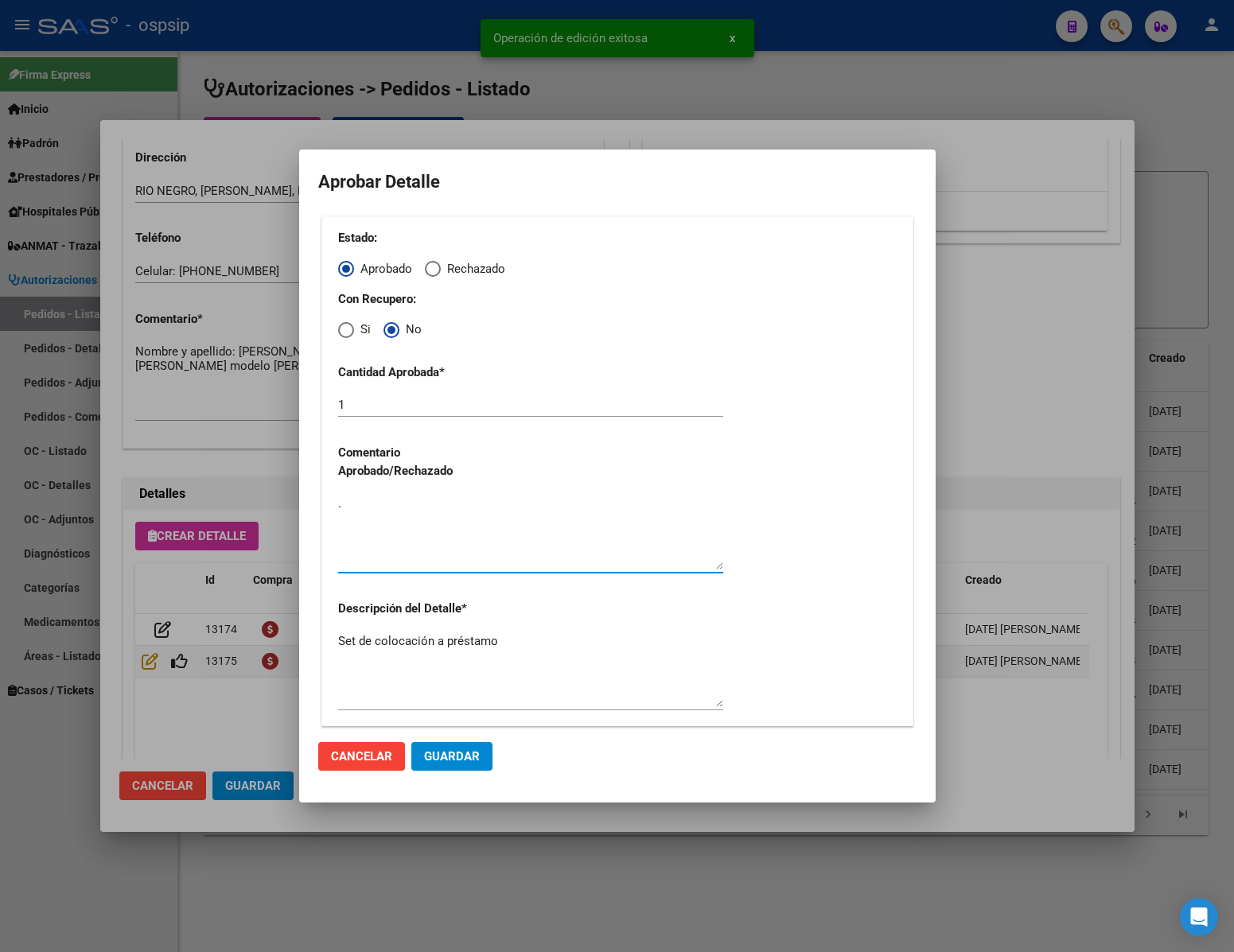
type textarea "."
click at [462, 759] on span "Guardar" at bounding box center [452, 756] width 56 height 14
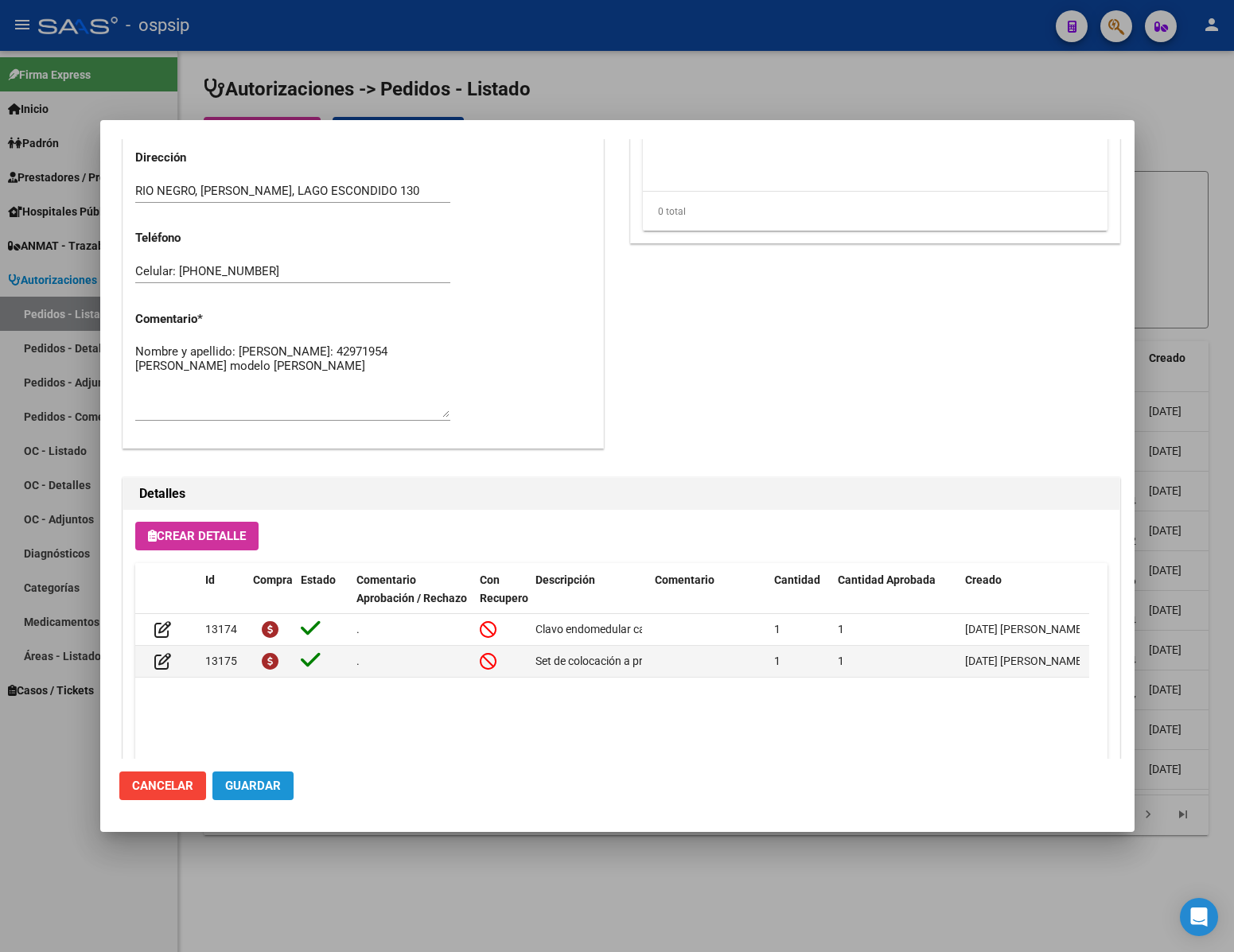
click at [265, 778] on span "Guardar" at bounding box center [253, 785] width 56 height 14
click at [439, 916] on div at bounding box center [617, 476] width 1234 height 952
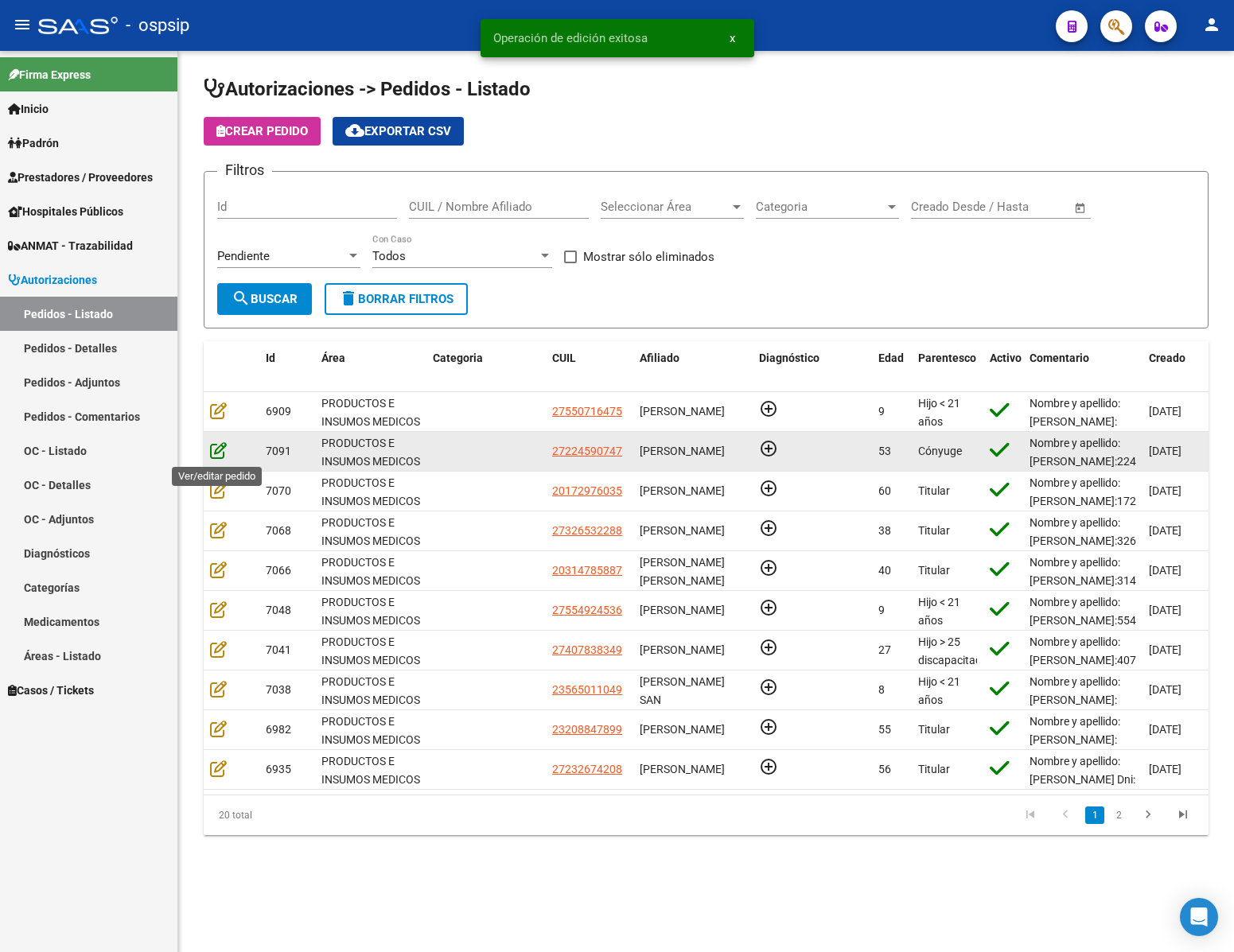
click at [219, 451] on icon at bounding box center [218, 451] width 17 height 18
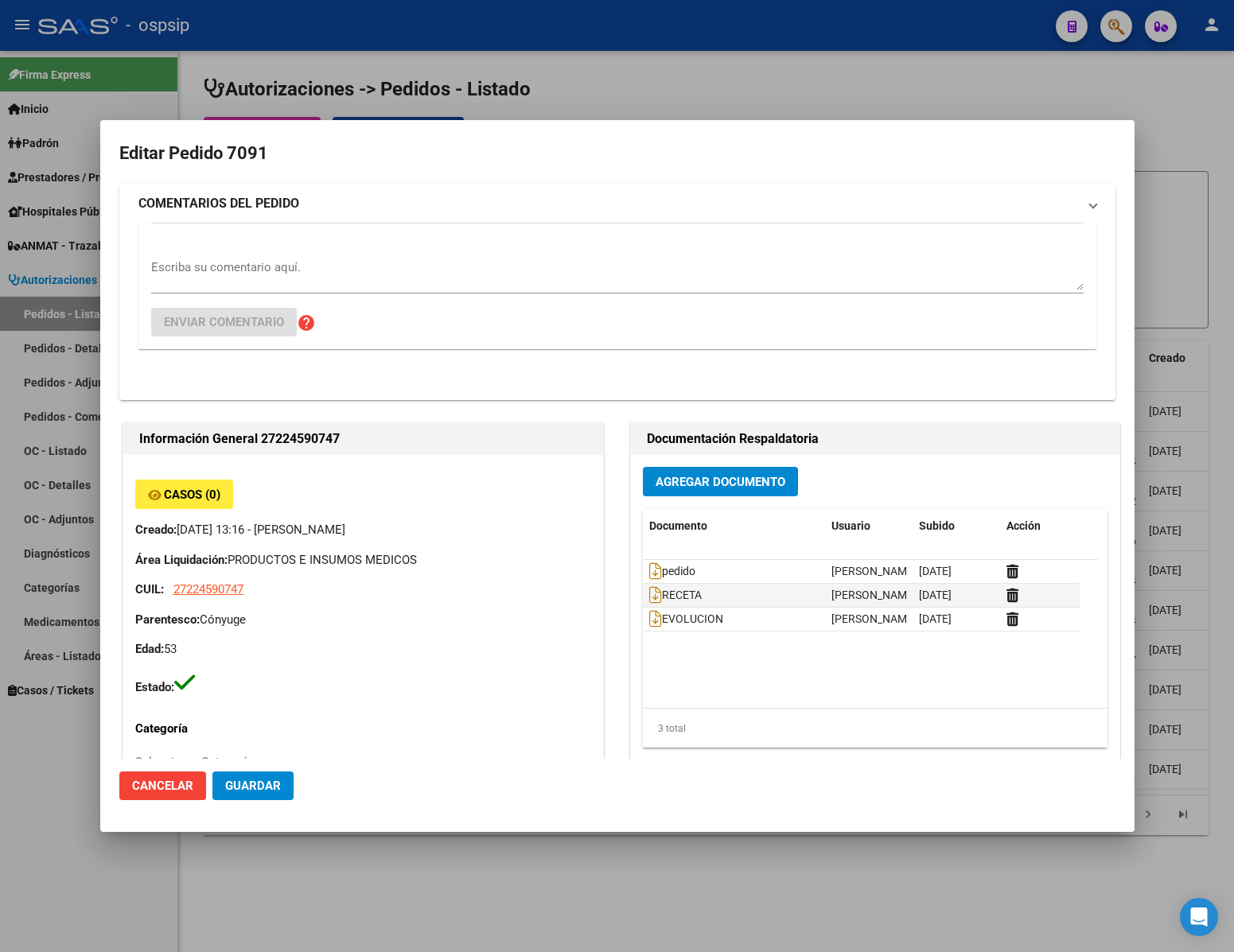
type input "[GEOGRAPHIC_DATA], [PERSON_NAME], [GEOGRAPHIC_DATA] 249"
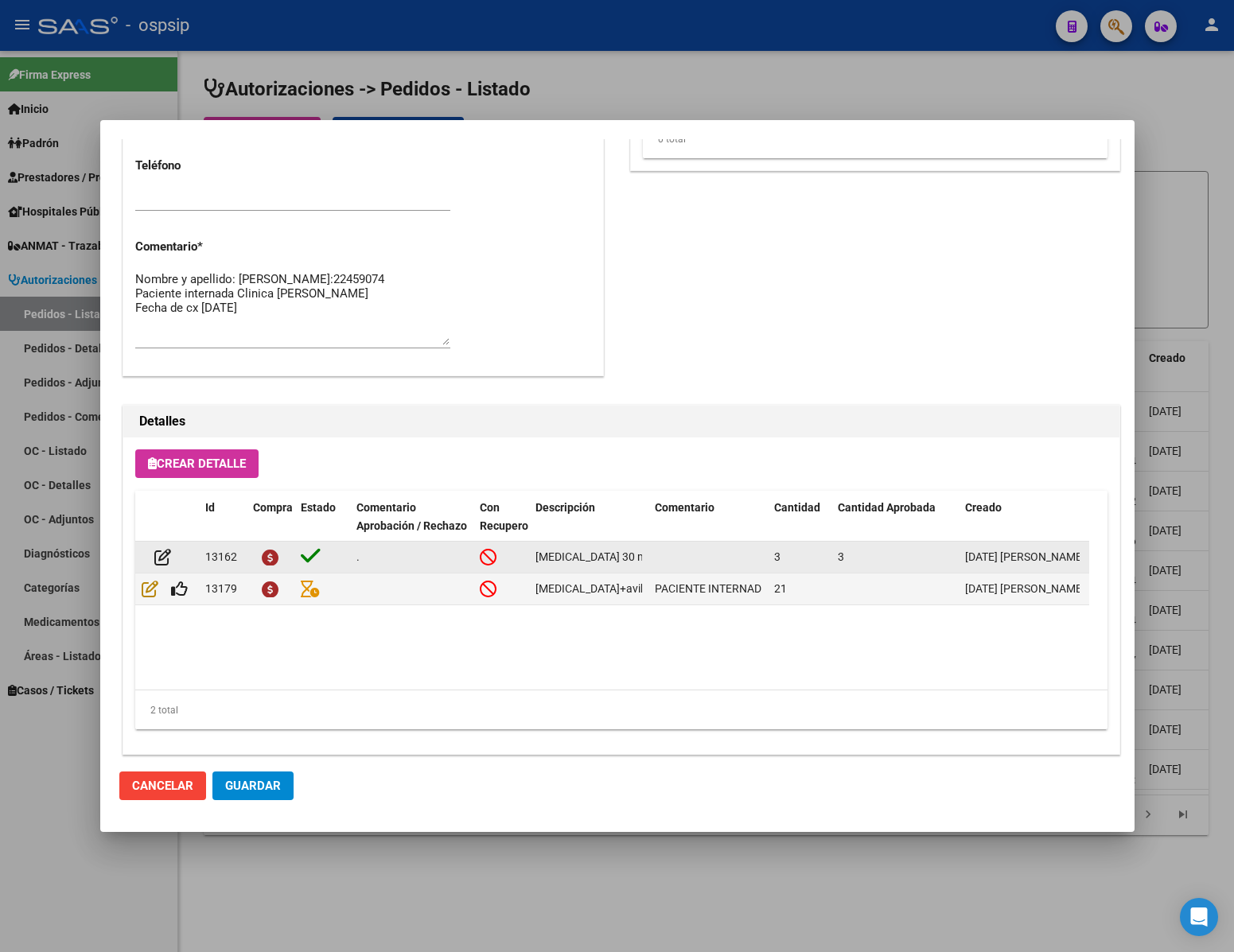
scroll to position [810, 0]
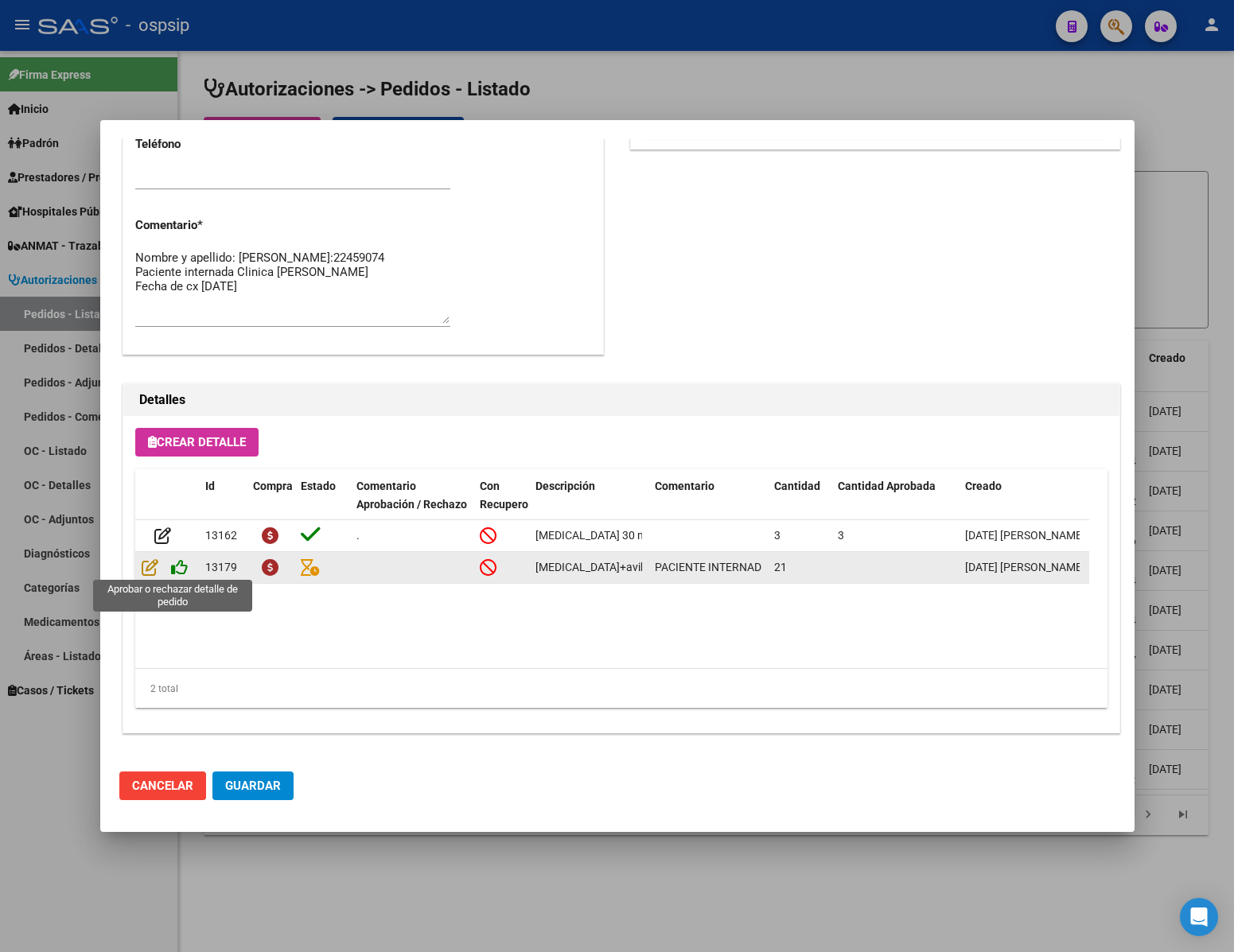
click at [176, 566] on icon at bounding box center [179, 567] width 17 height 18
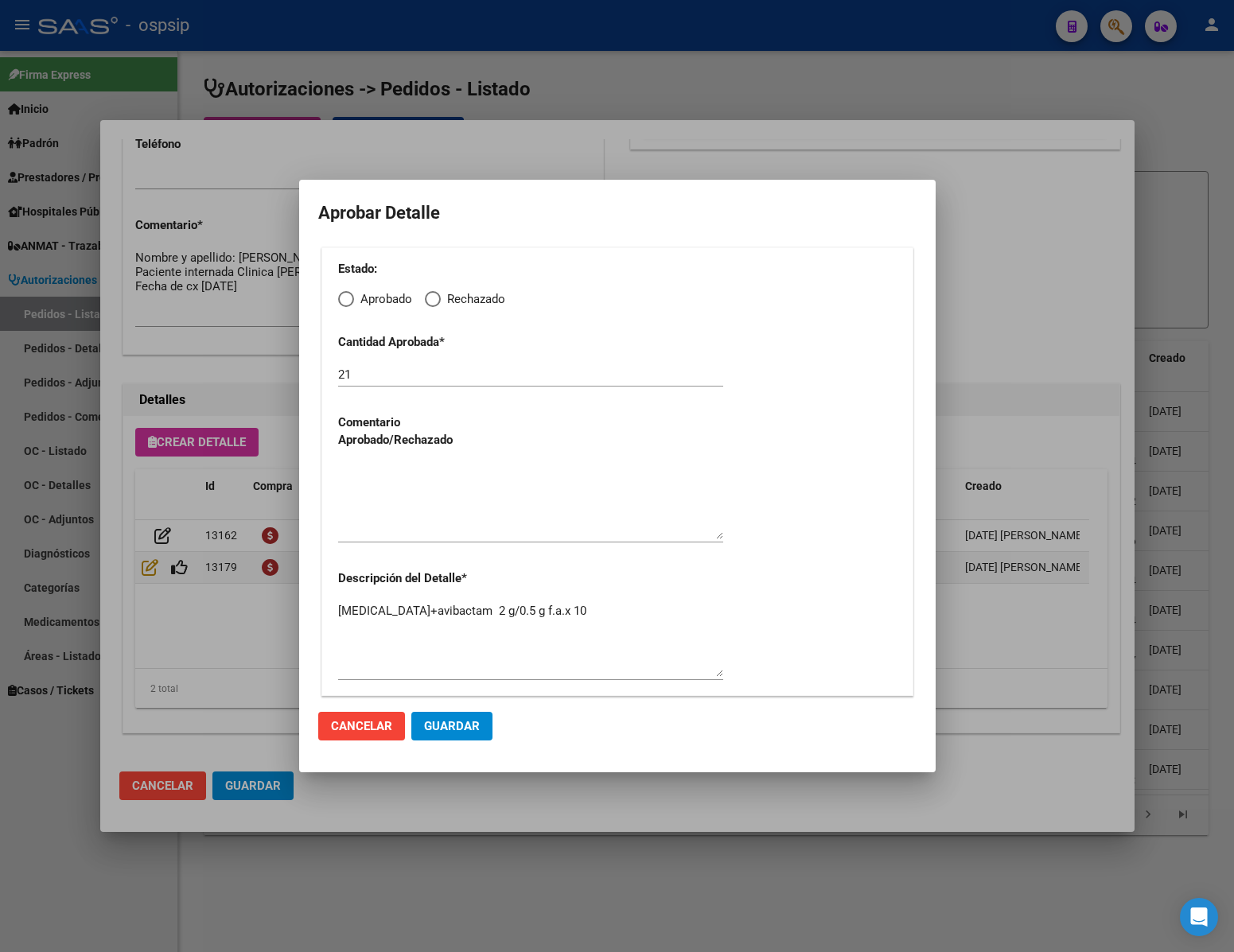
click at [351, 297] on span "Elija una opción" at bounding box center [347, 299] width 16 height 16
click at [351, 297] on input "Aprobado" at bounding box center [347, 299] width 16 height 16
radio input "true"
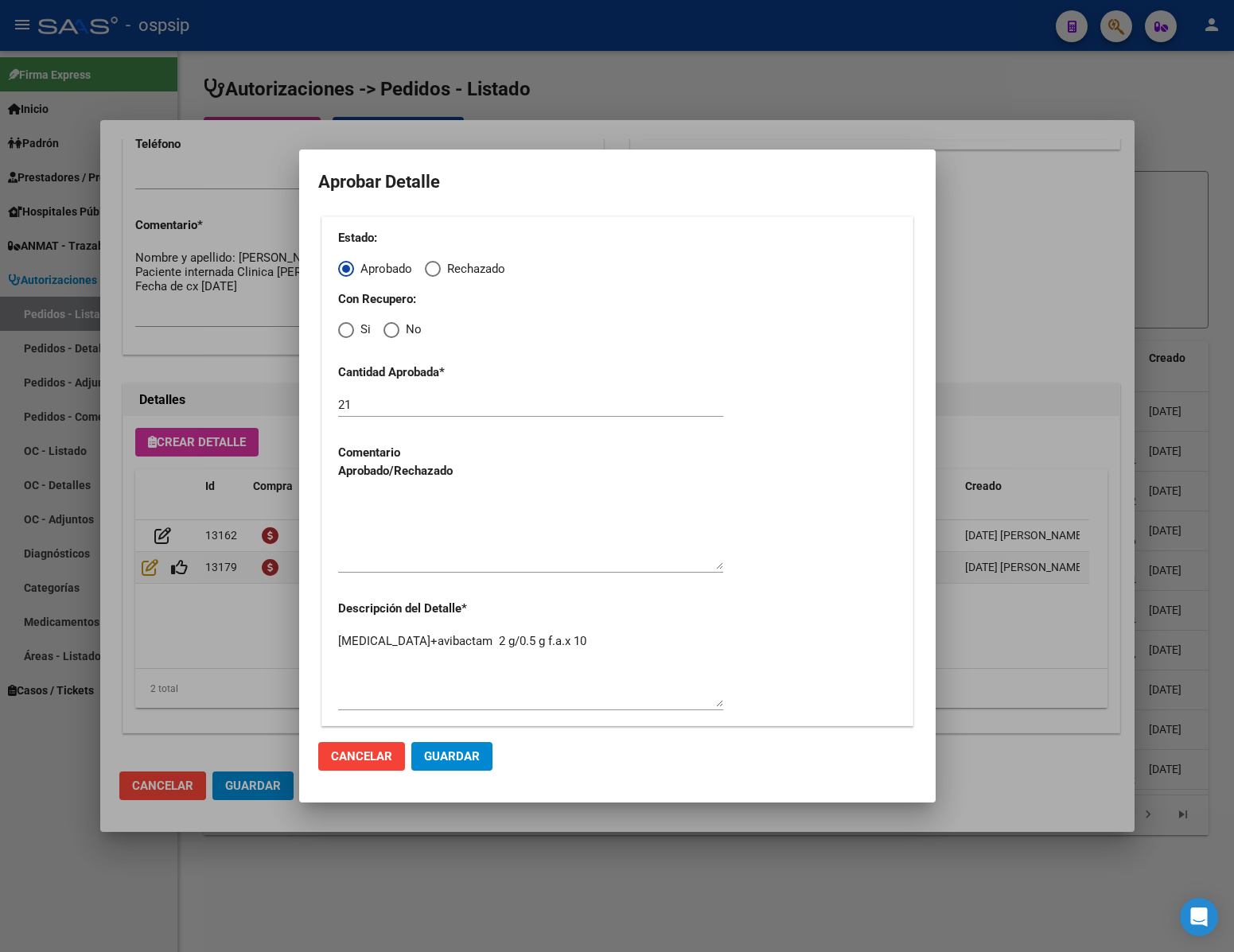
click at [384, 330] on span "Elija una opción" at bounding box center [391, 330] width 16 height 16
click at [384, 330] on input "No" at bounding box center [391, 330] width 16 height 16
radio input "true"
click at [408, 552] on textarea at bounding box center [531, 532] width 385 height 75
type textarea "."
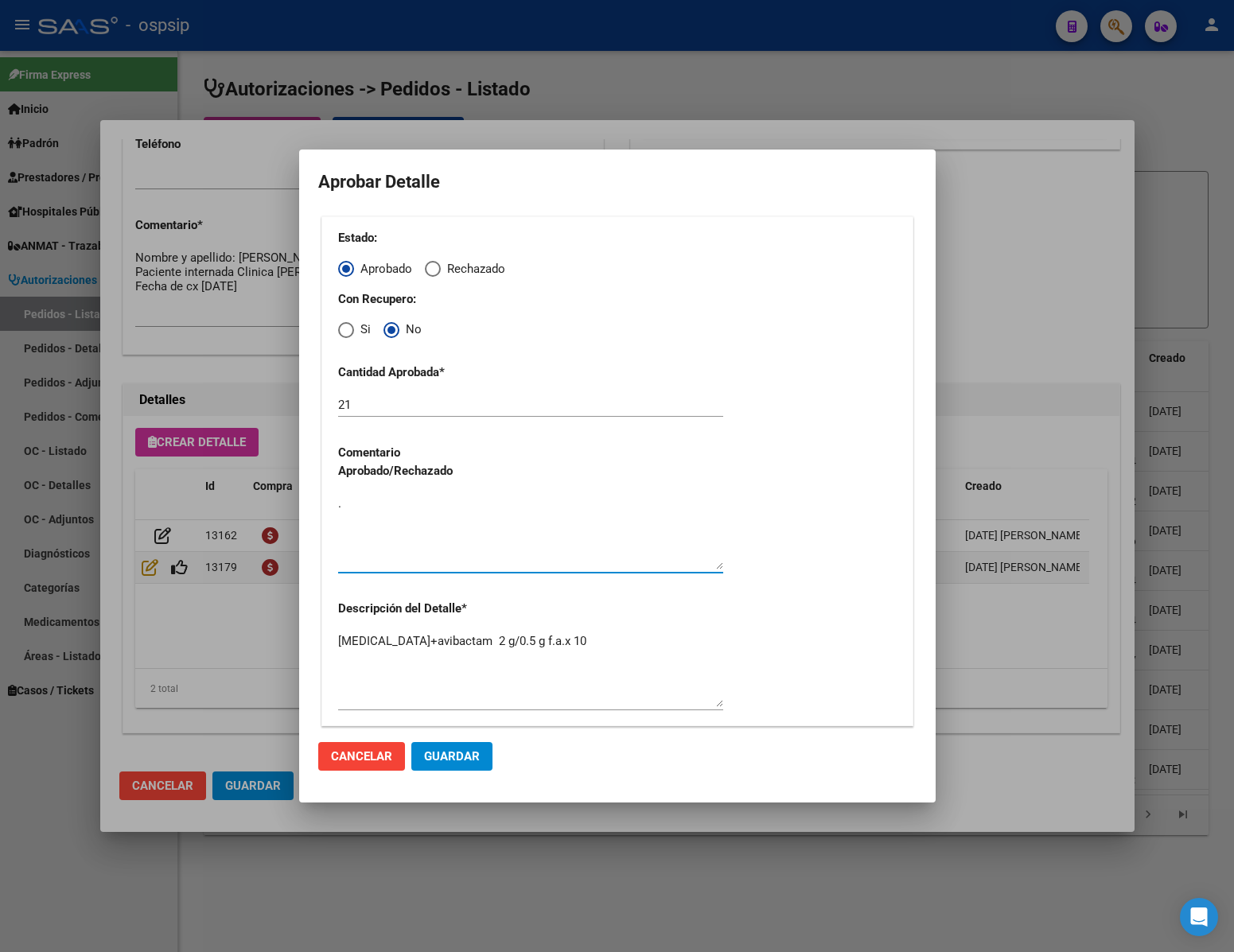
click at [457, 749] on span "Guardar" at bounding box center [452, 756] width 56 height 14
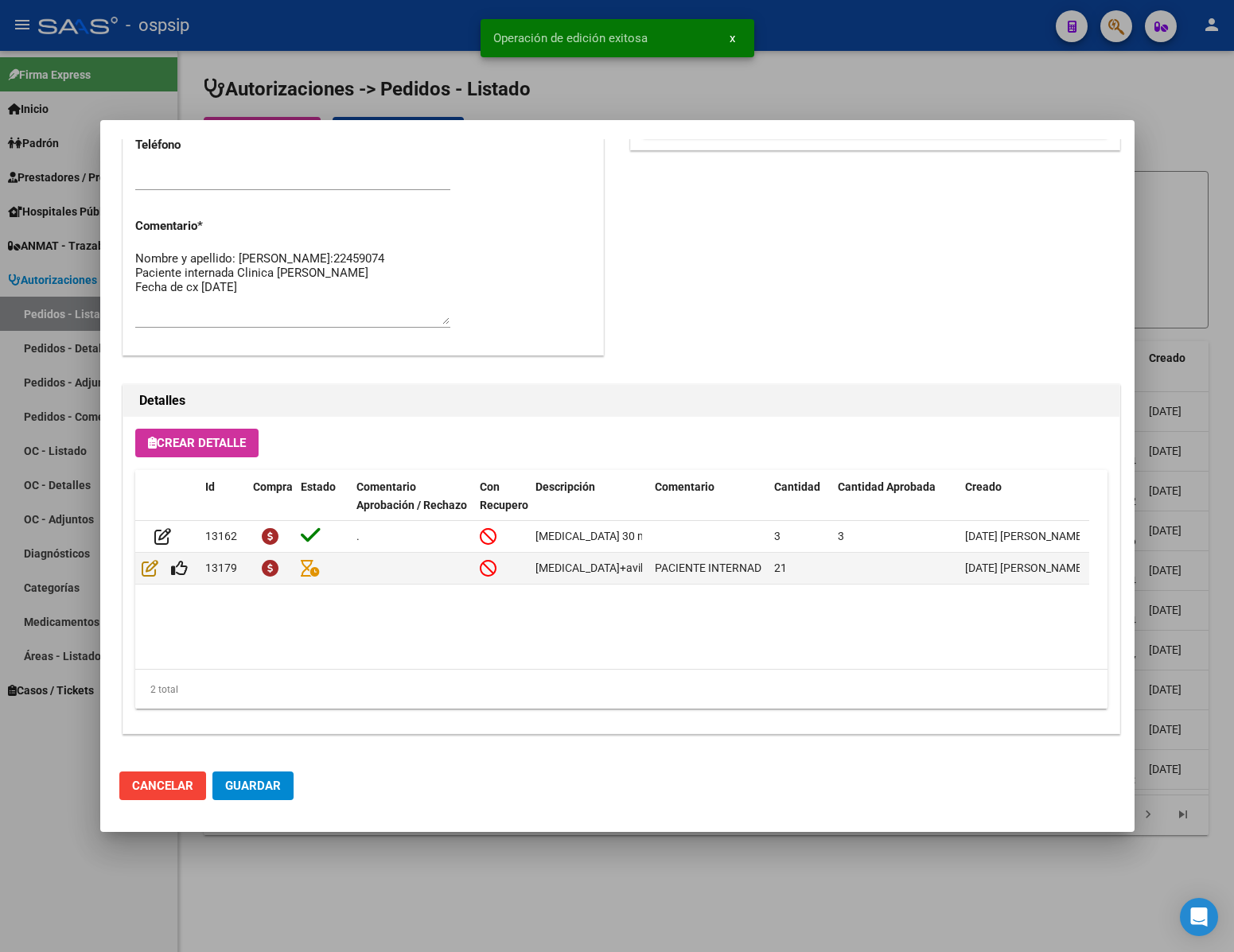
type input "[GEOGRAPHIC_DATA], [PERSON_NAME], [GEOGRAPHIC_DATA] 249"
click at [614, 897] on div at bounding box center [617, 476] width 1234 height 952
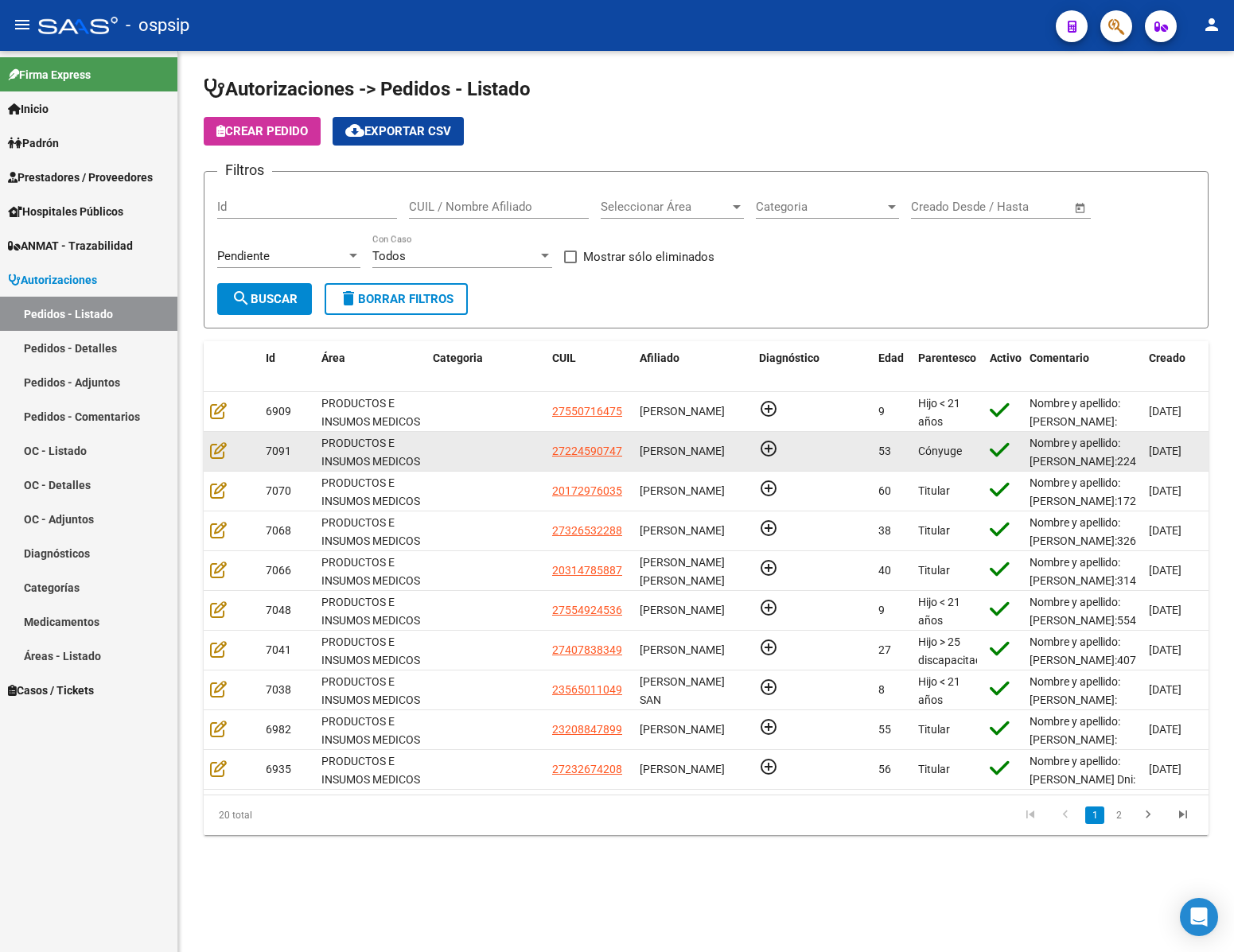
click at [208, 446] on datatable-body-cell at bounding box center [232, 452] width 56 height 39
click at [210, 449] on datatable-body-cell at bounding box center [232, 452] width 56 height 39
click at [220, 452] on icon at bounding box center [218, 451] width 17 height 18
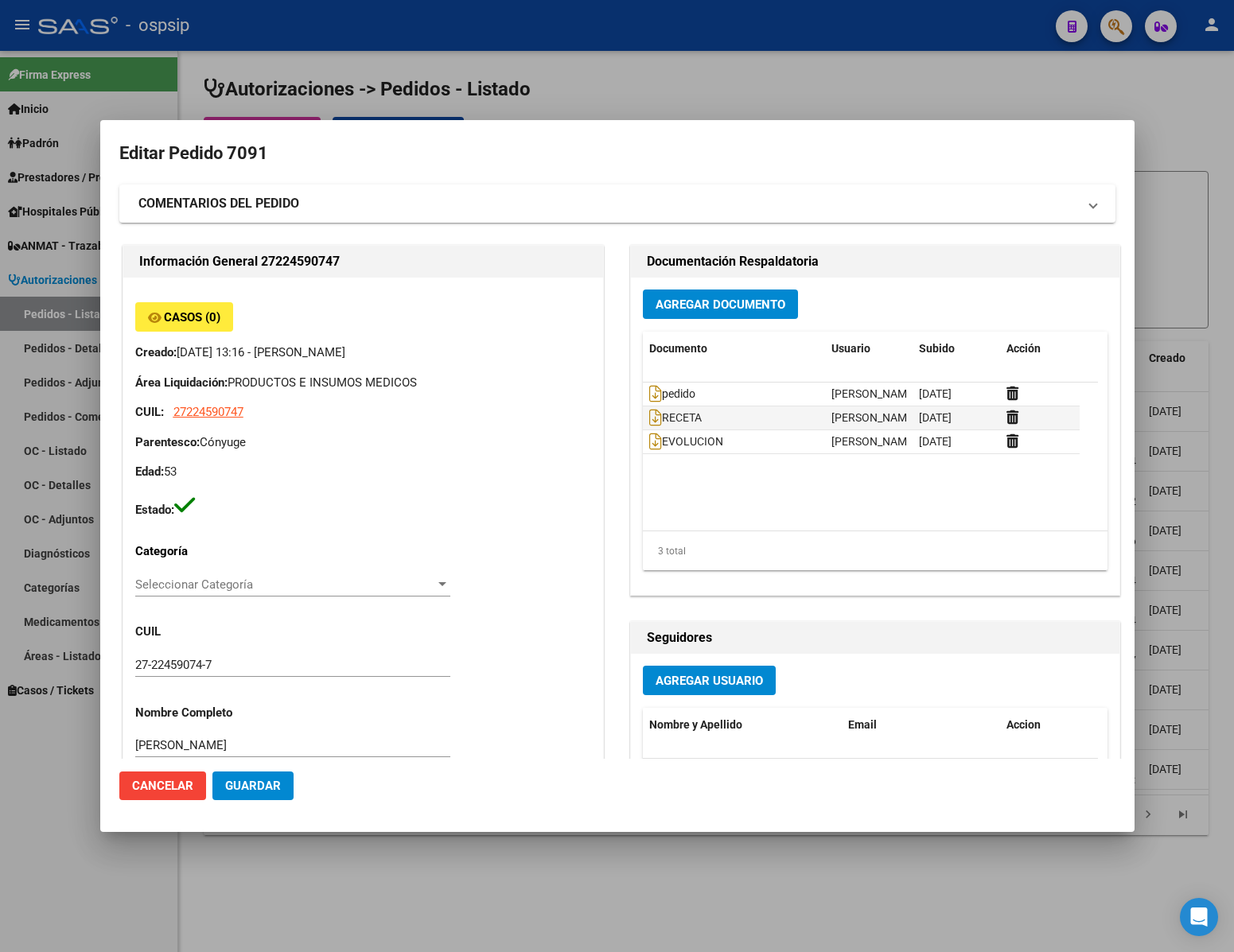
type input "[GEOGRAPHIC_DATA], [PERSON_NAME], [GEOGRAPHIC_DATA] 249"
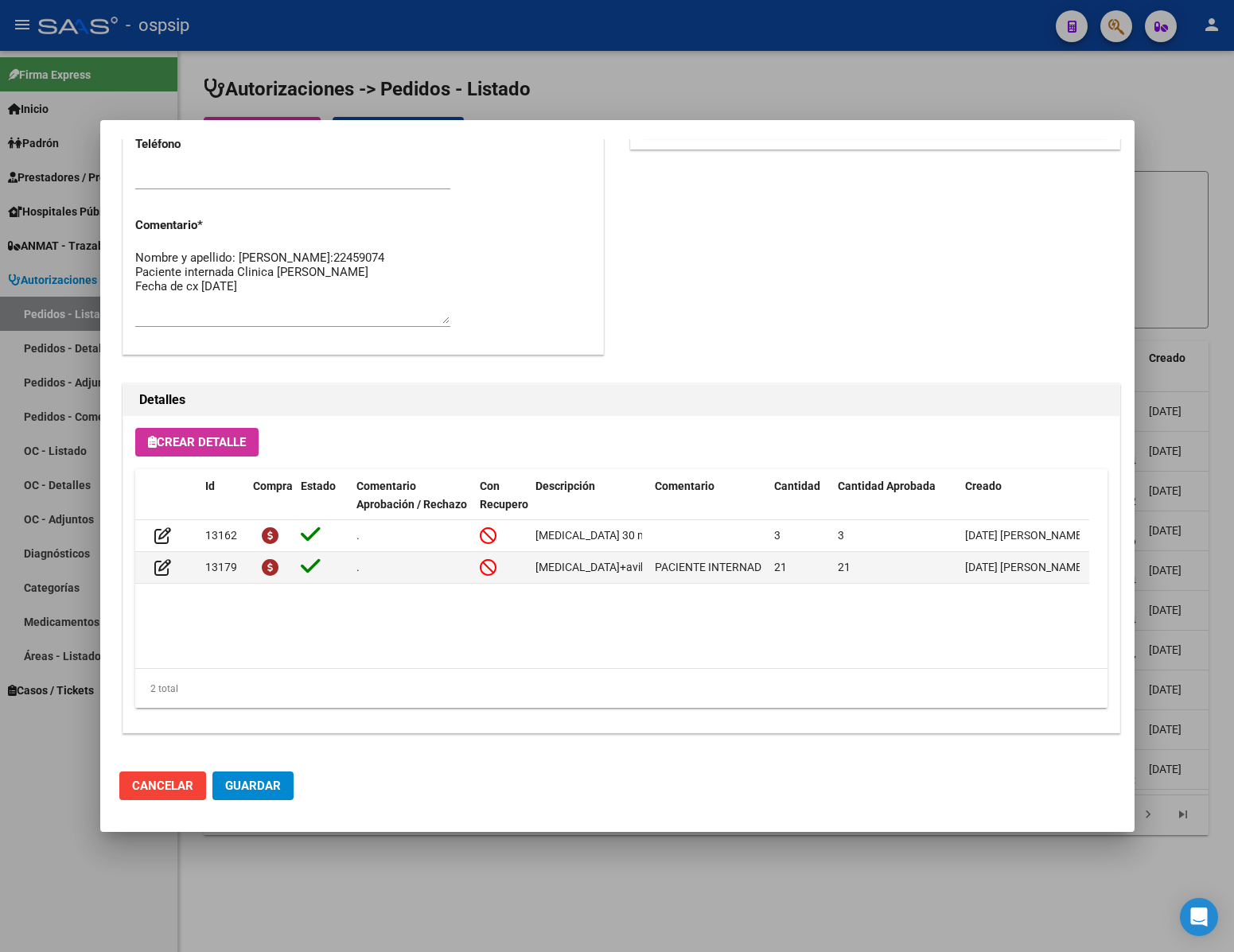
scroll to position [213, 0]
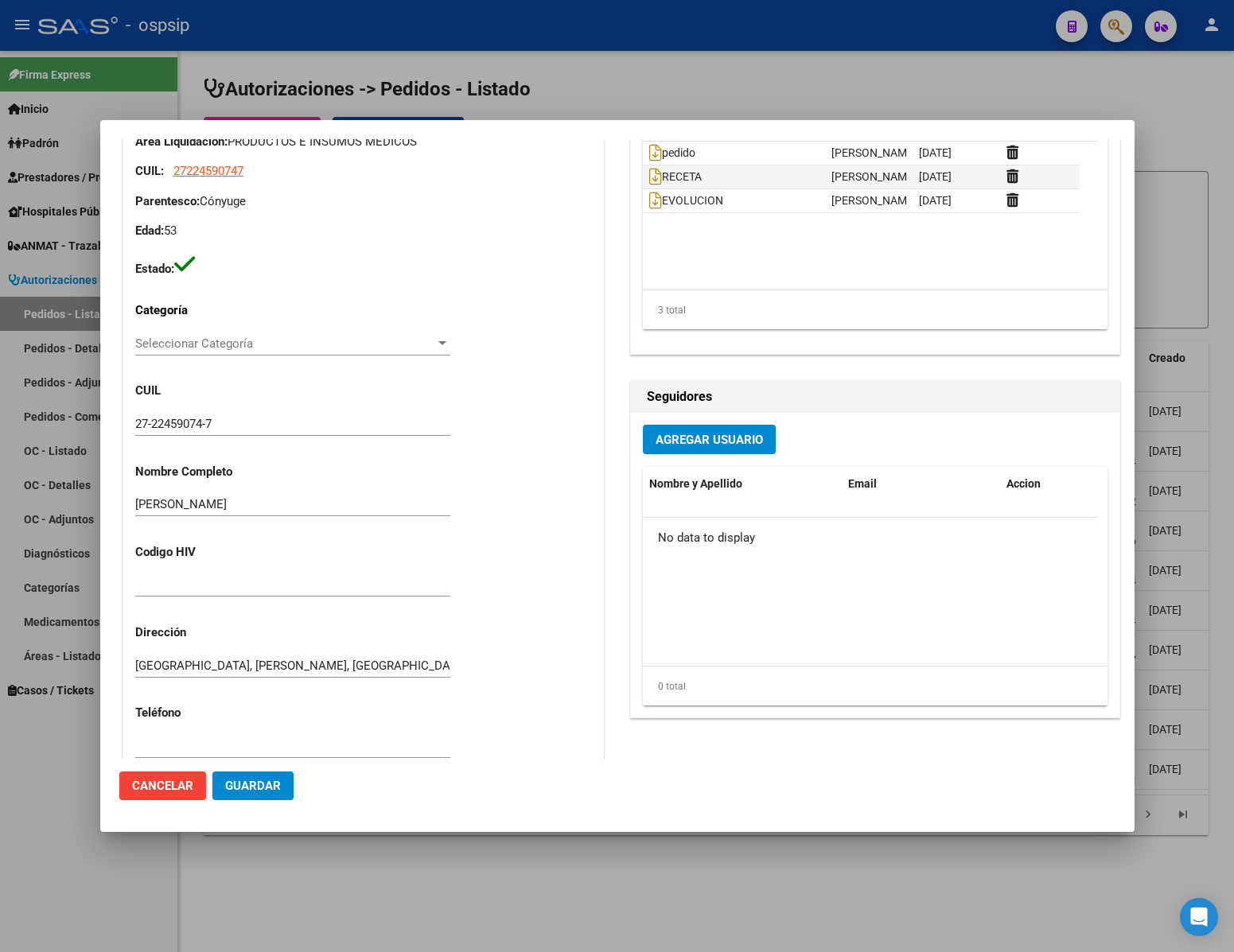
drag, startPoint x: 325, startPoint y: 387, endPoint x: 337, endPoint y: 389, distance: 12.2
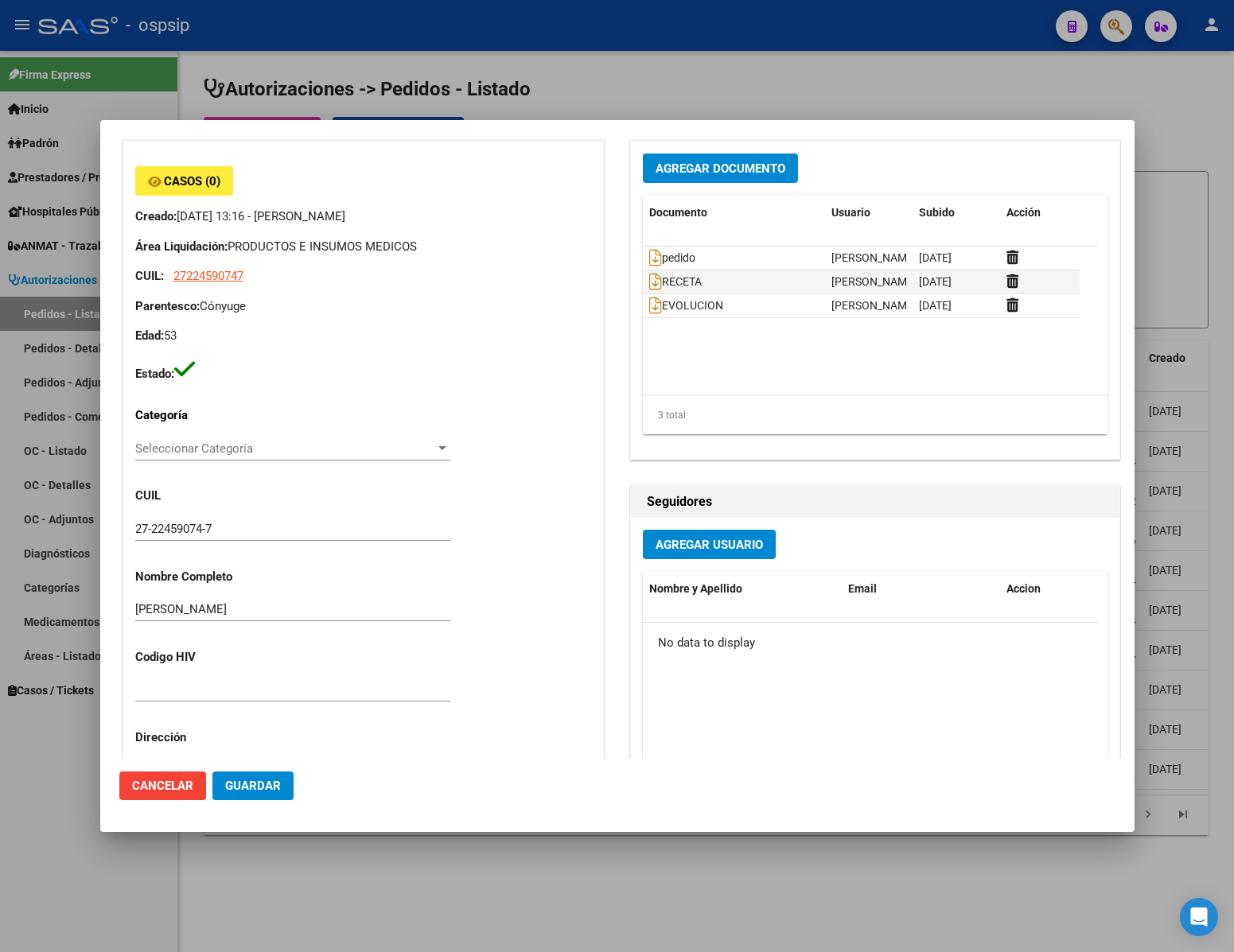
scroll to position [358, 0]
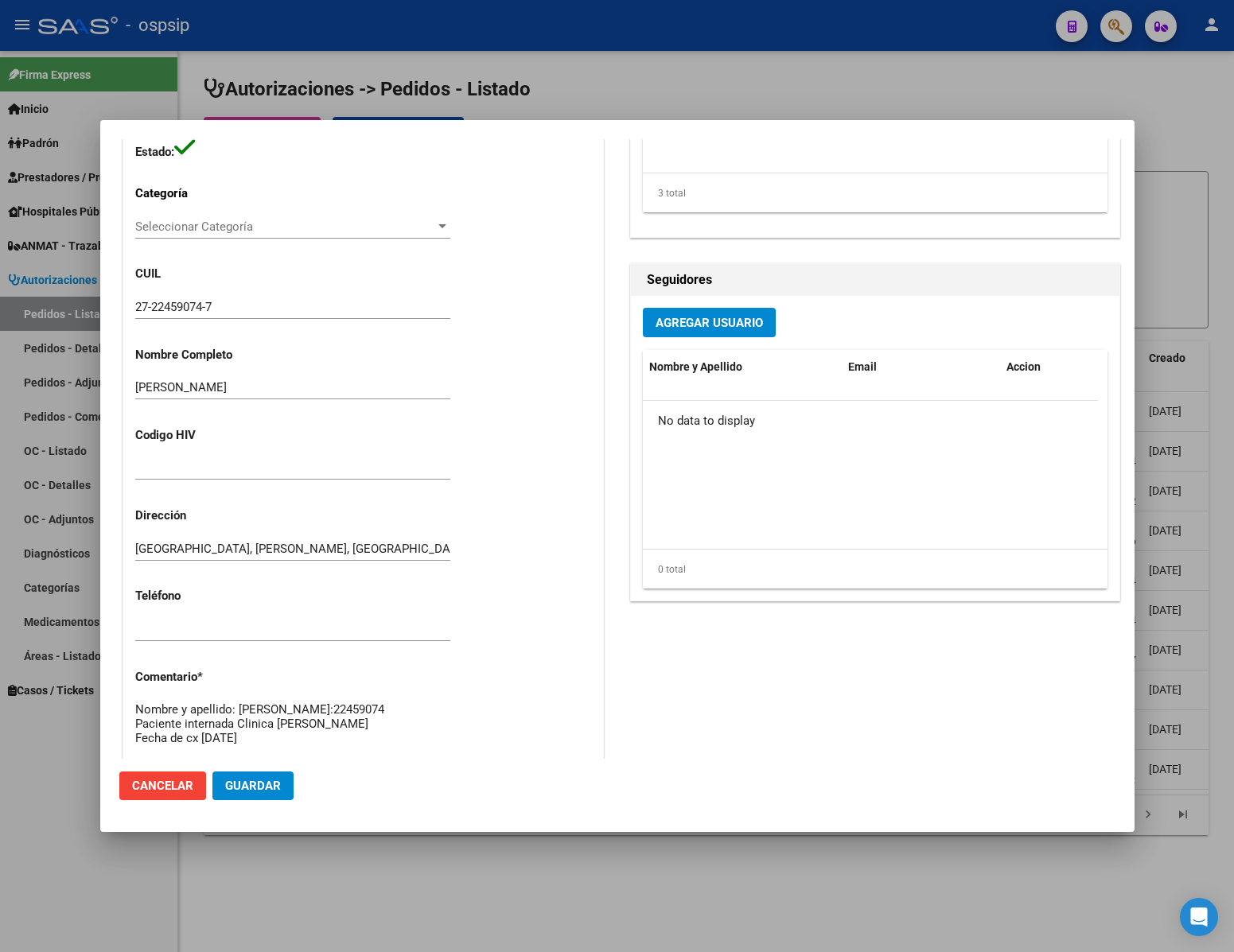
drag, startPoint x: 299, startPoint y: 370, endPoint x: 120, endPoint y: 411, distance: 183.6
click at [120, 411] on div "Información General 27224590747 Casos (0) Creado: [DATE] 13:16 - [PERSON_NAME] …" at bounding box center [363, 358] width 487 height 948
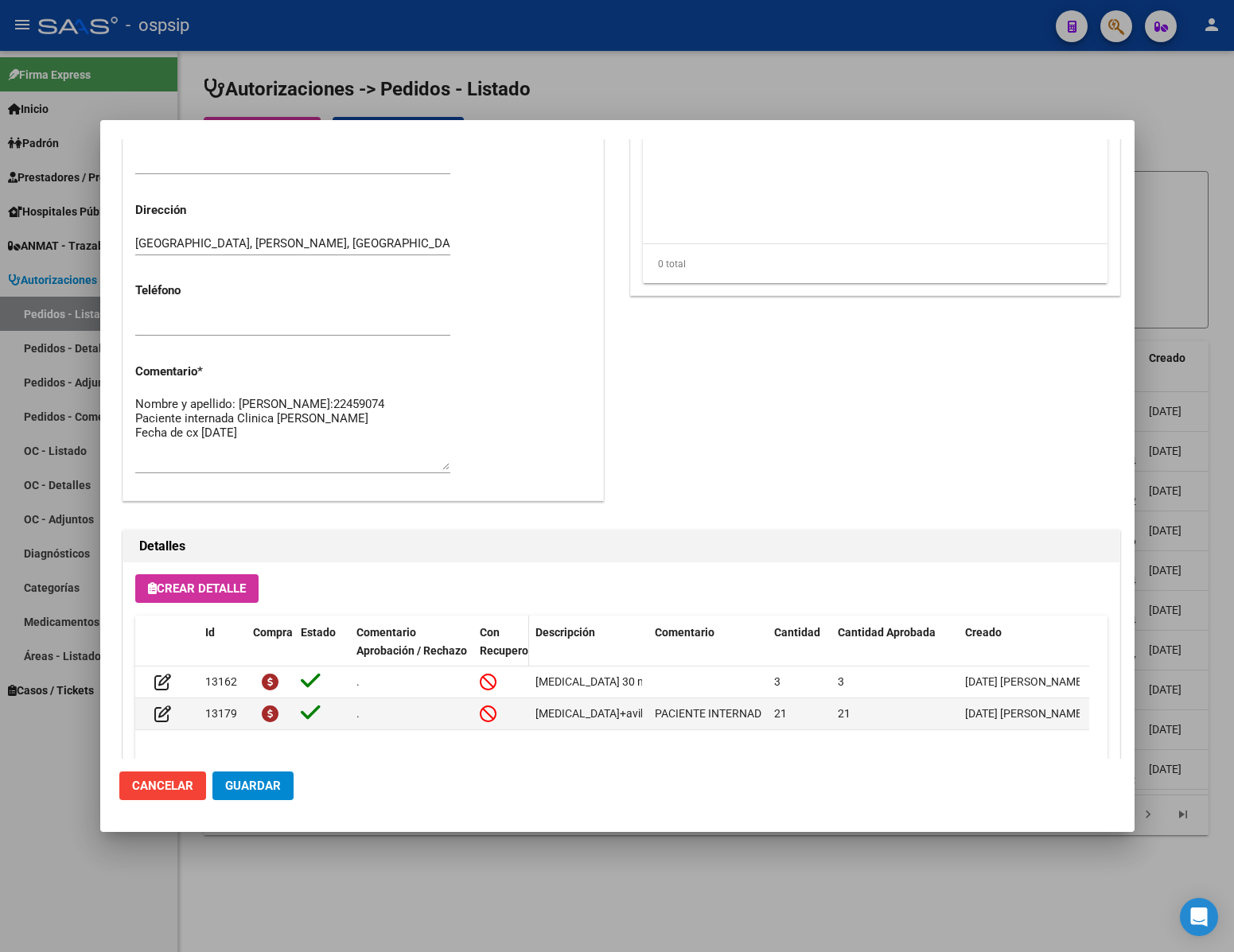
scroll to position [810, 0]
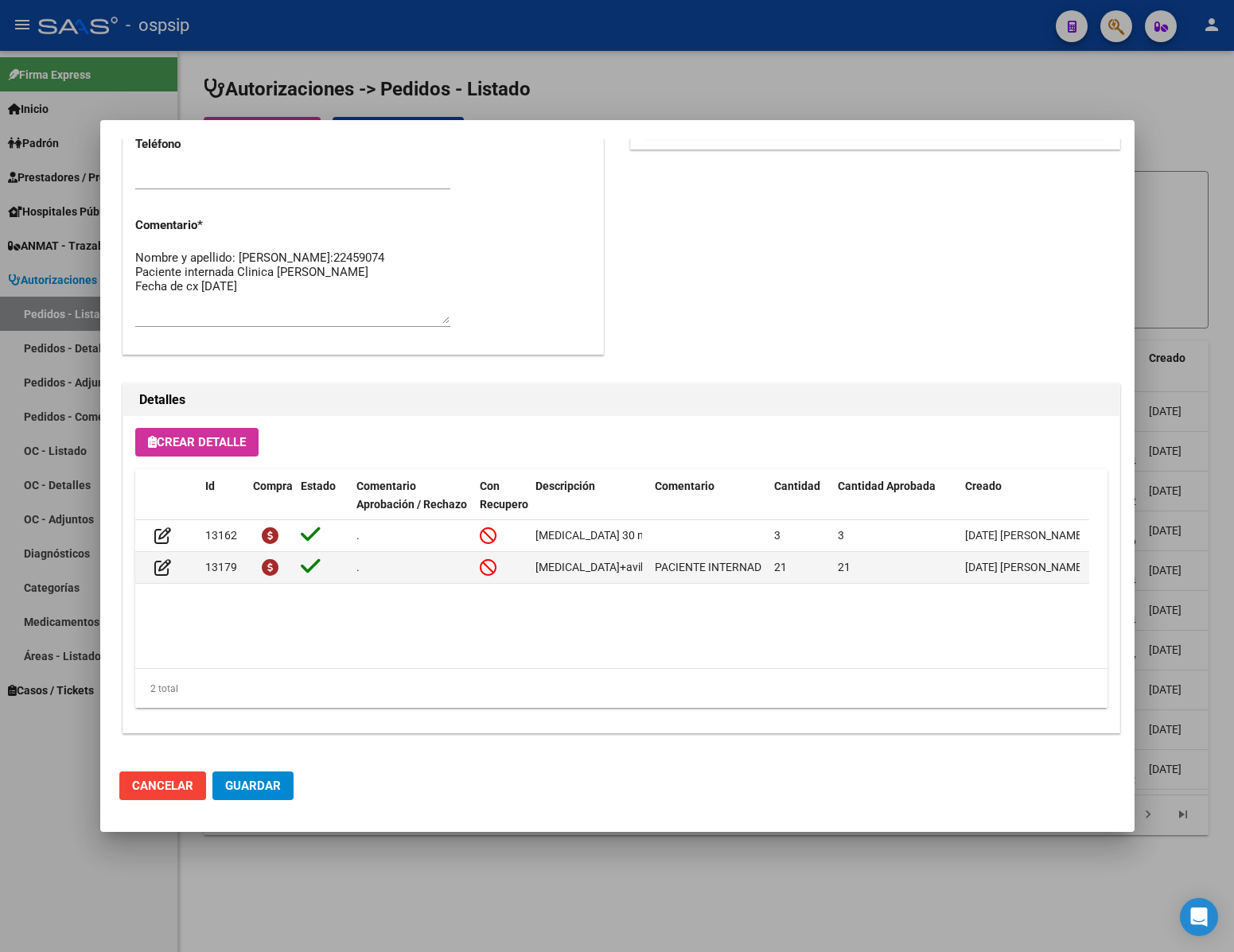
click at [176, 783] on span "Cancelar" at bounding box center [162, 785] width 61 height 14
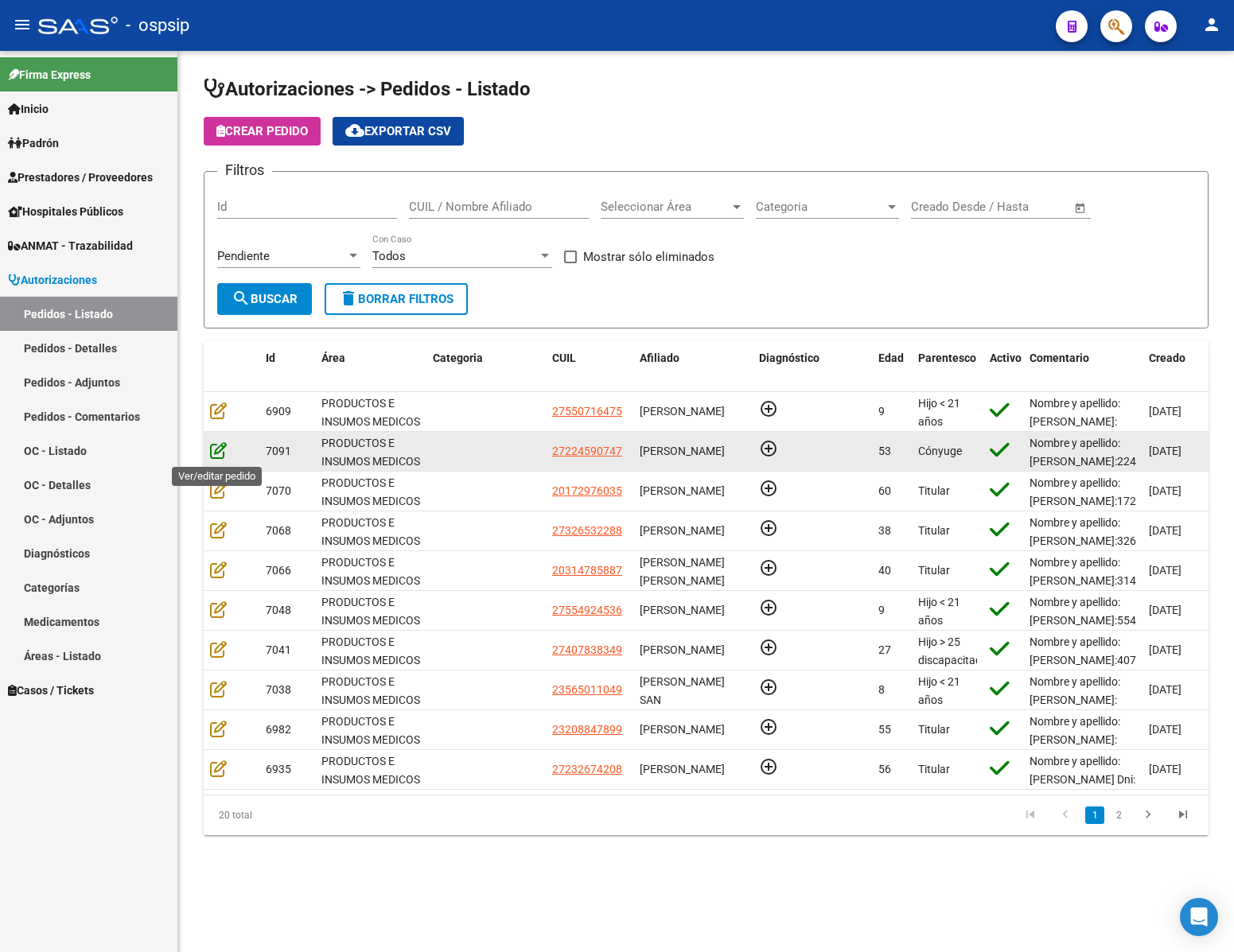
click at [210, 451] on icon at bounding box center [218, 451] width 17 height 18
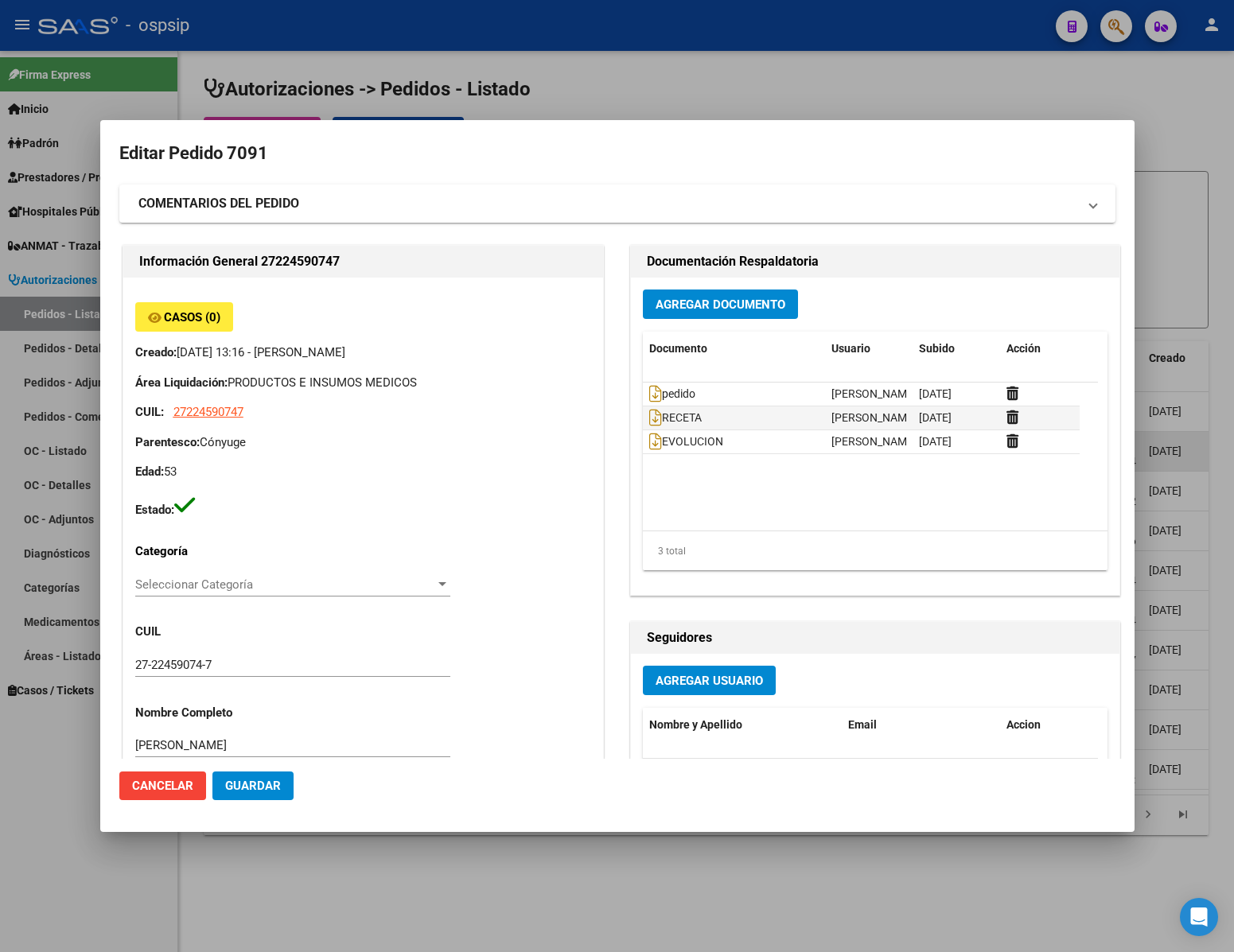
type input "[GEOGRAPHIC_DATA], [PERSON_NAME], [GEOGRAPHIC_DATA] 249"
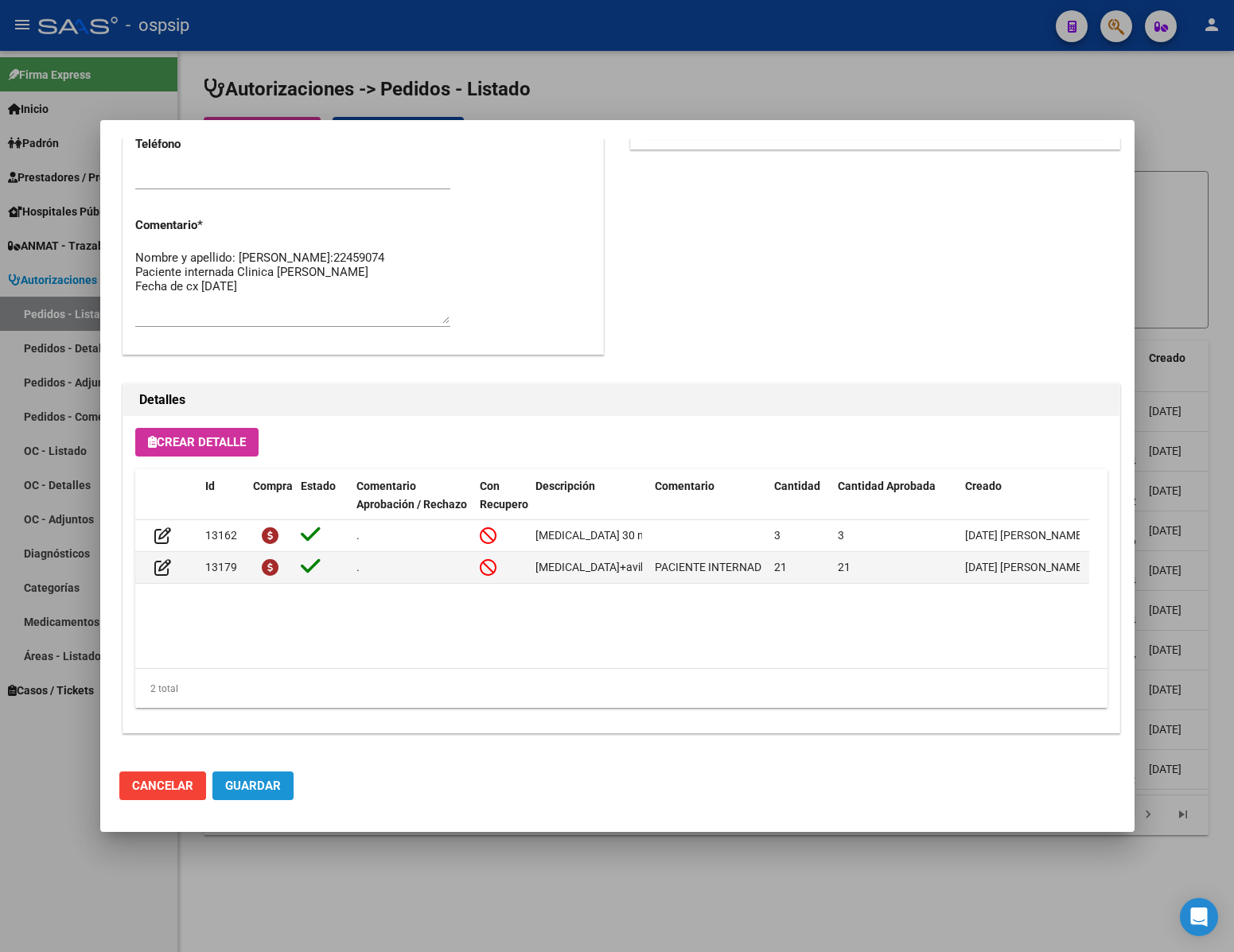
click at [257, 778] on span "Guardar" at bounding box center [253, 785] width 56 height 14
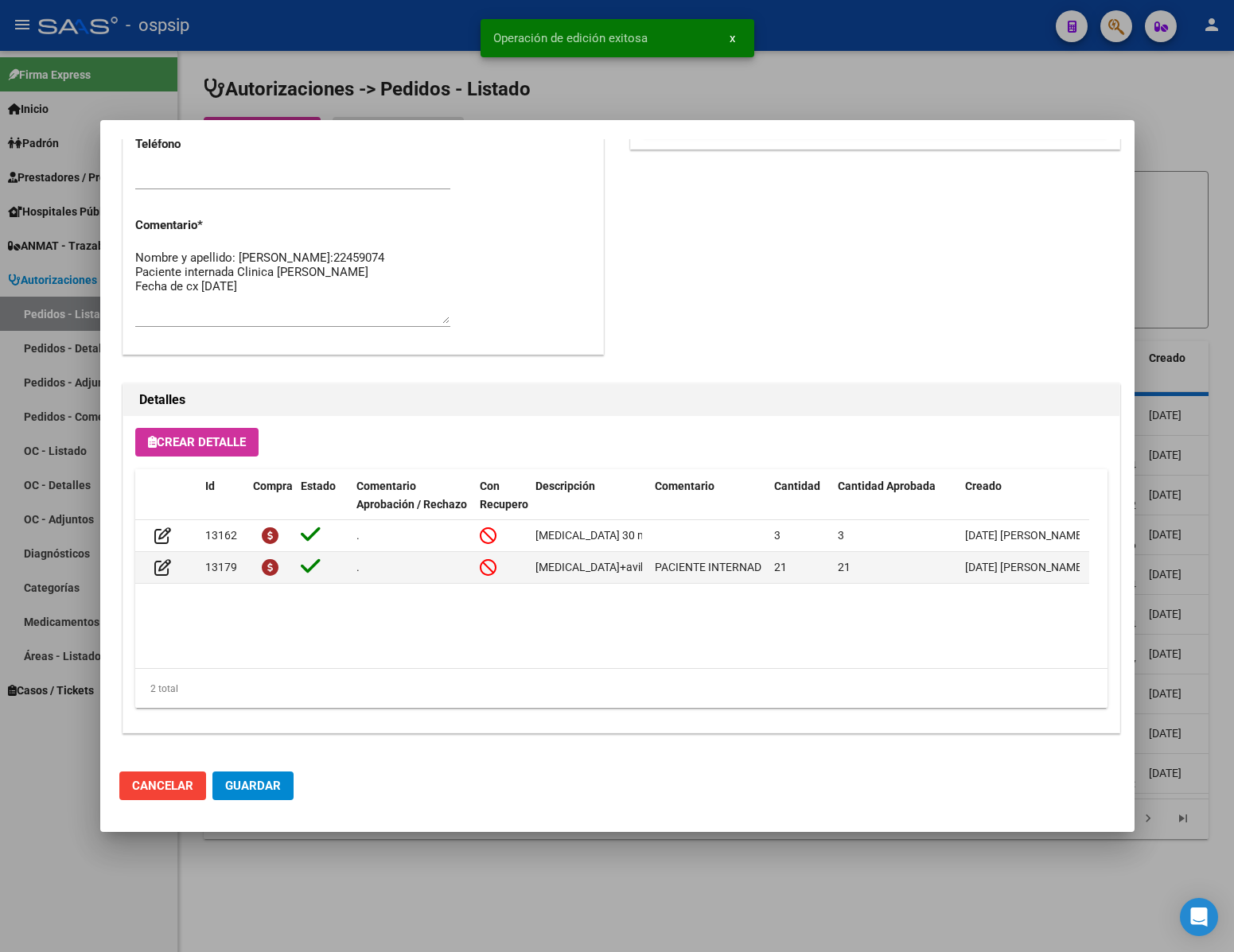
click at [442, 902] on div at bounding box center [617, 476] width 1234 height 952
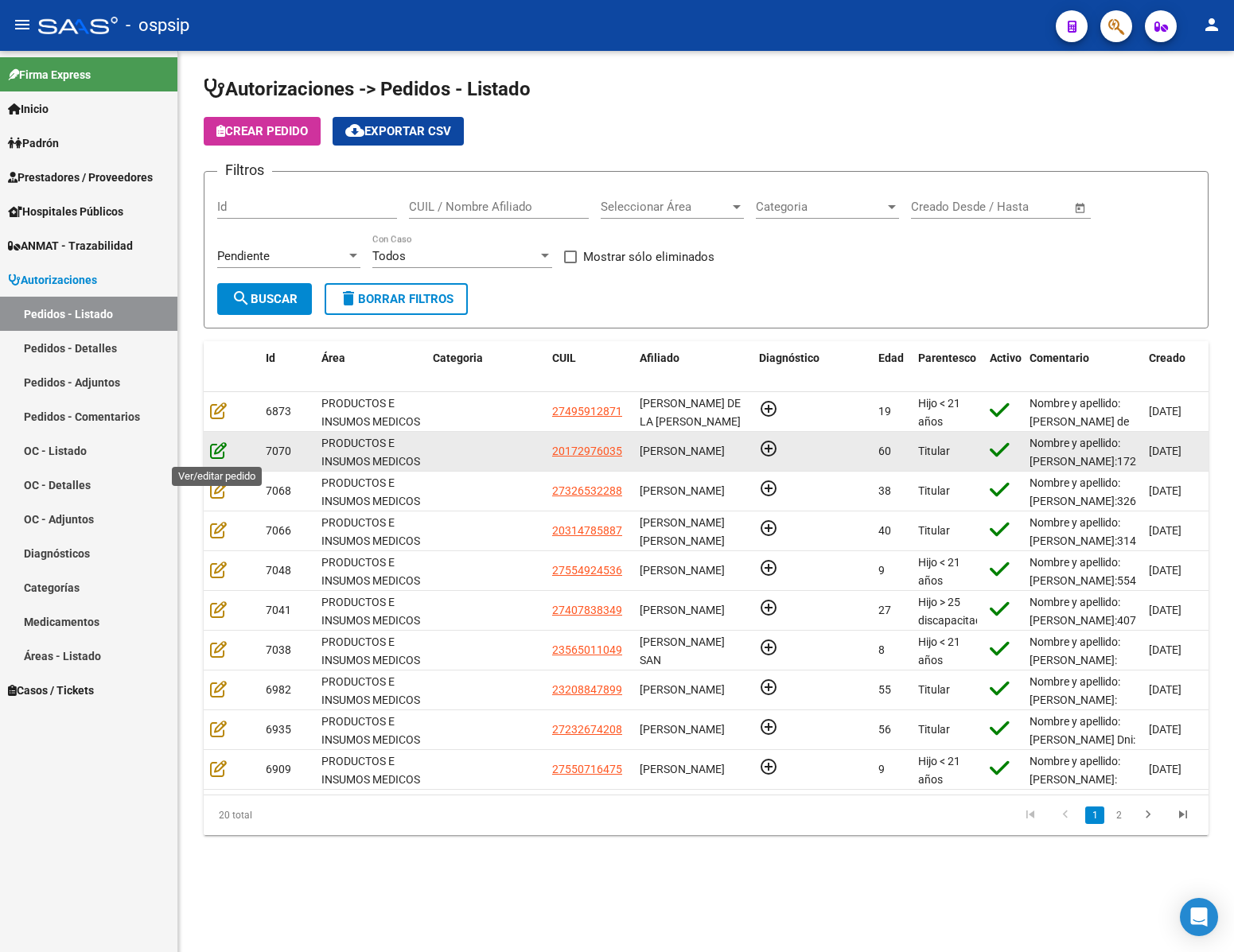
click at [216, 456] on icon at bounding box center [218, 451] width 17 height 18
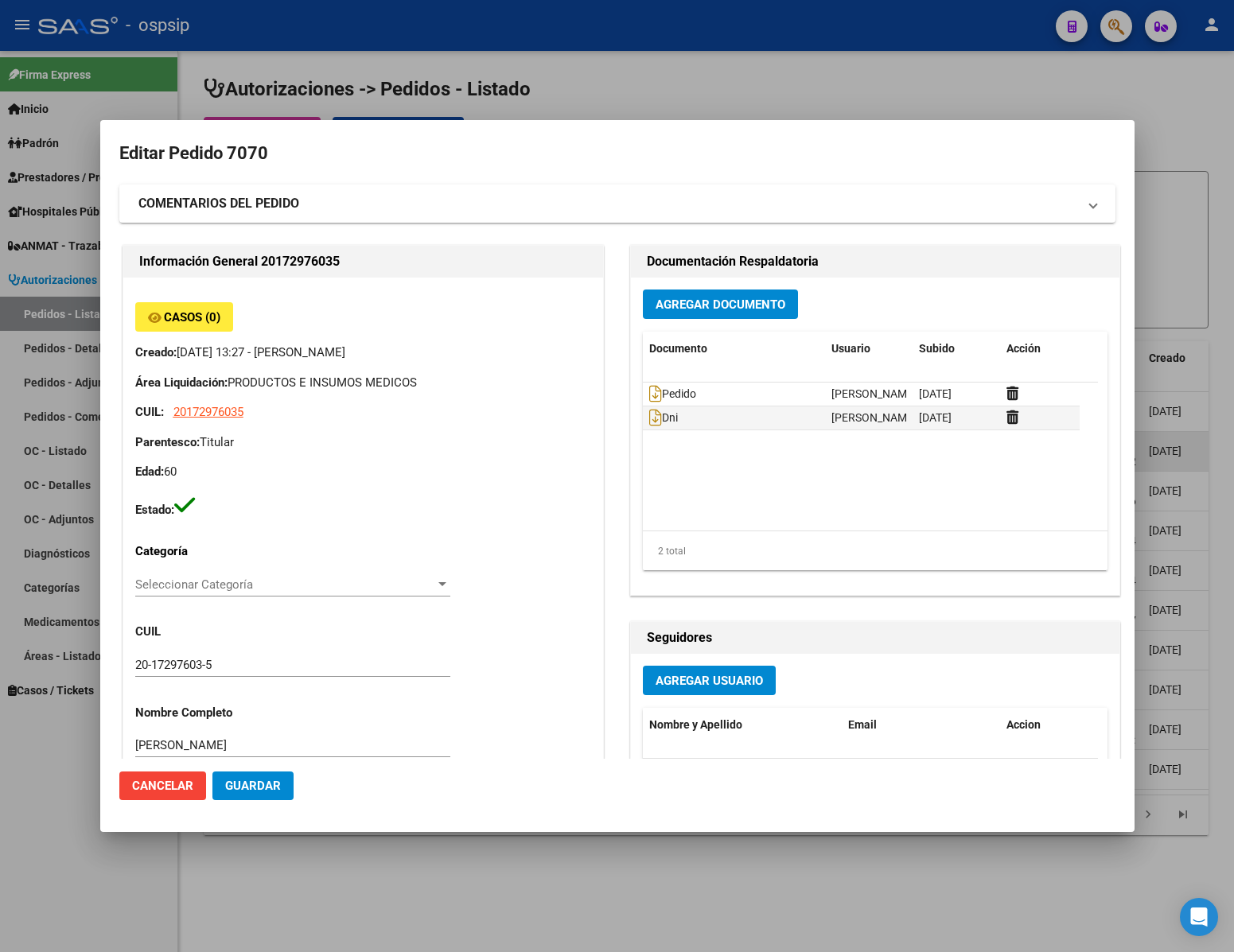
type input "Capital Federal, CABA, AMENABAR 772, Departamento: 030"
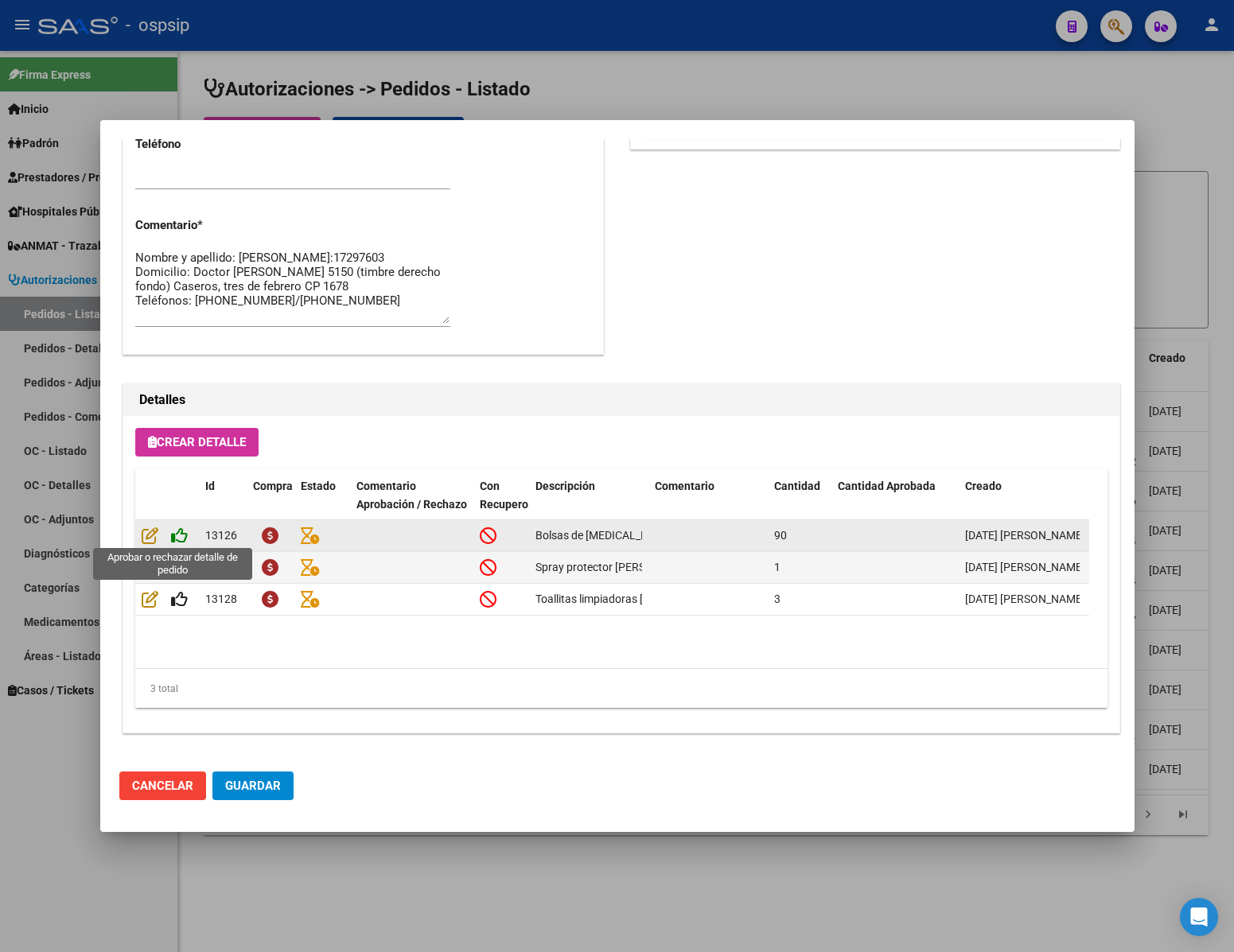
click at [183, 538] on icon at bounding box center [179, 535] width 17 height 18
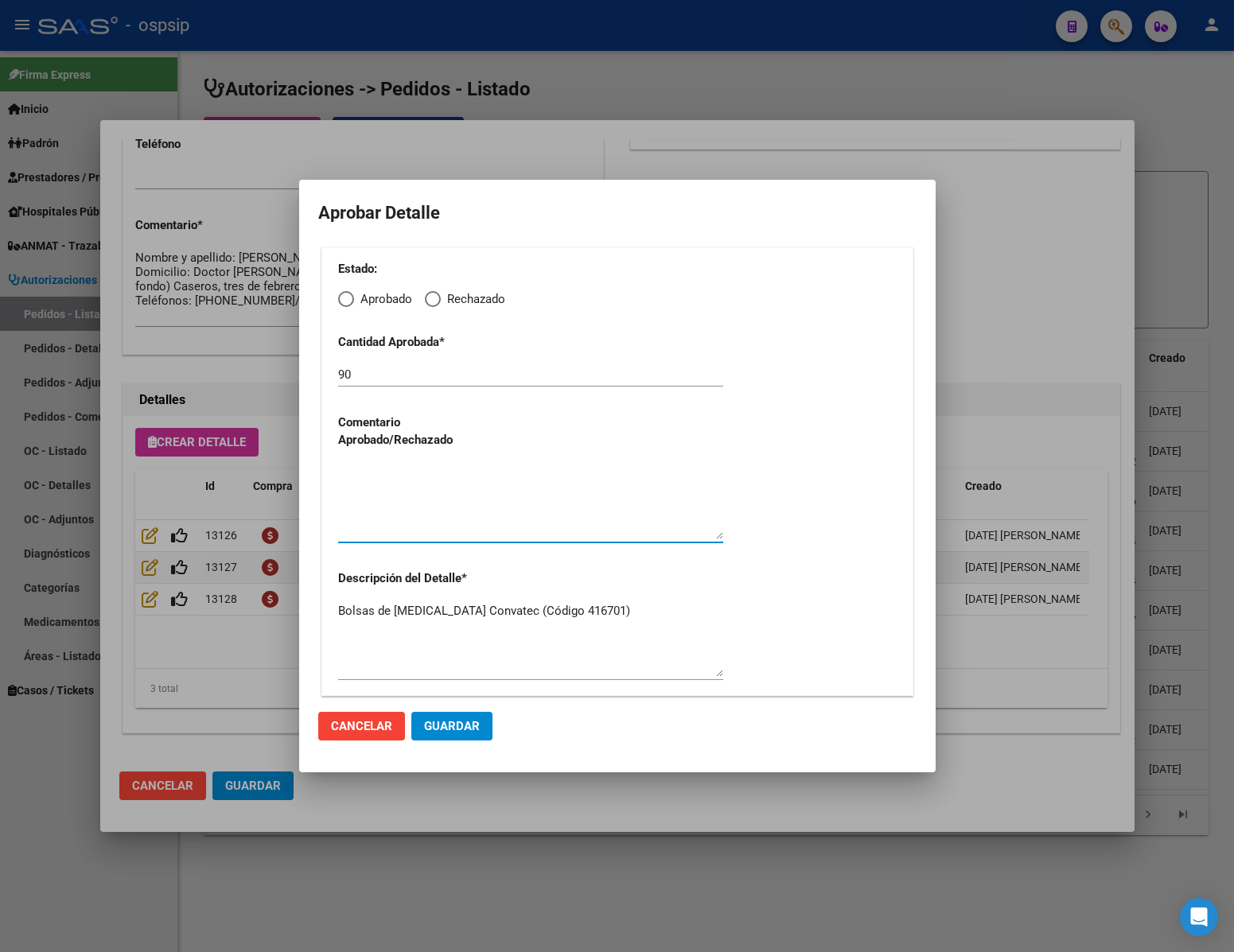
click at [435, 499] on textarea at bounding box center [531, 502] width 385 height 75
type textarea "."
click at [451, 725] on span "Guardar" at bounding box center [452, 726] width 56 height 14
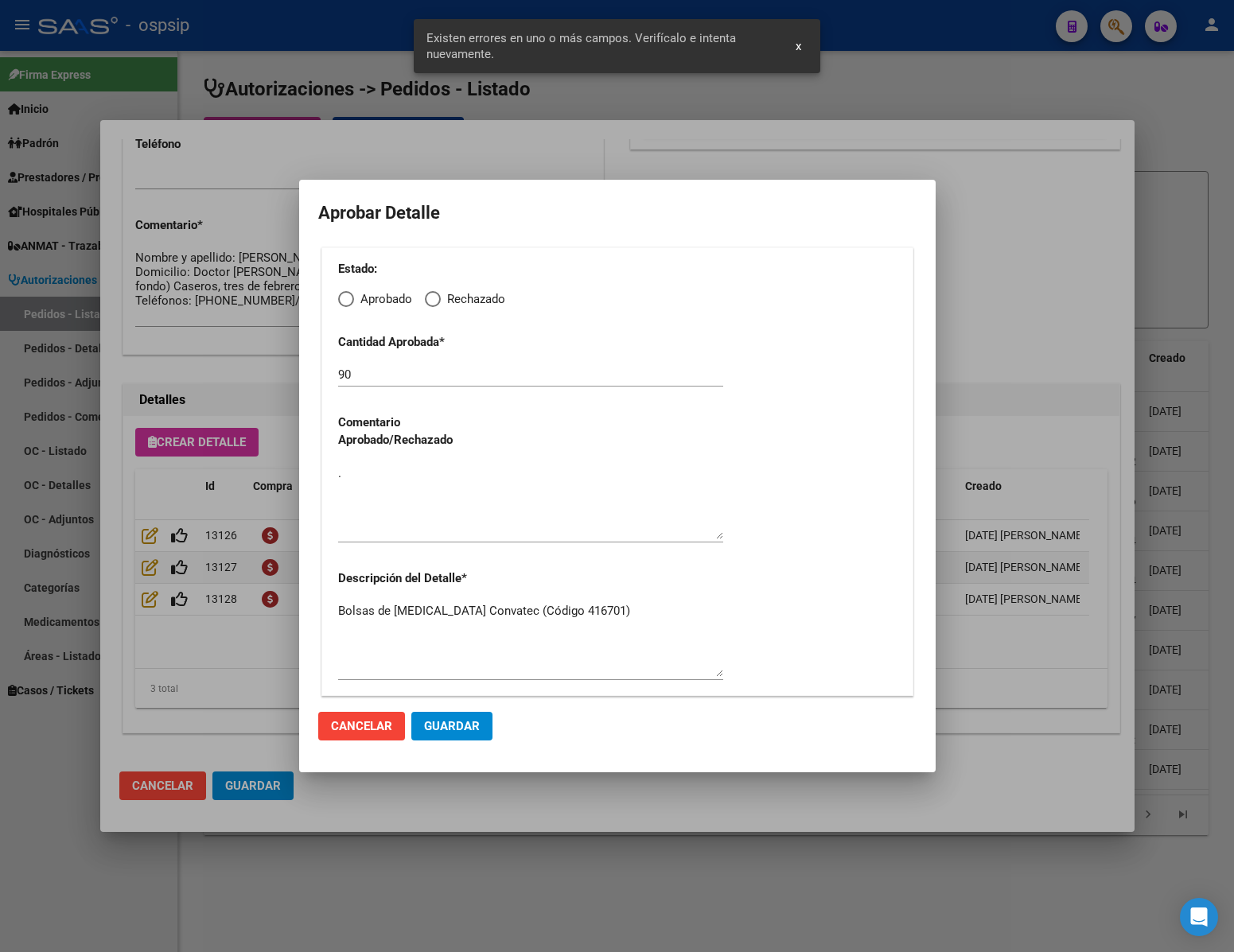
click at [476, 728] on button "Guardar" at bounding box center [452, 726] width 81 height 28
click at [345, 301] on span "Elija una opción" at bounding box center [347, 299] width 16 height 16
click at [345, 301] on input "Aprobado" at bounding box center [347, 299] width 16 height 16
radio input "true"
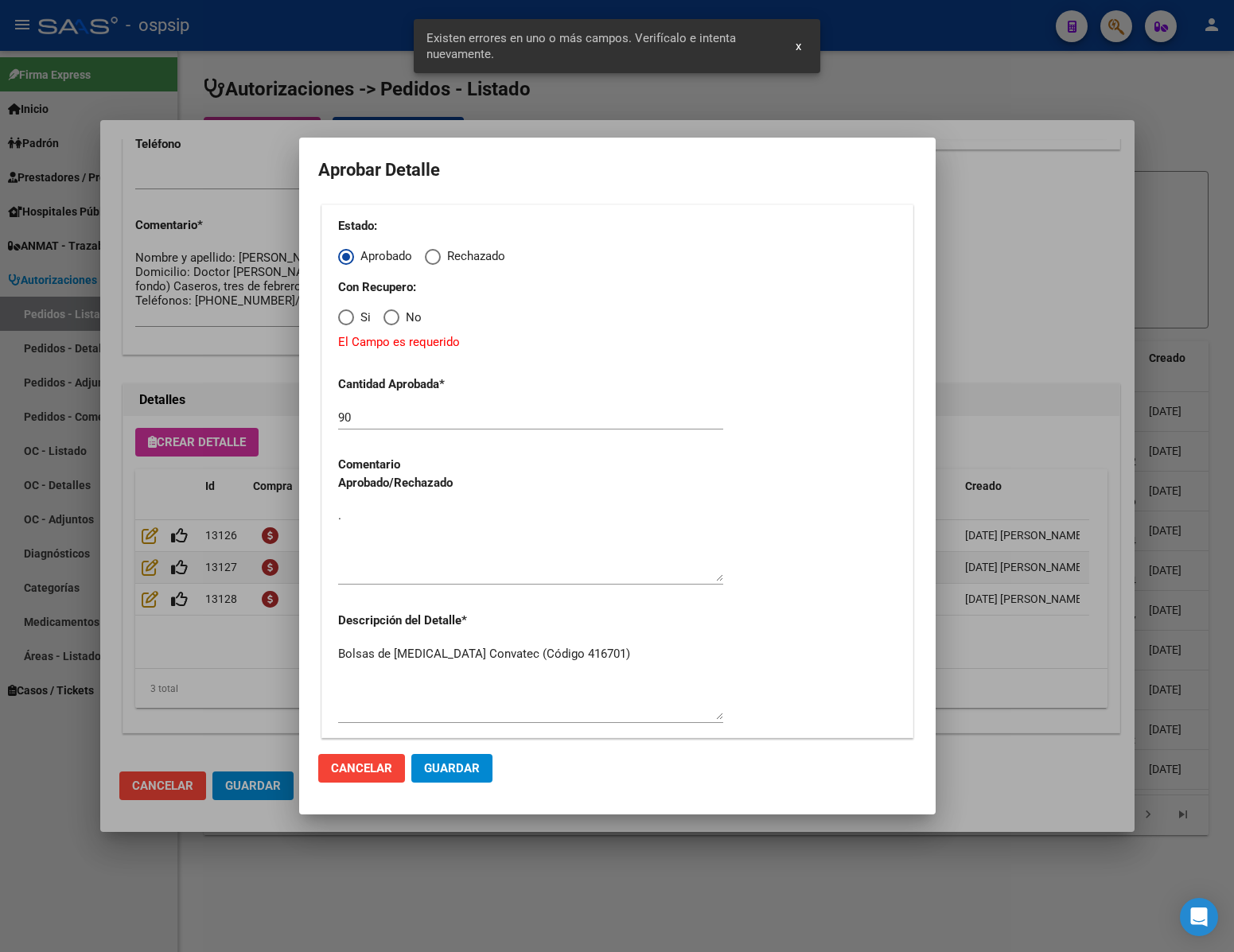
click at [387, 325] on span "Elija una opción" at bounding box center [391, 317] width 16 height 16
click at [387, 325] on input "No" at bounding box center [391, 317] width 16 height 16
radio input "true"
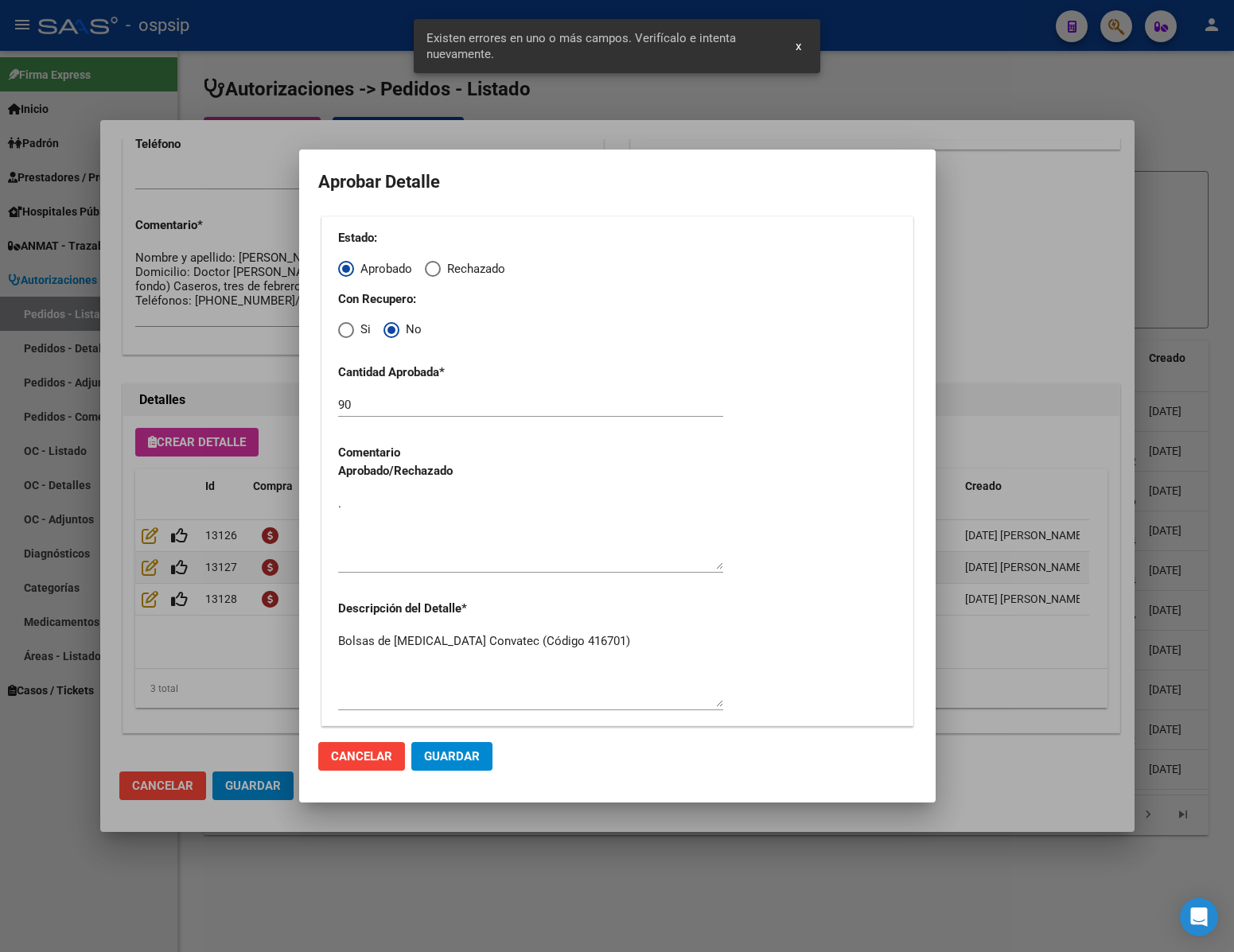
click at [415, 542] on textarea "." at bounding box center [531, 532] width 385 height 75
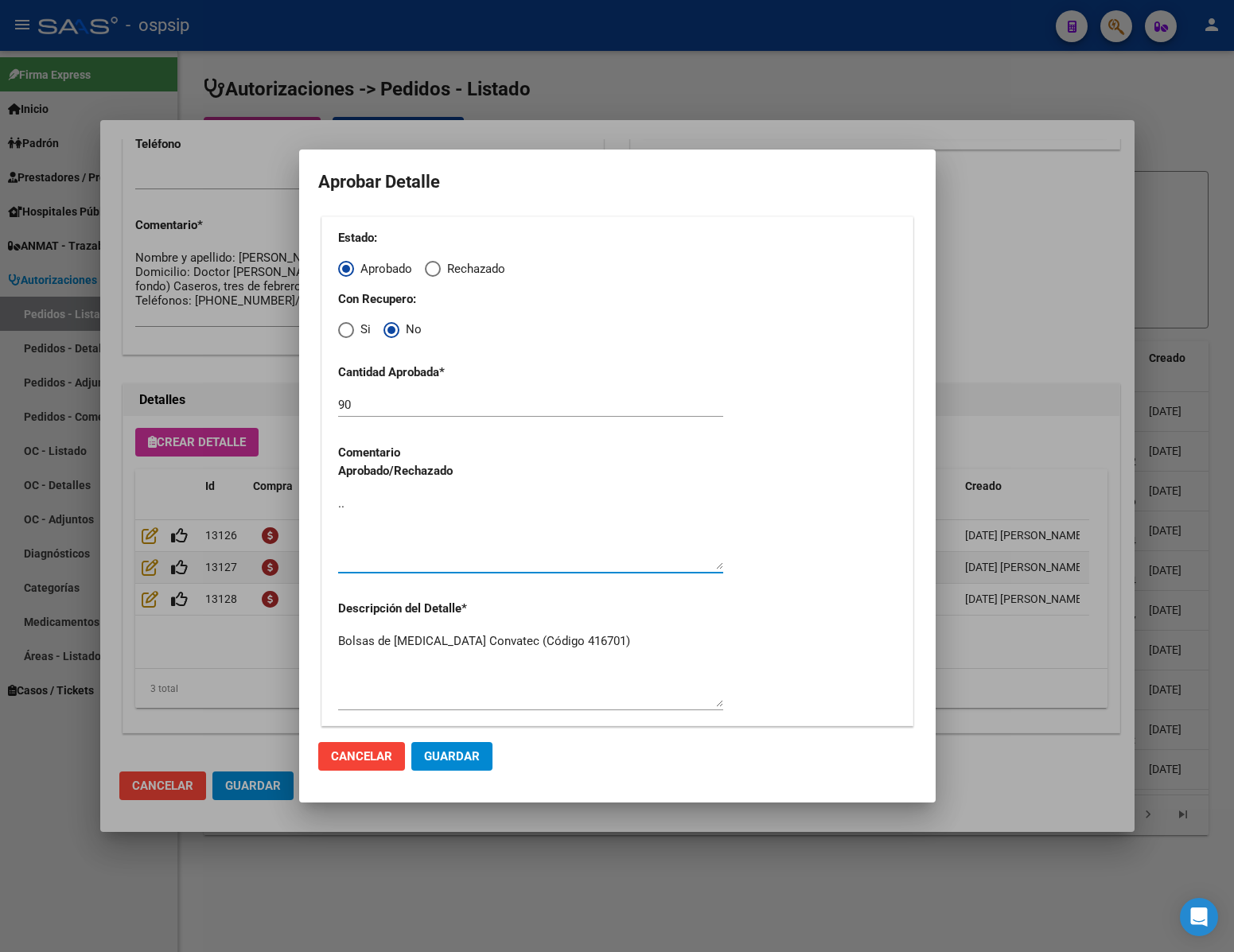
type textarea ".."
click at [458, 761] on span "Guardar" at bounding box center [452, 756] width 56 height 14
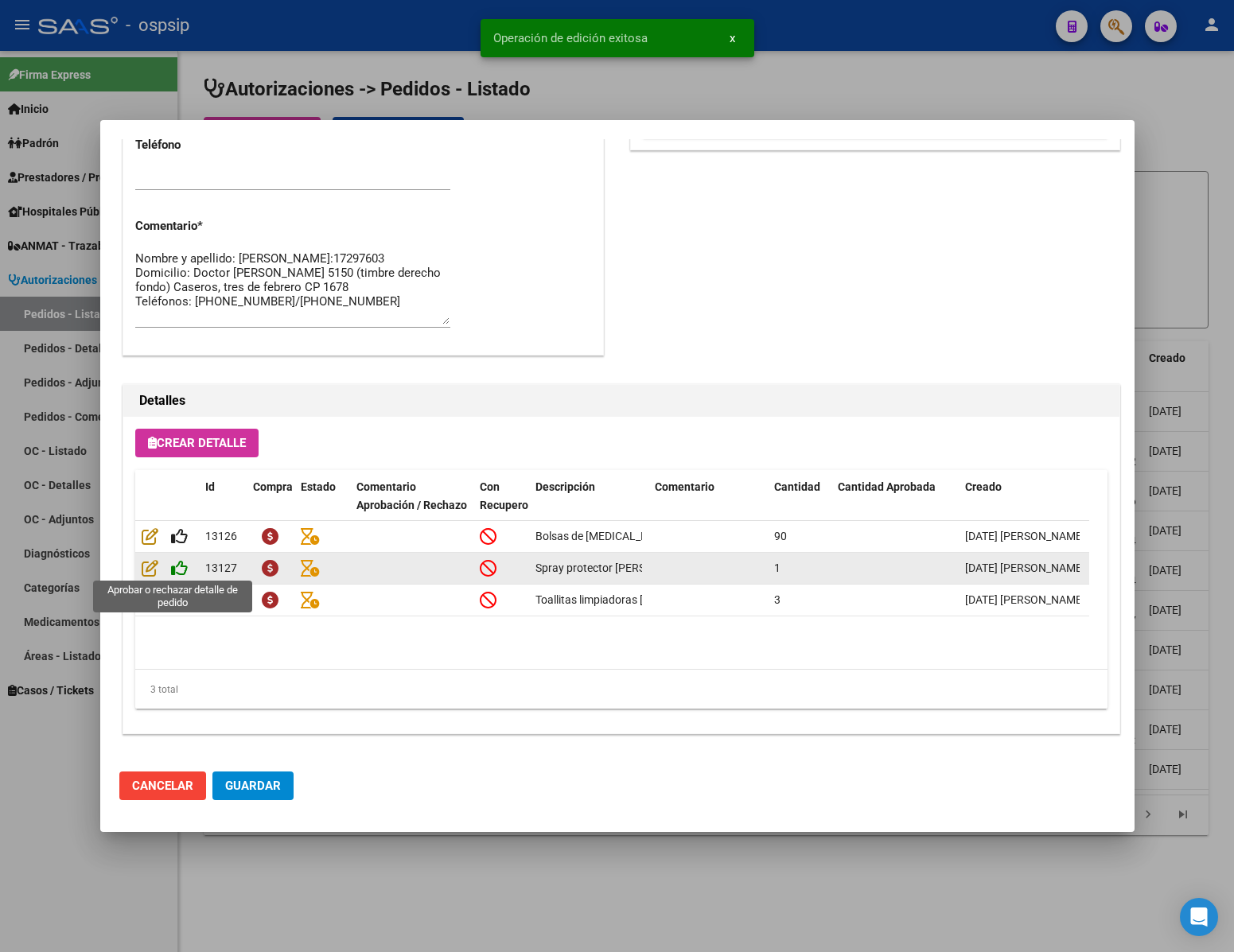
type input "[GEOGRAPHIC_DATA], [GEOGRAPHIC_DATA], [GEOGRAPHIC_DATA] 772"
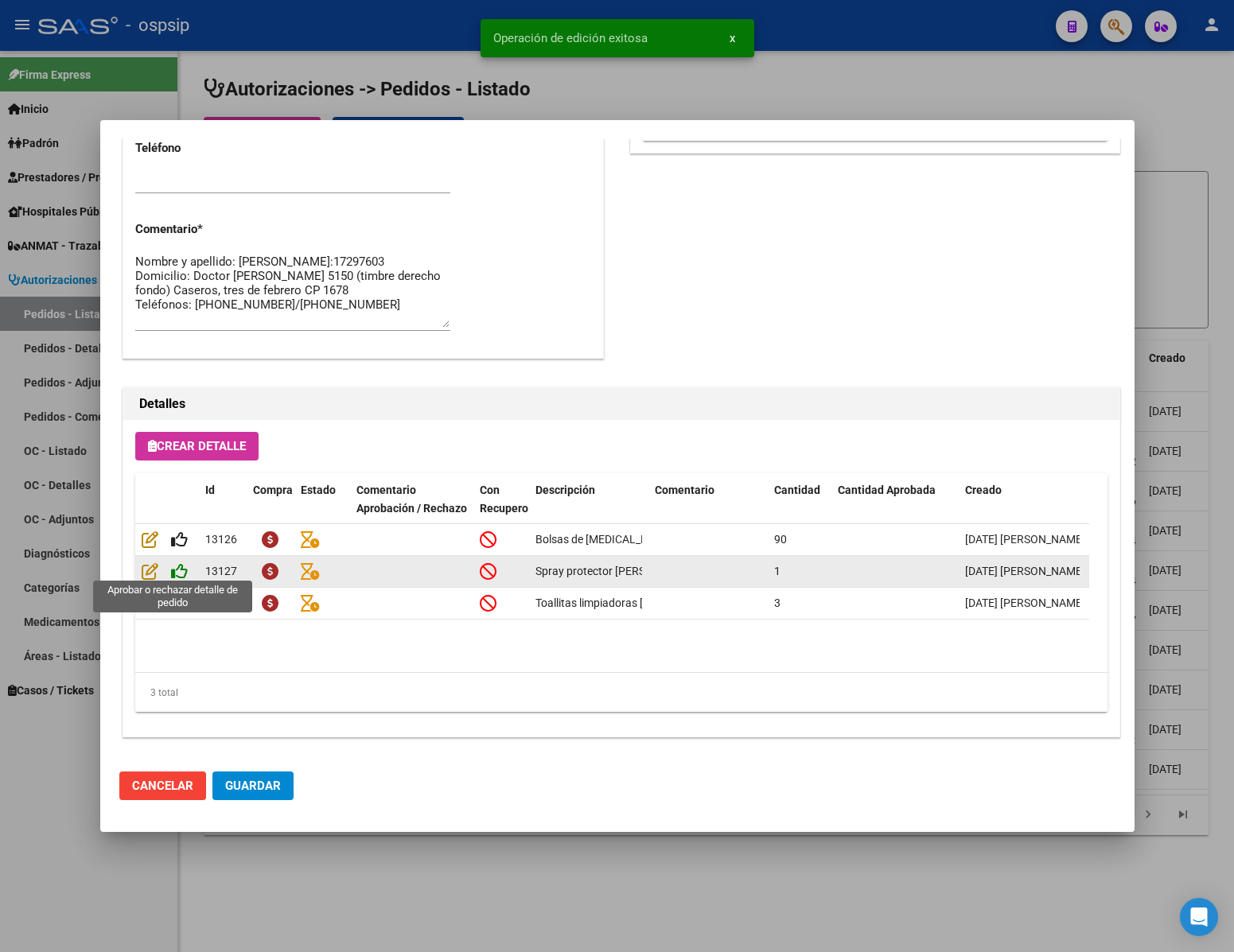
click at [176, 566] on icon at bounding box center [179, 571] width 17 height 18
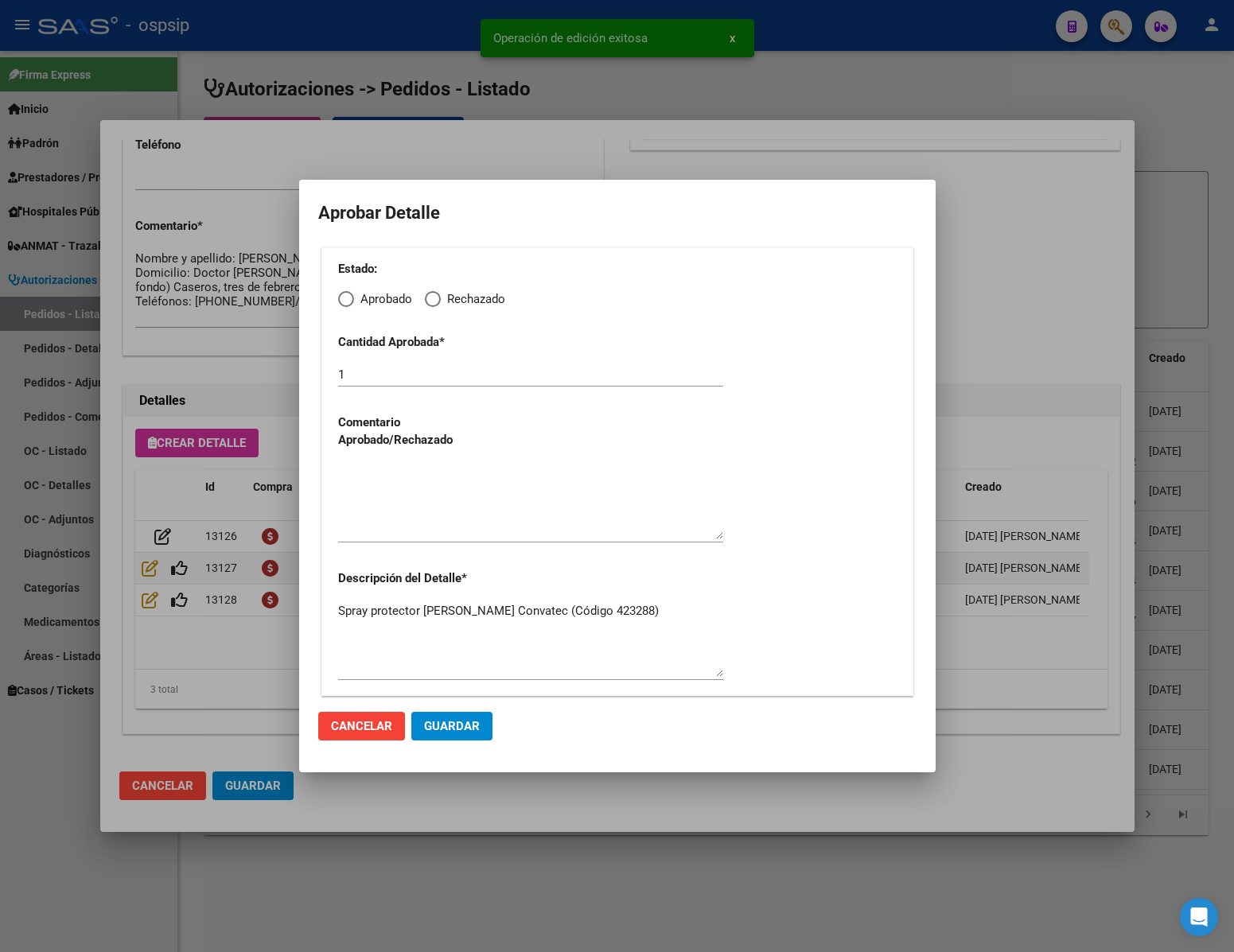
click at [349, 297] on span "Elija una opción" at bounding box center [347, 299] width 16 height 16
click at [349, 297] on input "Aprobado" at bounding box center [347, 299] width 16 height 16
radio input "true"
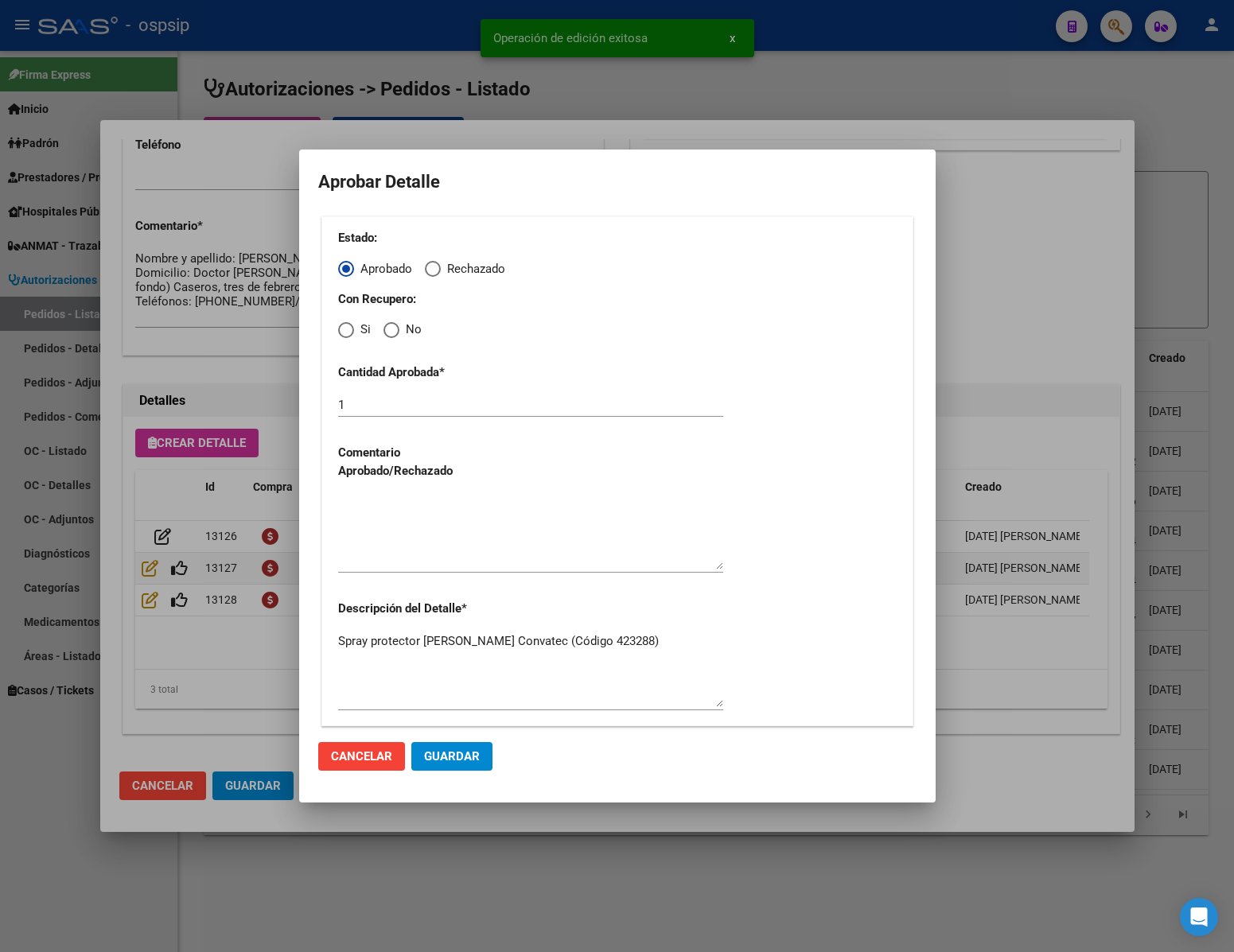
click at [396, 330] on span "Elija una opción" at bounding box center [391, 330] width 16 height 16
click at [396, 330] on input "No" at bounding box center [391, 330] width 16 height 16
radio input "true"
click at [454, 520] on textarea at bounding box center [531, 532] width 385 height 75
type textarea "."
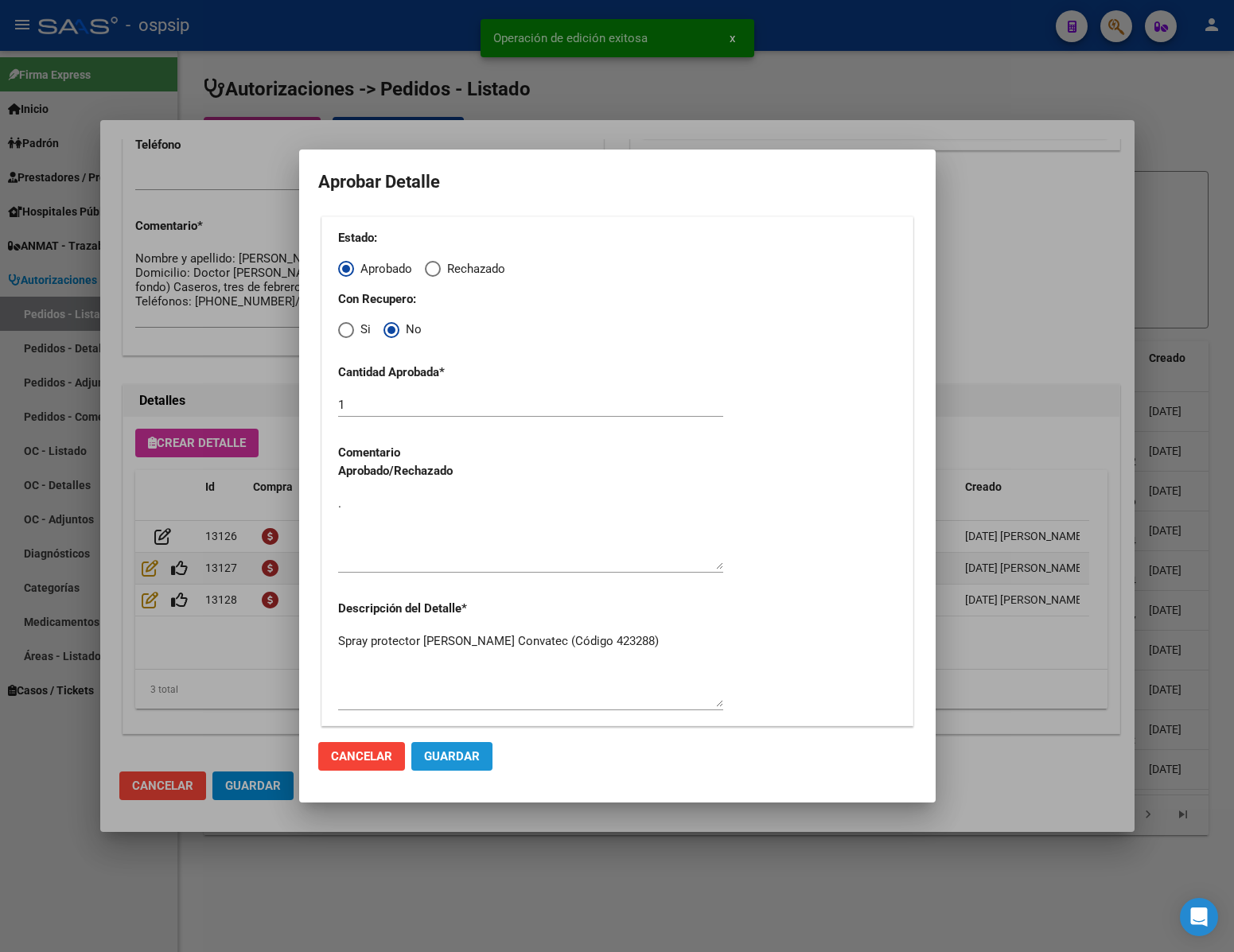
click at [450, 761] on span "Guardar" at bounding box center [452, 756] width 56 height 14
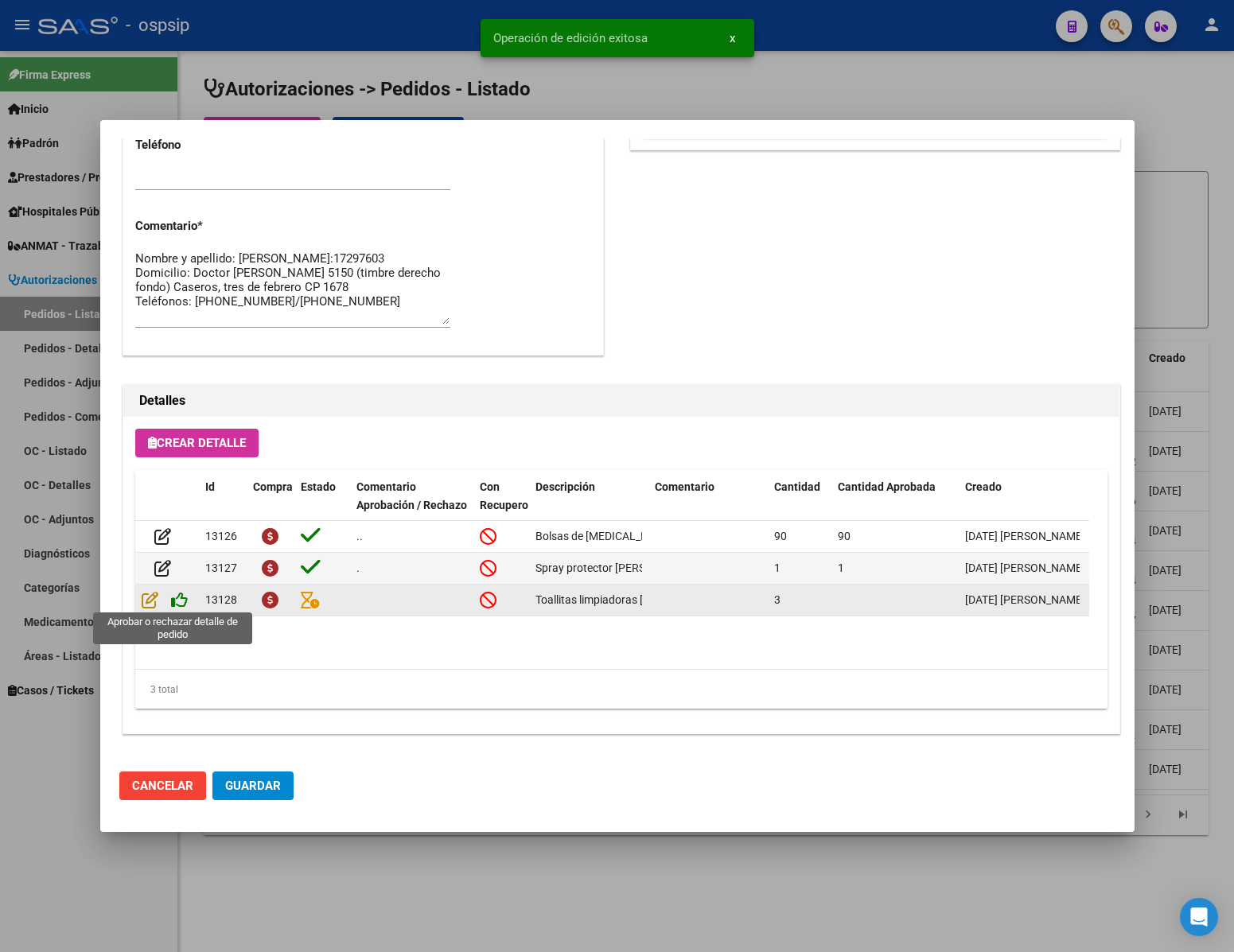
click at [182, 598] on icon at bounding box center [179, 600] width 17 height 18
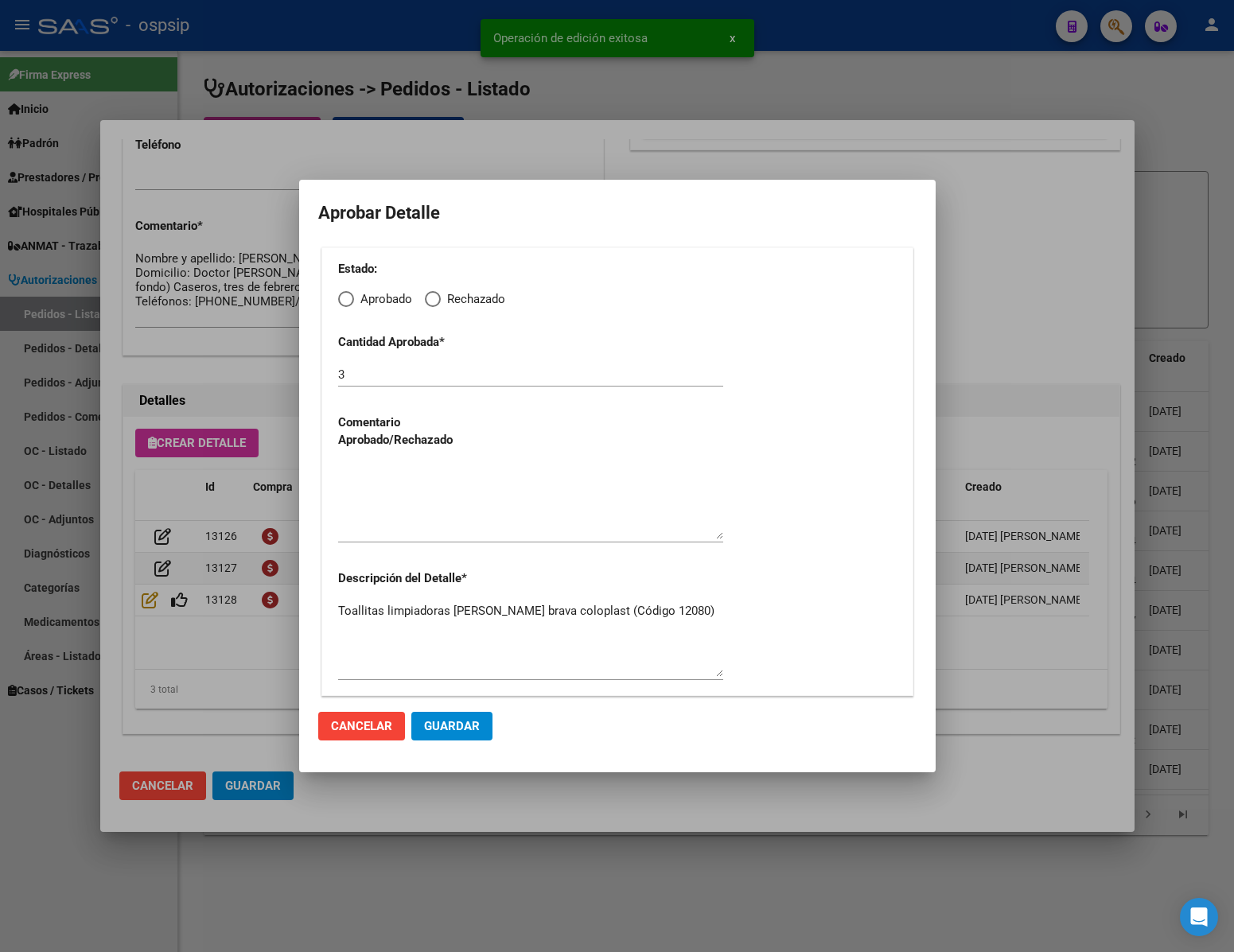
click at [348, 297] on span "Elija una opción" at bounding box center [347, 299] width 16 height 16
click at [348, 297] on input "Aprobado" at bounding box center [347, 299] width 16 height 16
radio input "true"
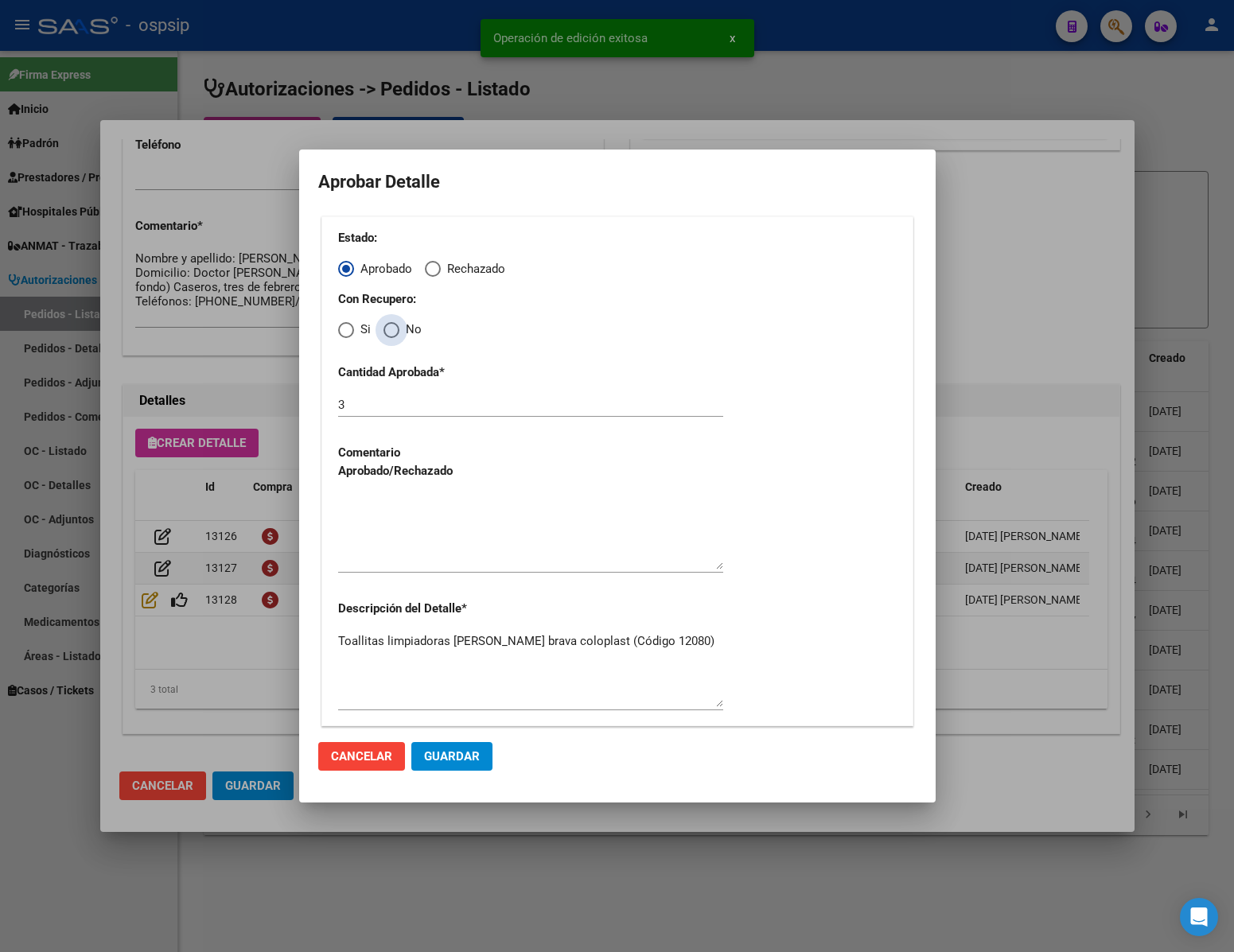
click at [395, 327] on span "Elija una opción" at bounding box center [391, 330] width 16 height 16
click at [395, 327] on input "No" at bounding box center [391, 330] width 16 height 16
radio input "true"
click at [418, 525] on textarea at bounding box center [531, 532] width 385 height 75
type textarea "."
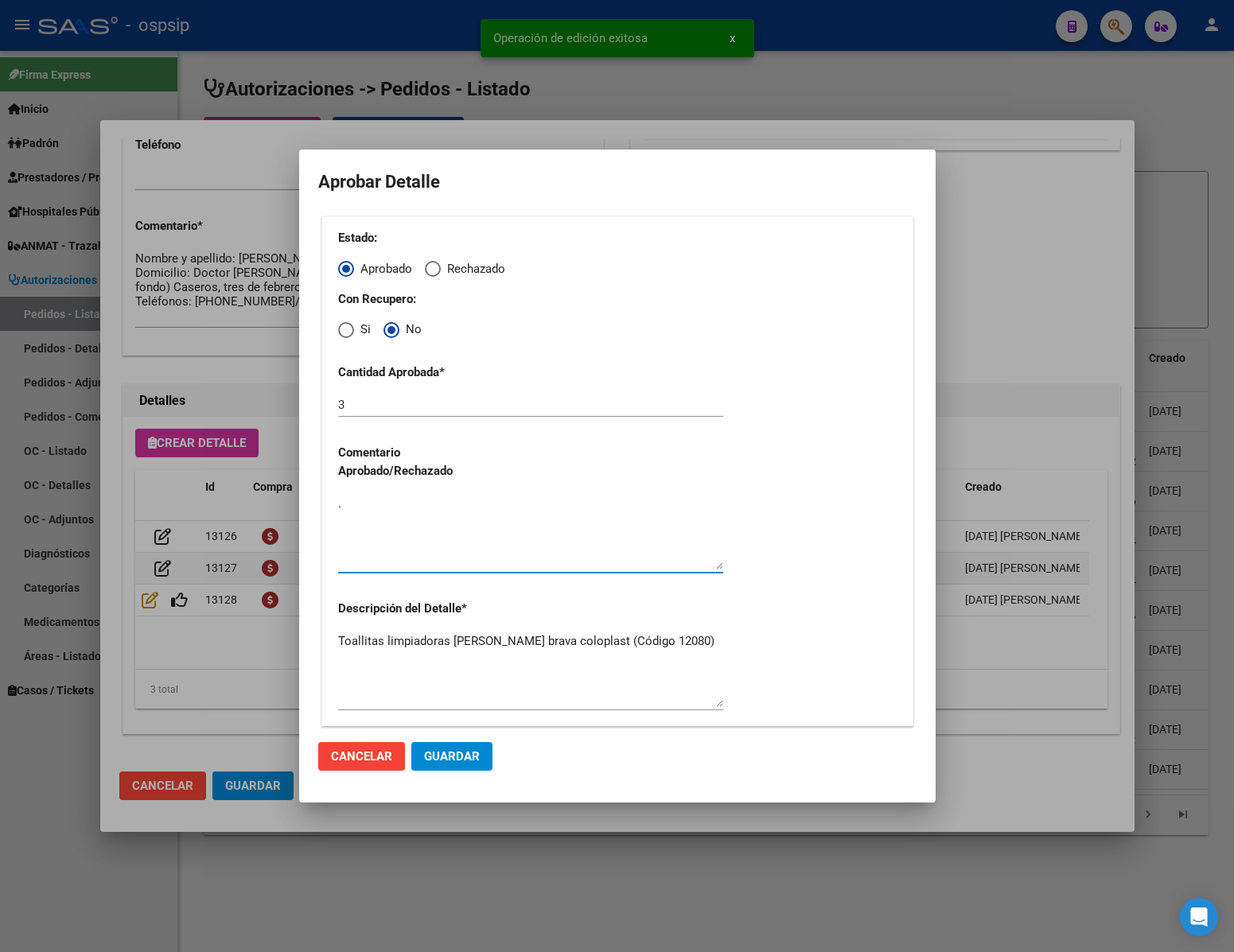
click at [469, 759] on span "Guardar" at bounding box center [452, 756] width 56 height 14
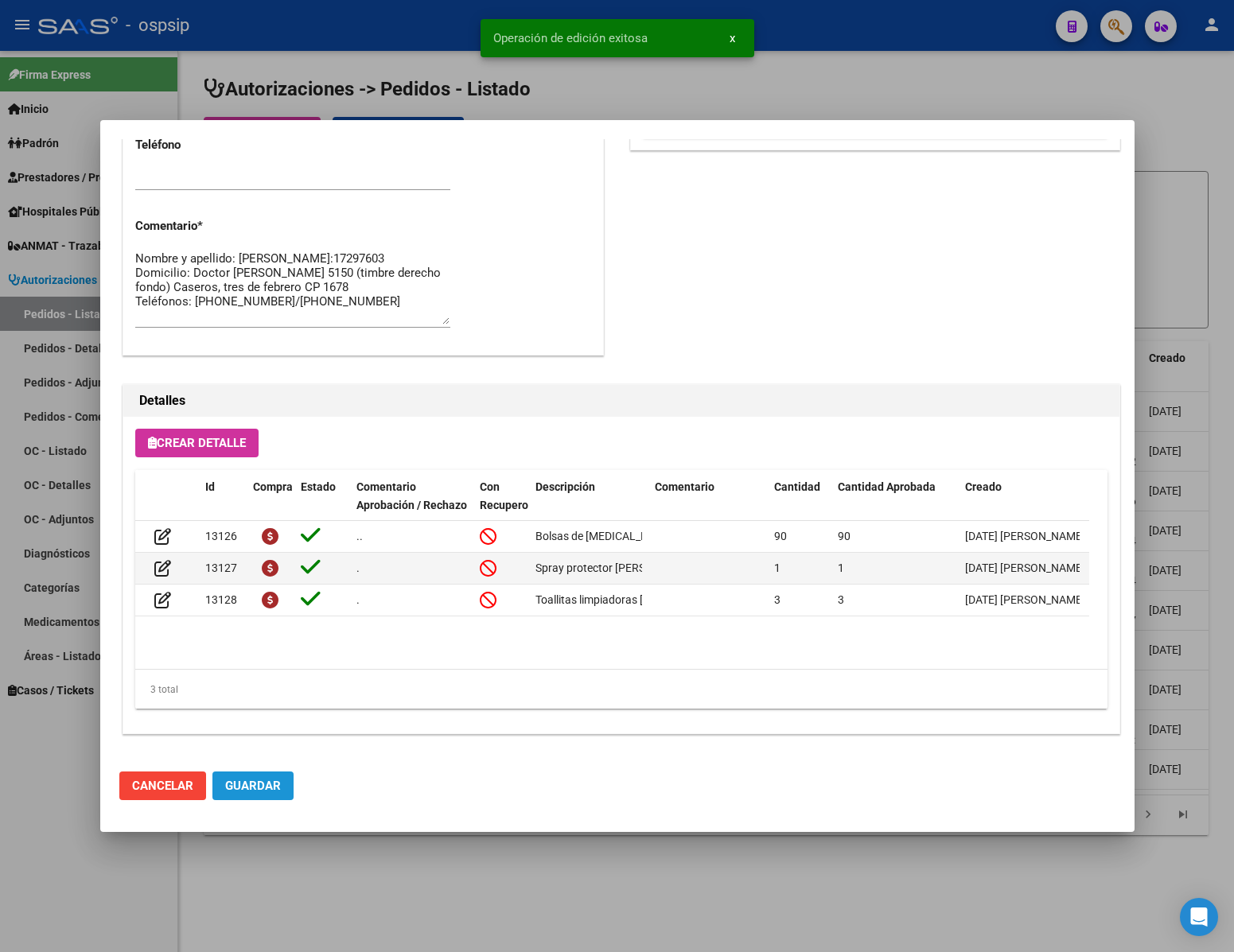
click at [274, 783] on span "Guardar" at bounding box center [253, 785] width 56 height 14
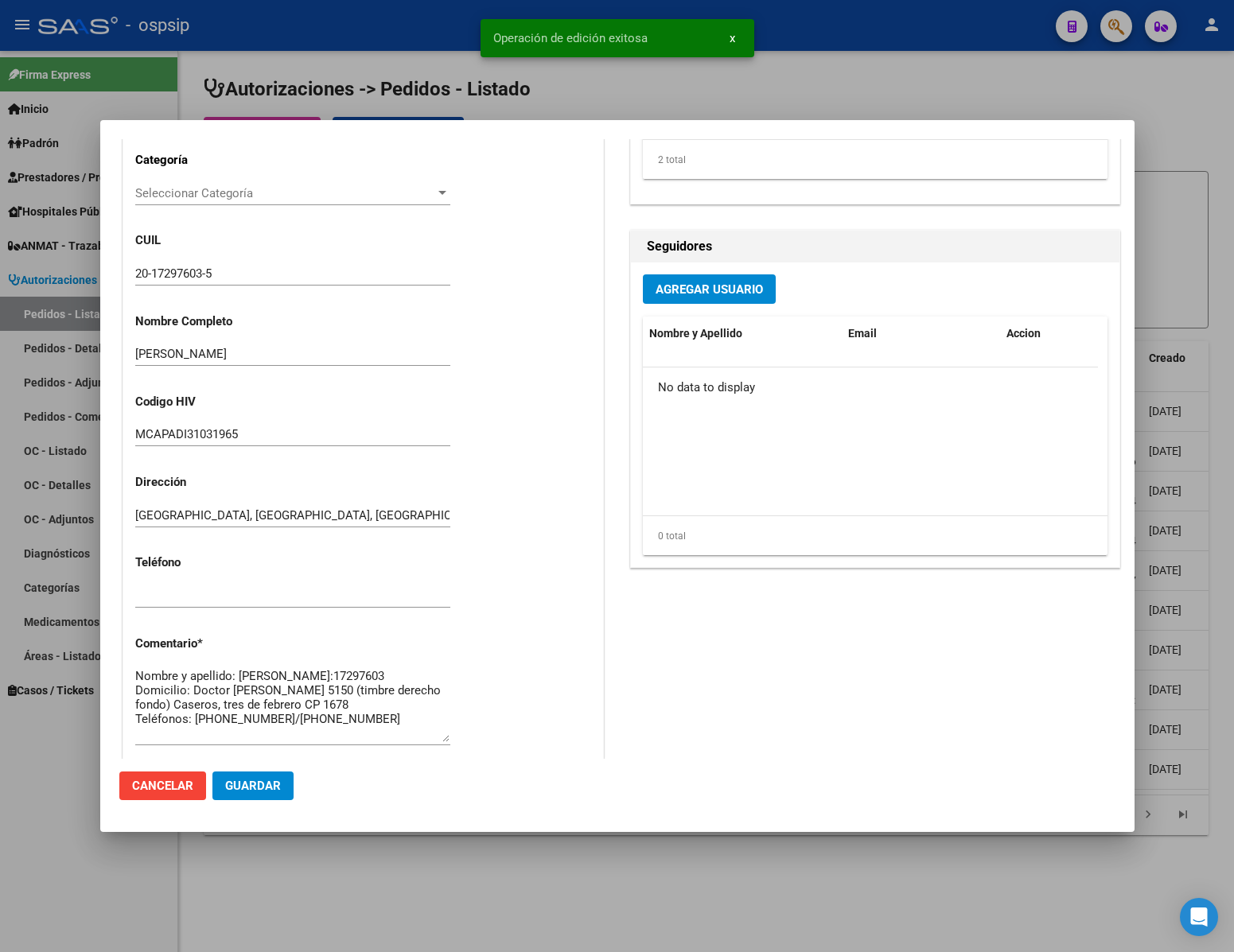
scroll to position [810, 0]
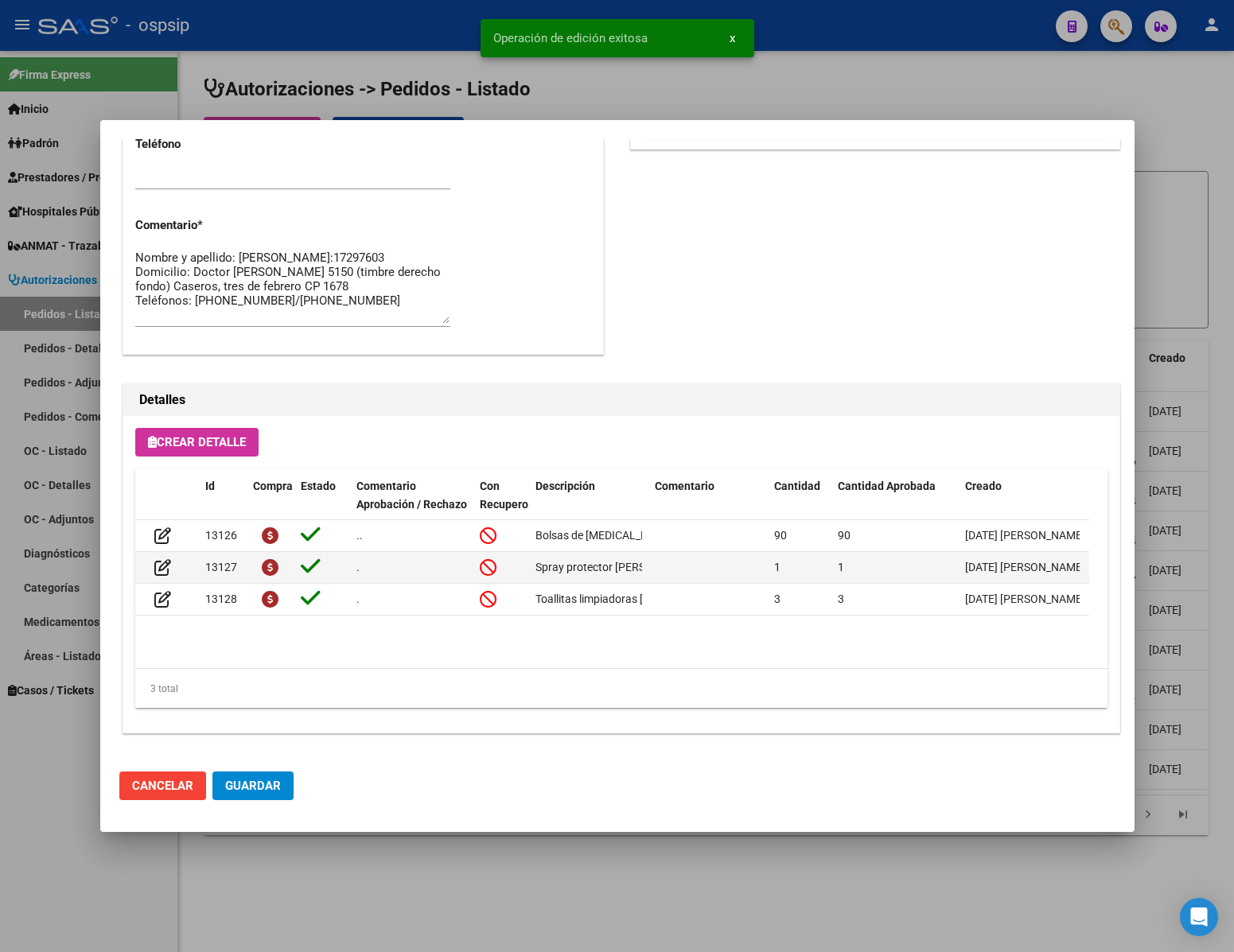
click at [344, 878] on div at bounding box center [617, 476] width 1234 height 952
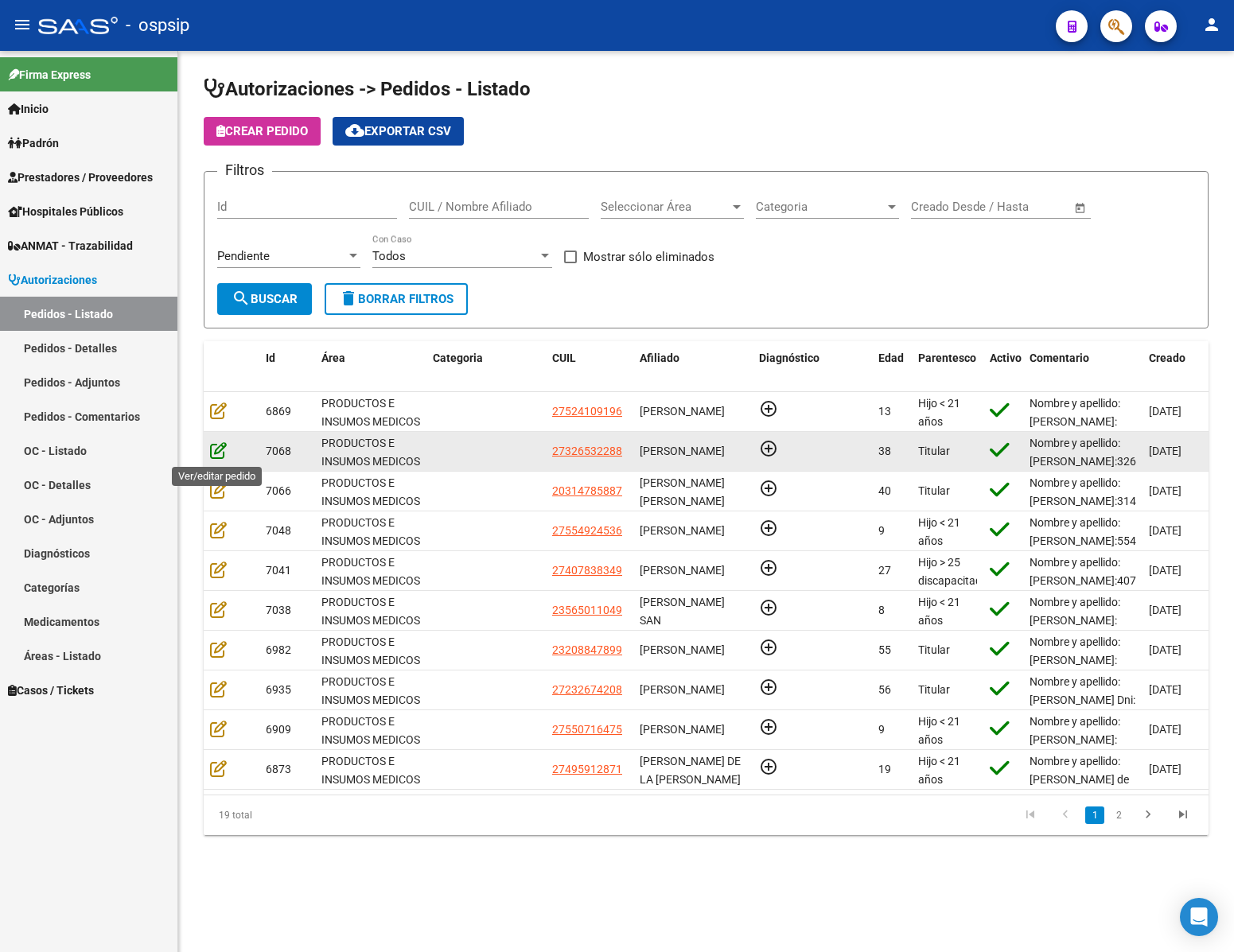
click at [217, 451] on icon at bounding box center [218, 451] width 17 height 18
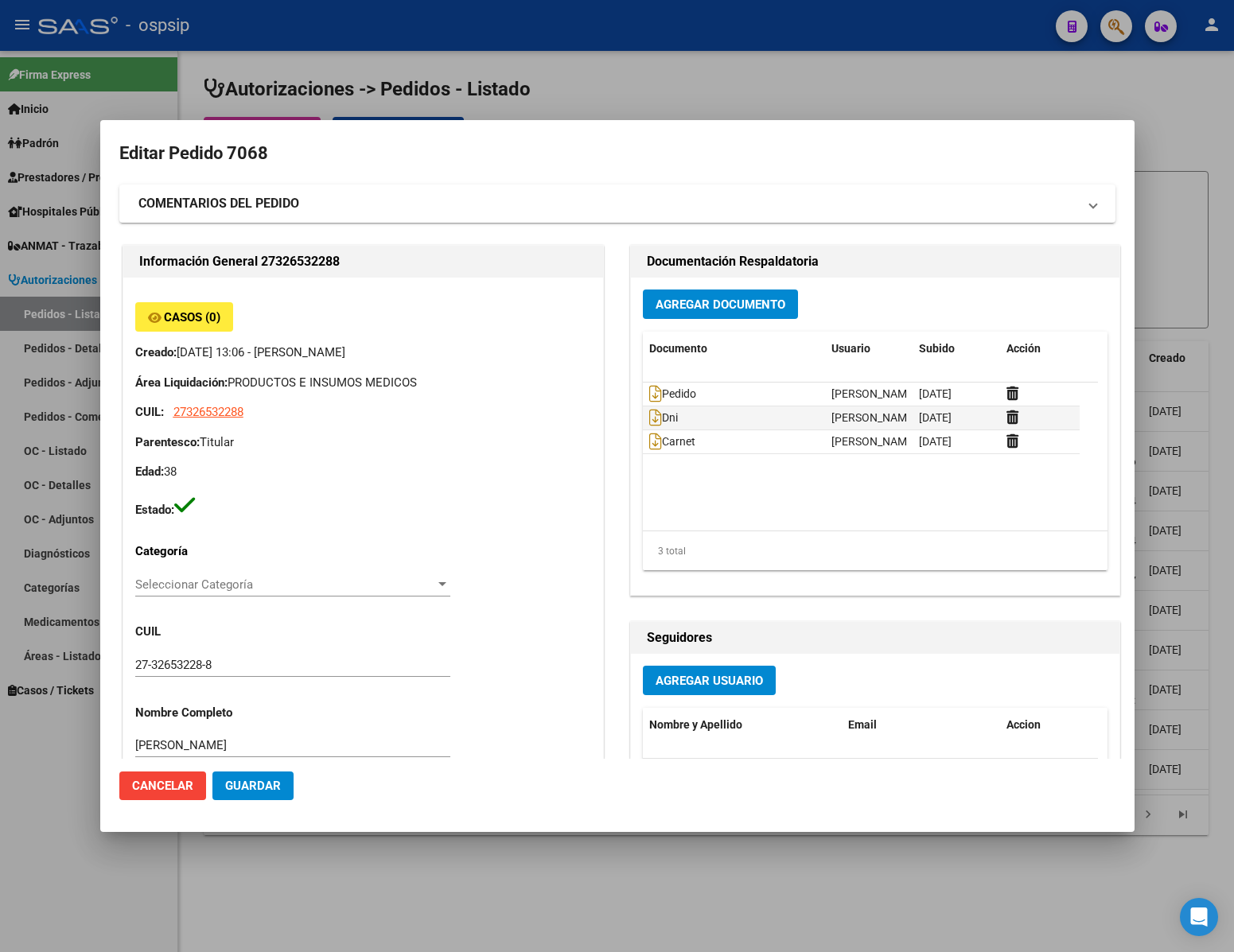
type input "[GEOGRAPHIC_DATA], BOSQUES, LOBOS 1999"
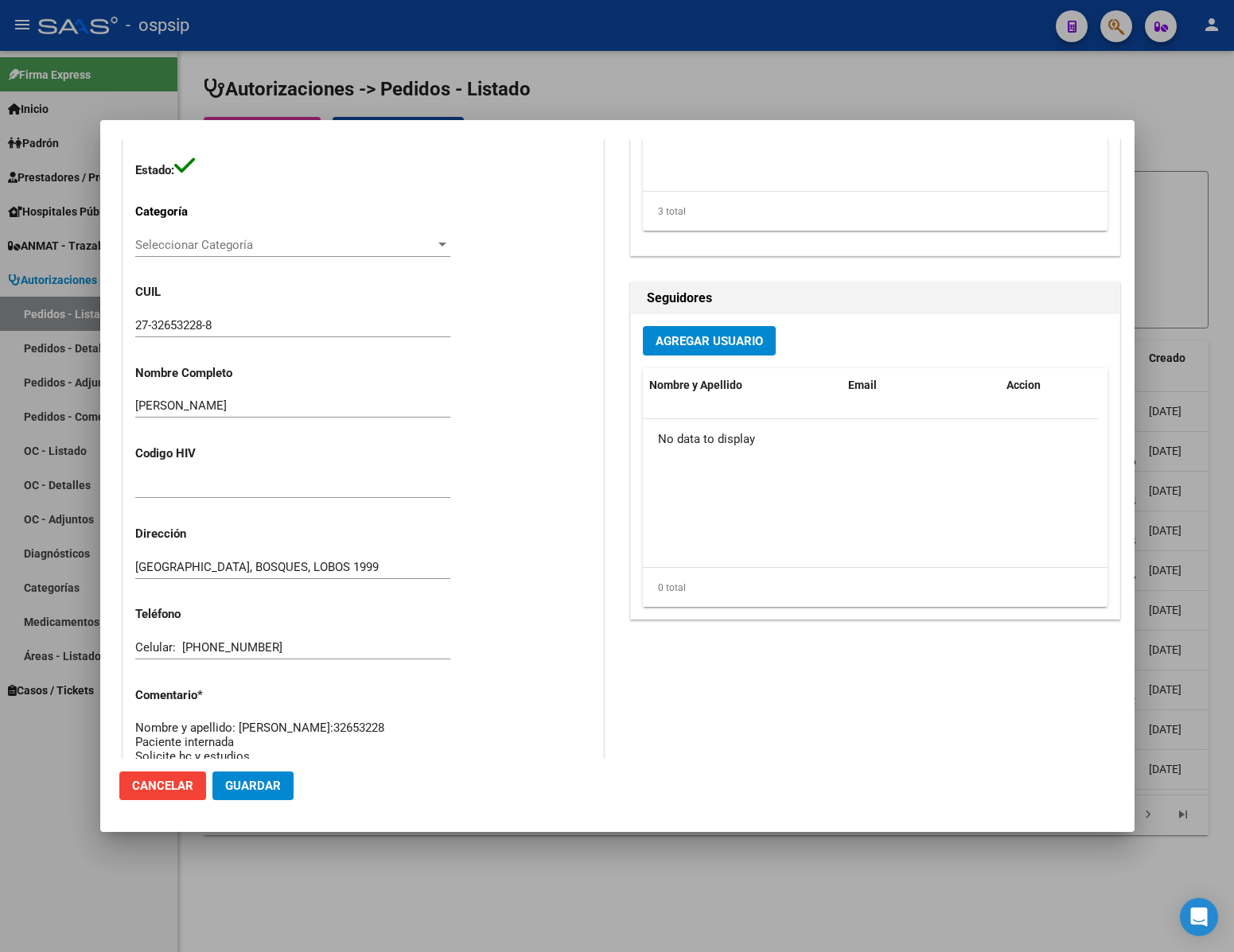
scroll to position [0, 0]
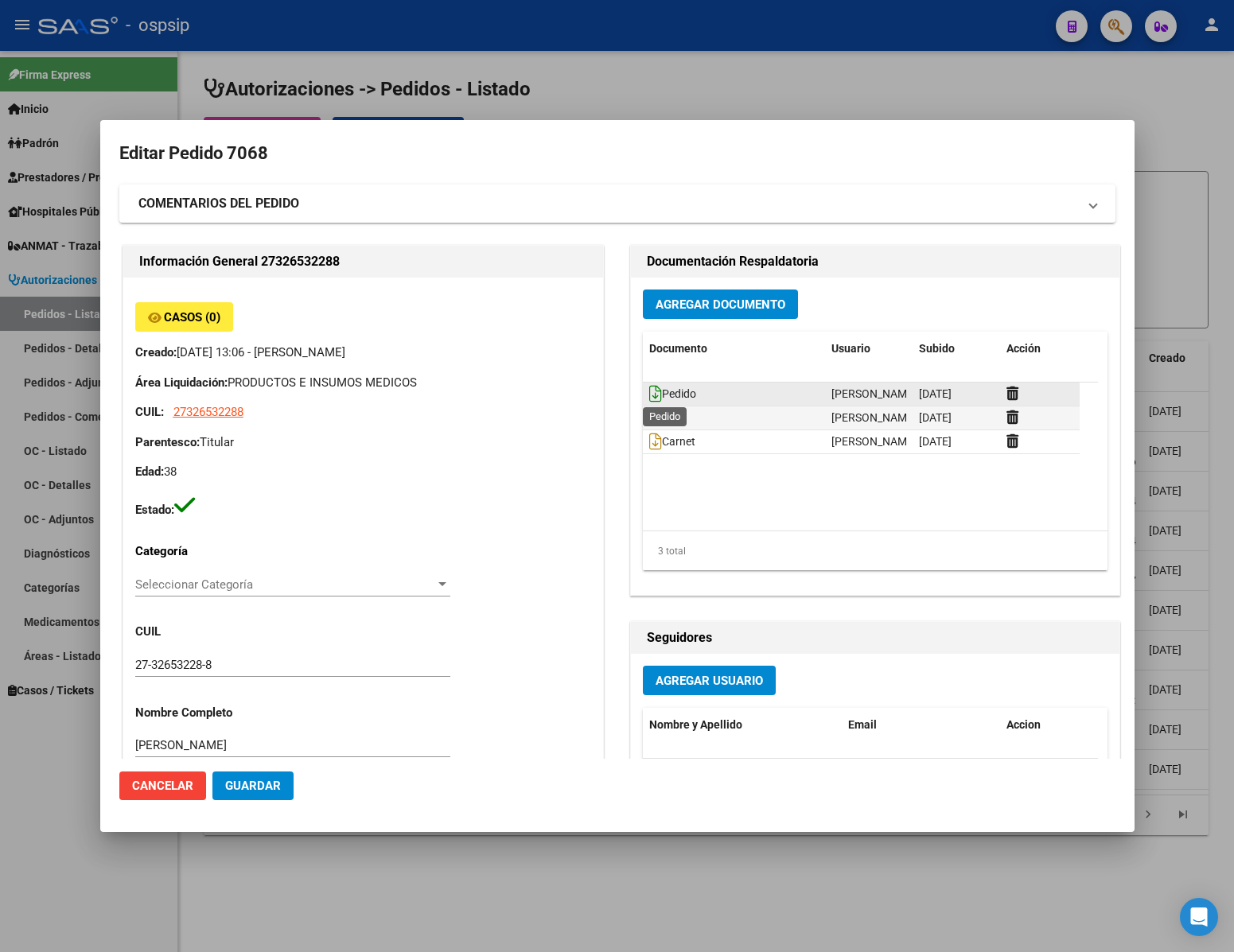
click at [650, 395] on icon at bounding box center [656, 394] width 12 height 18
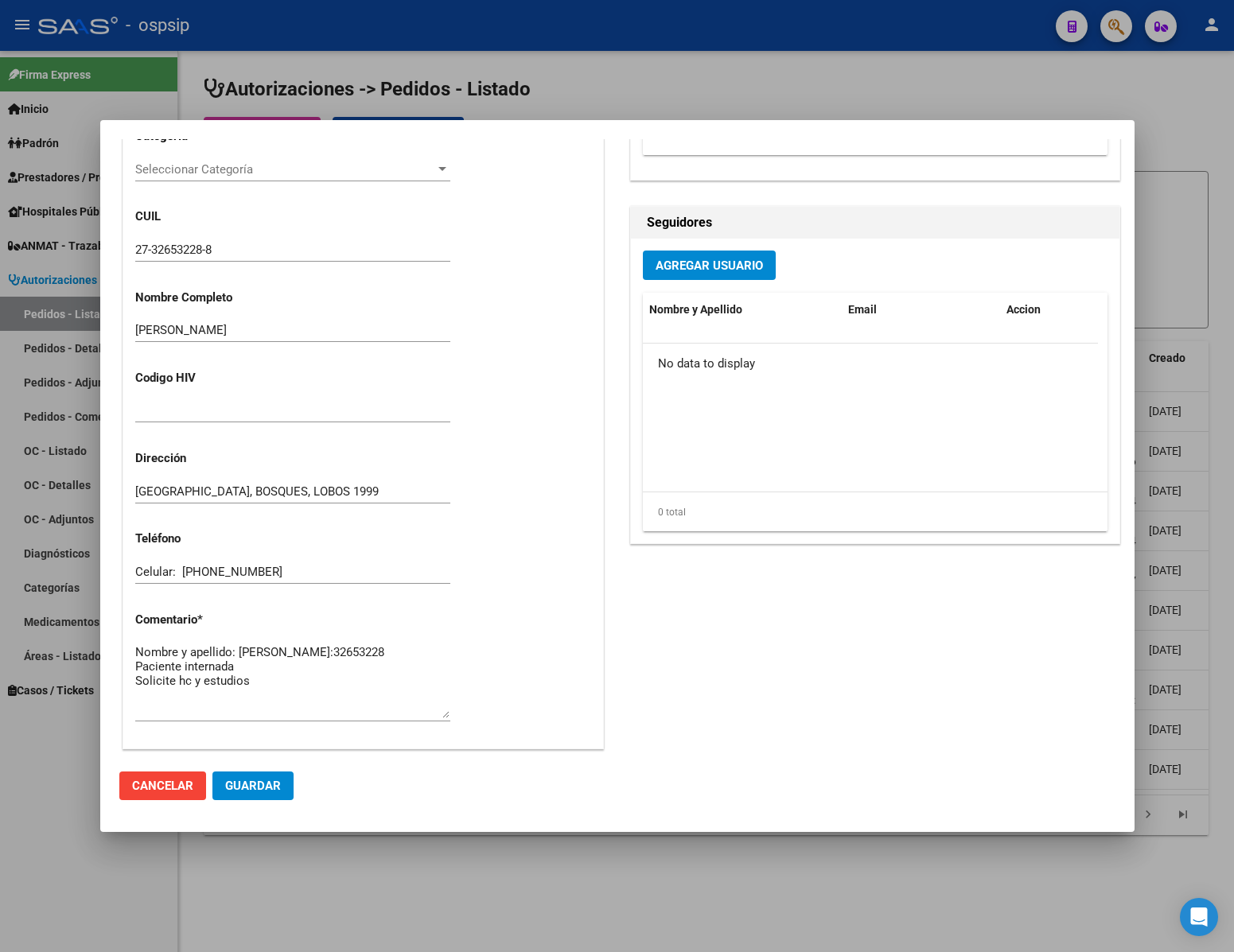
scroll to position [810, 0]
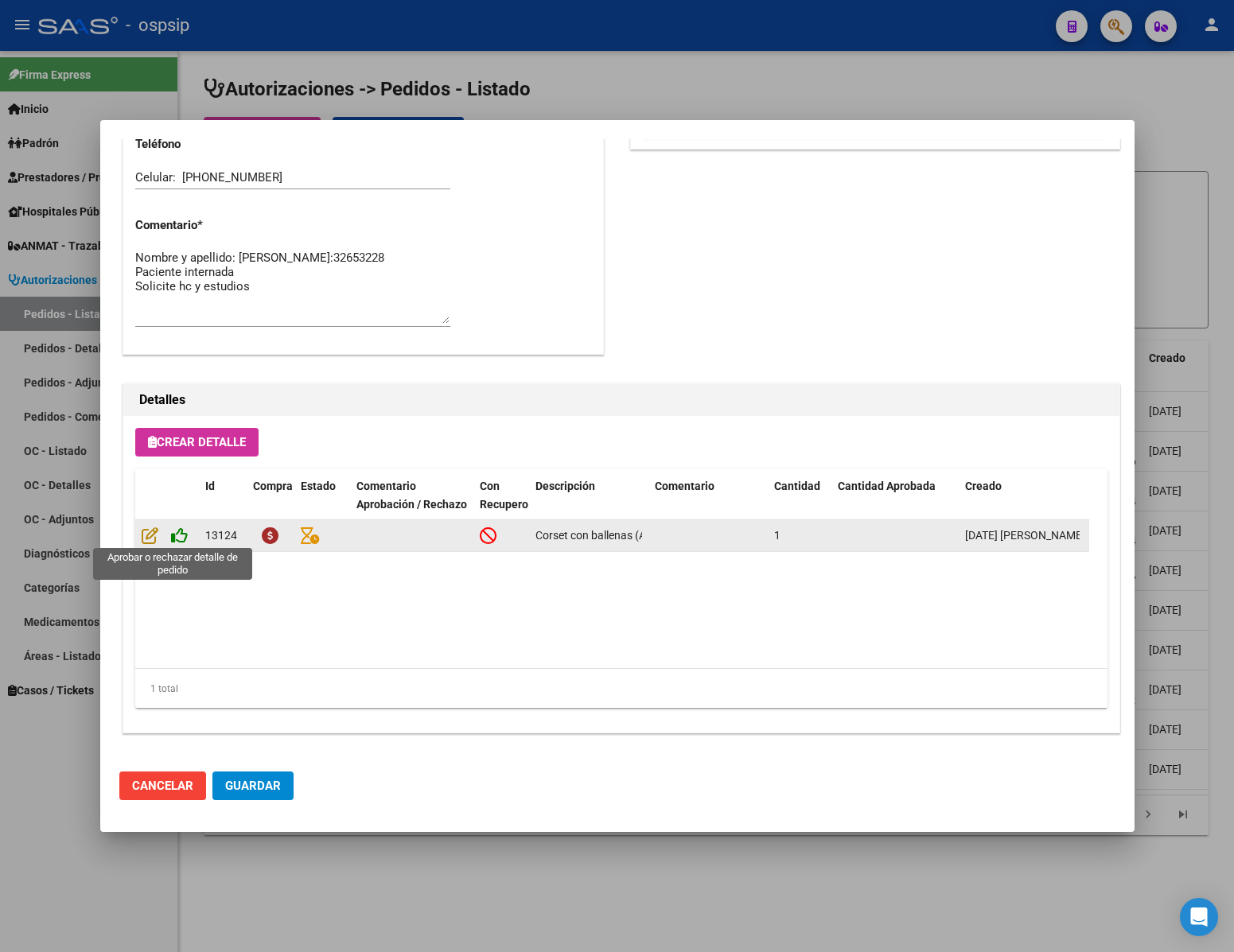
click at [183, 539] on icon at bounding box center [179, 535] width 17 height 18
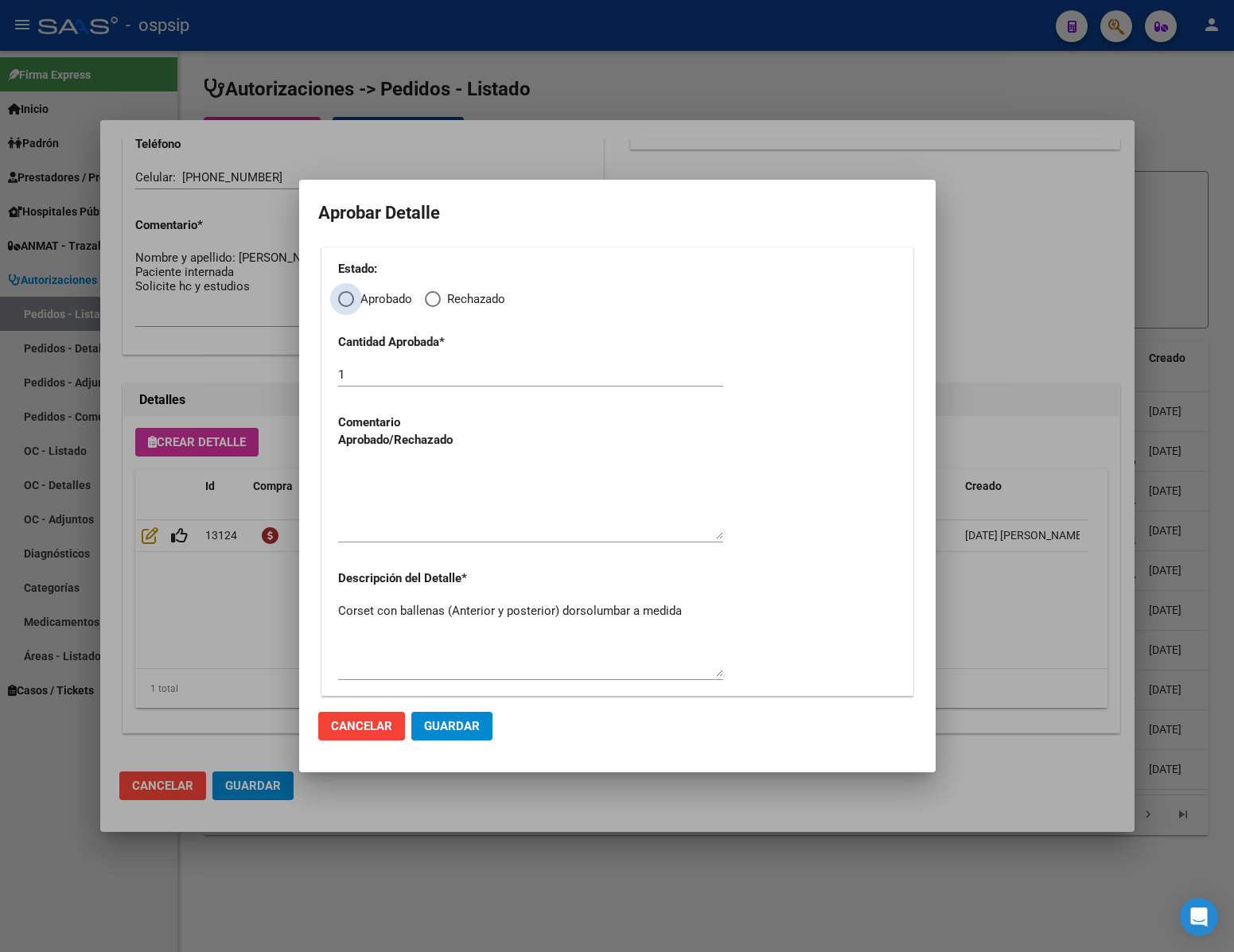
click at [351, 296] on span "Elija una opción" at bounding box center [347, 299] width 16 height 16
click at [351, 296] on input "Aprobado" at bounding box center [347, 299] width 16 height 16
radio input "true"
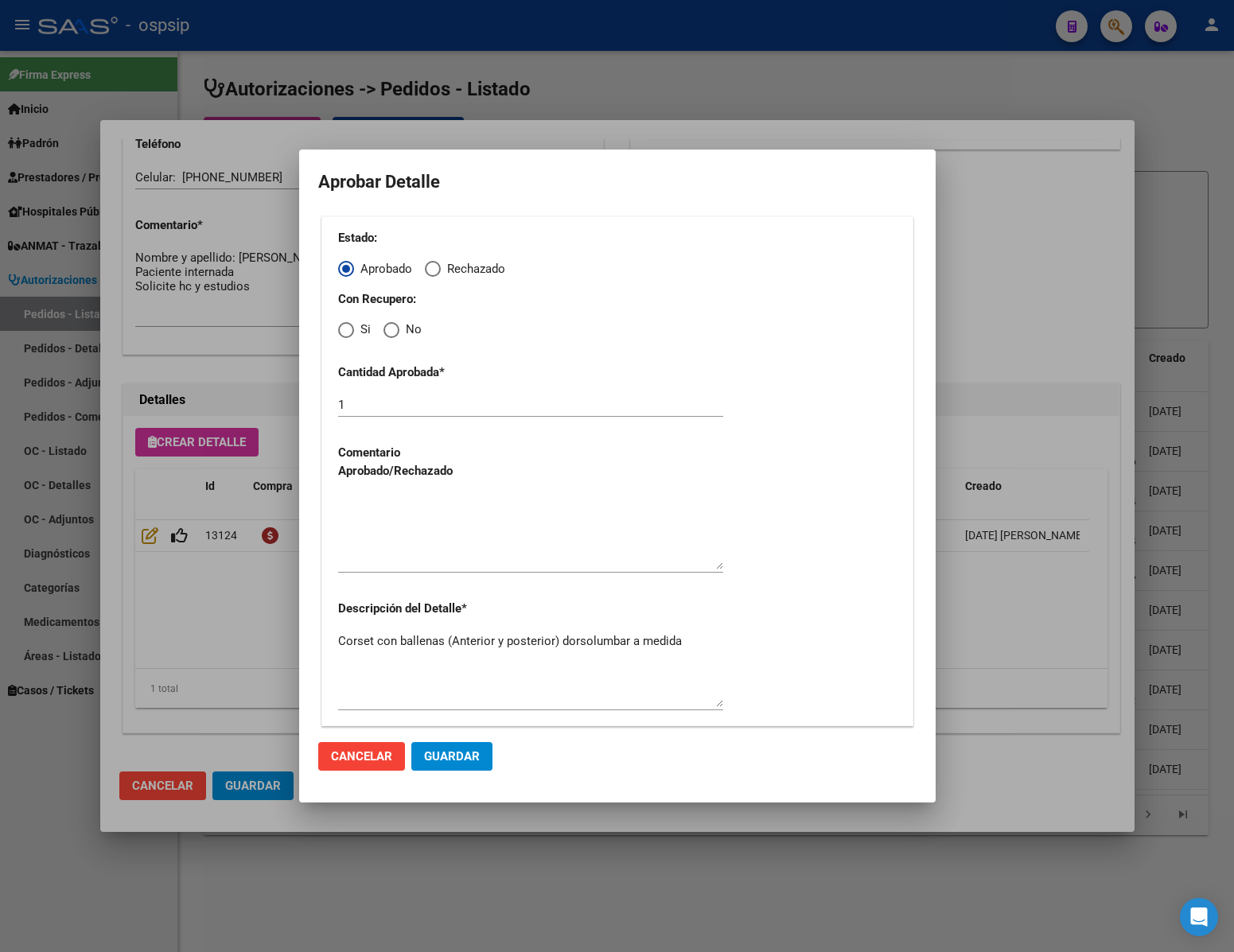
click at [389, 325] on span "Elija una opción" at bounding box center [391, 330] width 16 height 16
click at [389, 325] on input "No" at bounding box center [391, 330] width 16 height 16
radio input "true"
click at [432, 547] on textarea at bounding box center [531, 532] width 385 height 75
type textarea "."
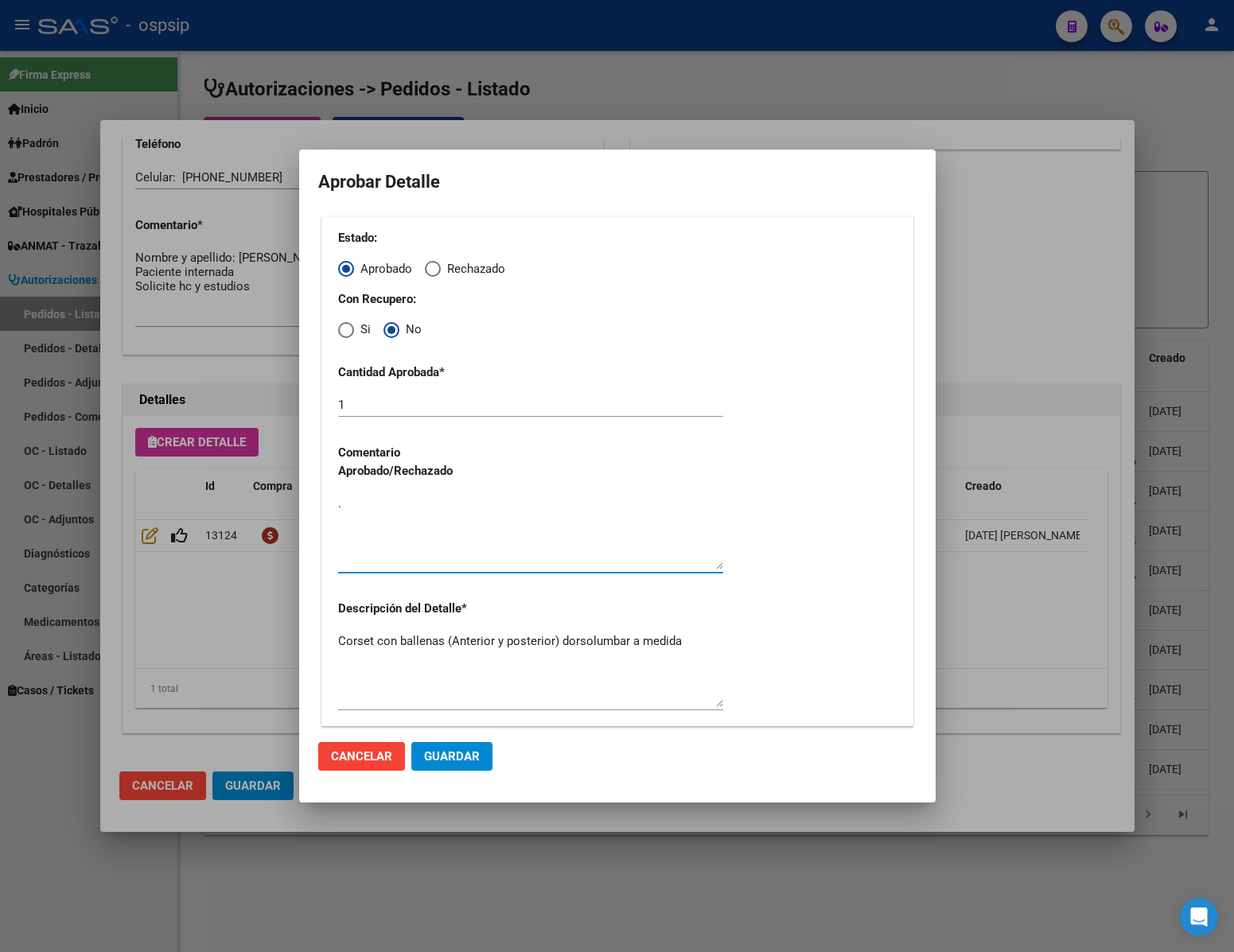
click at [466, 764] on button "Guardar" at bounding box center [452, 756] width 81 height 28
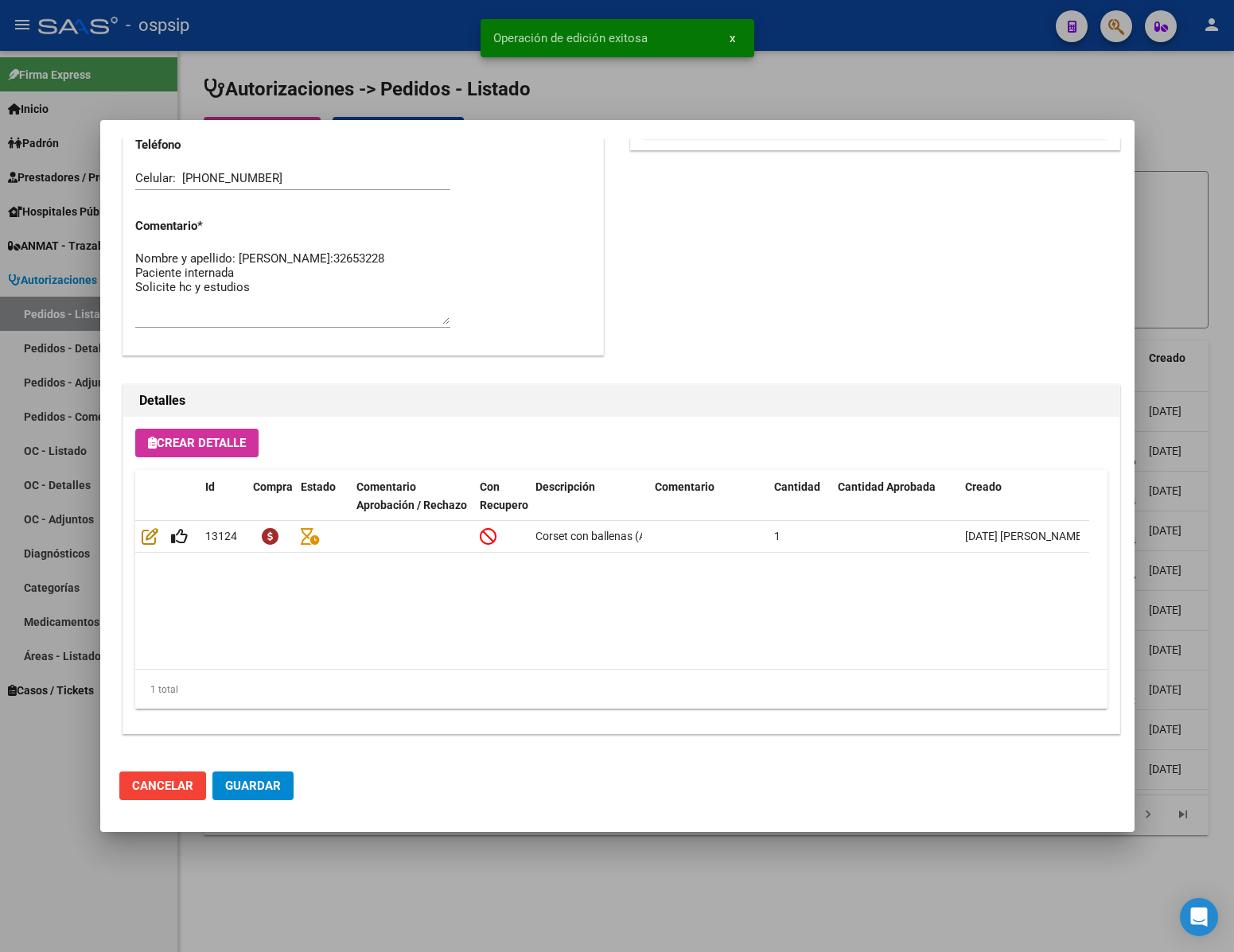
type input "[GEOGRAPHIC_DATA], BOSQUES, LOBOS 1999"
click at [237, 787] on span "Guardar" at bounding box center [253, 785] width 56 height 14
drag, startPoint x: 298, startPoint y: 871, endPoint x: 298, endPoint y: 858, distance: 13.0
click at [299, 865] on div at bounding box center [617, 476] width 1234 height 952
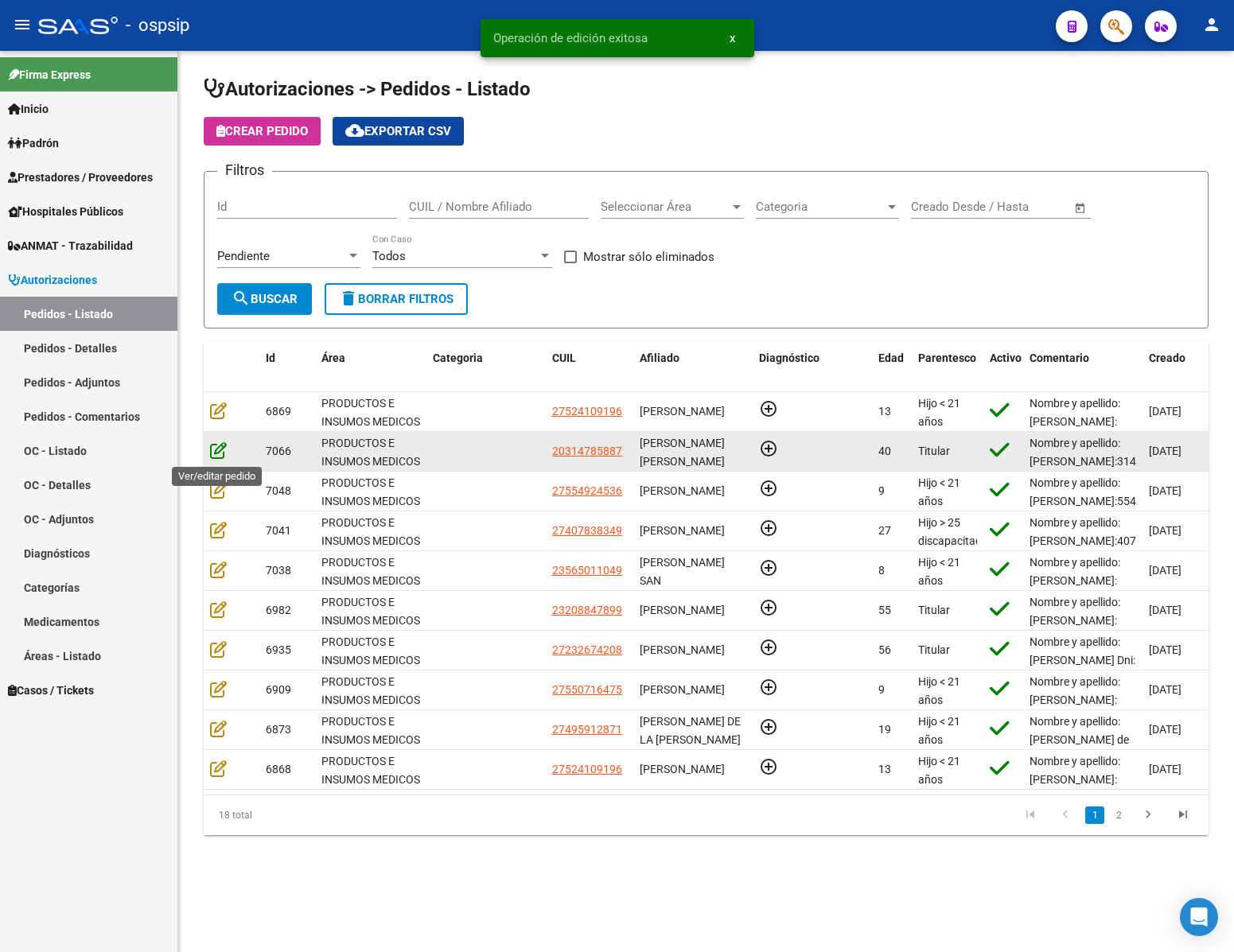
click at [217, 458] on icon at bounding box center [218, 451] width 17 height 18
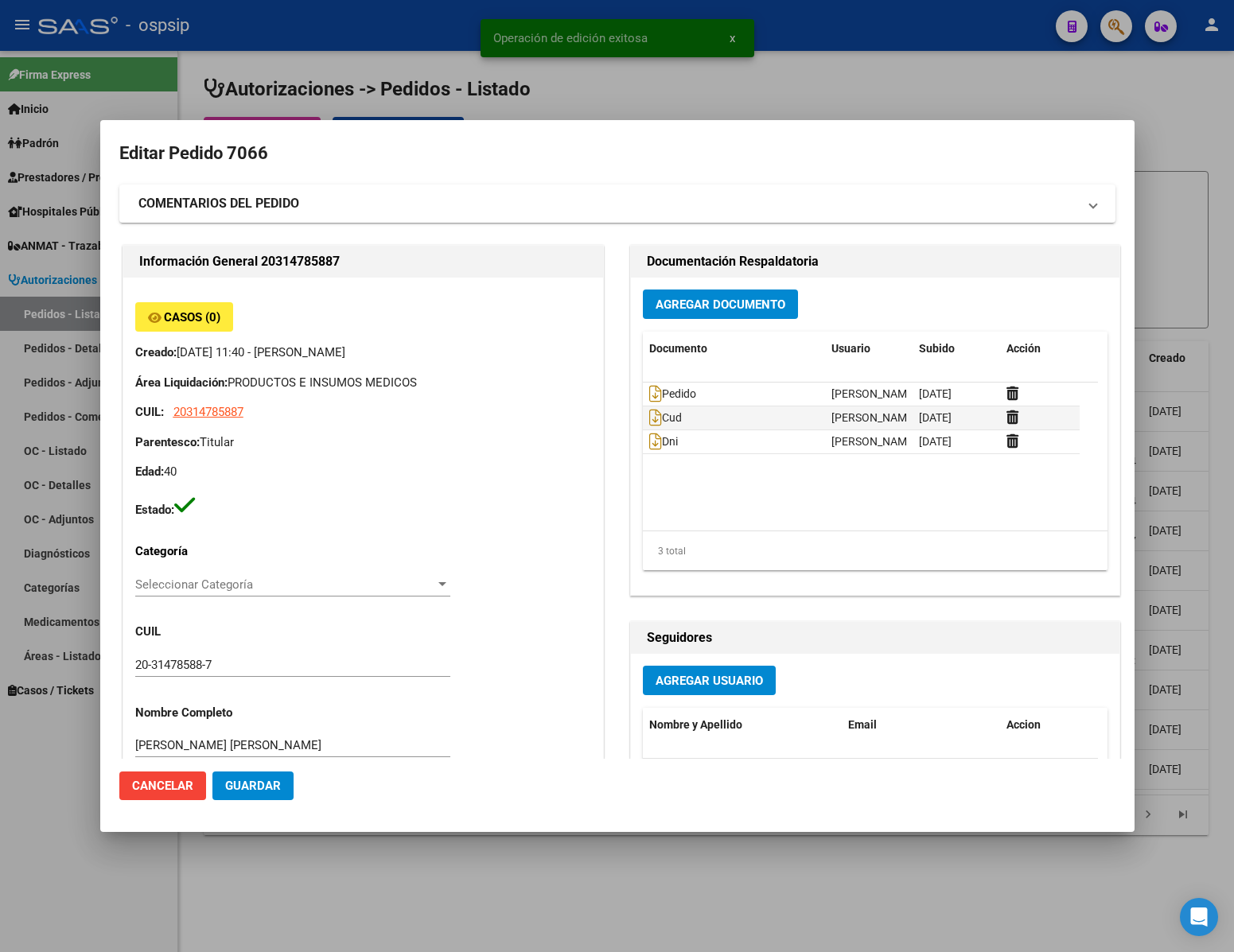
type input "[PERSON_NAME]"
type input "[GEOGRAPHIC_DATA], [PERSON_NAME], [PERSON_NAME] 1431"
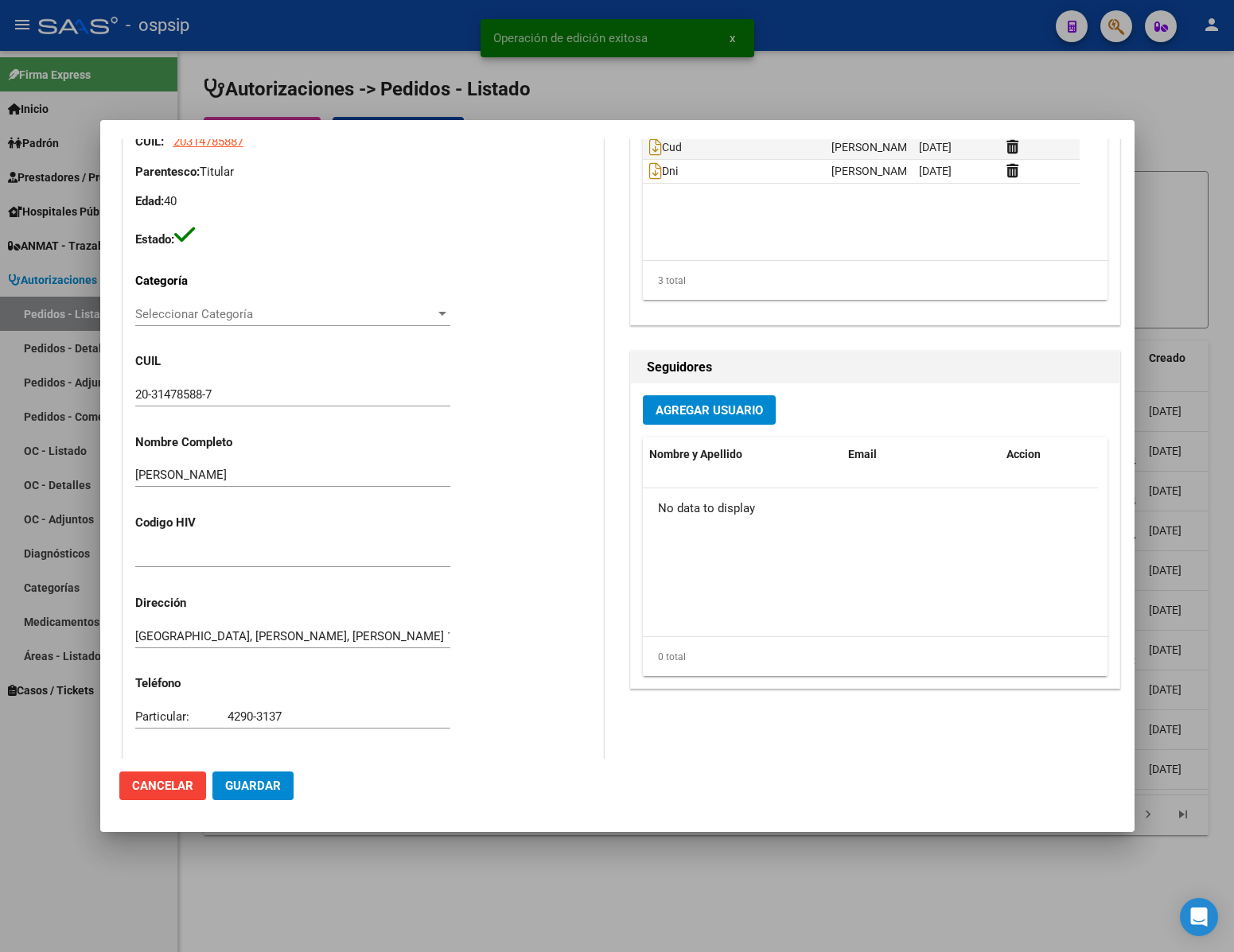
scroll to position [810, 0]
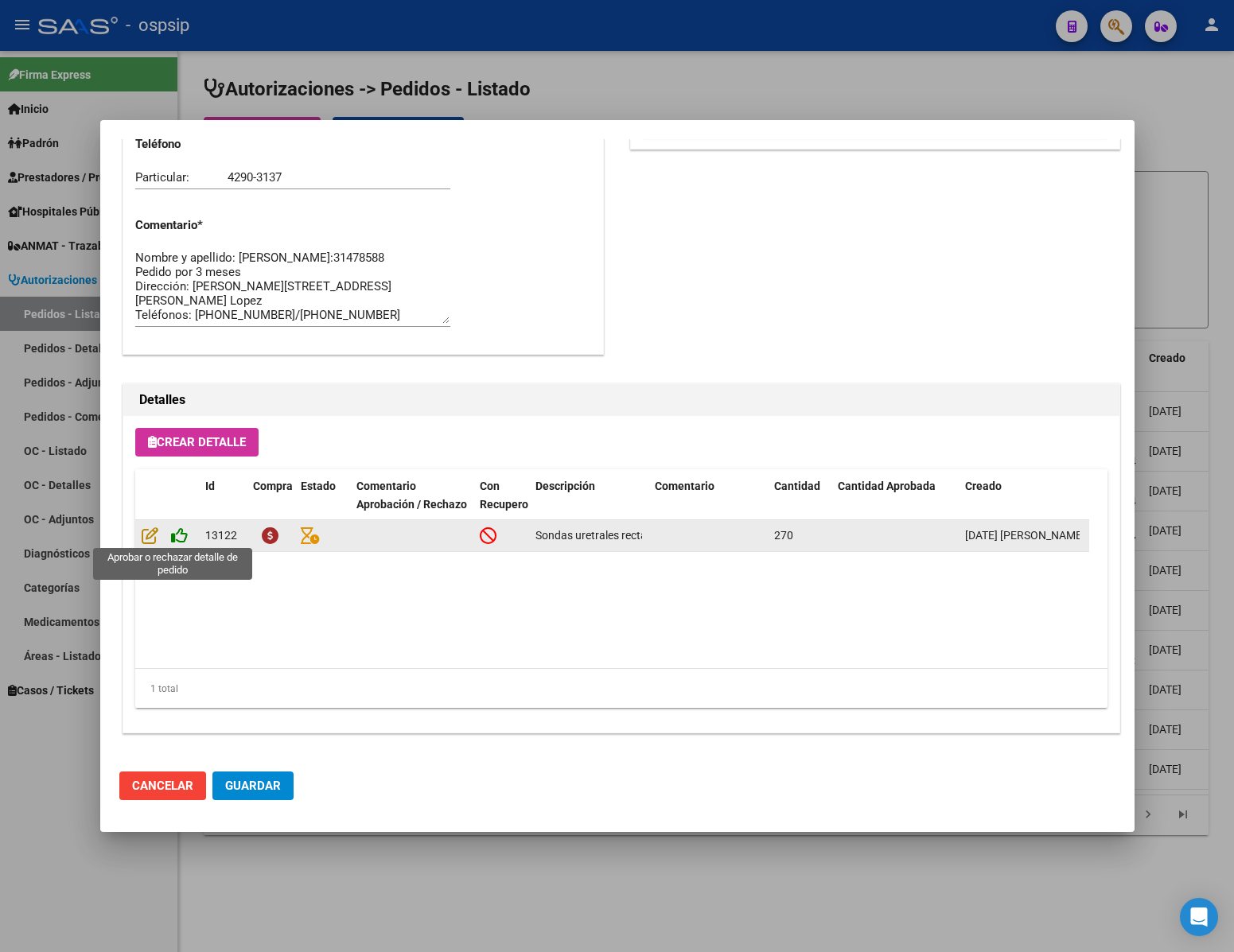
click at [180, 538] on icon at bounding box center [179, 535] width 17 height 18
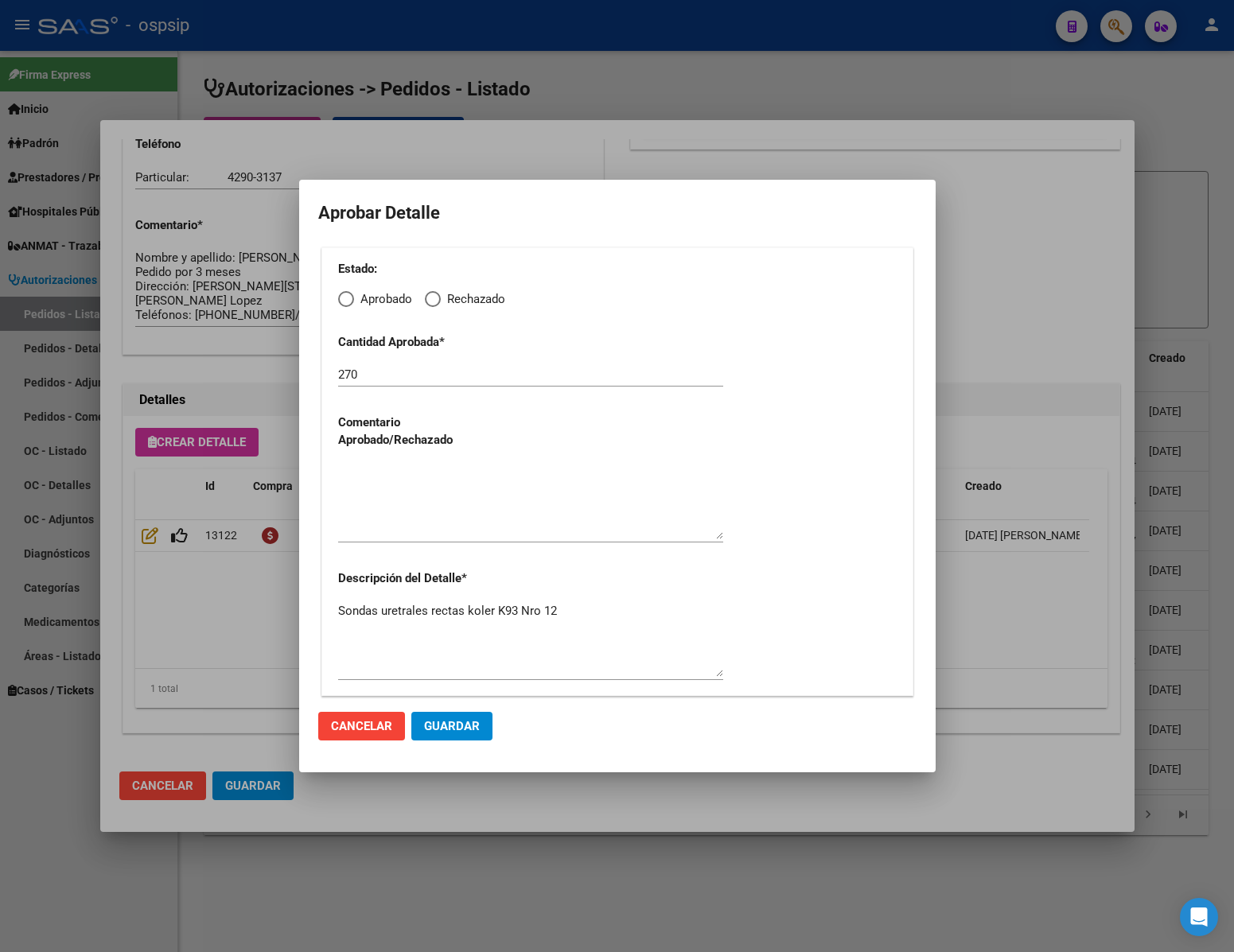
click at [347, 298] on span "Elija una opción" at bounding box center [347, 299] width 16 height 16
click at [347, 298] on input "Aprobado" at bounding box center [347, 299] width 16 height 16
radio input "true"
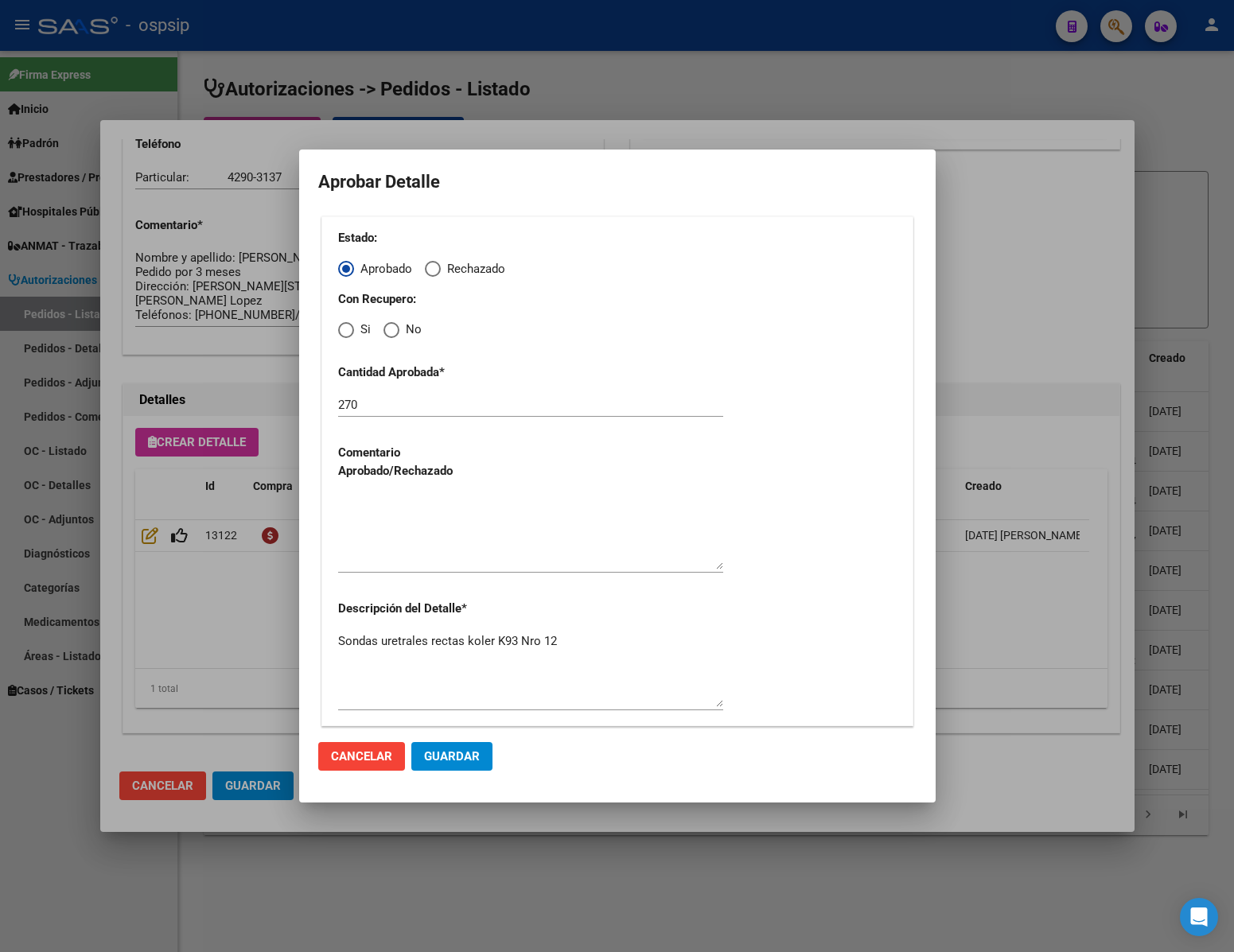
click at [396, 330] on span "Elija una opción" at bounding box center [391, 330] width 16 height 16
click at [396, 330] on input "No" at bounding box center [391, 330] width 16 height 16
radio input "true"
click at [409, 549] on textarea at bounding box center [531, 532] width 385 height 75
type textarea "."
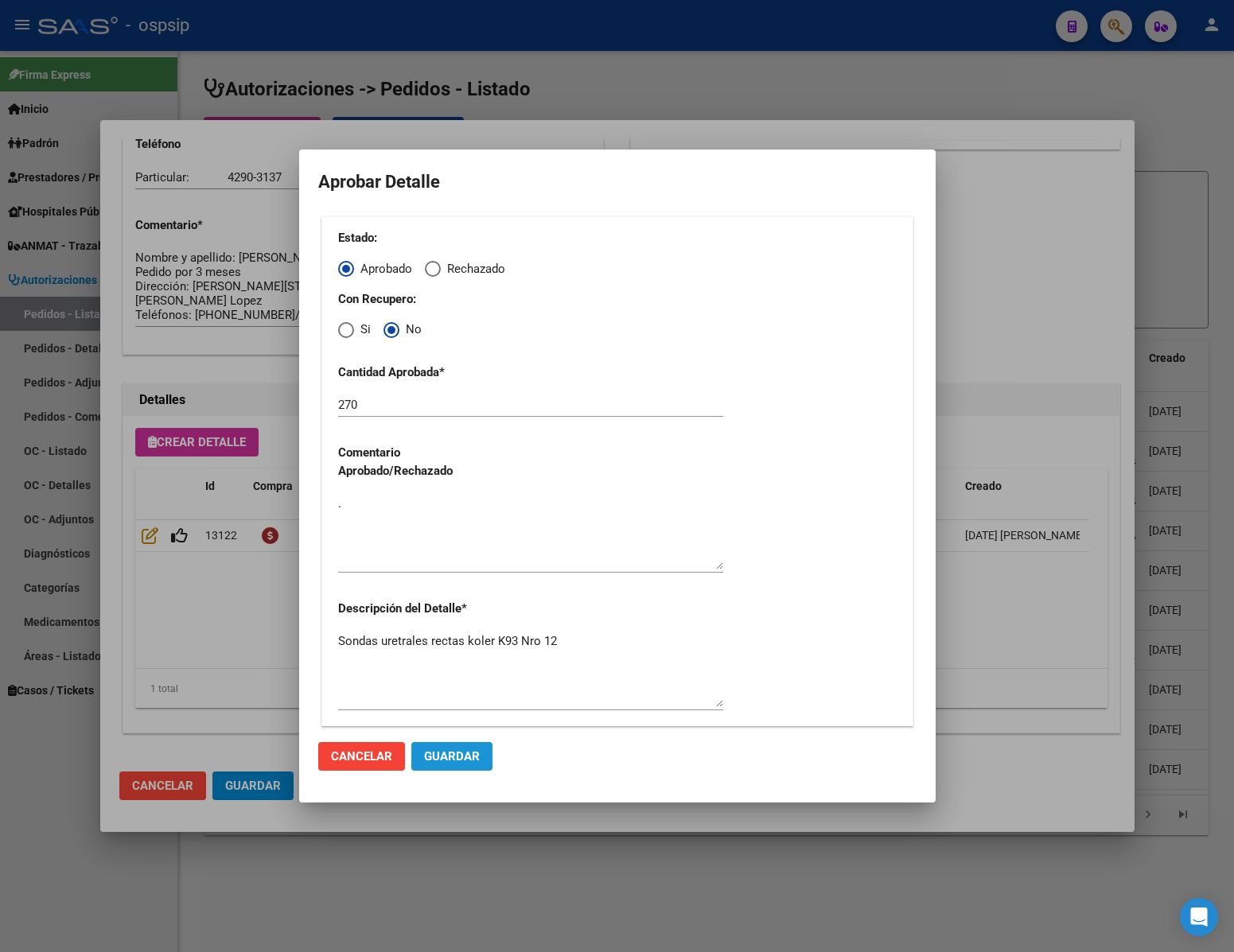
click at [466, 752] on span "Guardar" at bounding box center [452, 756] width 56 height 14
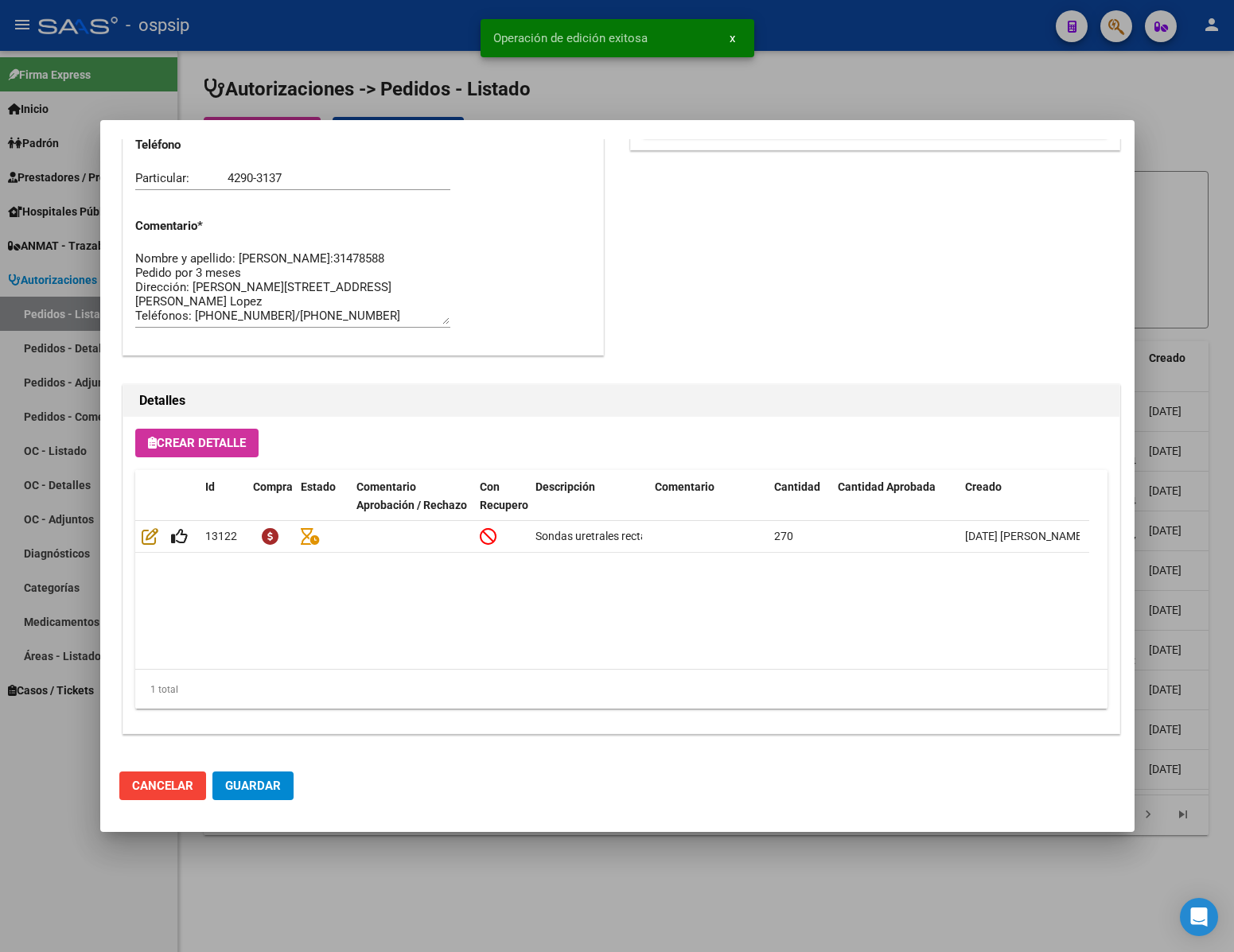
type input "[PERSON_NAME] [PERSON_NAME]"
type input "[GEOGRAPHIC_DATA], [PERSON_NAME], [PERSON_NAME] 1431"
click at [220, 787] on button "Guardar" at bounding box center [252, 785] width 81 height 28
click at [395, 899] on div at bounding box center [617, 476] width 1234 height 952
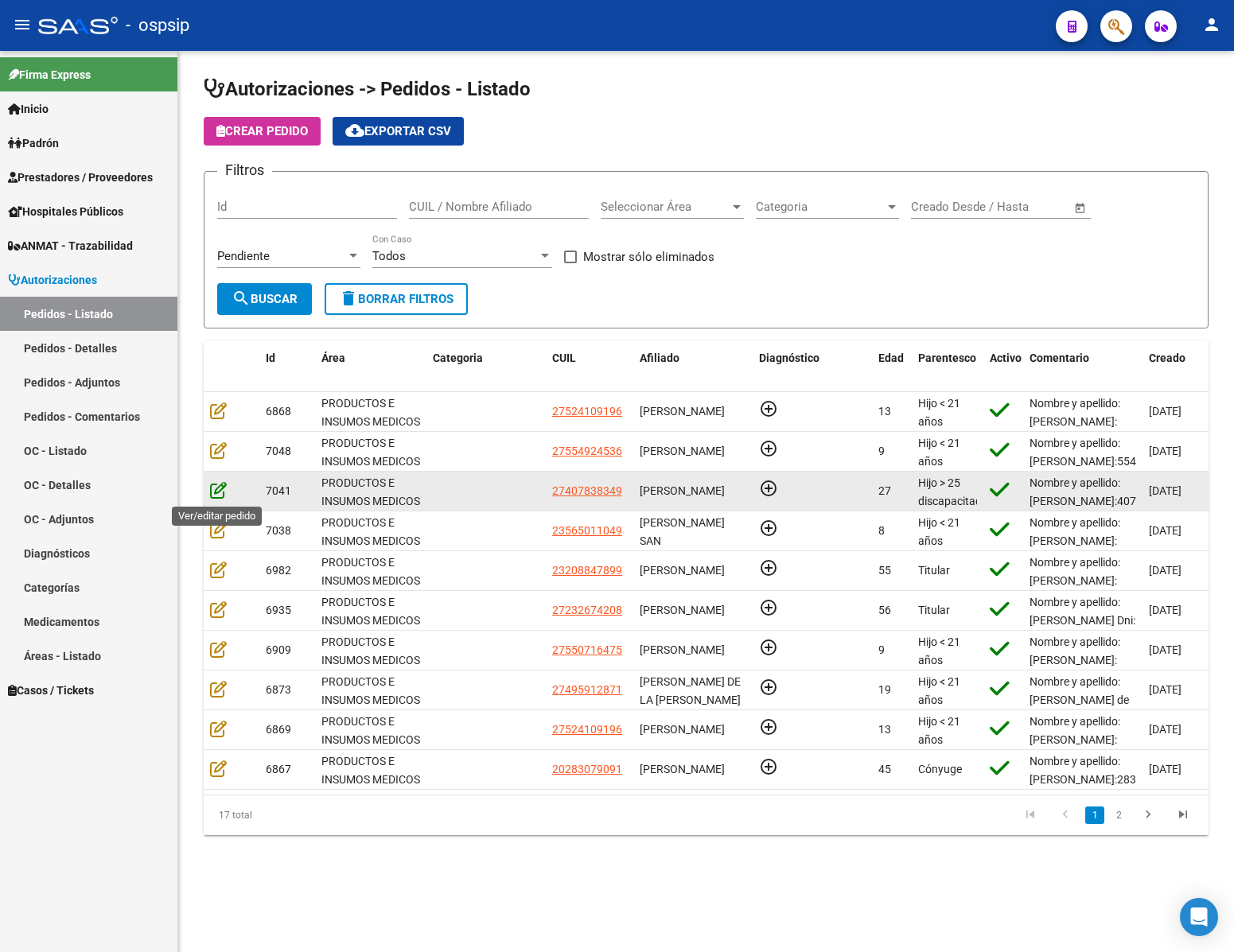
click at [218, 492] on icon at bounding box center [218, 490] width 17 height 18
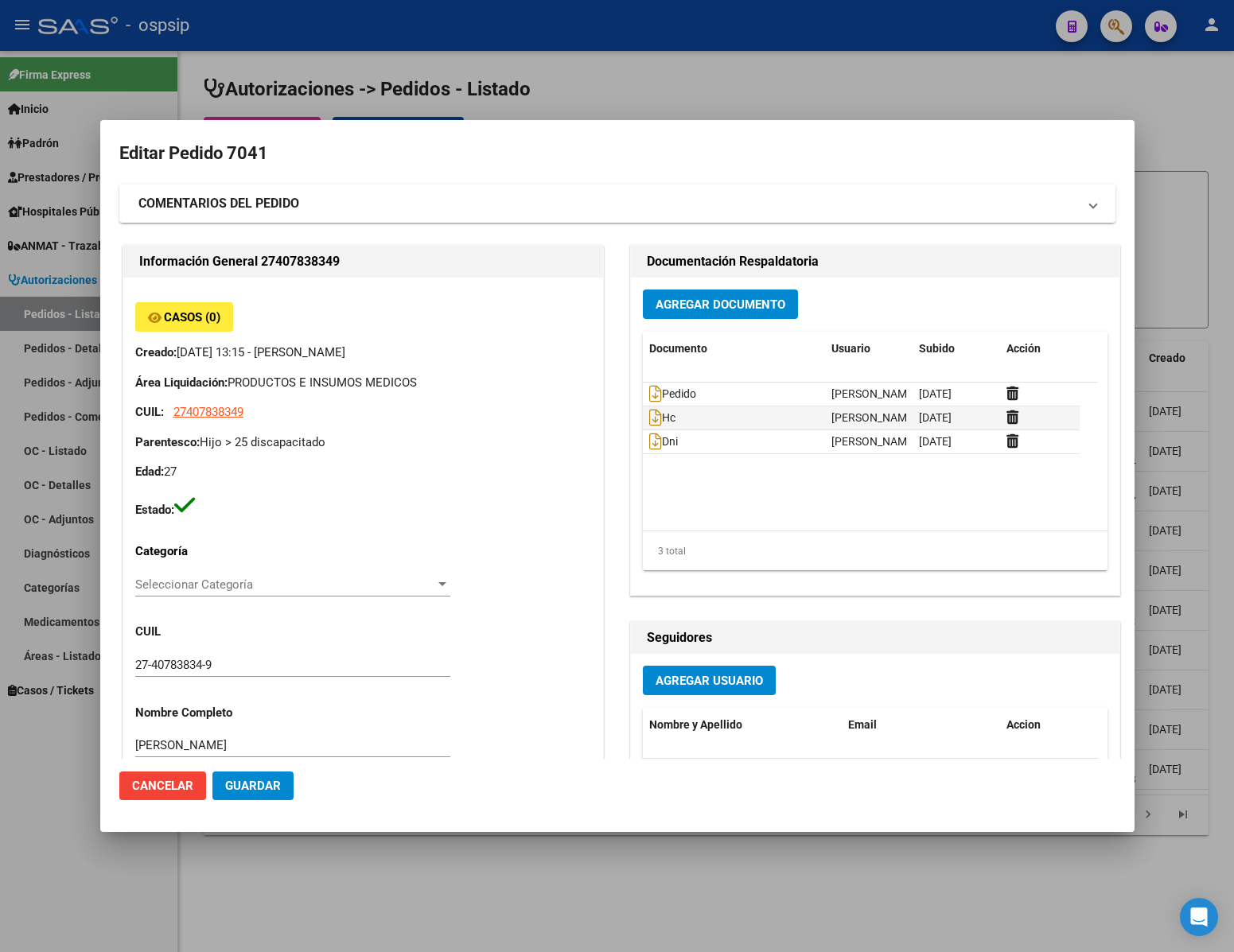
type input "[GEOGRAPHIC_DATA], [PERSON_NAME], [PERSON_NAME] 3860"
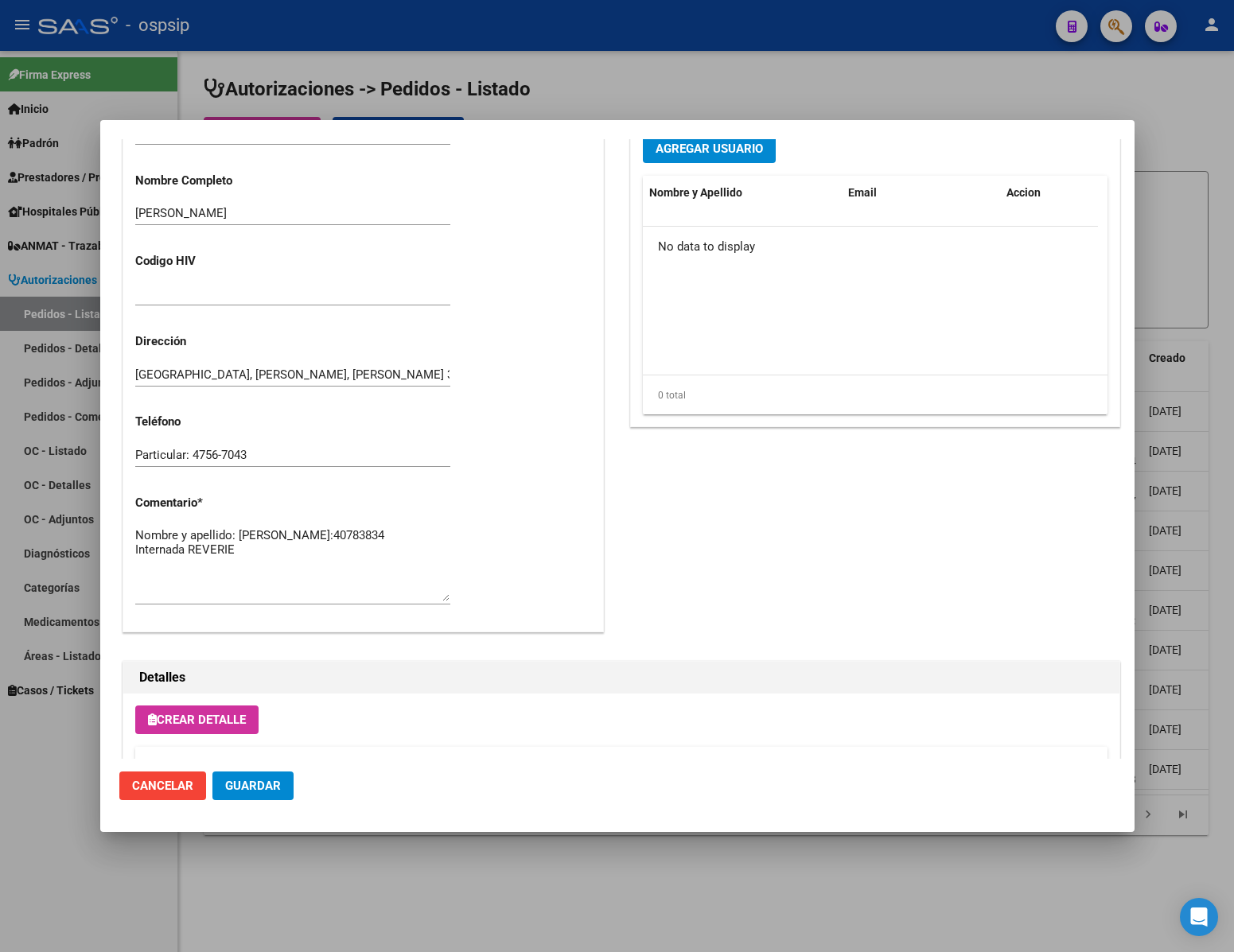
scroll to position [716, 0]
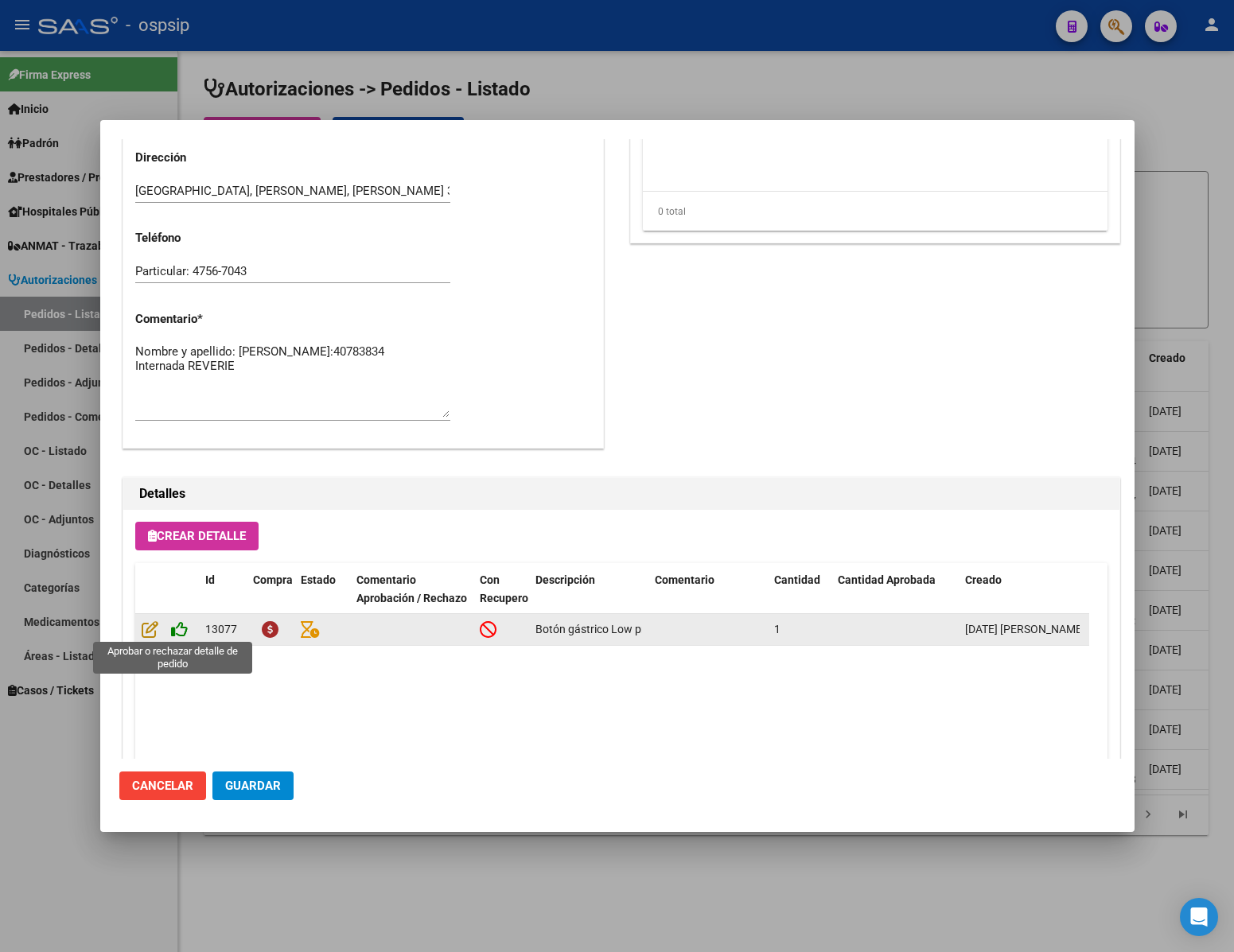
click at [184, 625] on icon at bounding box center [179, 630] width 17 height 18
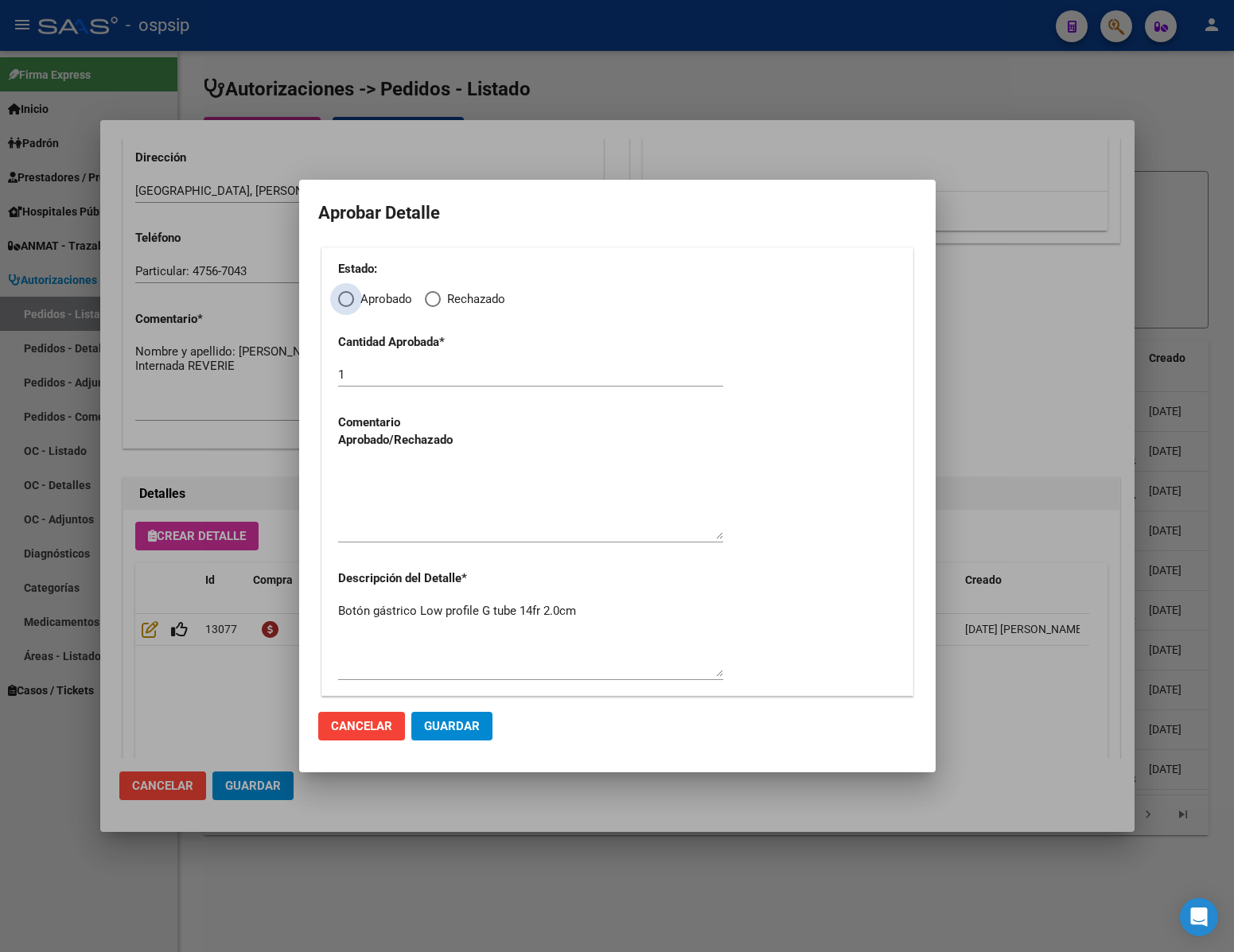
click at [346, 299] on span "Elija una opción" at bounding box center [347, 299] width 16 height 16
click at [346, 299] on input "Aprobado" at bounding box center [347, 299] width 16 height 16
radio input "true"
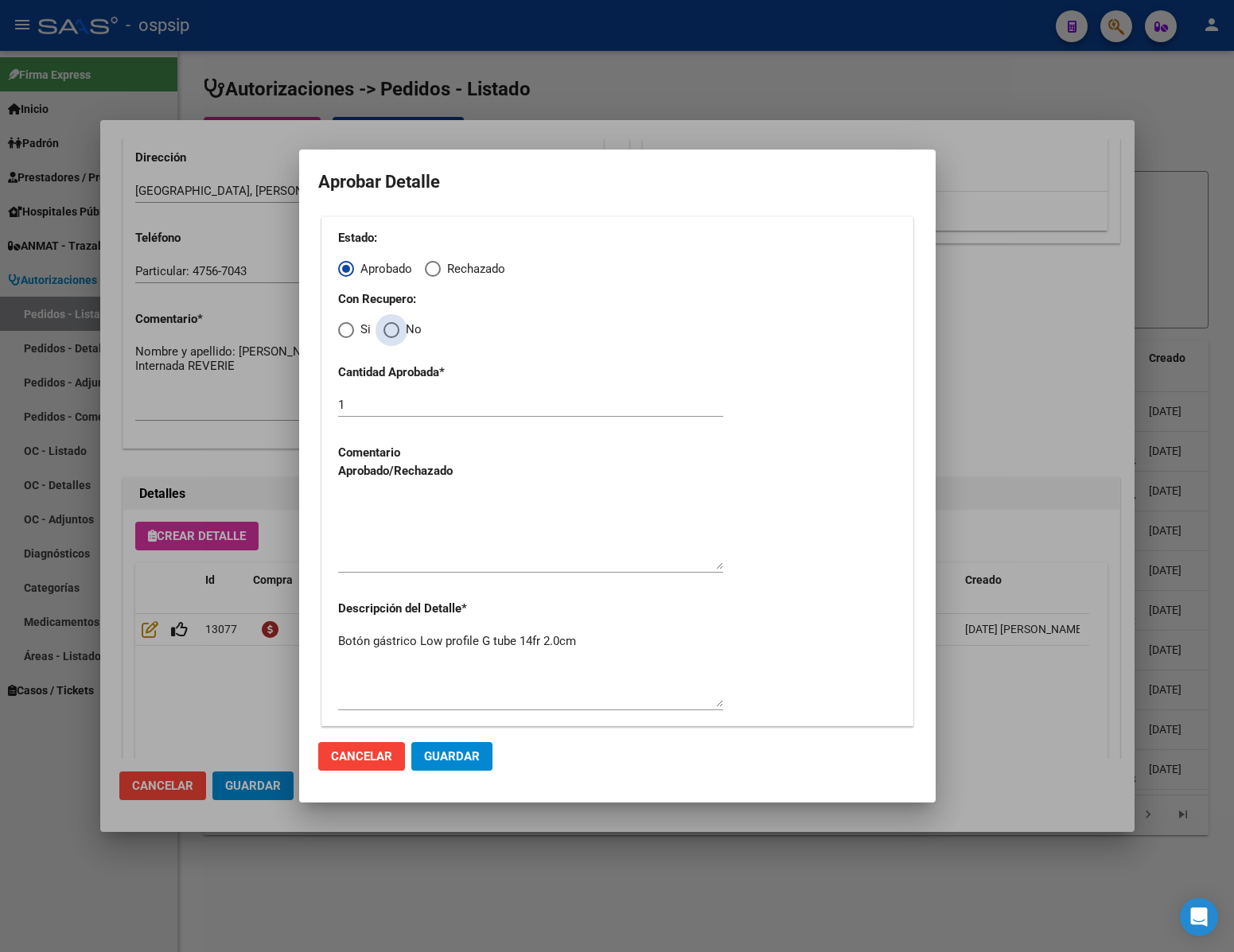
drag, startPoint x: 392, startPoint y: 332, endPoint x: 418, endPoint y: 413, distance: 85.1
click at [392, 334] on span "Elija una opción" at bounding box center [391, 330] width 16 height 16
click at [392, 334] on input "No" at bounding box center [391, 330] width 16 height 16
radio input "true"
click at [437, 569] on textarea at bounding box center [531, 532] width 385 height 75
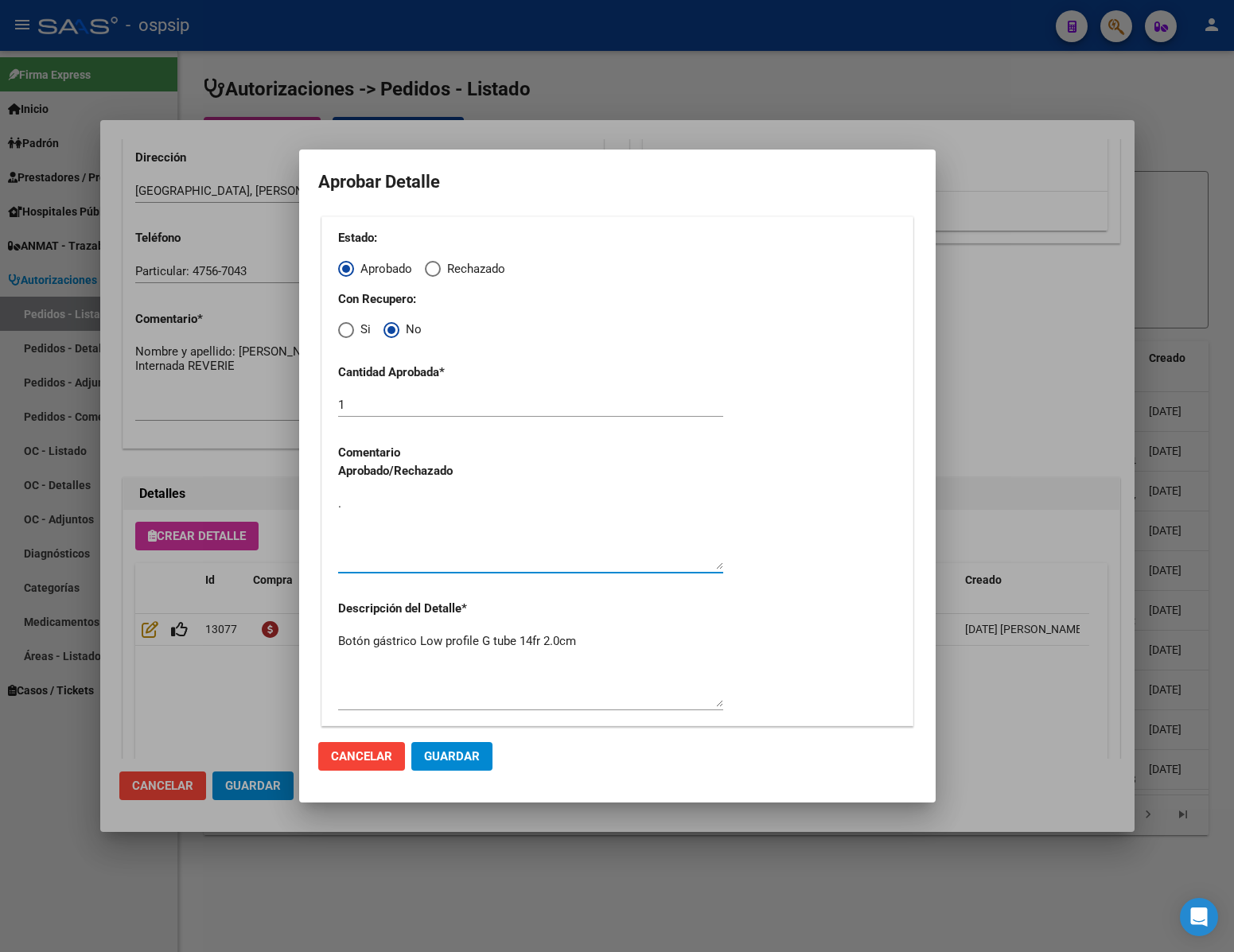
type textarea "."
click at [456, 750] on span "Guardar" at bounding box center [452, 756] width 56 height 14
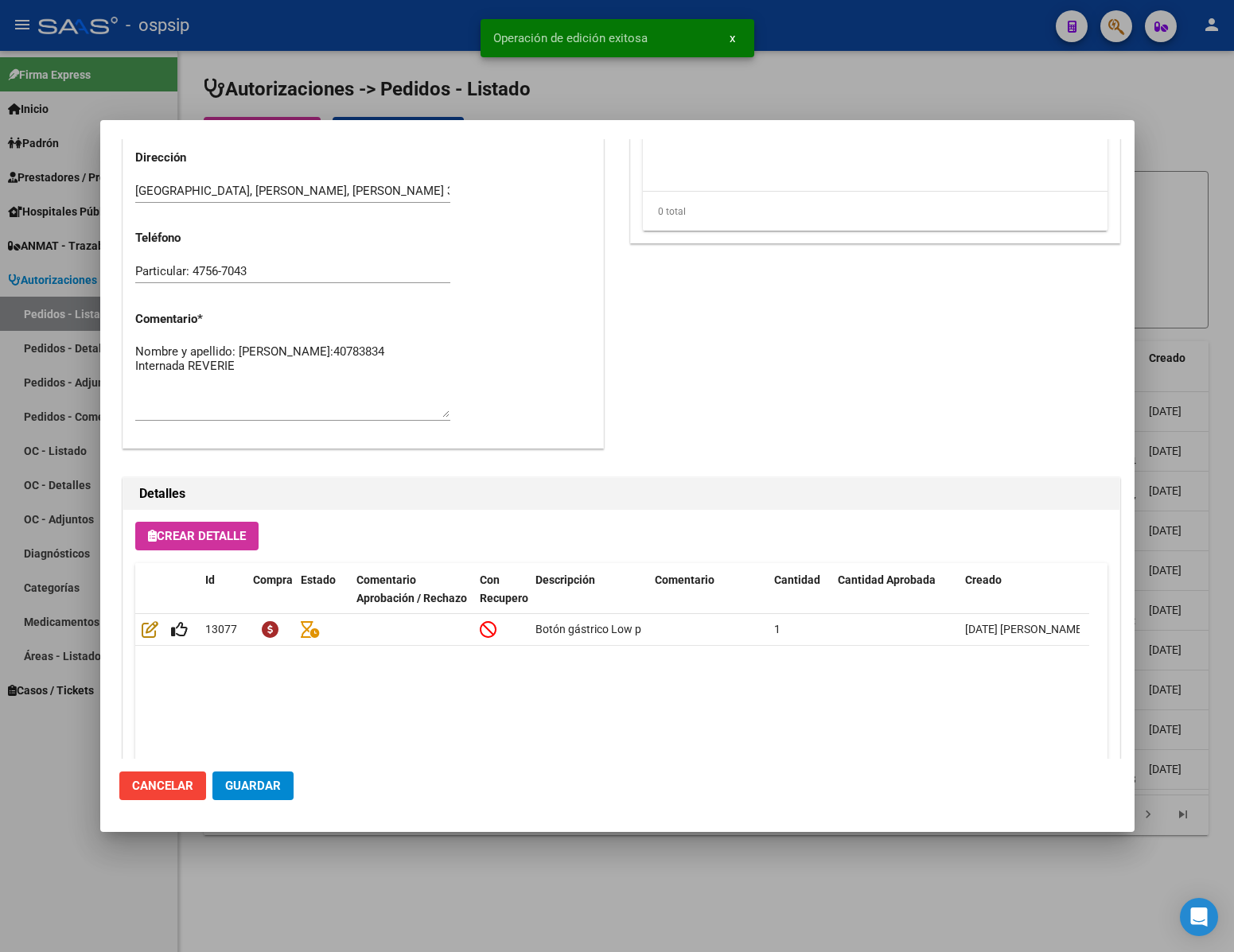
type input "[GEOGRAPHIC_DATA], [PERSON_NAME], [PERSON_NAME] 3860"
click at [256, 785] on span "Guardar" at bounding box center [253, 785] width 56 height 14
click at [359, 867] on div at bounding box center [617, 476] width 1234 height 952
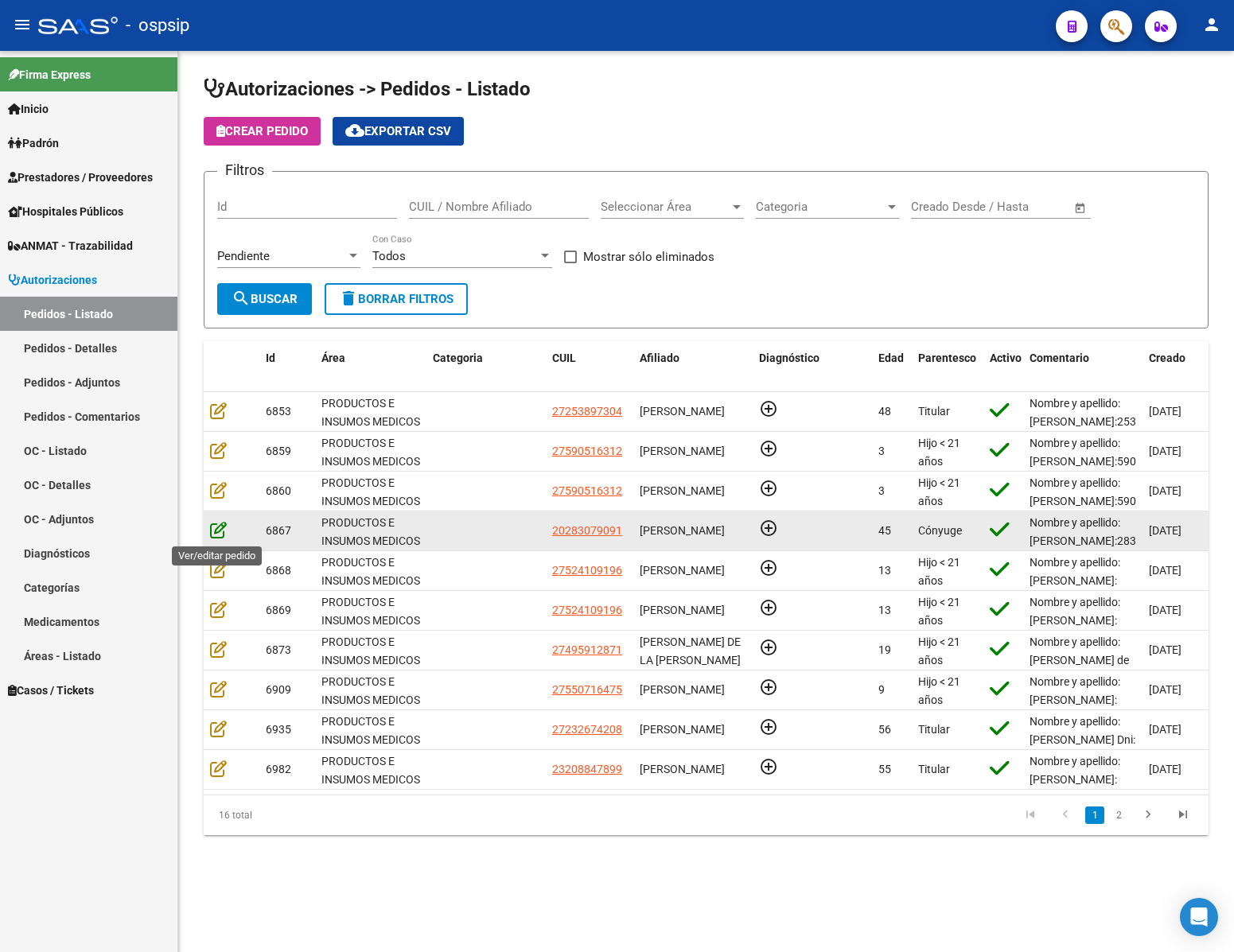
click at [216, 538] on icon at bounding box center [218, 530] width 17 height 18
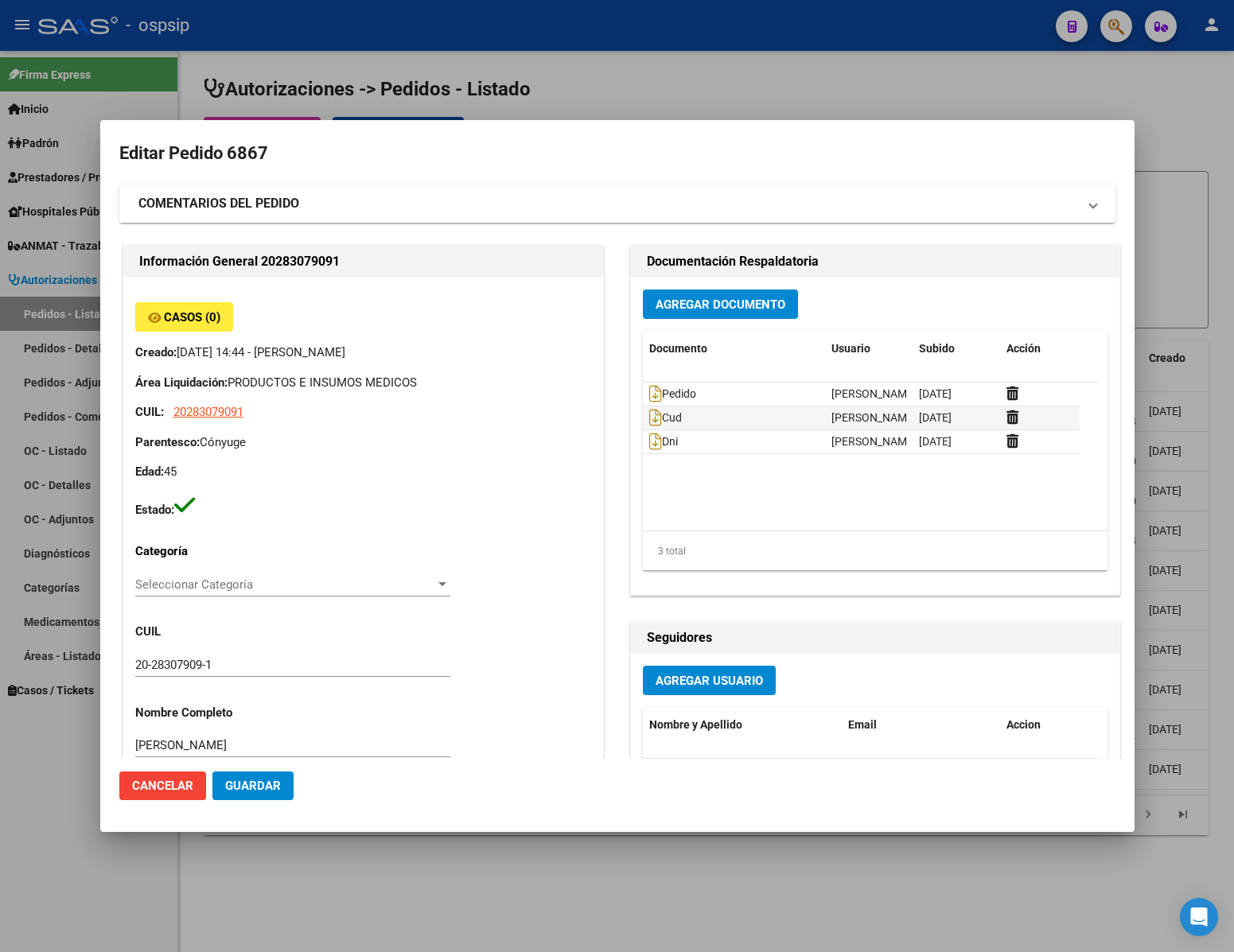
type input "[GEOGRAPHIC_DATA], PRESIDENTE DERQ, ESPAÑA 114"
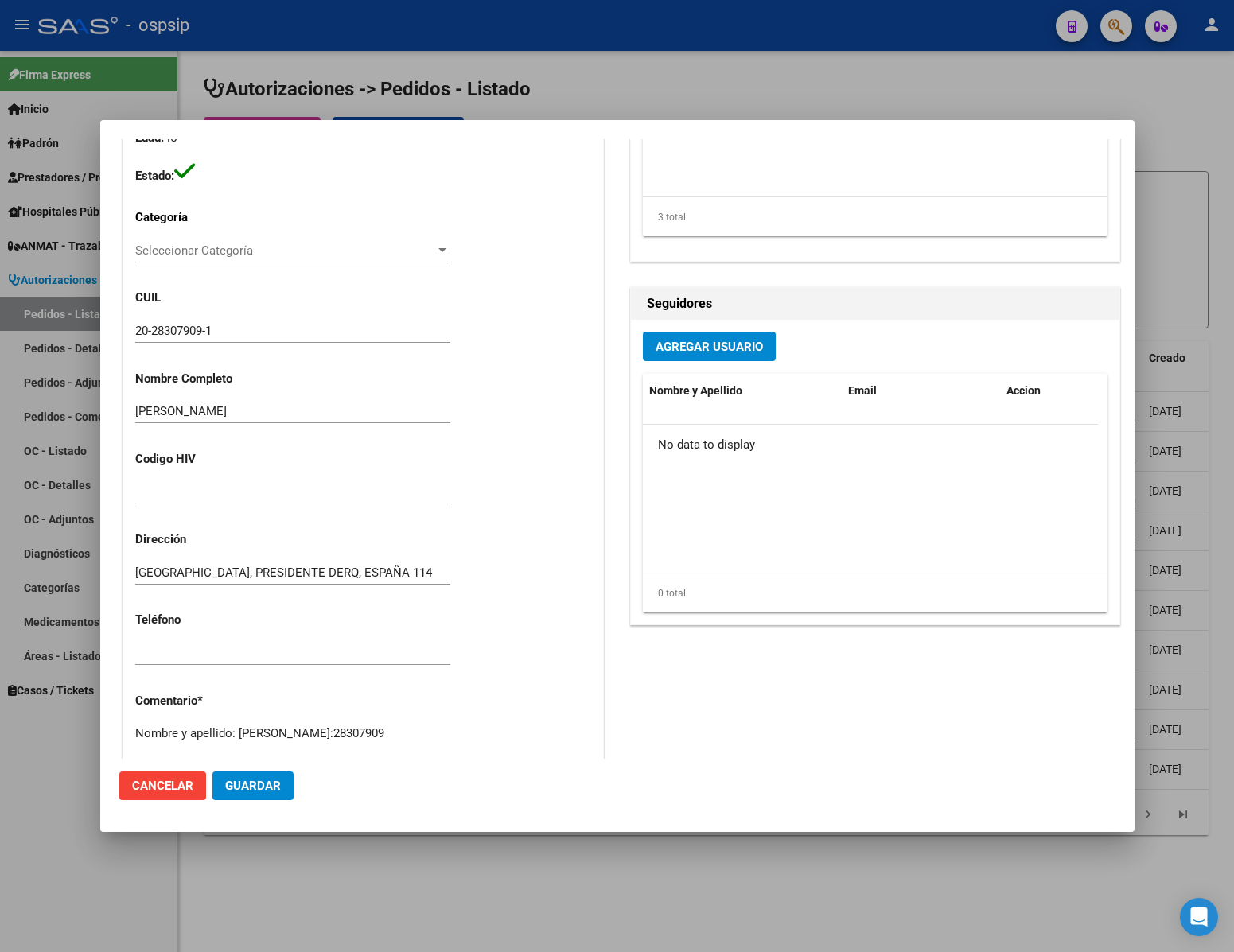
scroll to position [0, 0]
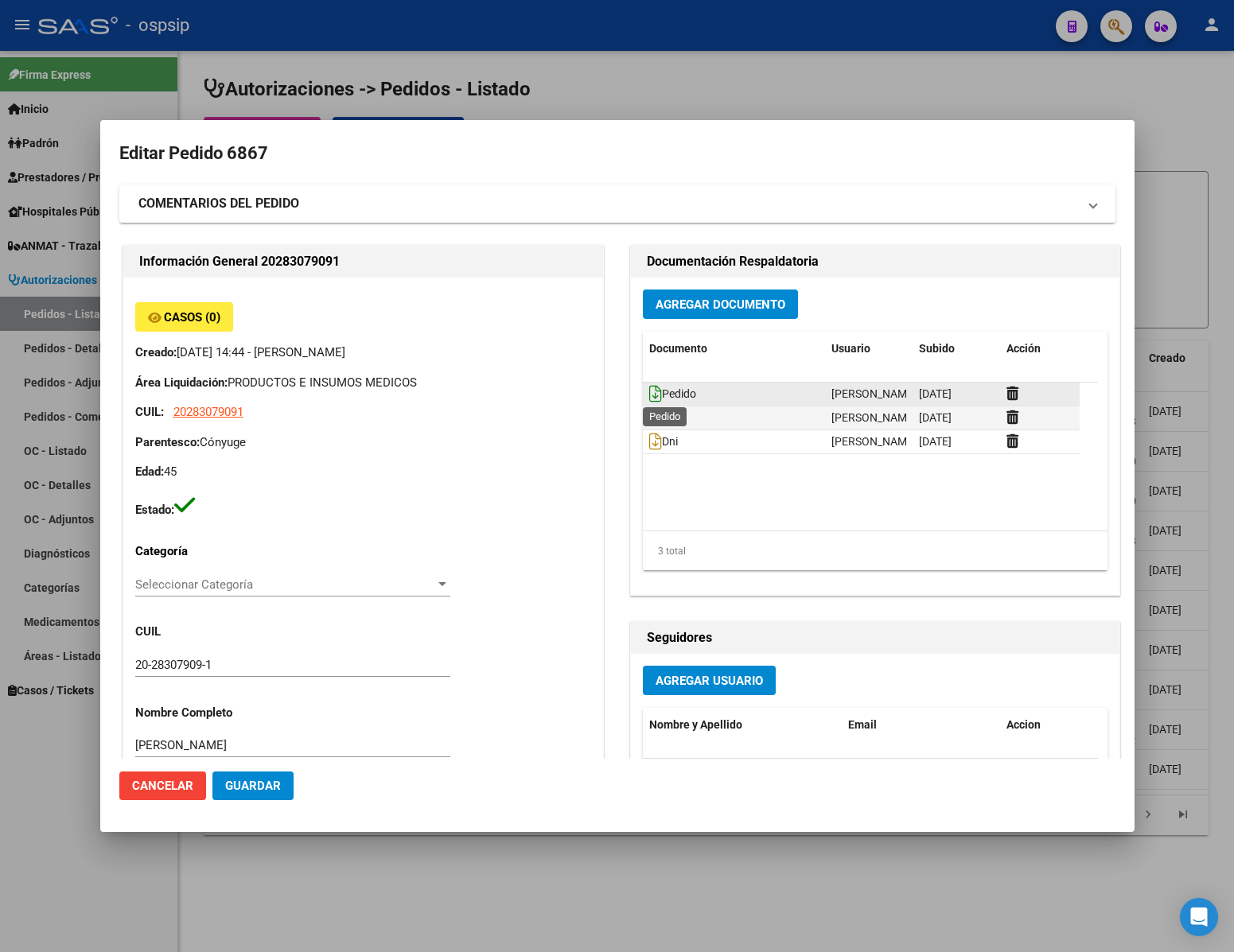
click at [650, 387] on icon at bounding box center [656, 394] width 12 height 18
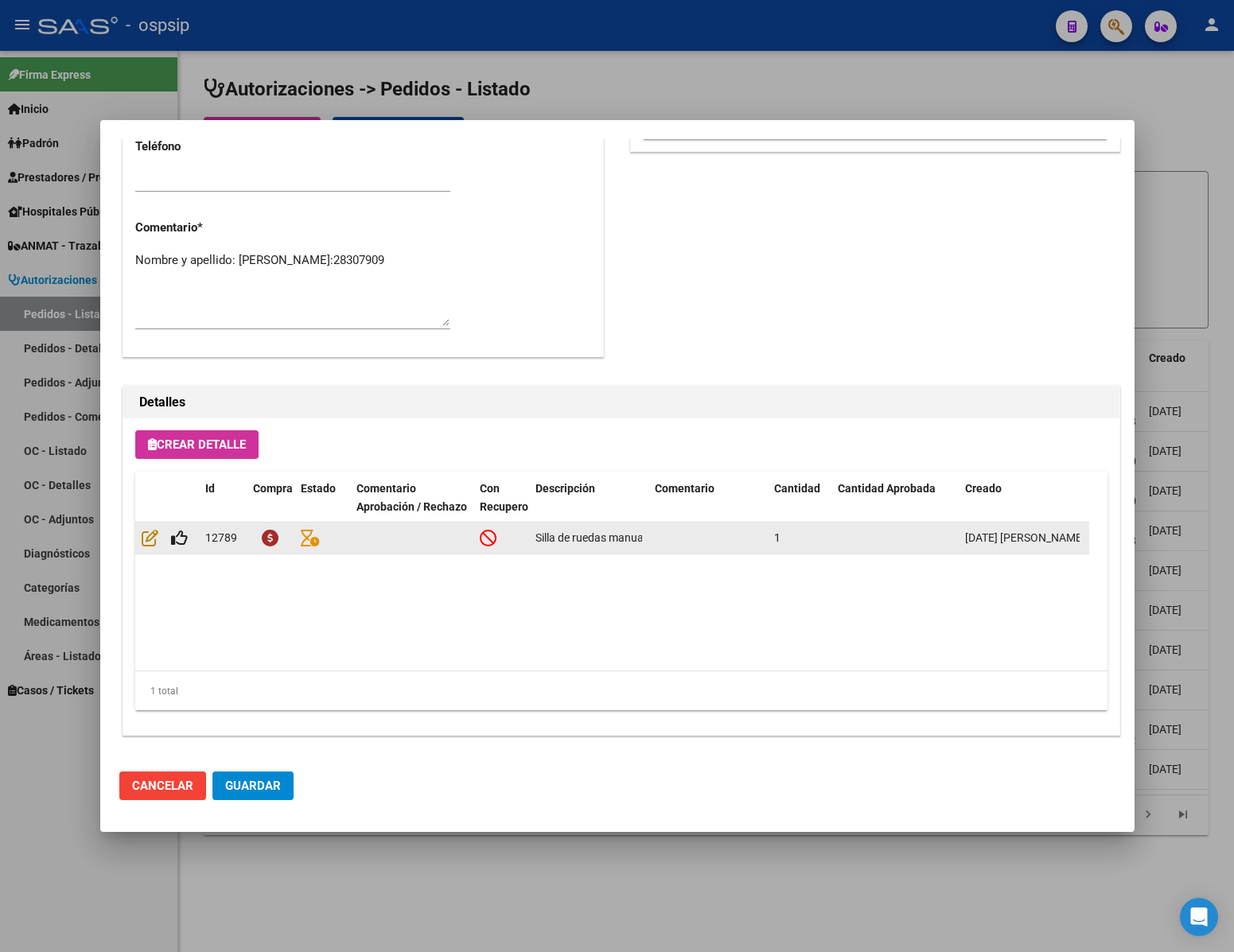
scroll to position [810, 0]
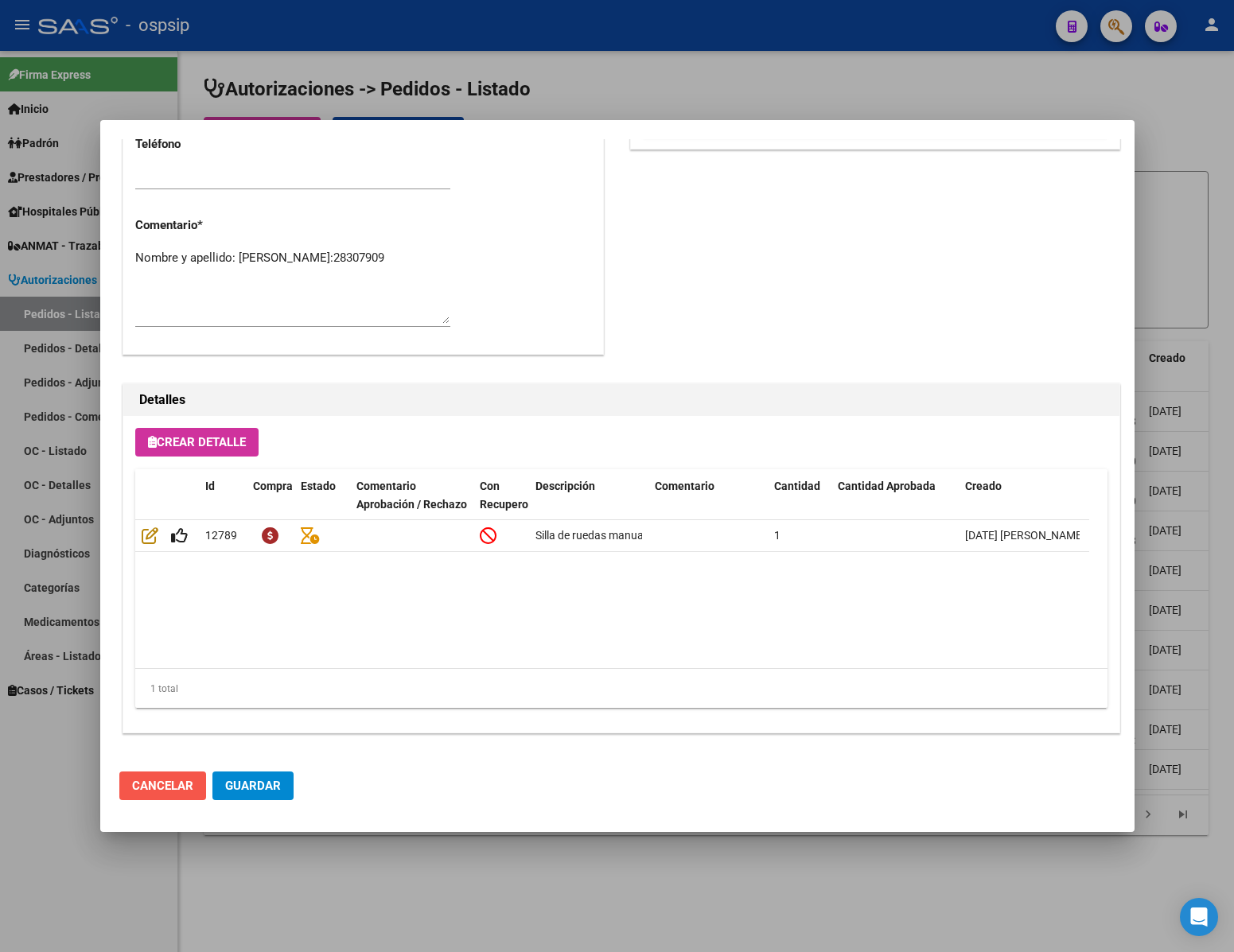
click at [153, 788] on span "Cancelar" at bounding box center [162, 785] width 61 height 14
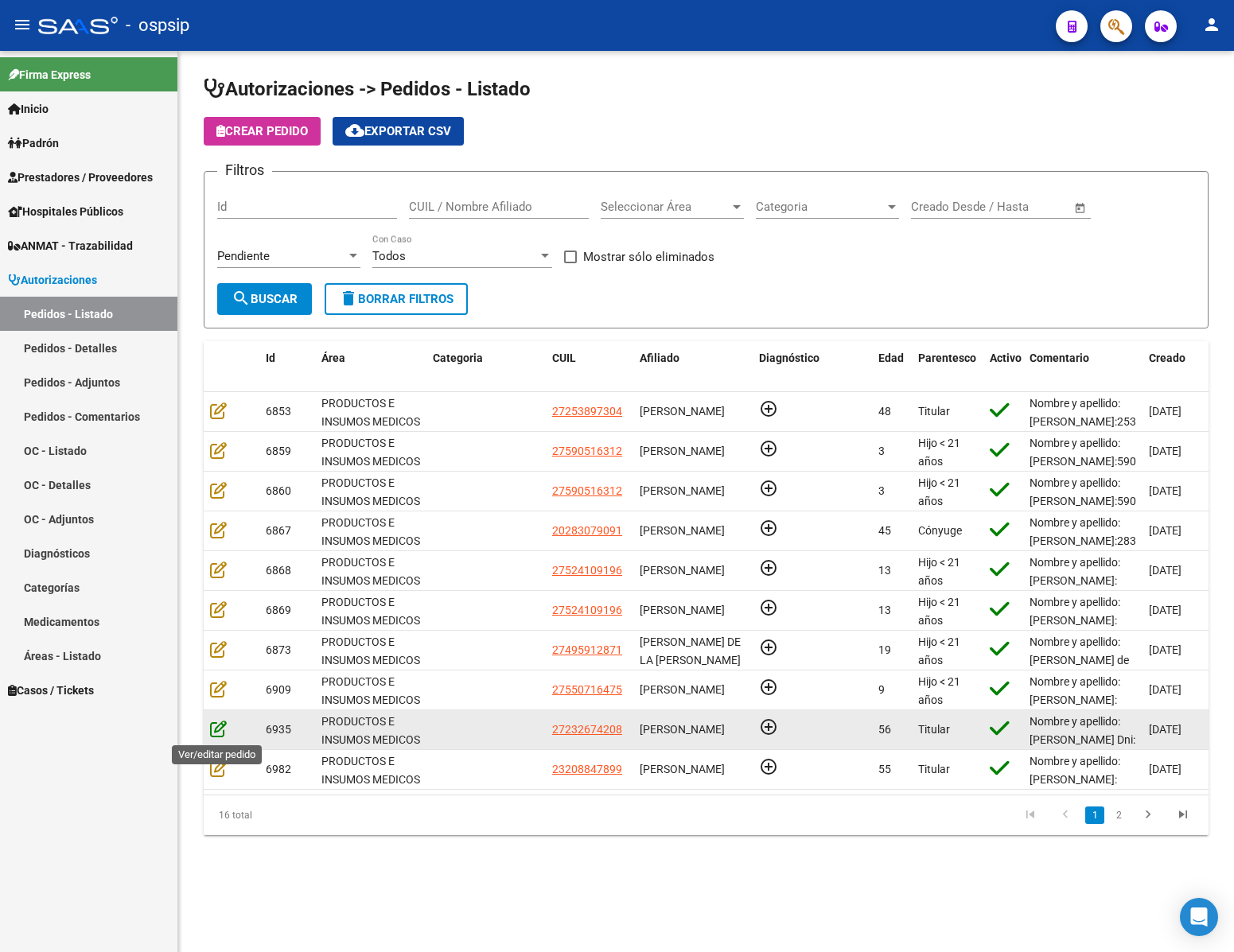
click at [215, 735] on icon at bounding box center [218, 728] width 17 height 18
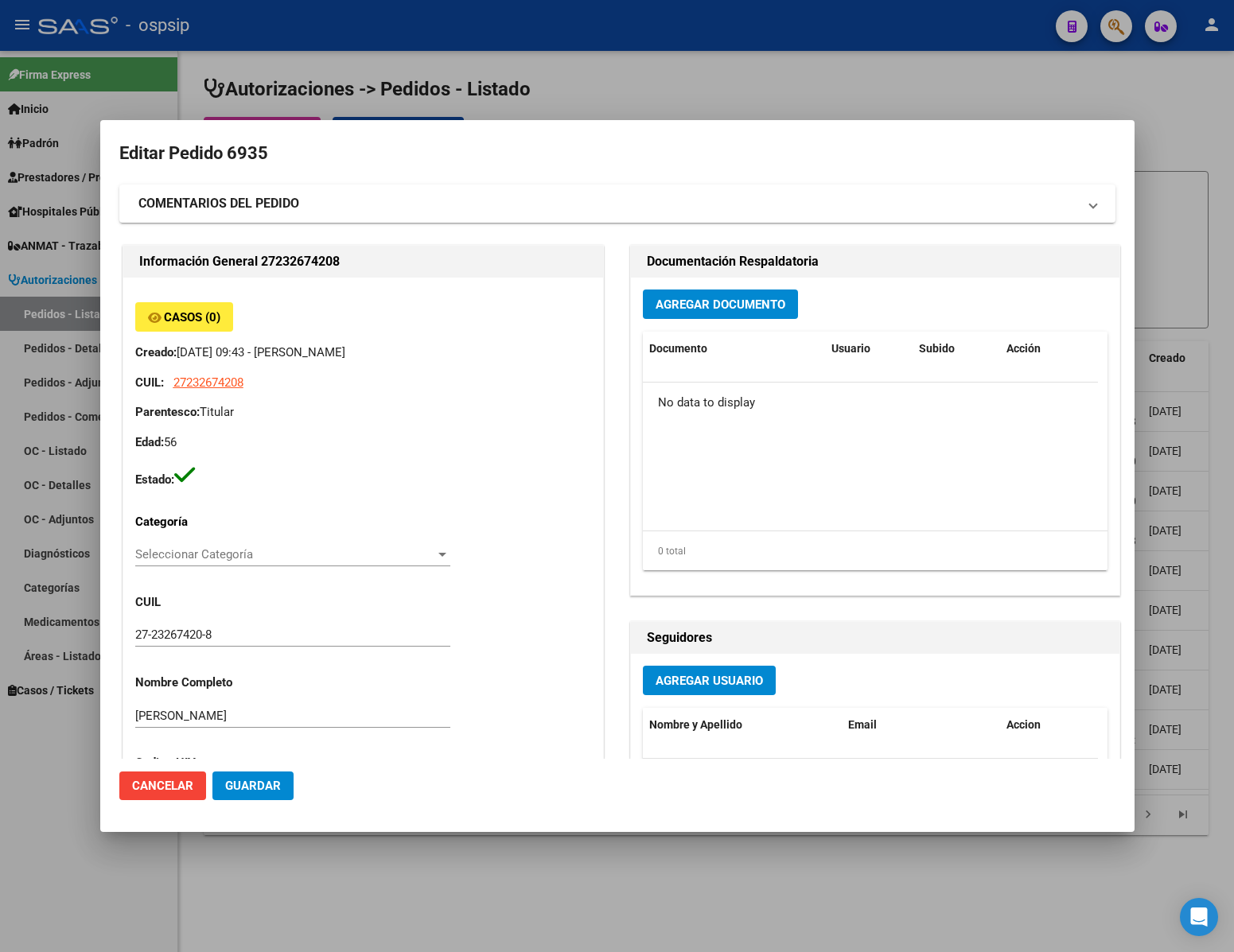
type input "[PERSON_NAME]"
type input "Corrientes, CORRIENTES, [PERSON_NAME] 1833, Piso: 00, Departamento: 0"
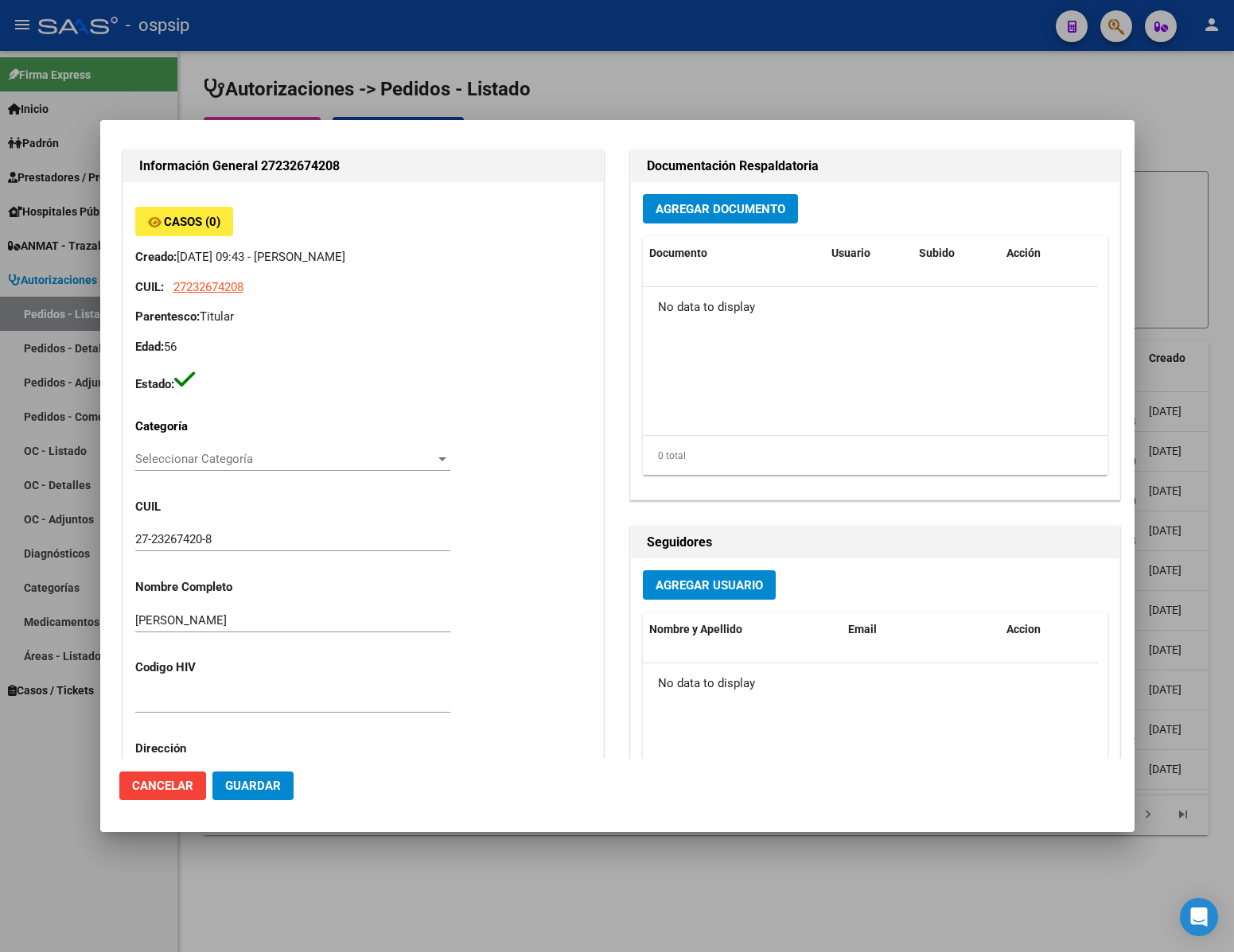
scroll to position [0, 0]
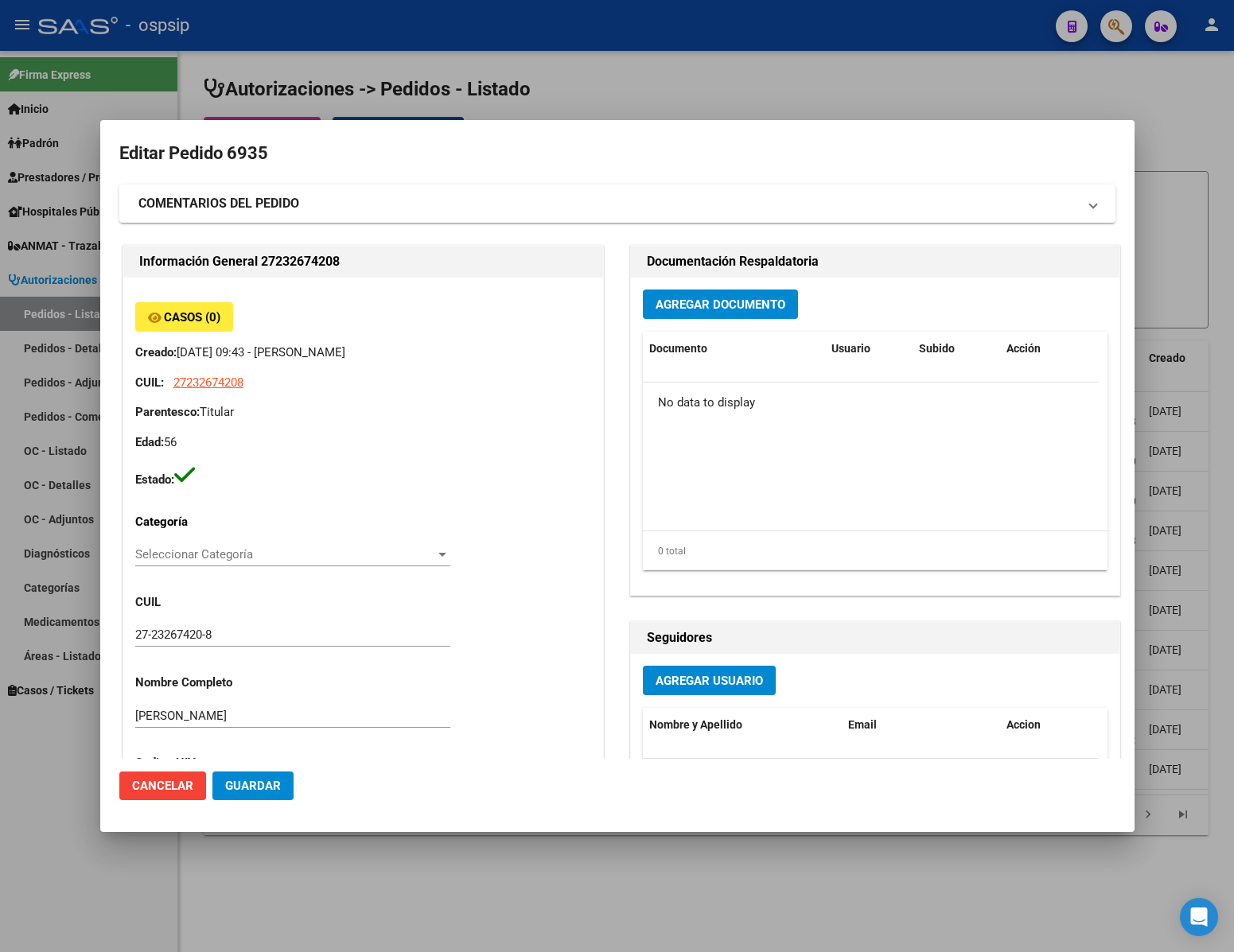
drag, startPoint x: 89, startPoint y: 874, endPoint x: 112, endPoint y: 858, distance: 28.0
click at [89, 869] on div at bounding box center [617, 476] width 1234 height 952
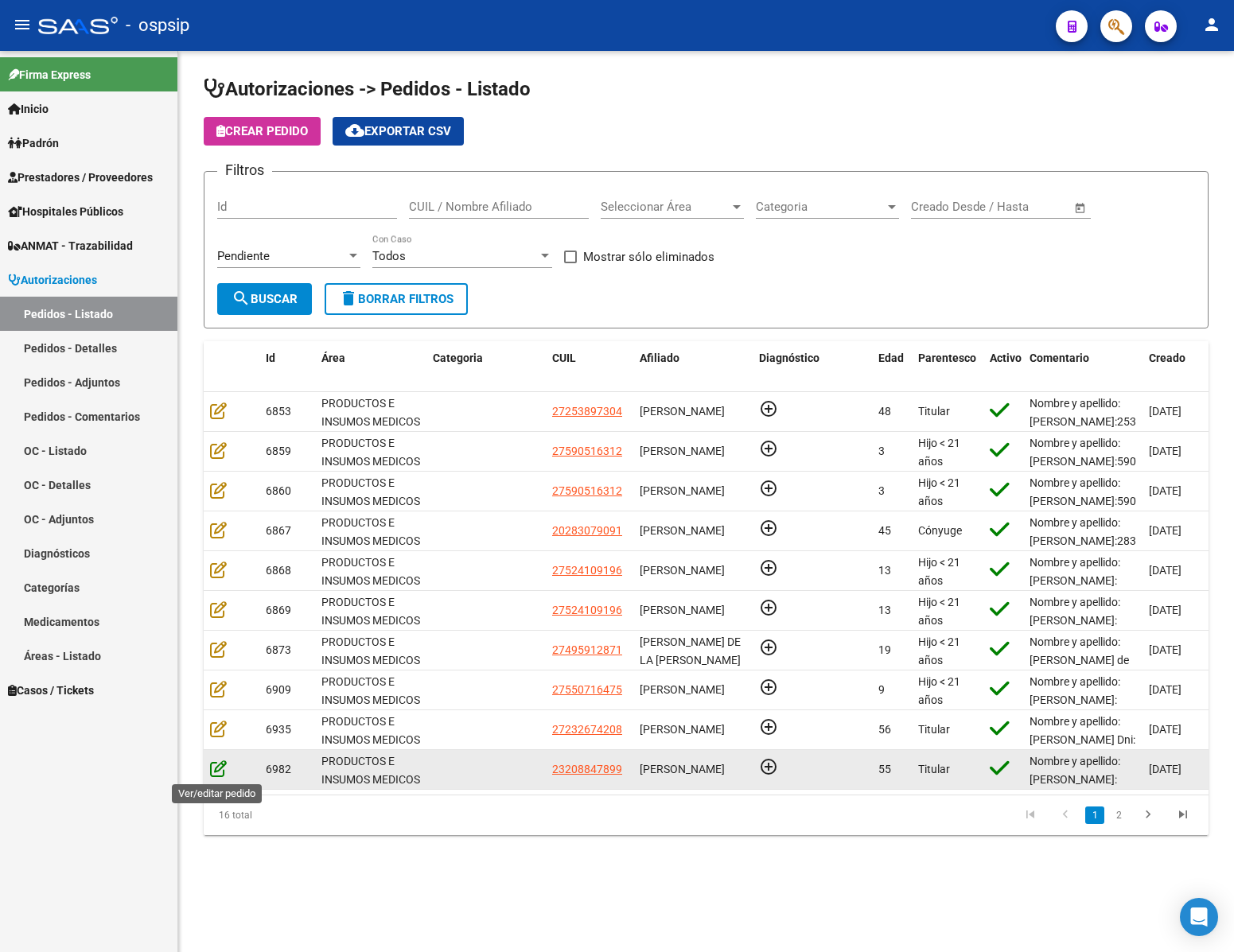
click at [210, 763] on icon at bounding box center [218, 769] width 17 height 18
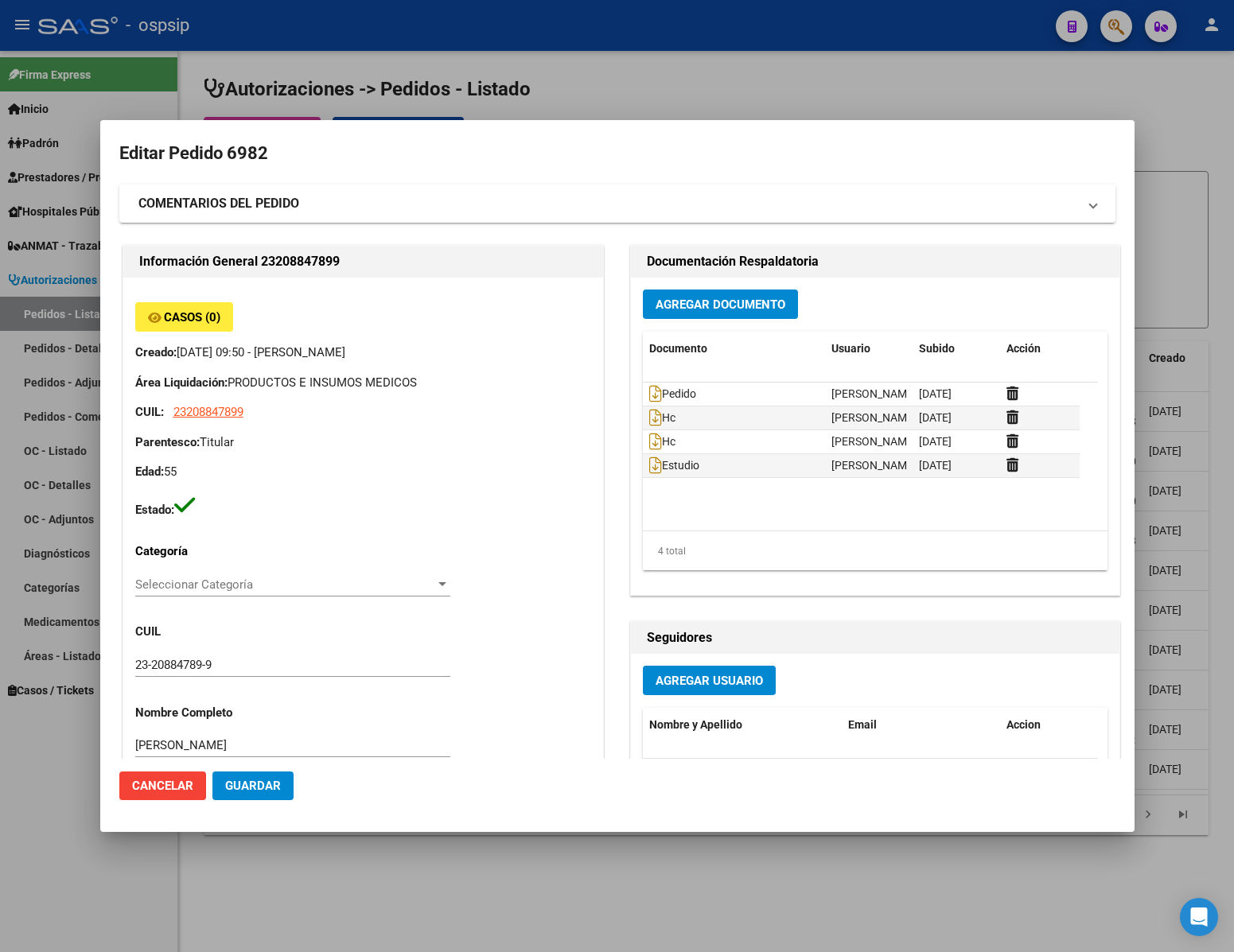
type input "[GEOGRAPHIC_DATA], EL JAGÜEL, [DATE][PERSON_NAME]"
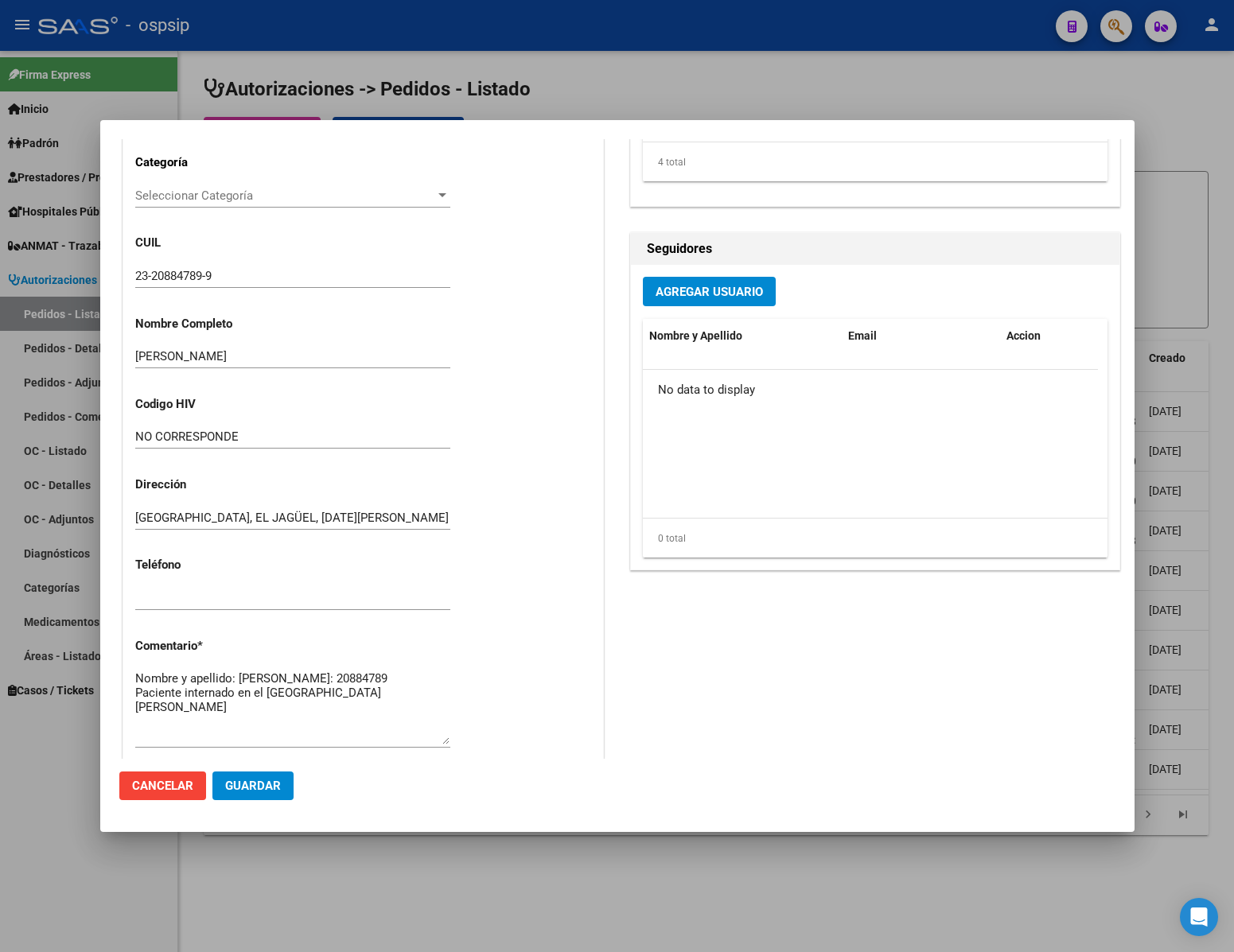
scroll to position [716, 0]
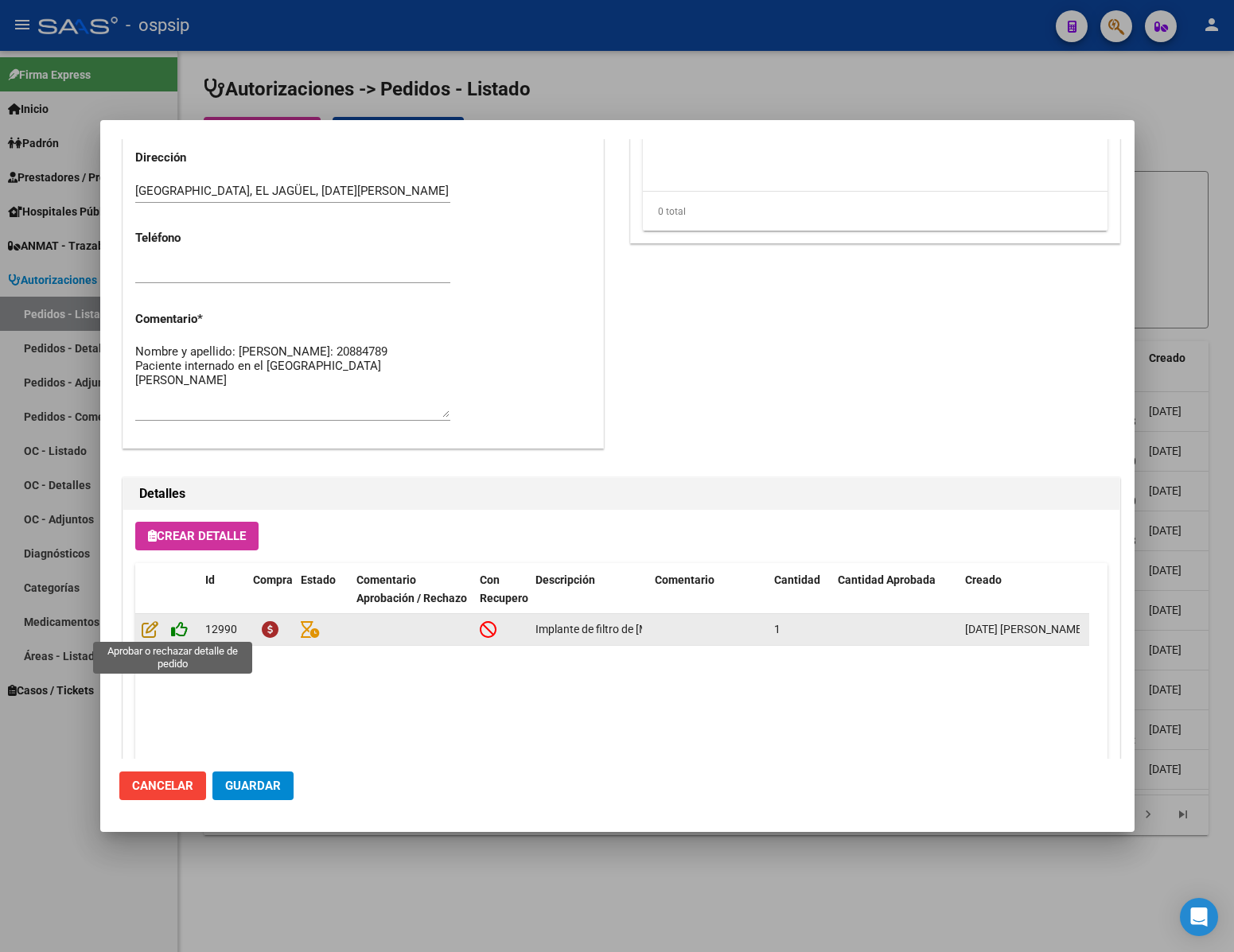
click at [176, 630] on icon at bounding box center [179, 630] width 17 height 18
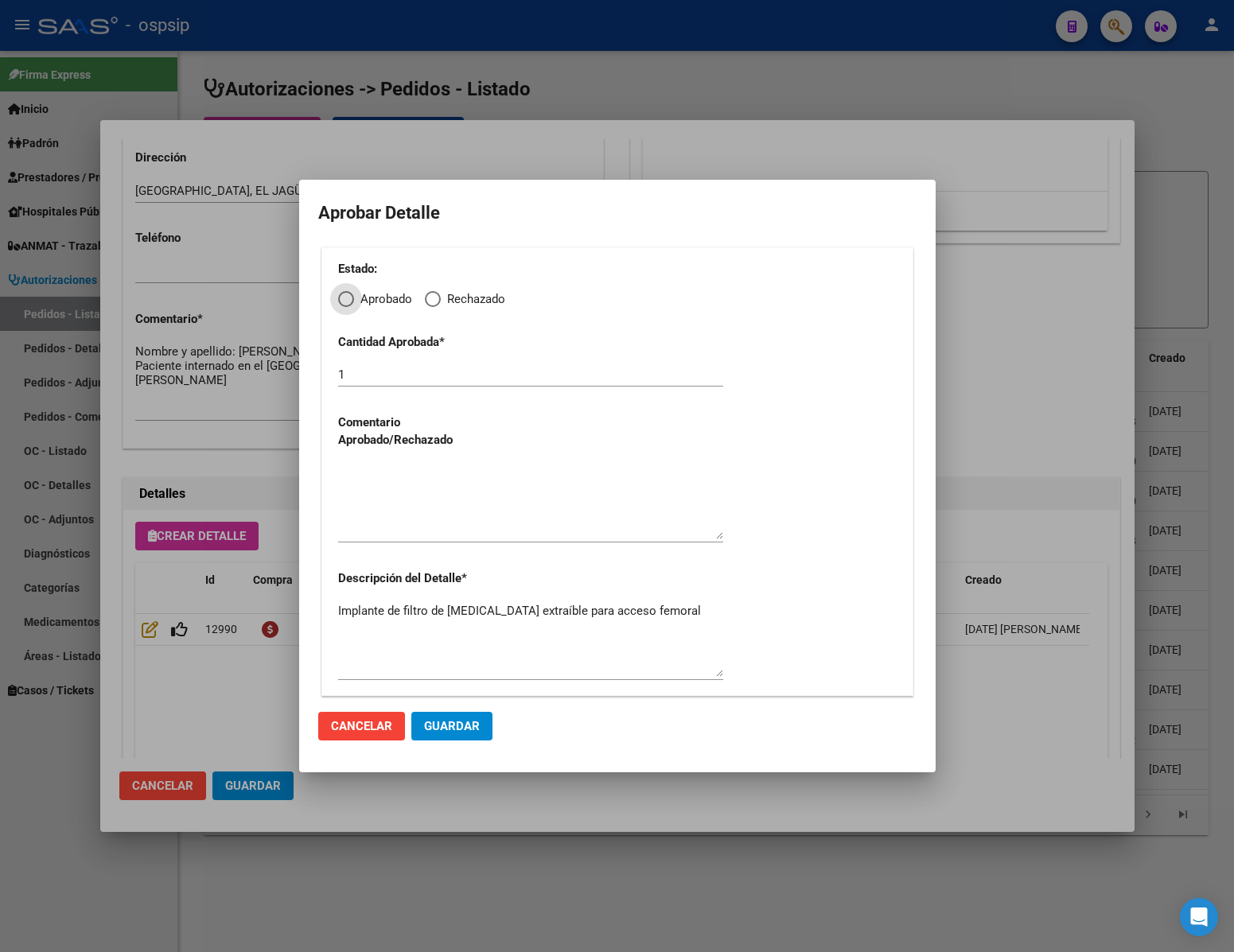
click at [385, 728] on span "Cancelar" at bounding box center [361, 726] width 61 height 14
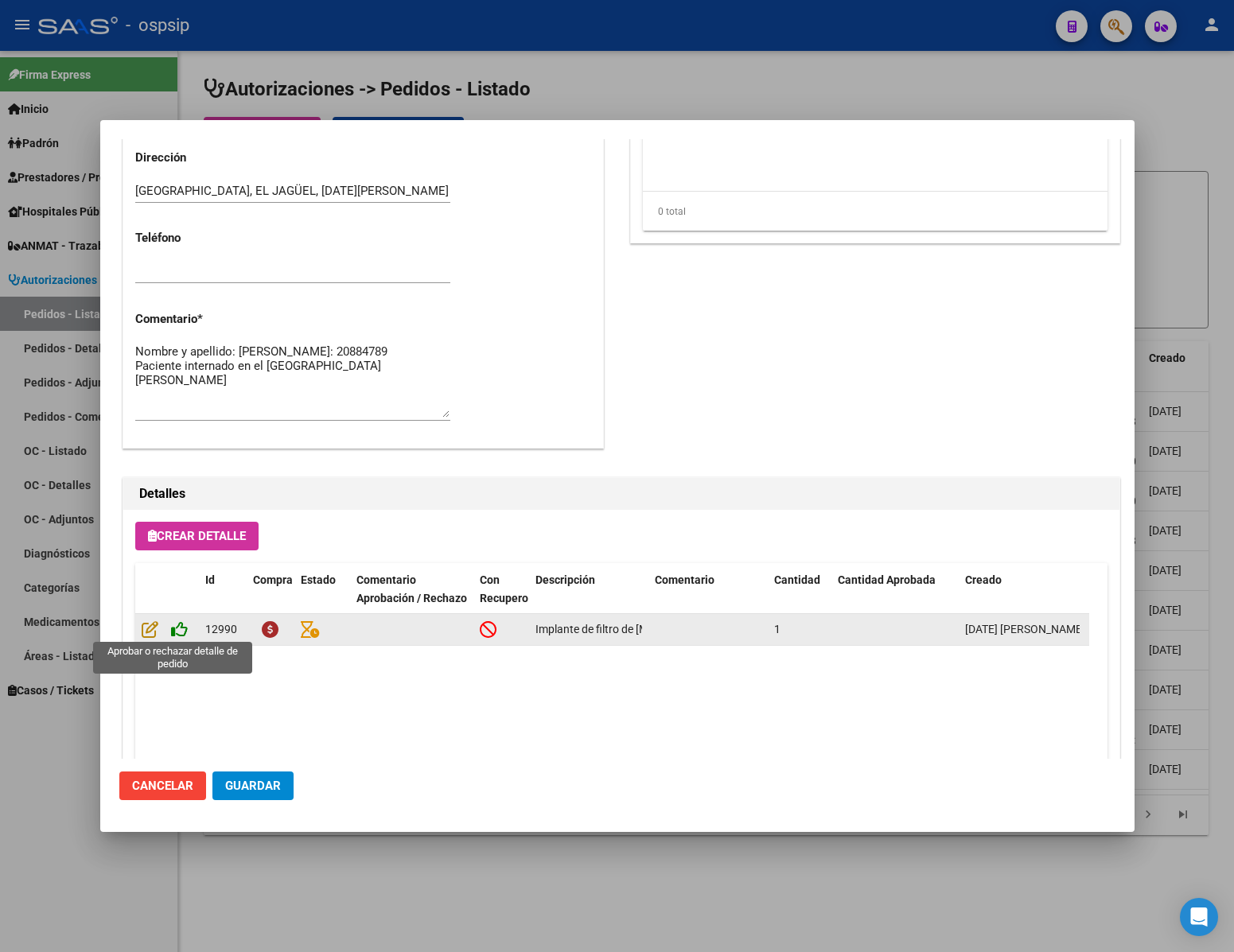
click at [175, 628] on icon at bounding box center [179, 630] width 17 height 18
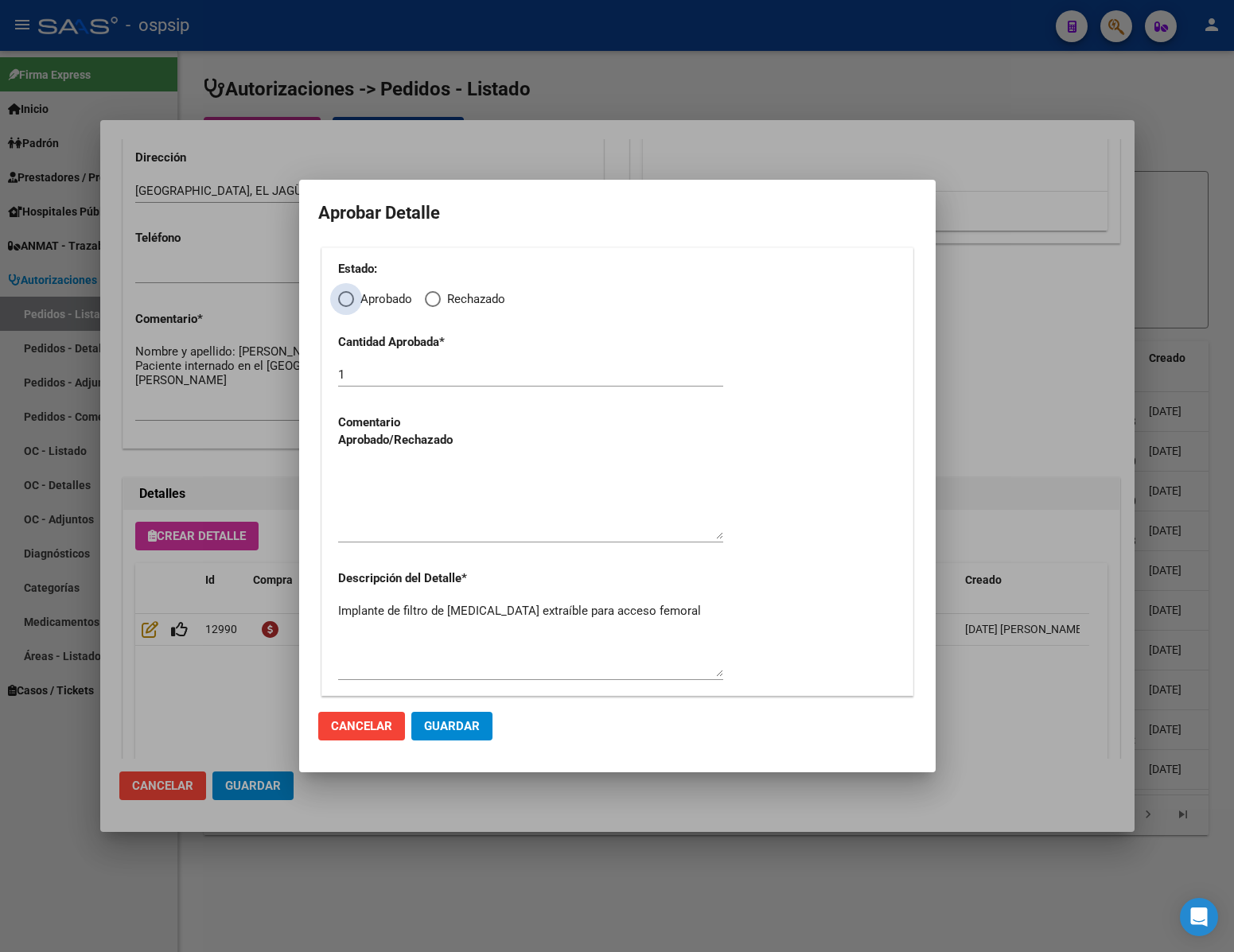
click at [347, 291] on span "Elija una opción" at bounding box center [347, 299] width 16 height 16
click at [347, 291] on input "Aprobado" at bounding box center [347, 299] width 16 height 16
radio input "true"
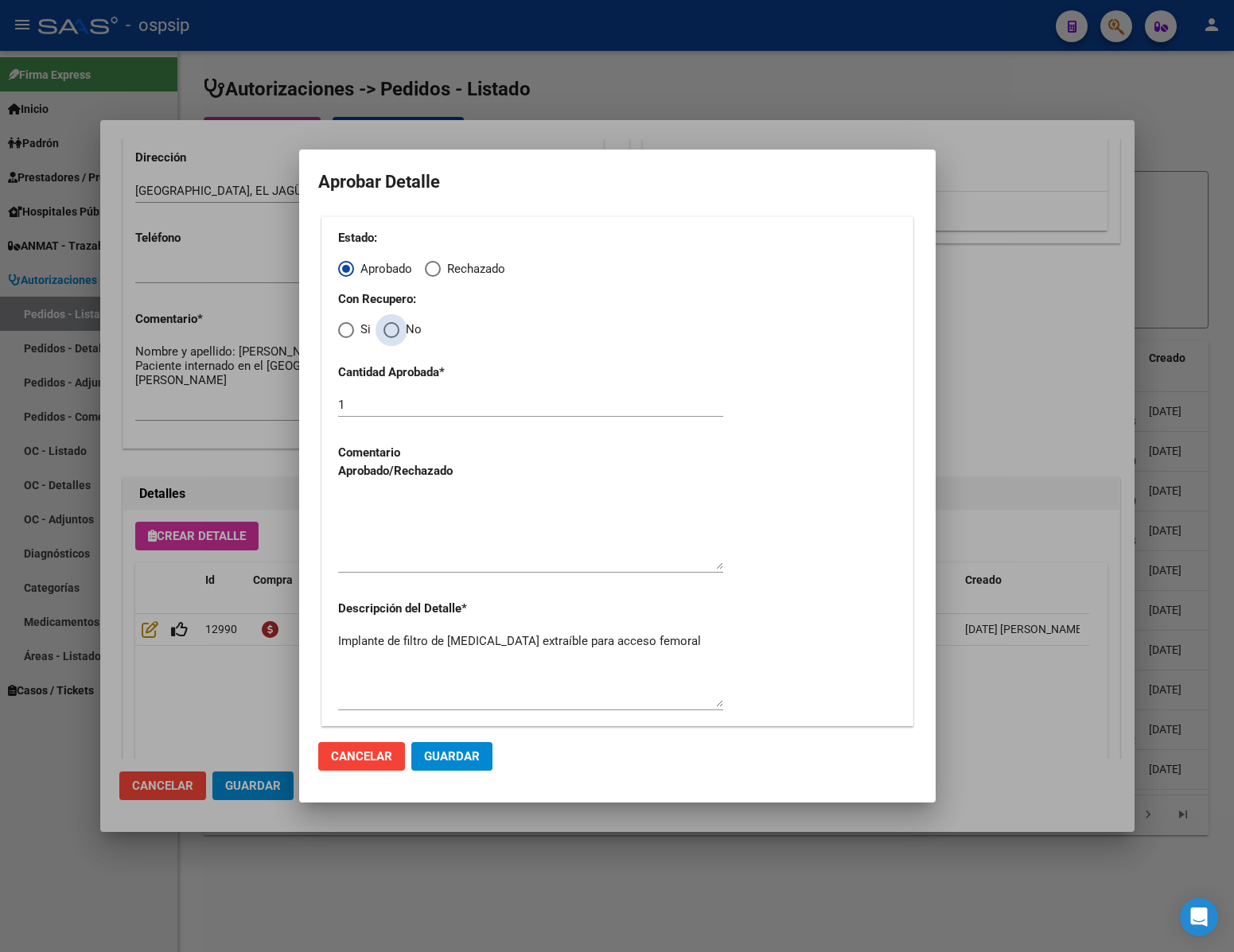
click at [389, 325] on span "Elija una opción" at bounding box center [391, 330] width 16 height 16
click at [389, 325] on input "No" at bounding box center [391, 330] width 16 height 16
radio input "true"
click at [428, 566] on textarea at bounding box center [531, 532] width 385 height 75
type textarea "."
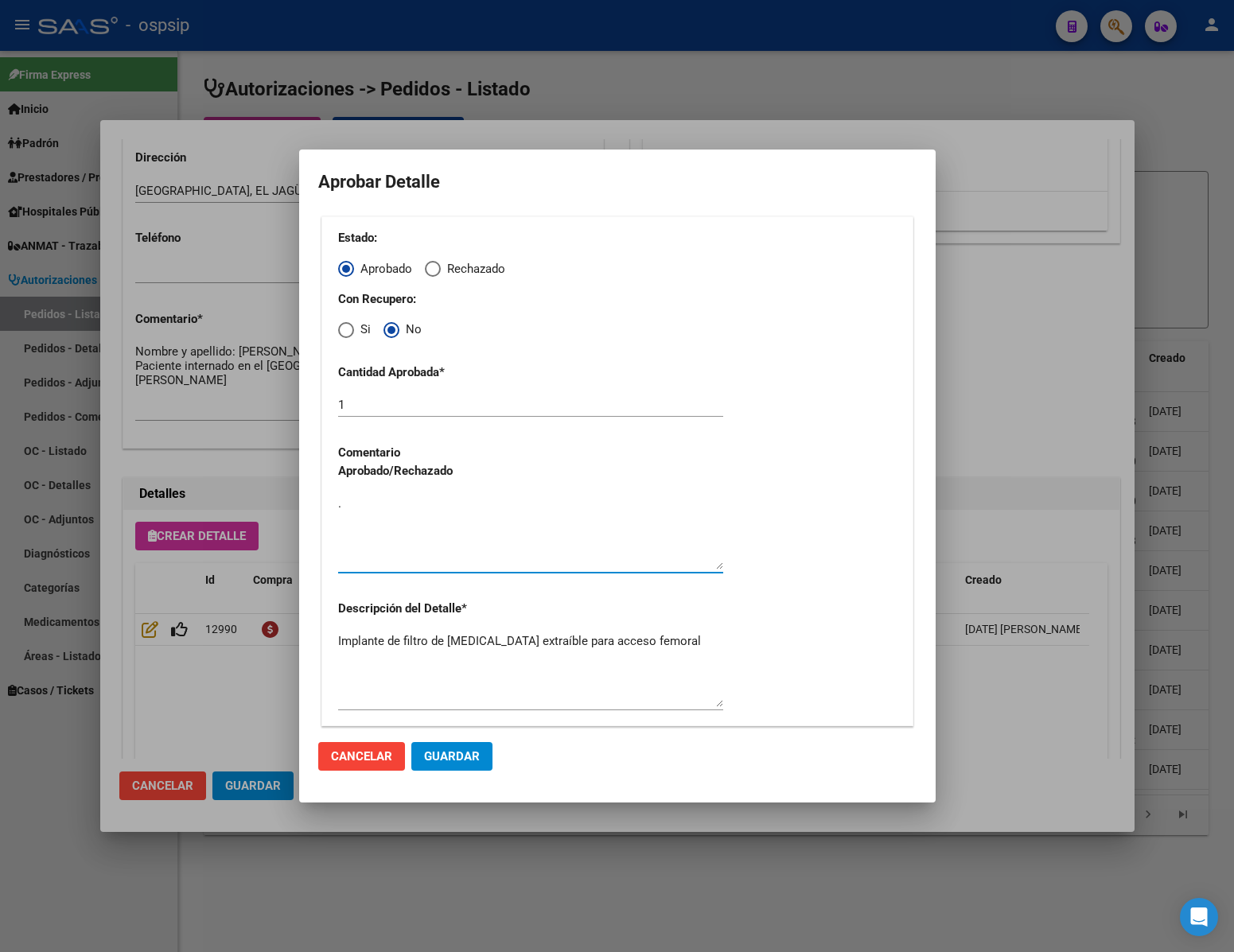
click at [468, 752] on span "Guardar" at bounding box center [452, 756] width 56 height 14
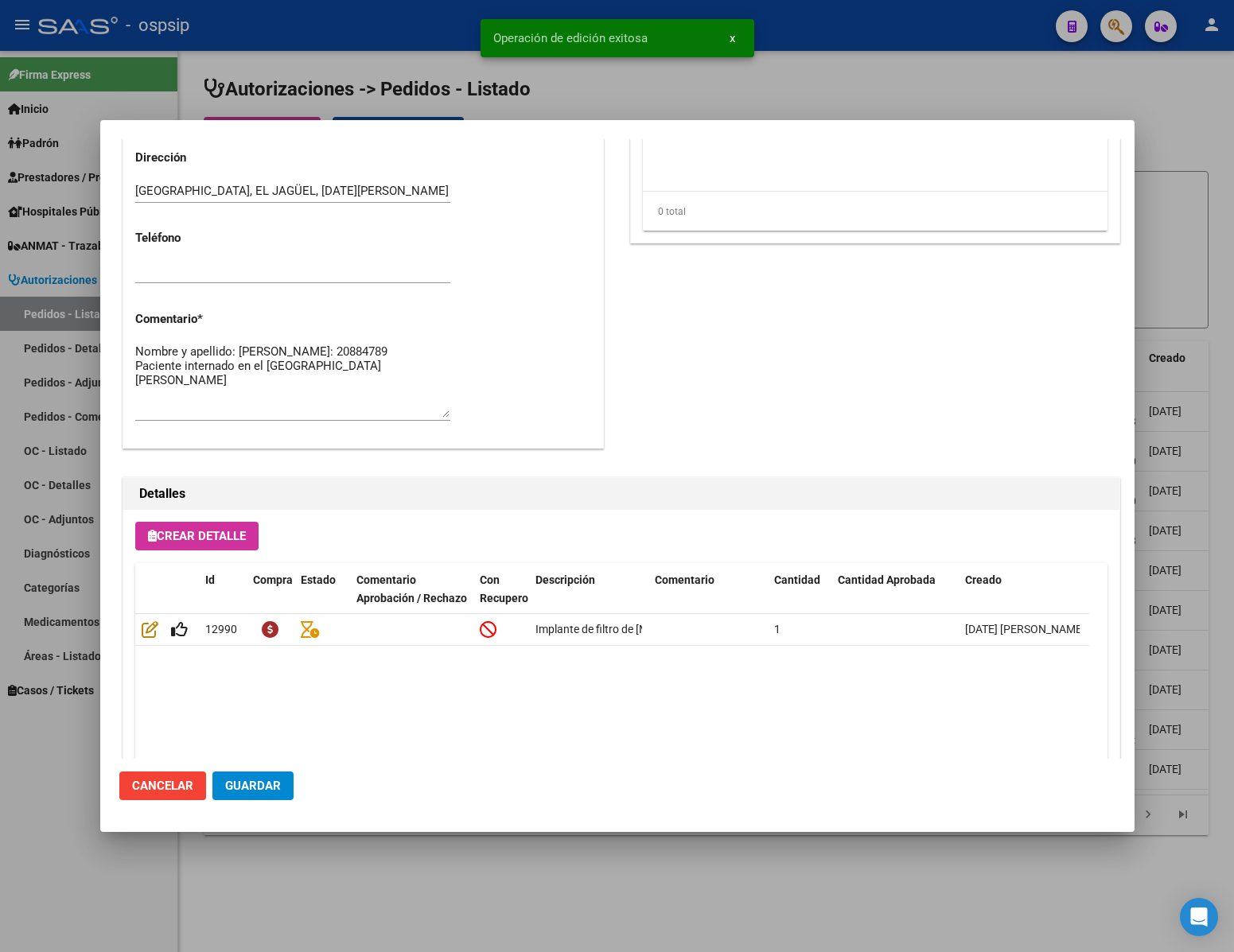
type input "[GEOGRAPHIC_DATA], EL JAGÜEL, [DATE][PERSON_NAME]"
click at [251, 769] on mat-dialog-actions "Cancelar Guardar" at bounding box center [617, 785] width 996 height 54
click at [254, 784] on span "Guardar" at bounding box center [253, 785] width 56 height 14
click at [308, 865] on div at bounding box center [617, 476] width 1234 height 952
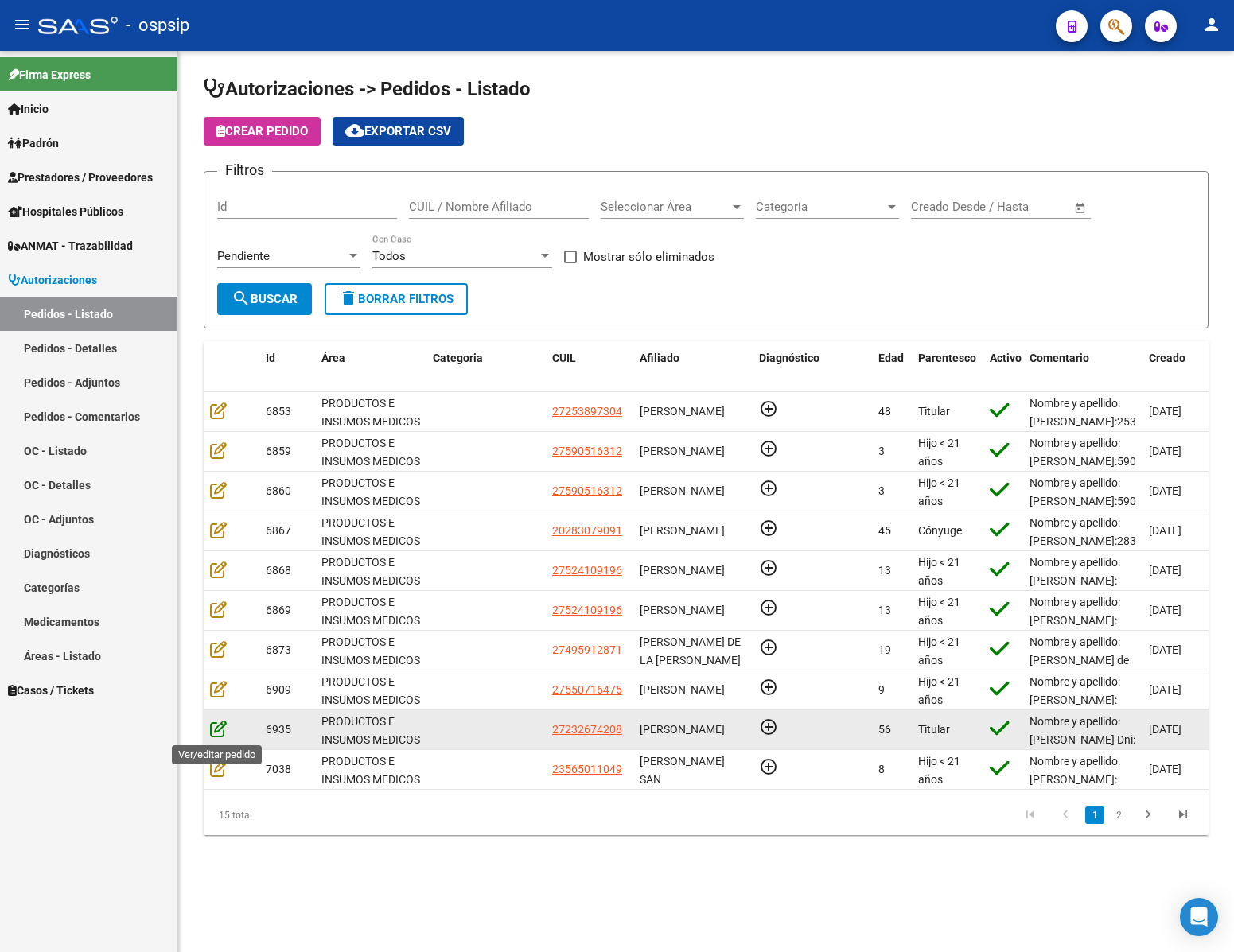
click at [216, 732] on icon at bounding box center [218, 728] width 17 height 18
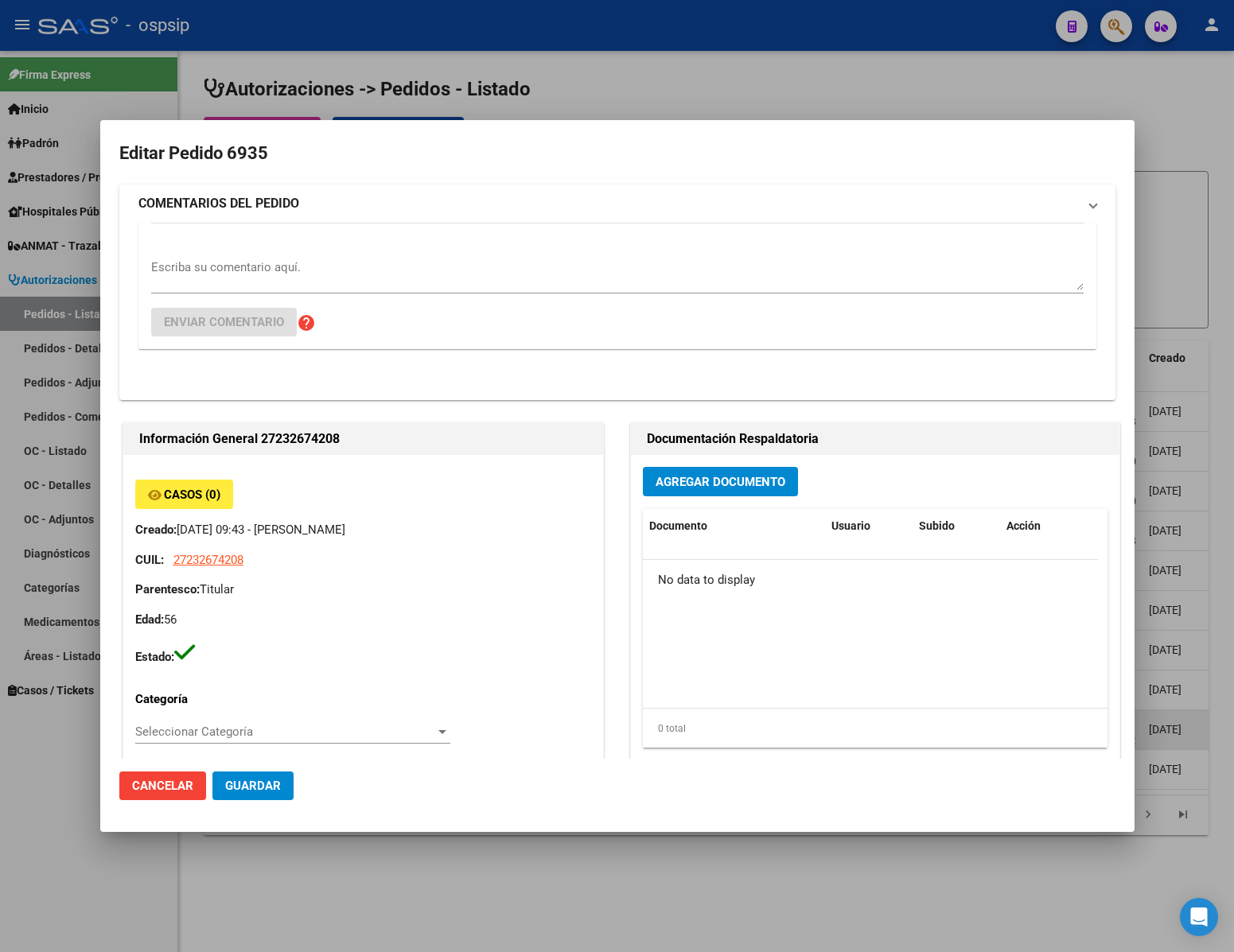
type input "[PERSON_NAME]"
type input "Corrientes, CORRIENTES, [PERSON_NAME] 1833, Piso: 00, Departamento: 0"
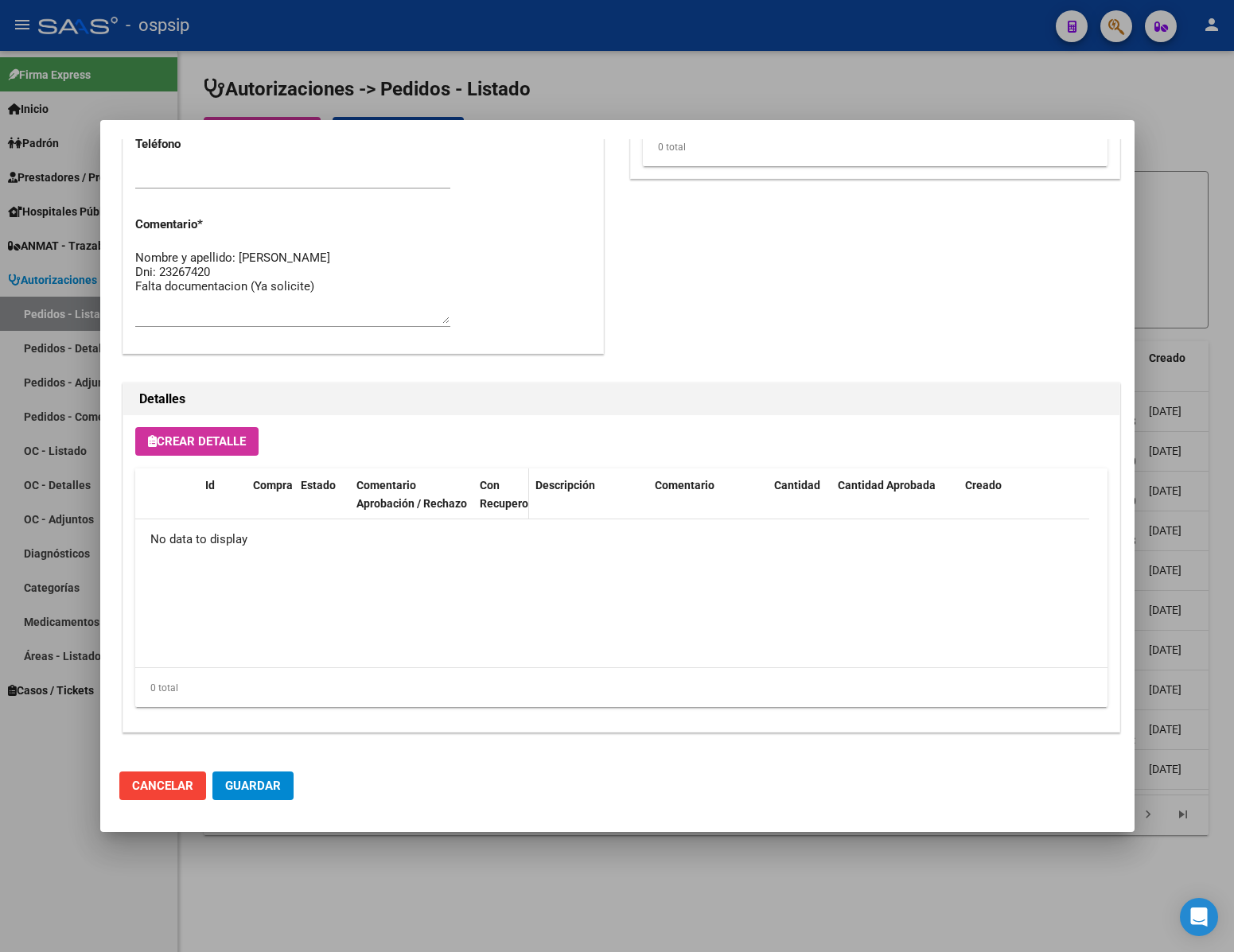
scroll to position [0, 0]
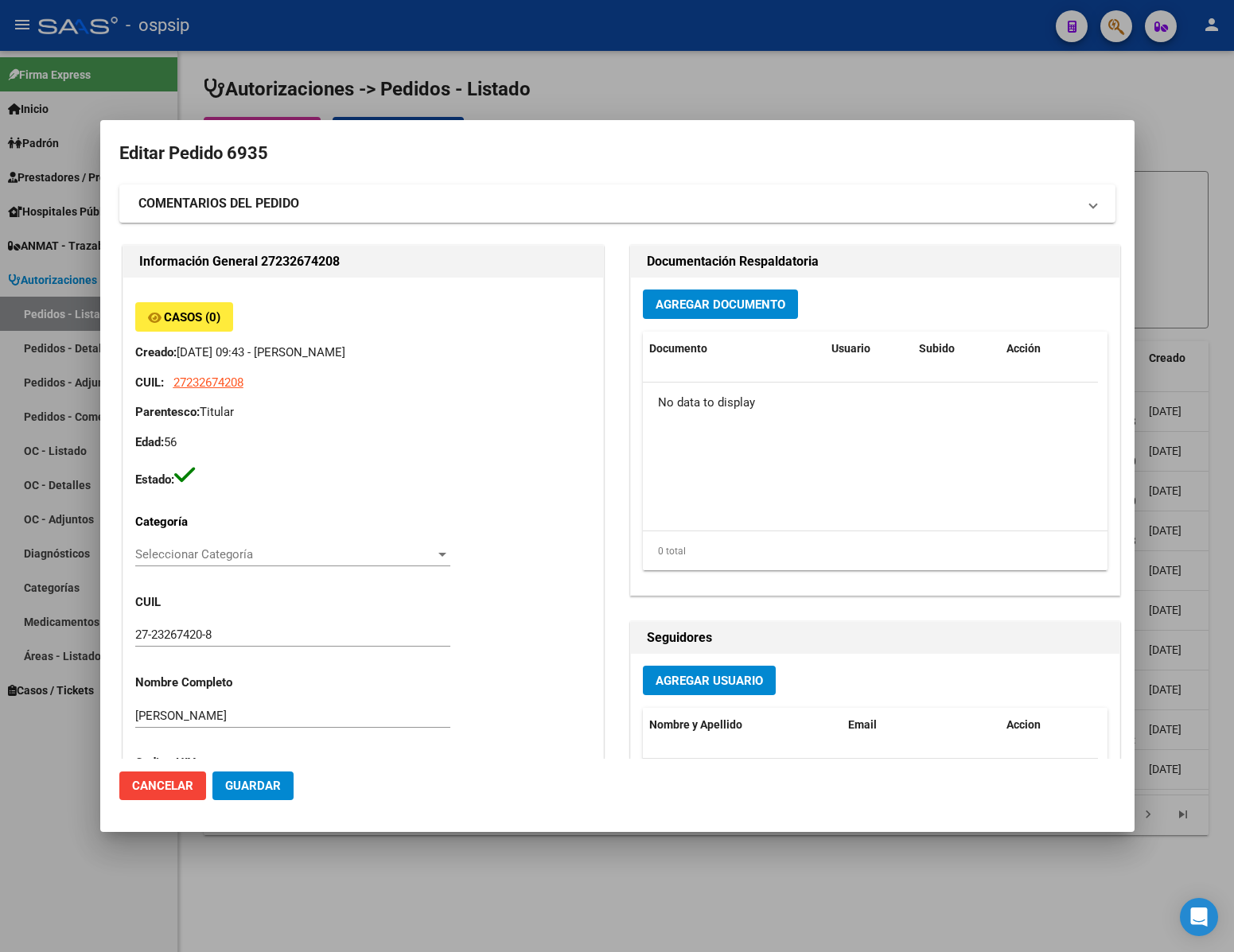
click at [368, 888] on div at bounding box center [617, 476] width 1234 height 952
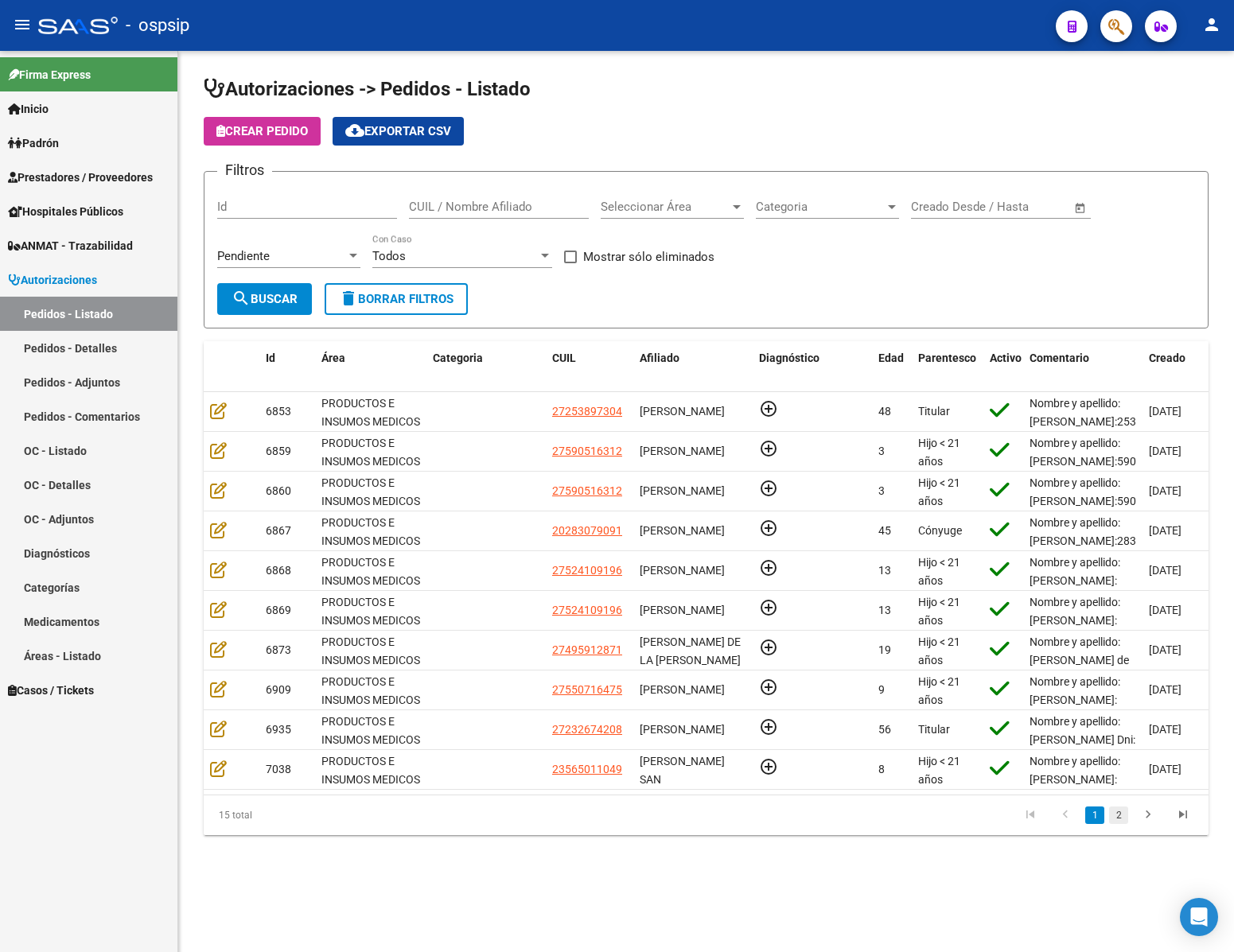
click at [1118, 824] on link "2" at bounding box center [1118, 816] width 19 height 18
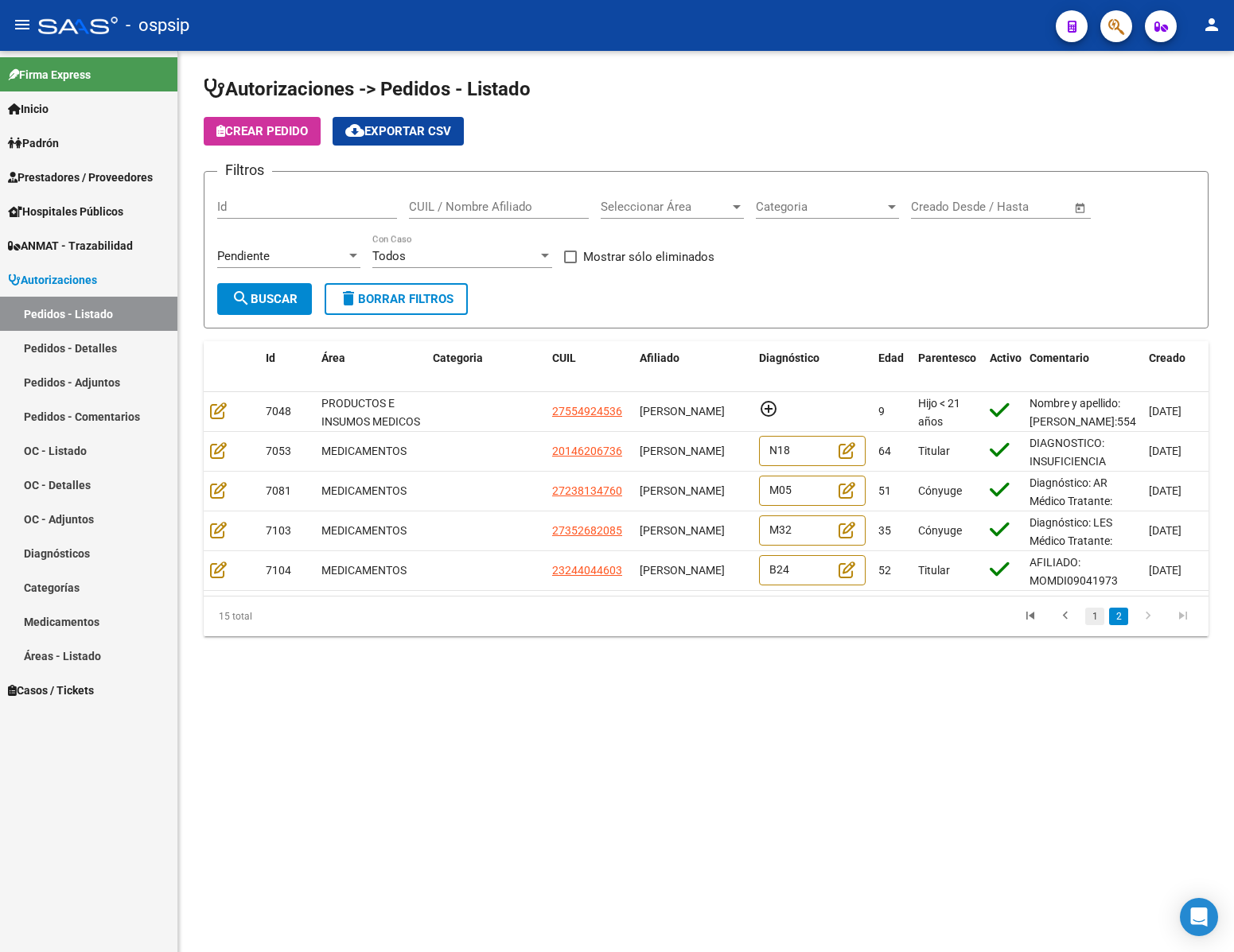
click at [1091, 625] on link "1" at bounding box center [1094, 616] width 19 height 18
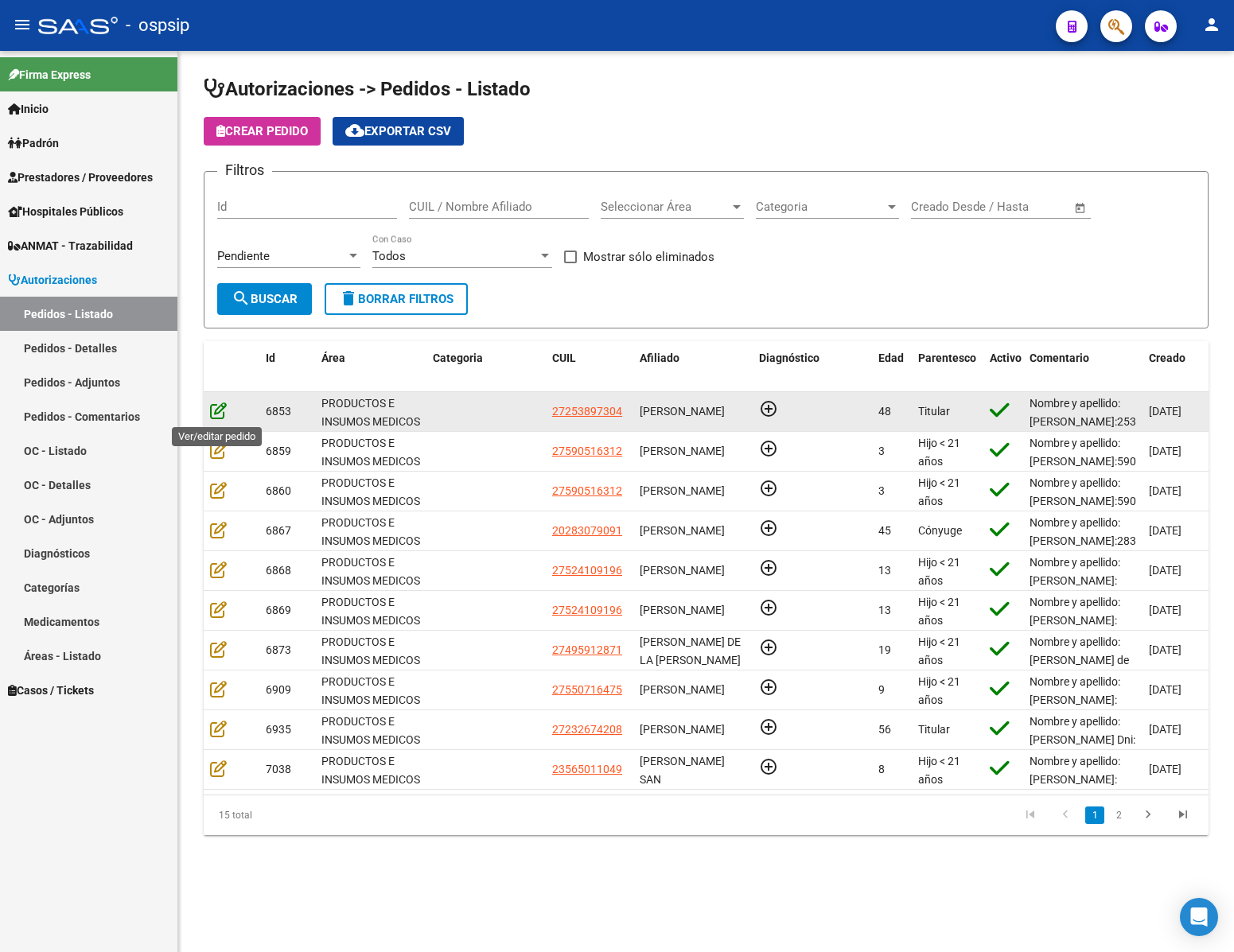
click at [216, 413] on icon at bounding box center [218, 411] width 17 height 18
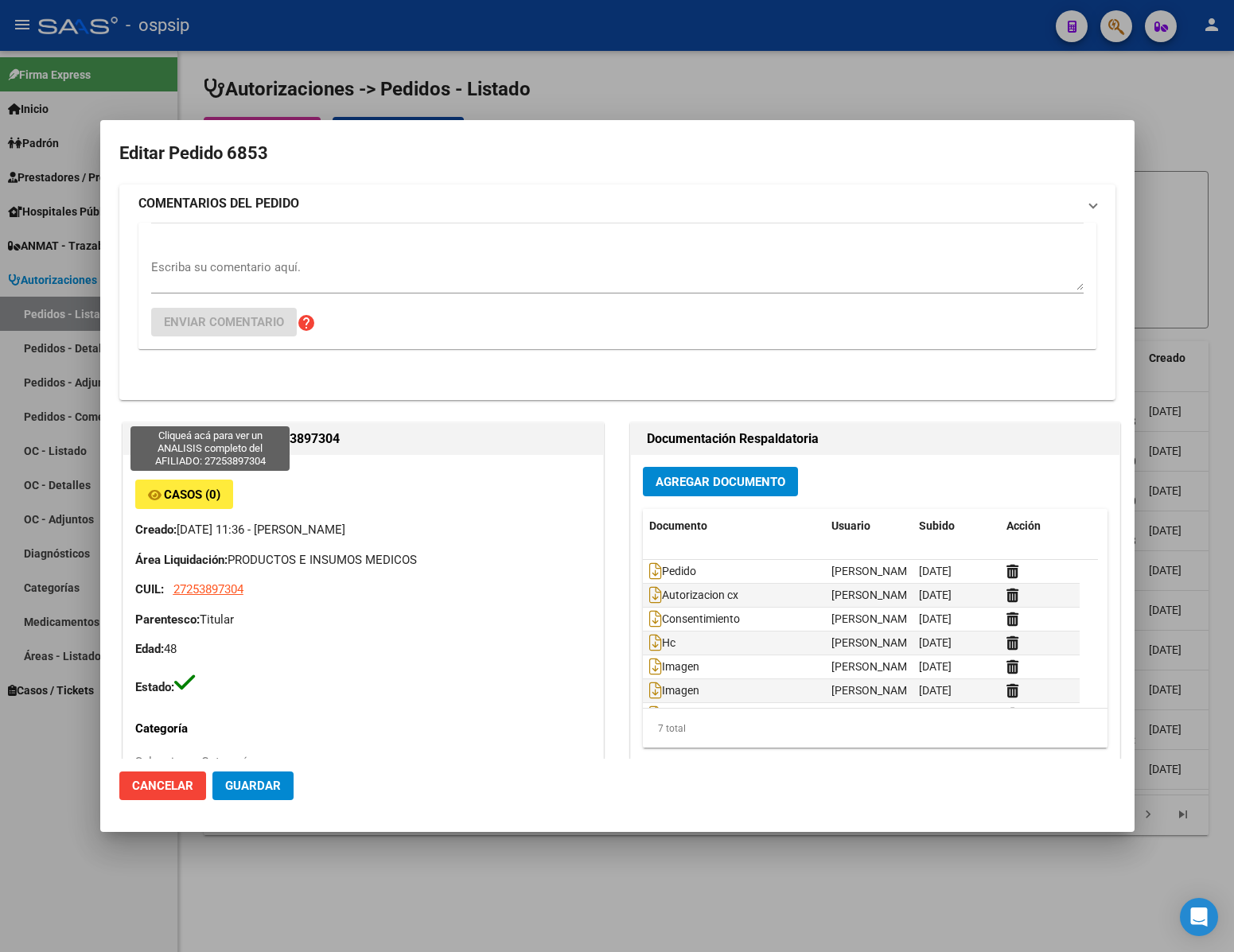
type input "[GEOGRAPHIC_DATA], GENERAL [PERSON_NAME], CORDOBA 3349"
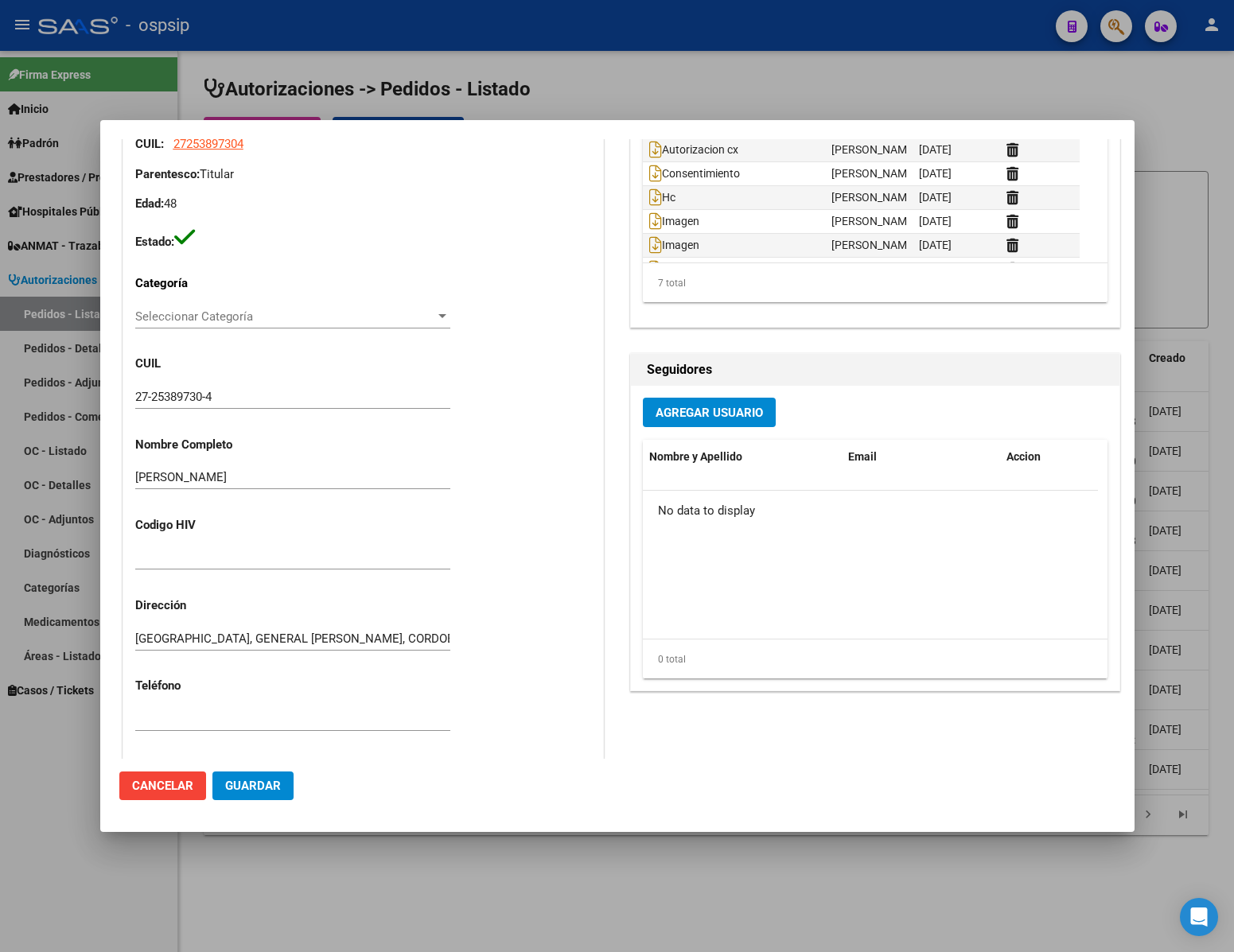
scroll to position [716, 0]
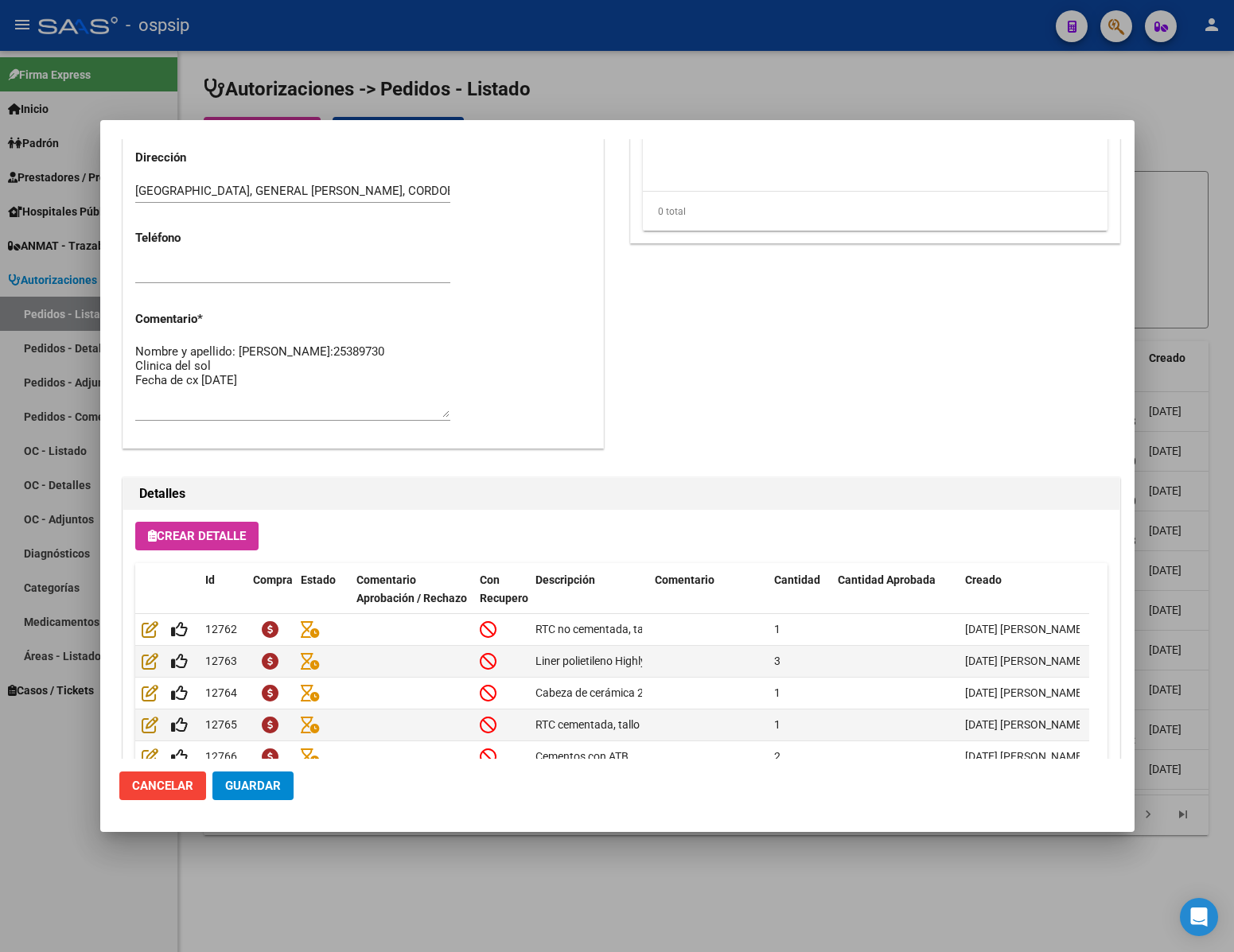
click at [823, 917] on div at bounding box center [617, 476] width 1234 height 952
